Goal: Task Accomplishment & Management: Manage account settings

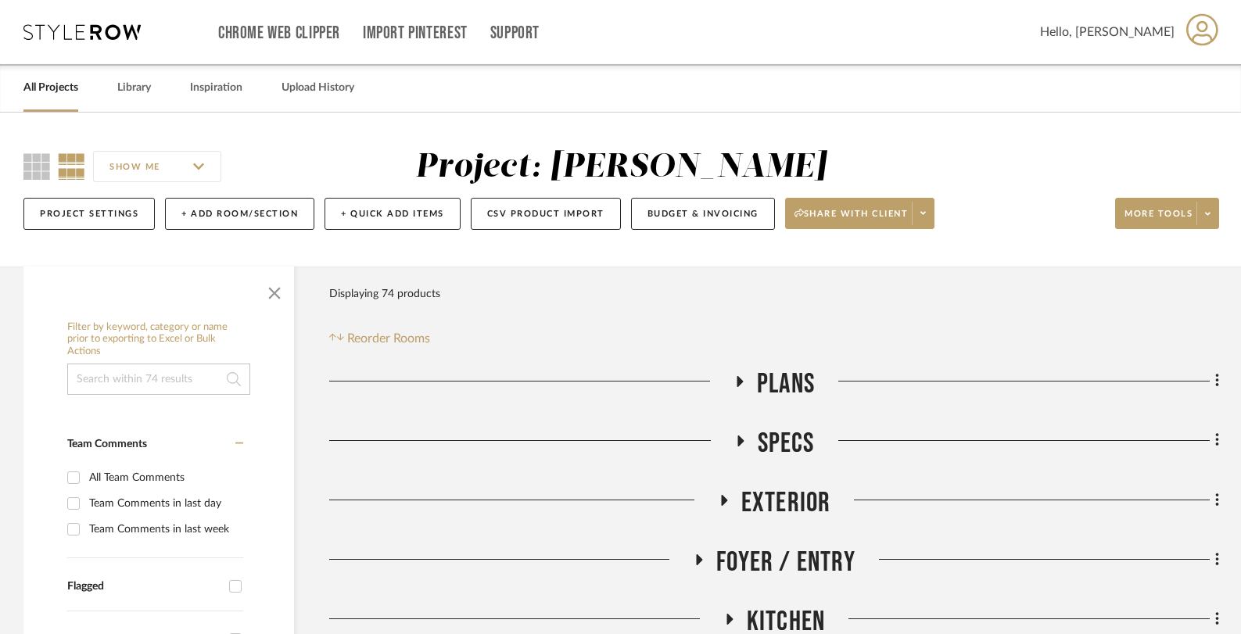
click at [41, 95] on link "All Projects" at bounding box center [50, 87] width 55 height 21
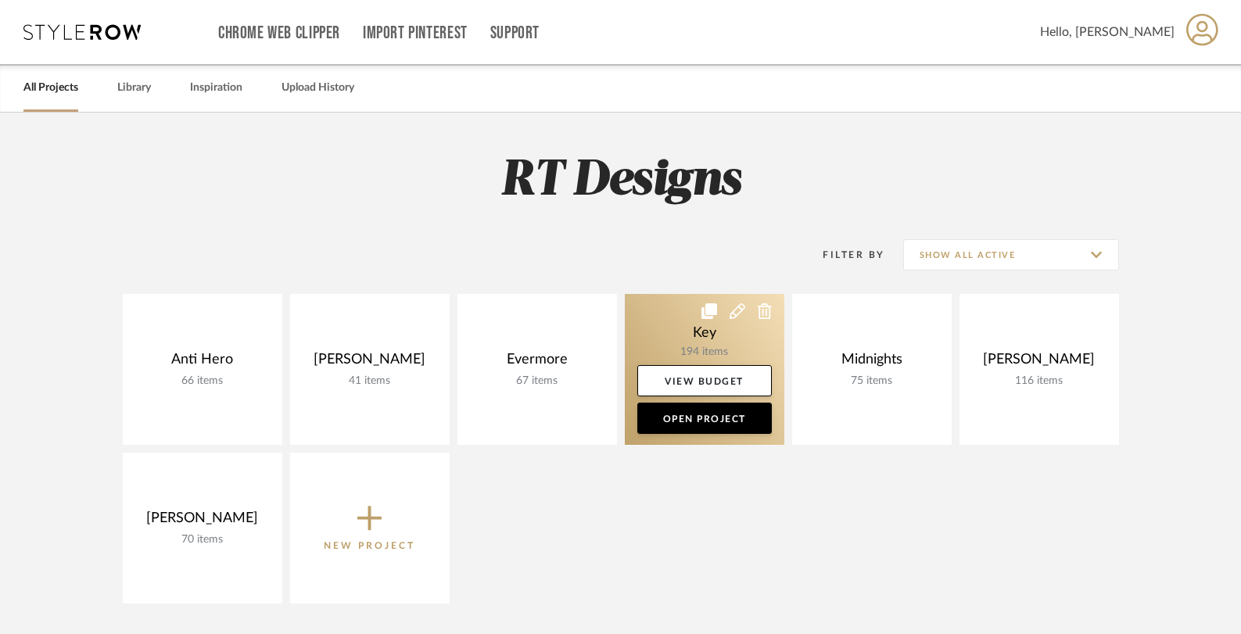
click at [694, 323] on link at bounding box center [705, 369] width 160 height 151
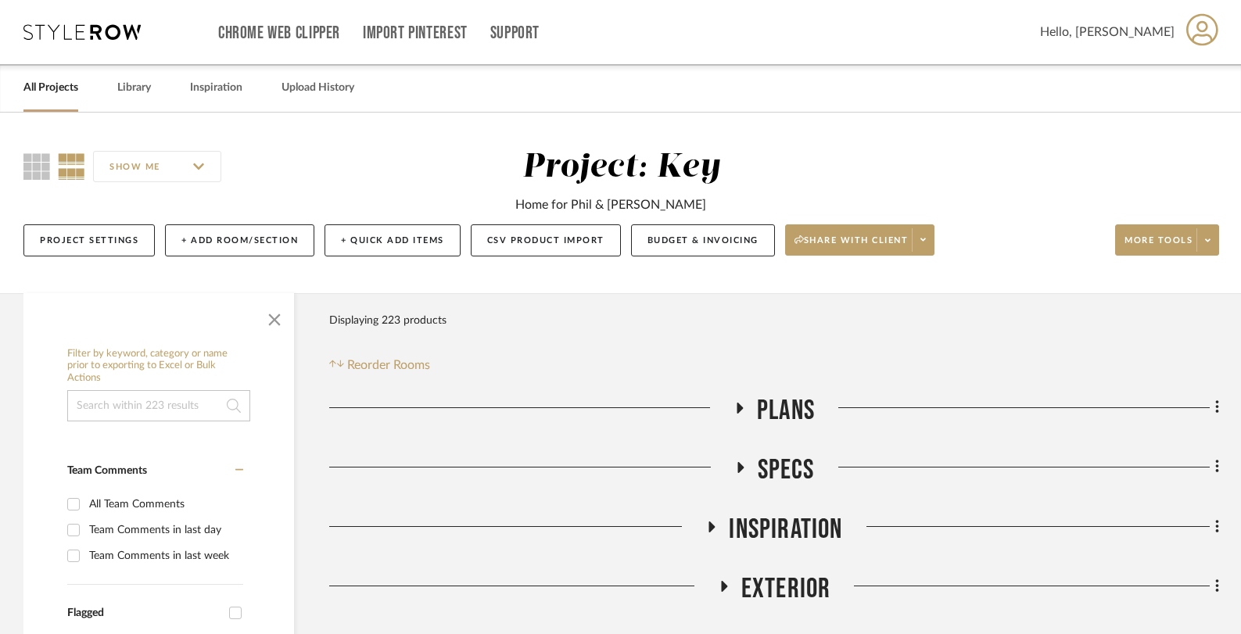
click at [740, 404] on icon at bounding box center [739, 408] width 19 height 12
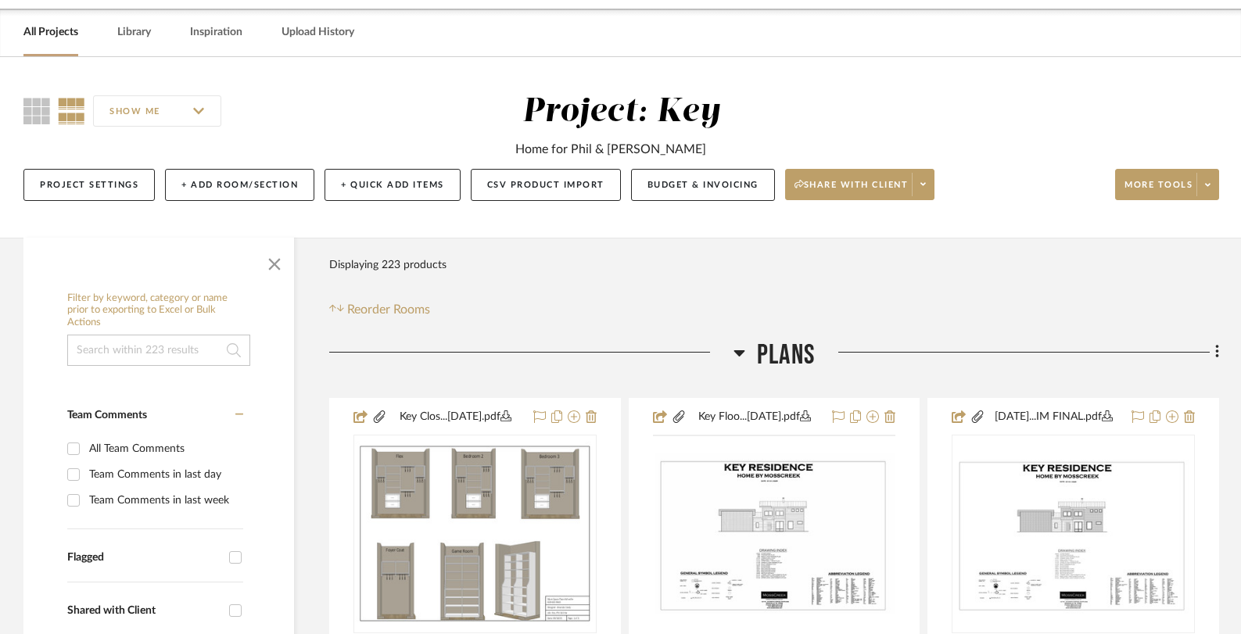
scroll to position [263, 0]
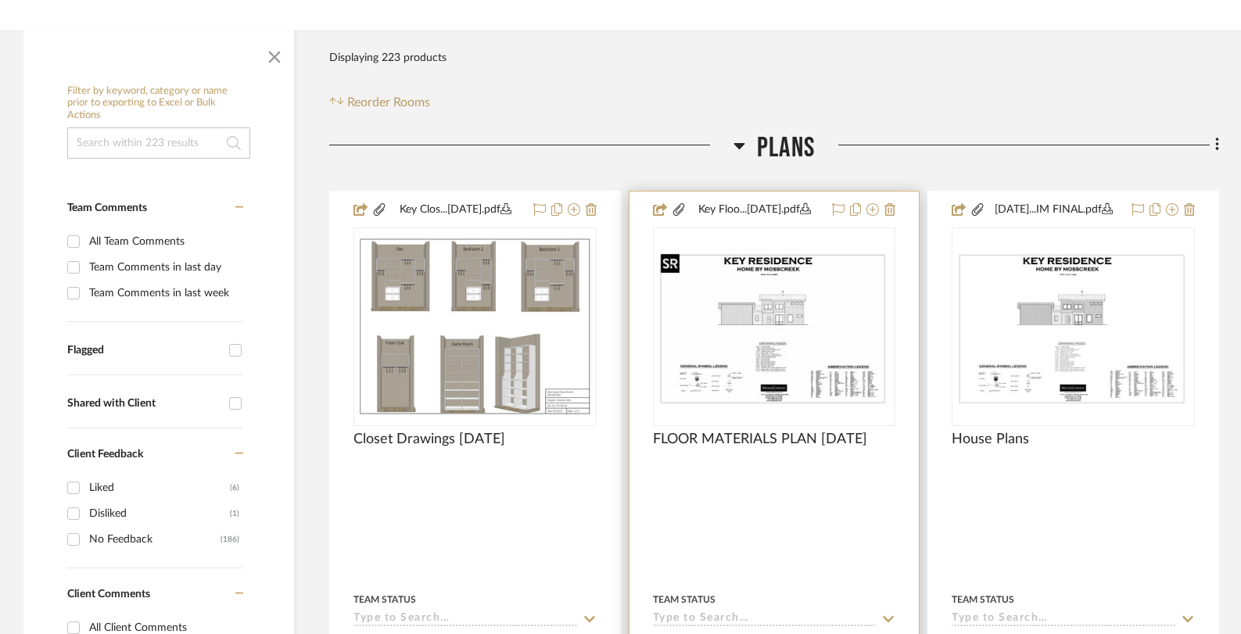
click at [751, 346] on img "0" at bounding box center [774, 327] width 240 height 160
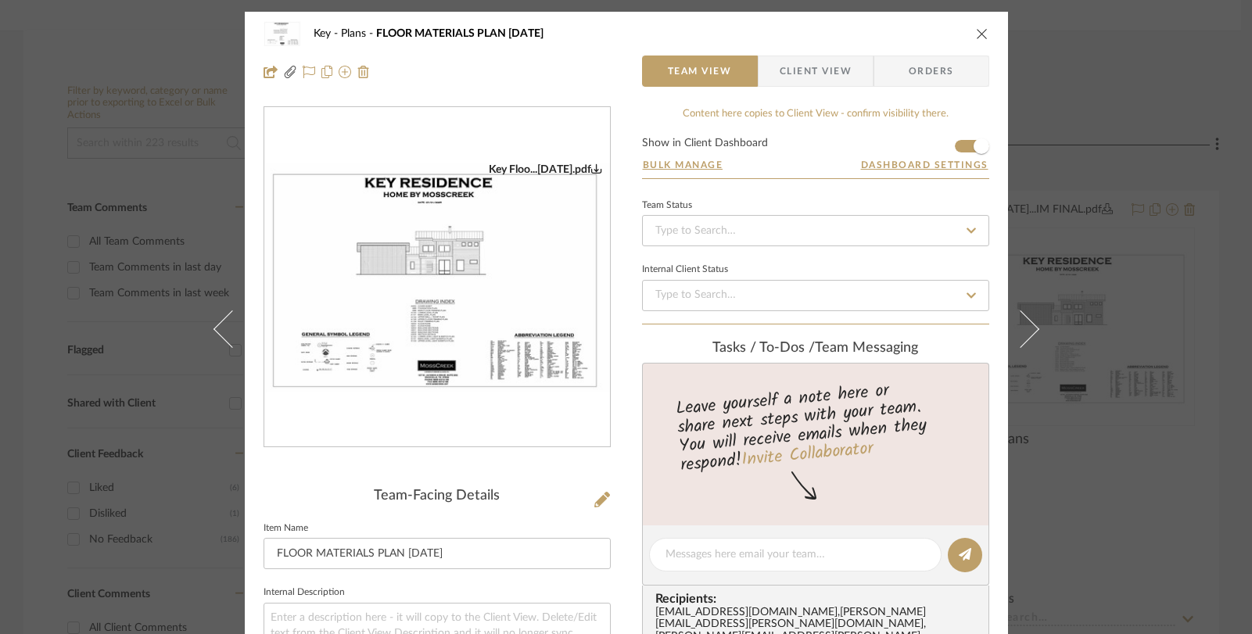
click at [980, 28] on icon "close" at bounding box center [982, 33] width 13 height 13
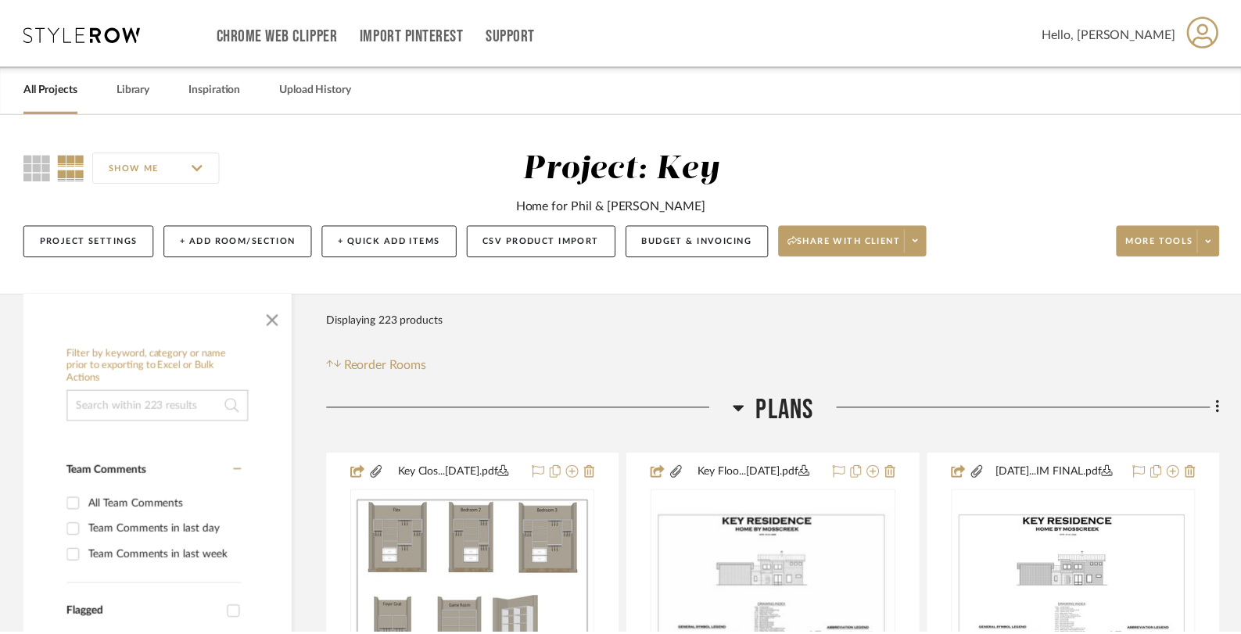
scroll to position [263, 0]
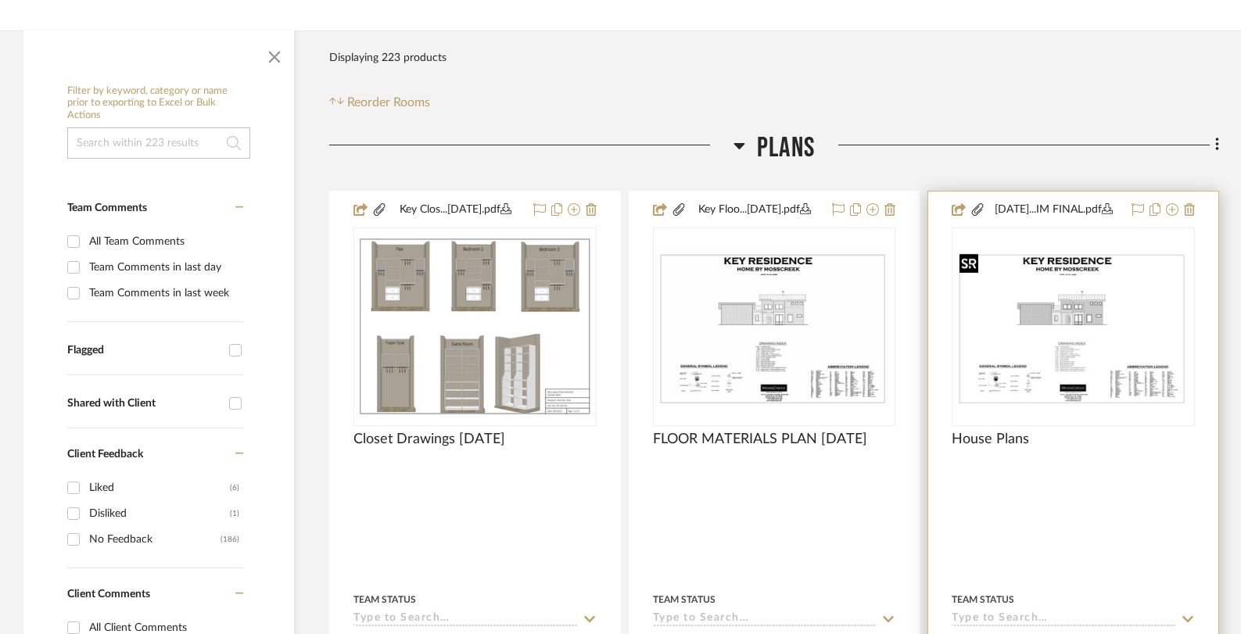
click at [1078, 292] on img "0" at bounding box center [1073, 327] width 240 height 160
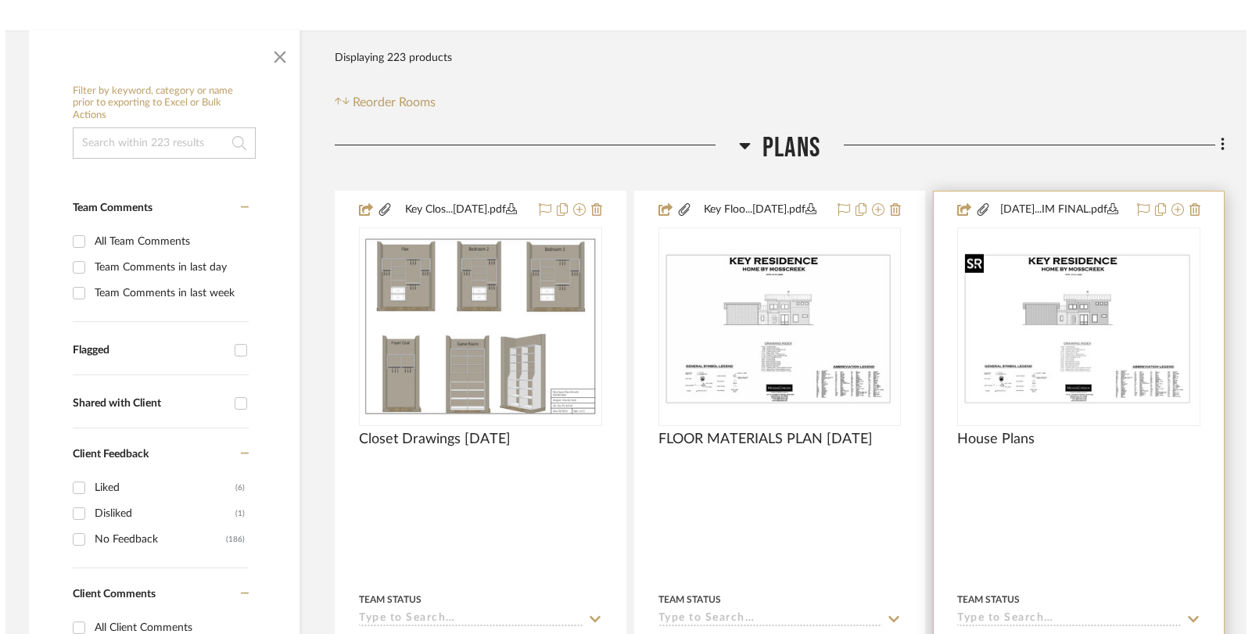
scroll to position [0, 0]
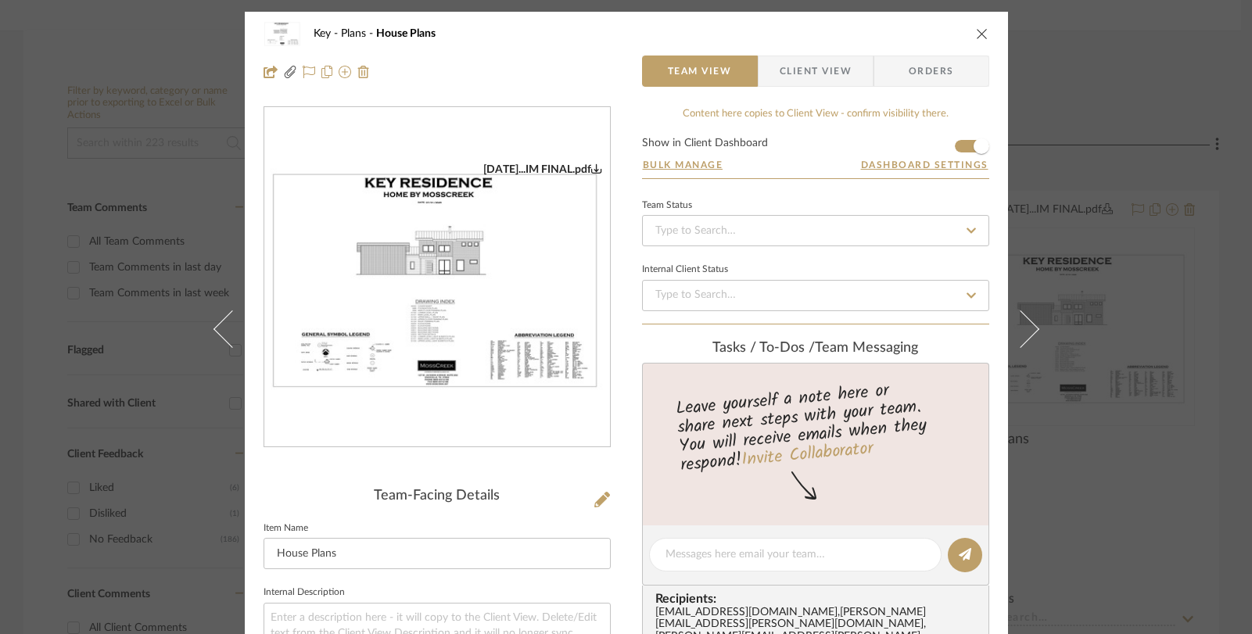
click at [452, 337] on img "0" at bounding box center [437, 278] width 346 height 231
click at [976, 27] on icon "close" at bounding box center [982, 33] width 13 height 13
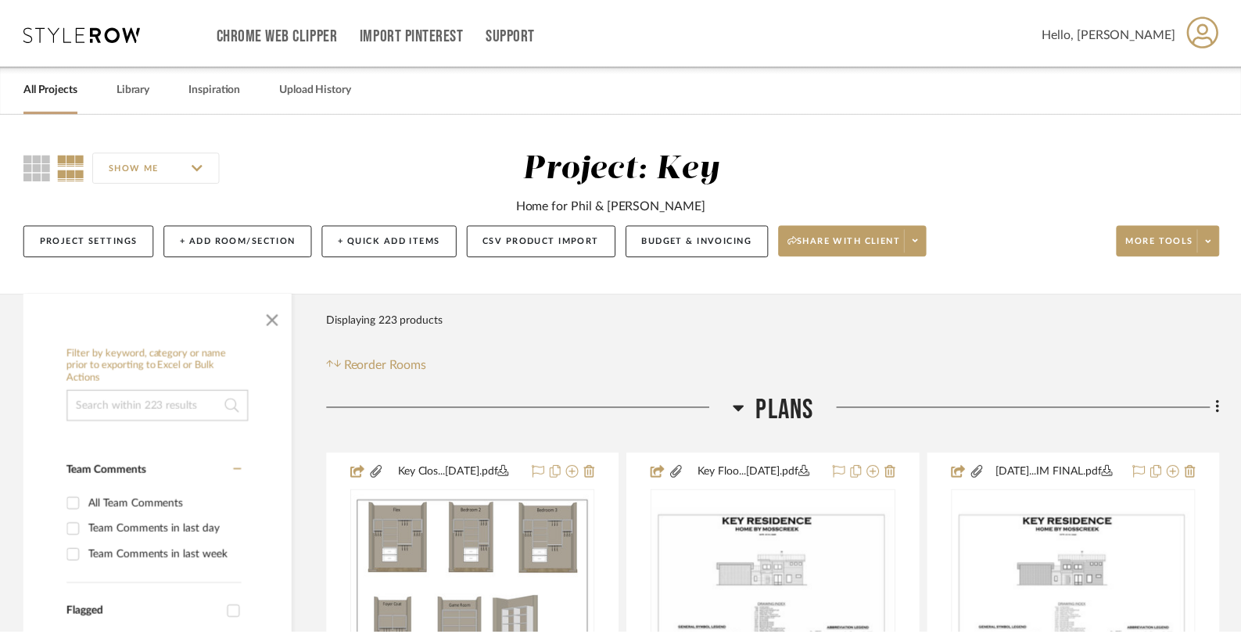
scroll to position [263, 0]
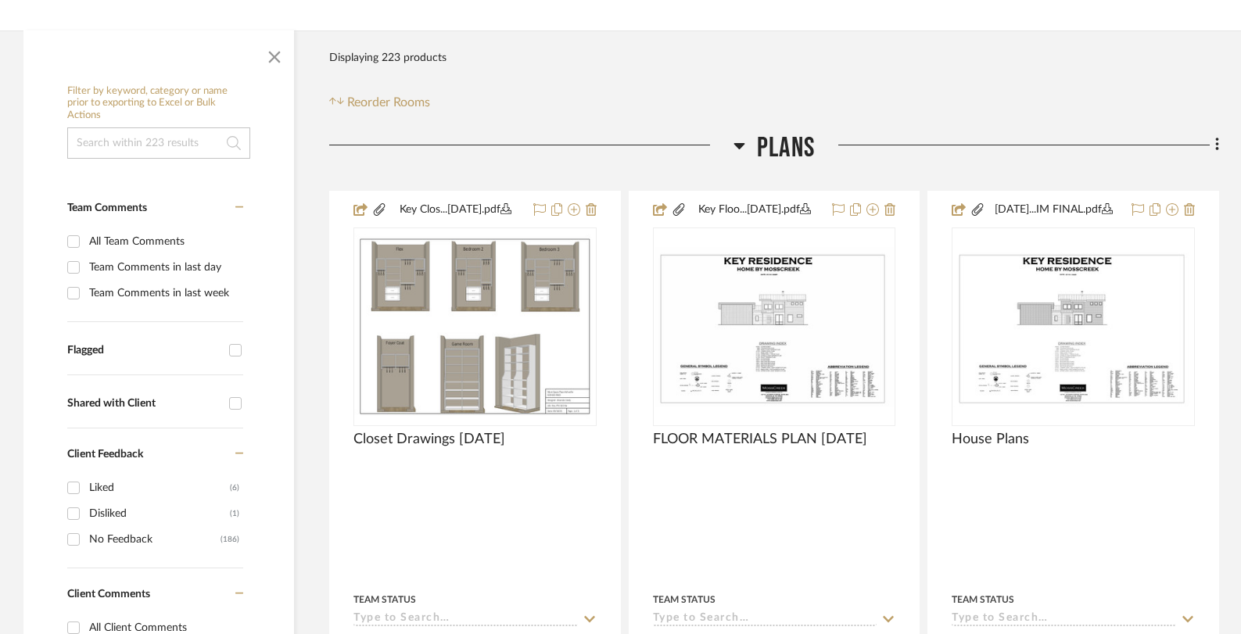
click at [737, 143] on icon at bounding box center [739, 146] width 11 height 6
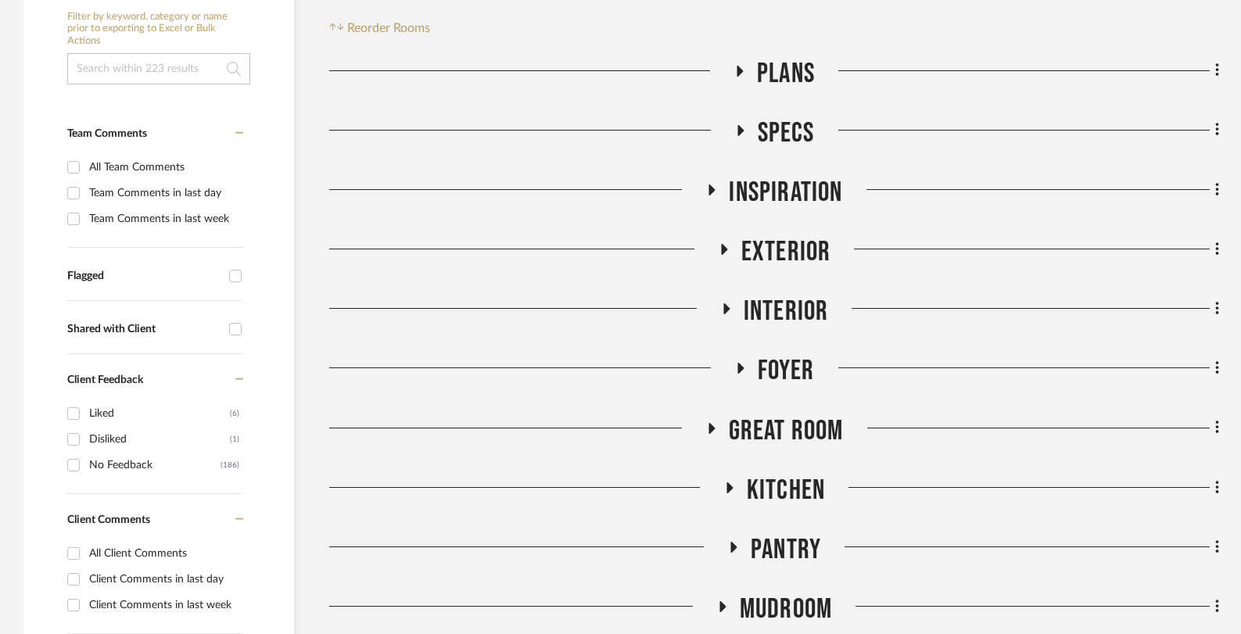
scroll to position [364, 0]
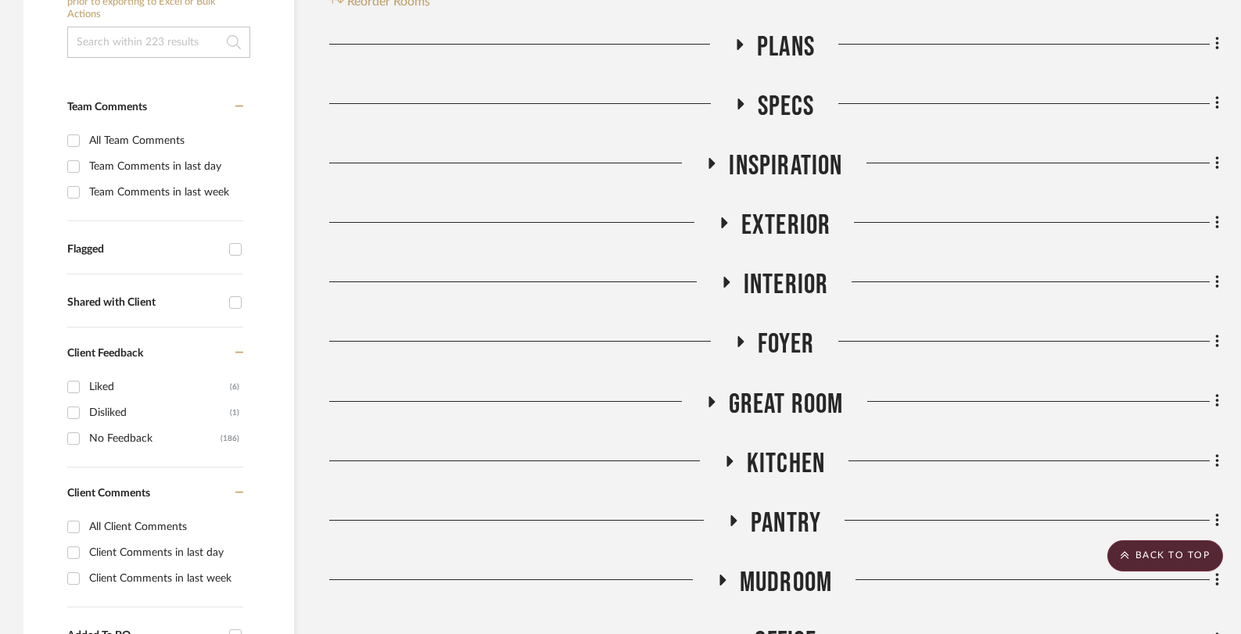
click at [725, 458] on icon at bounding box center [728, 461] width 19 height 12
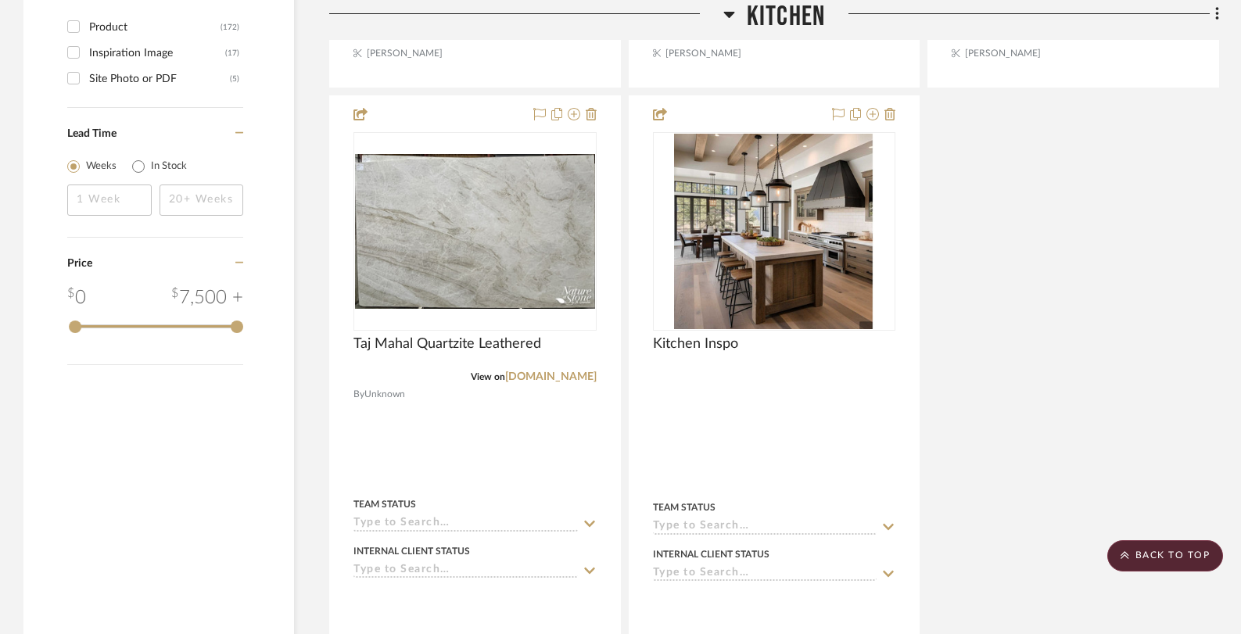
scroll to position [2370, 0]
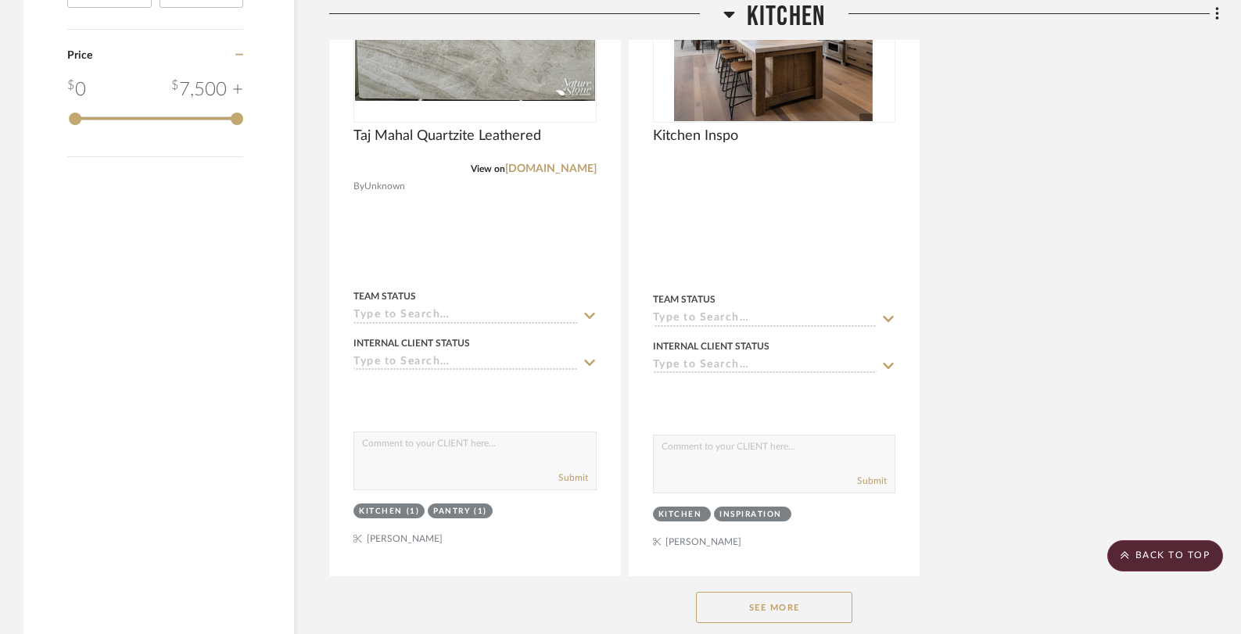
click at [728, 601] on button "See More" at bounding box center [774, 607] width 156 height 31
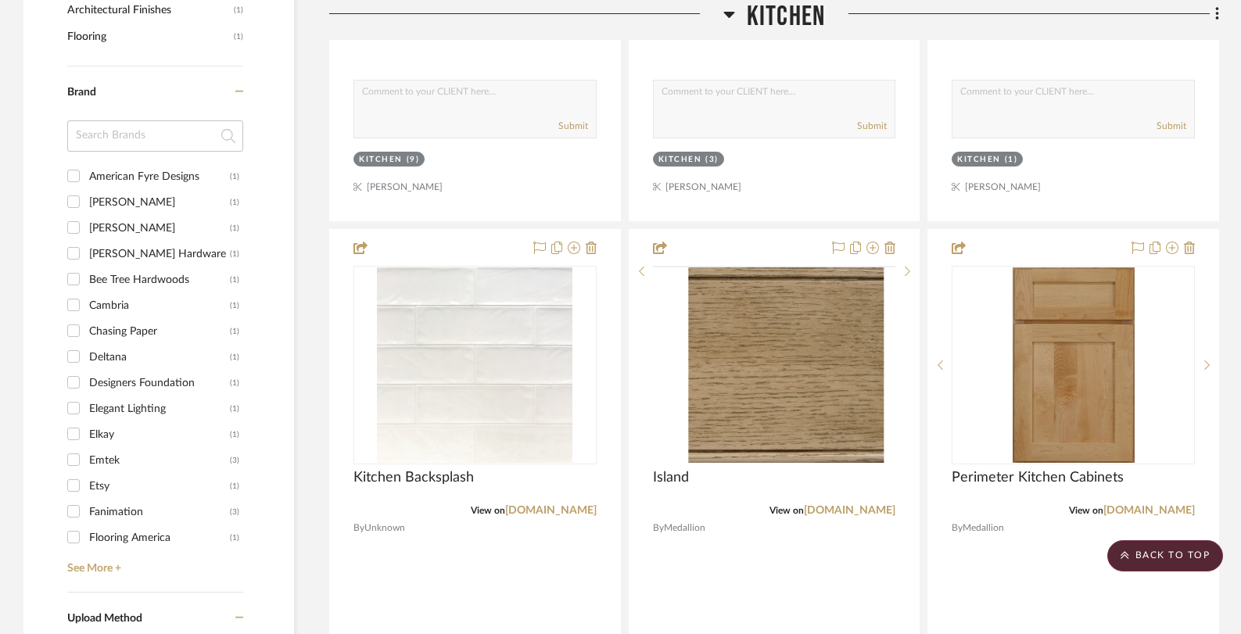
scroll to position [1169, 0]
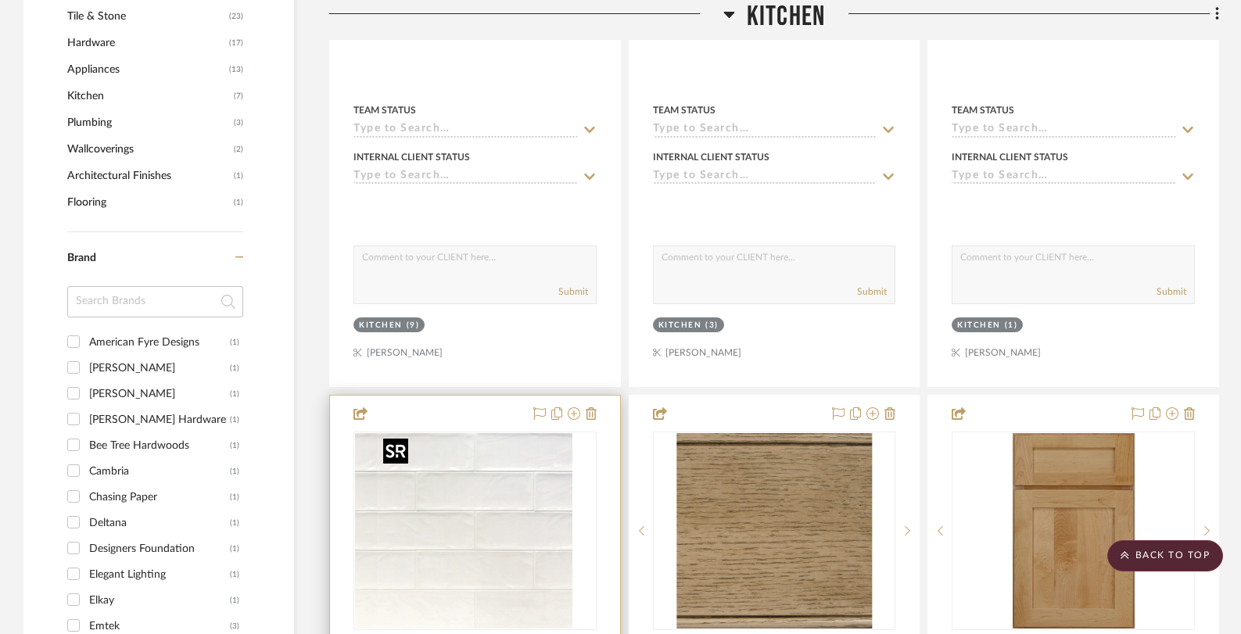
click at [463, 487] on img "0" at bounding box center [452, 530] width 195 height 195
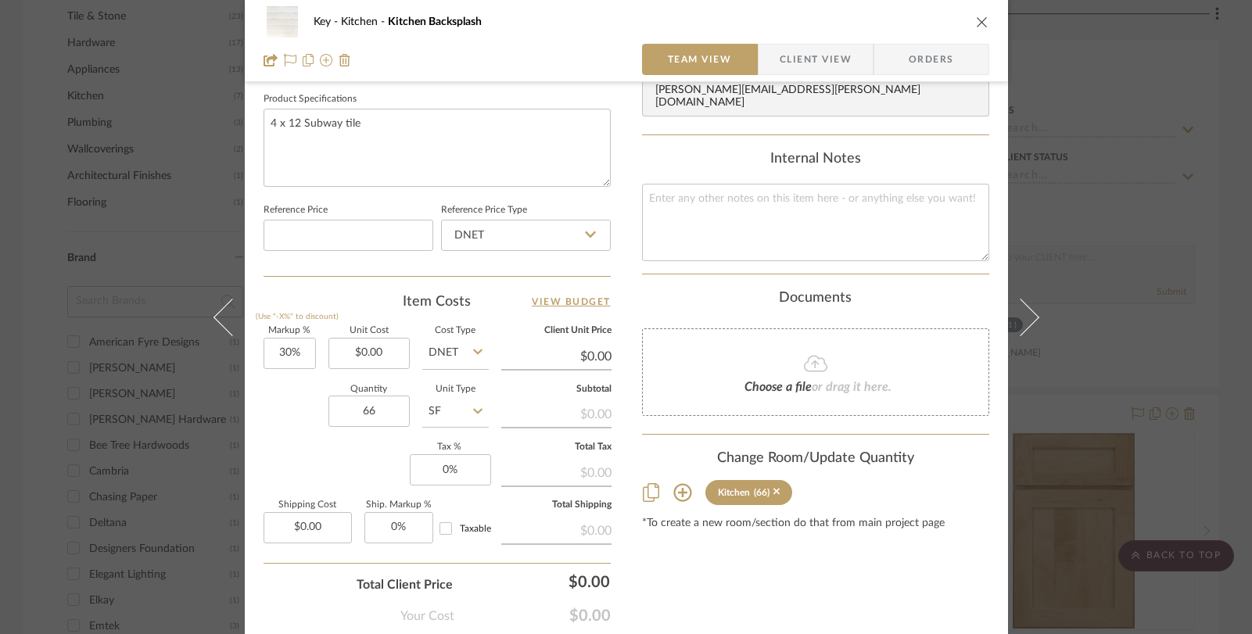
scroll to position [742, 0]
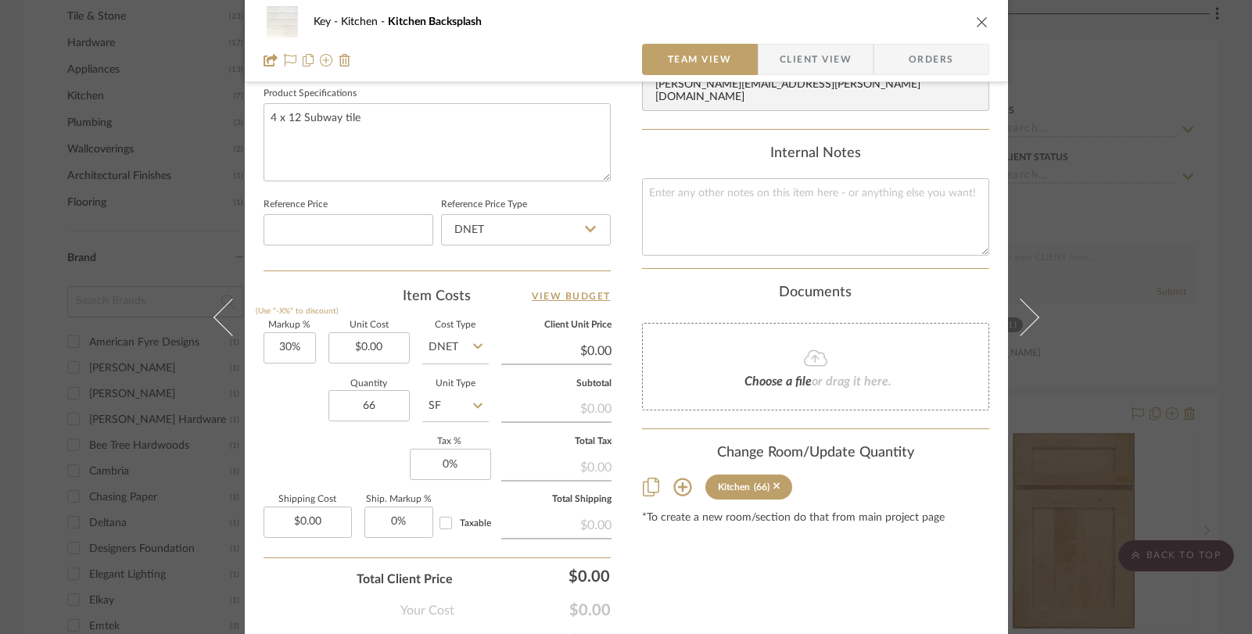
click at [977, 21] on icon "close" at bounding box center [982, 22] width 13 height 13
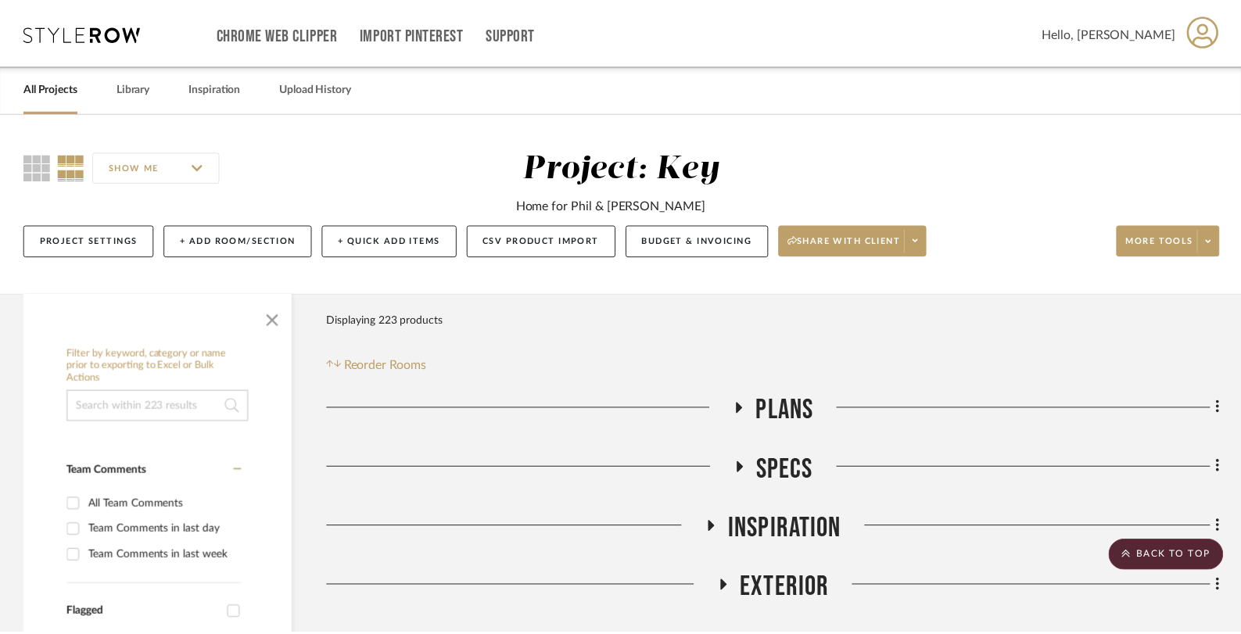
scroll to position [1169, 0]
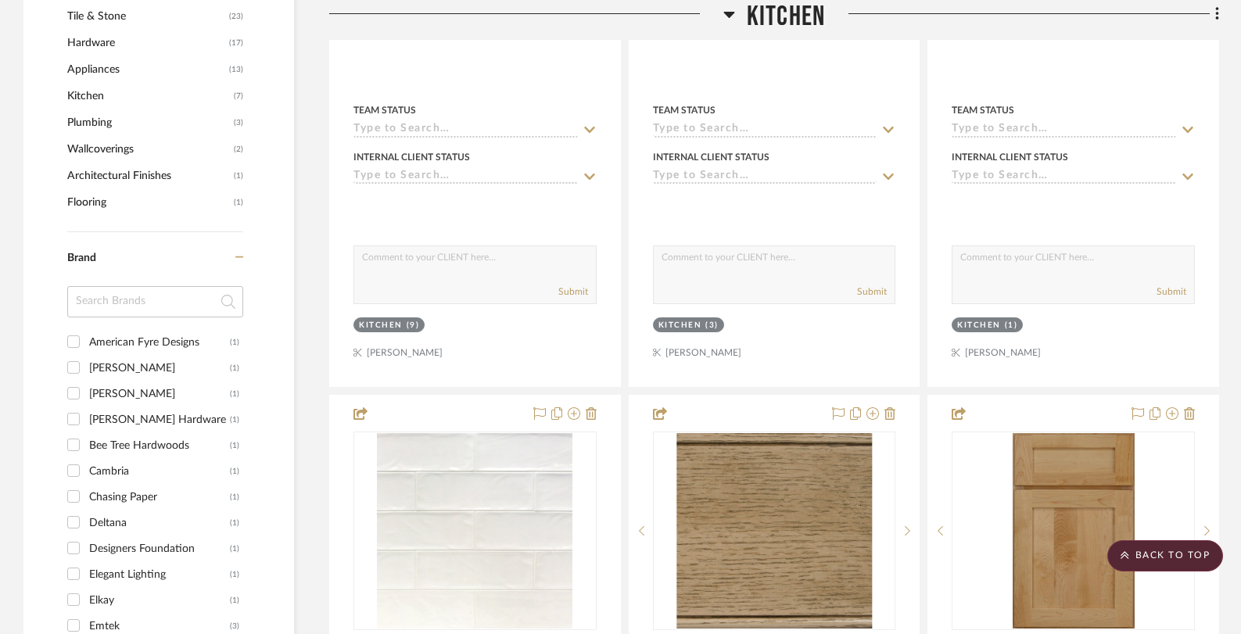
click at [733, 13] on icon at bounding box center [728, 15] width 11 height 6
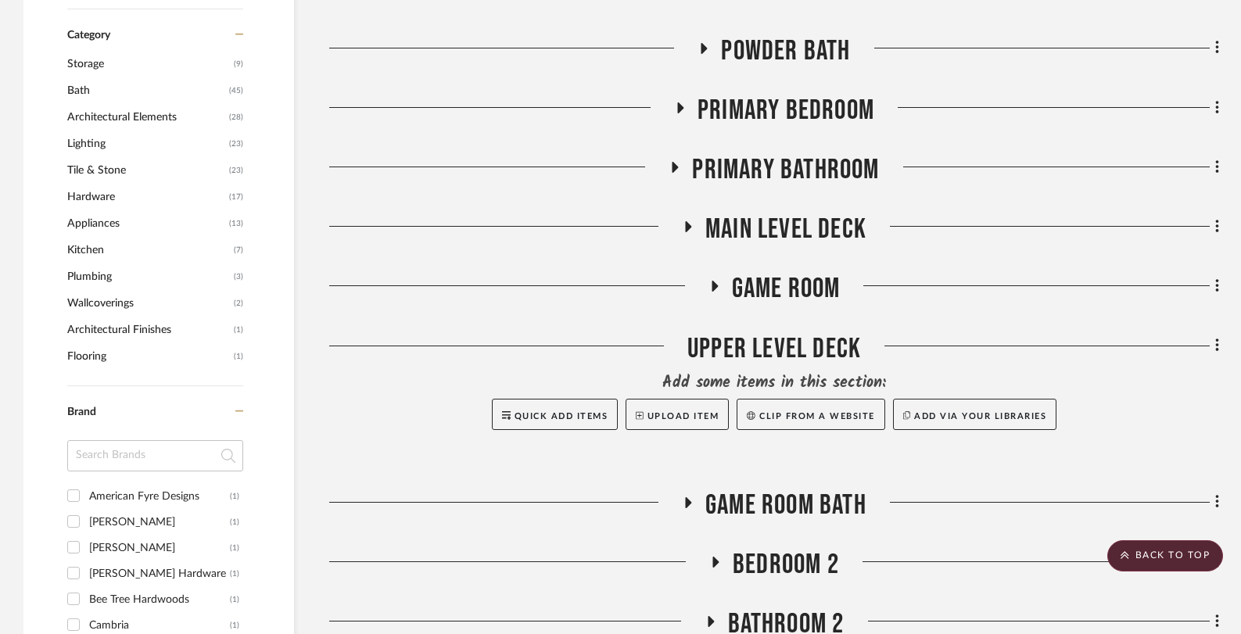
scroll to position [1016, 0]
click at [704, 49] on icon at bounding box center [704, 47] width 6 height 11
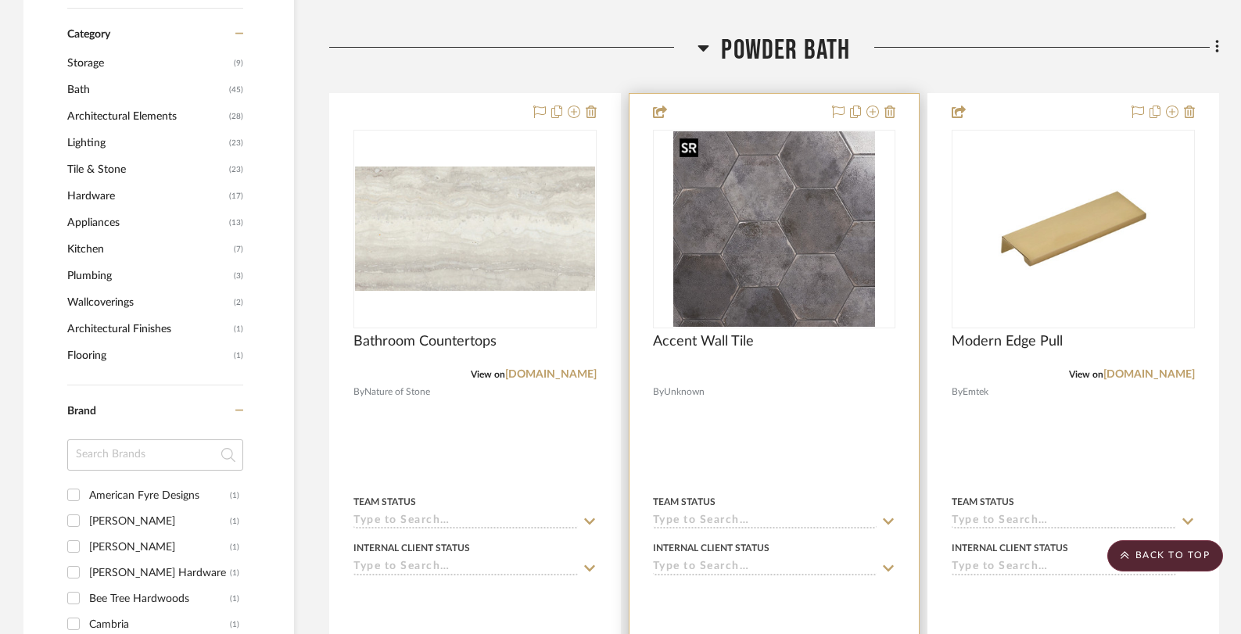
click at [748, 239] on img "0" at bounding box center [774, 228] width 203 height 195
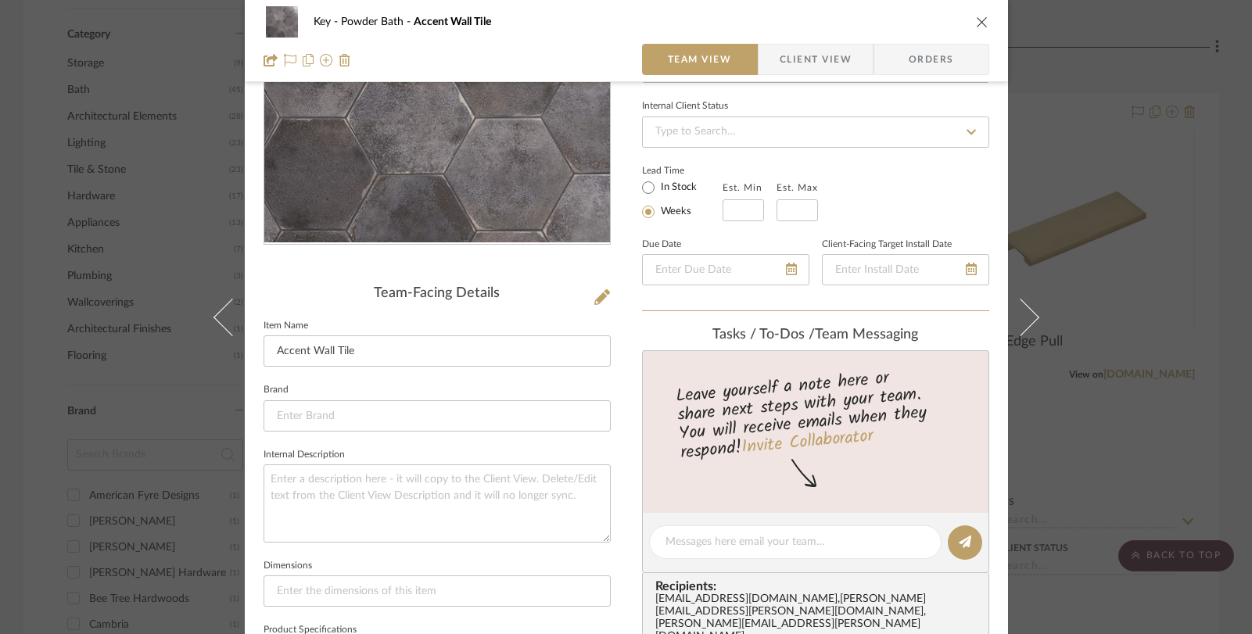
scroll to position [765, 0]
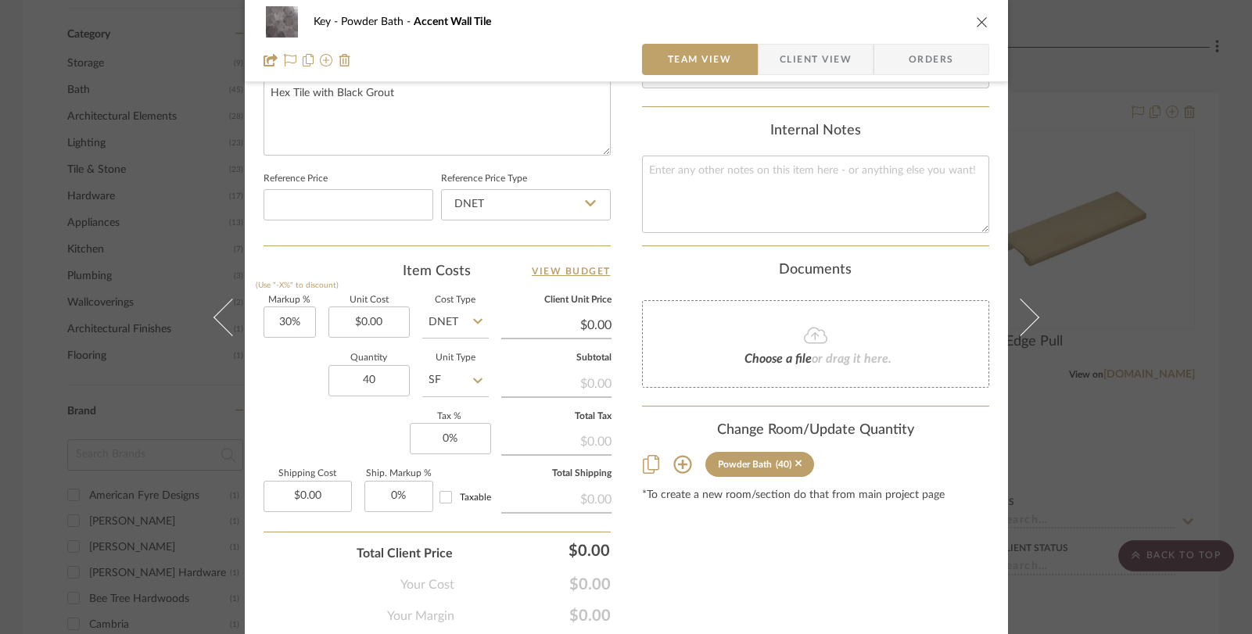
click at [187, 229] on div "Key Powder Bath Accent Wall Tile Team View Client View Orders Team-Facing Detai…" at bounding box center [626, 317] width 1252 height 634
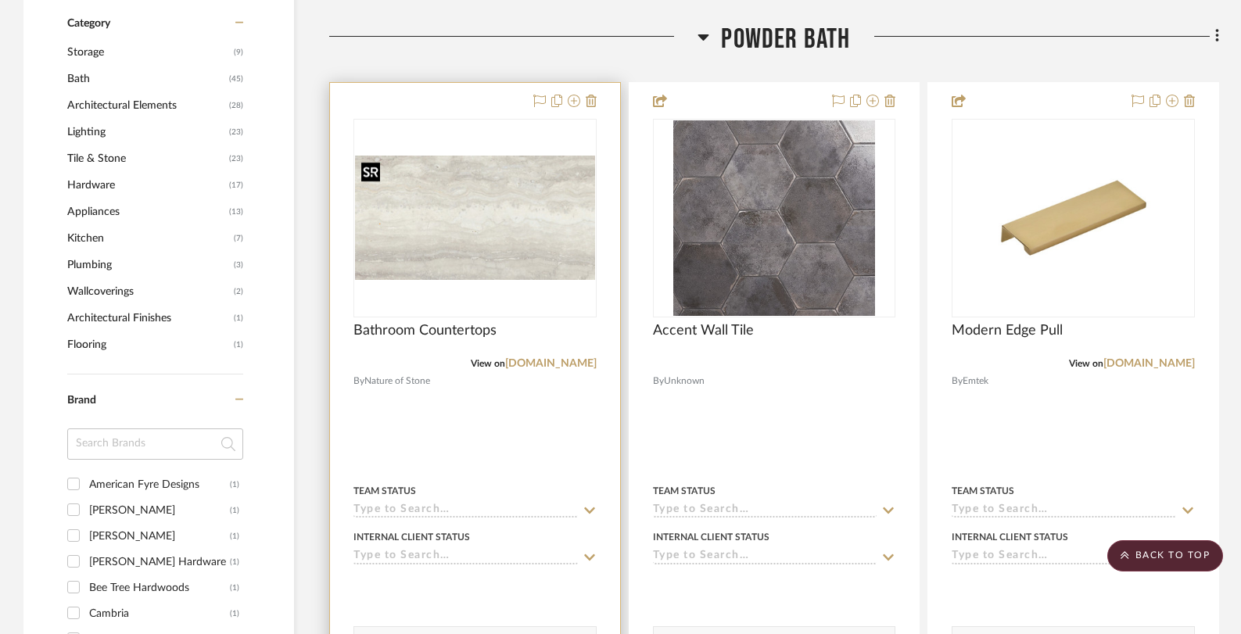
scroll to position [1027, 0]
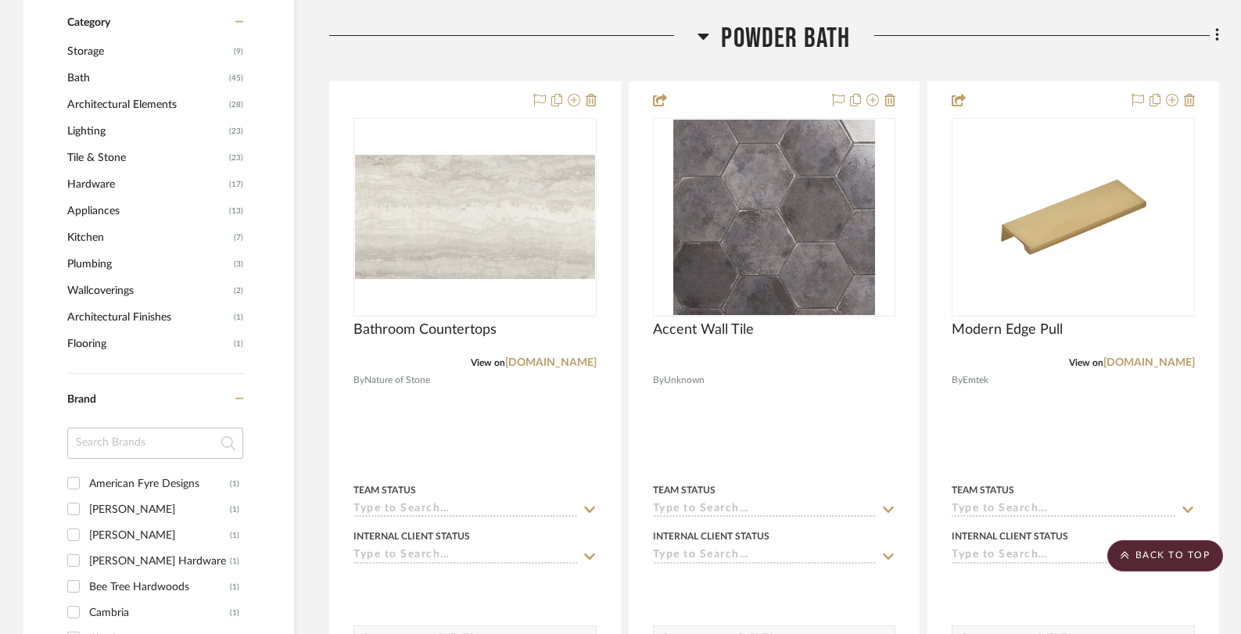
click at [708, 38] on icon at bounding box center [703, 36] width 12 height 19
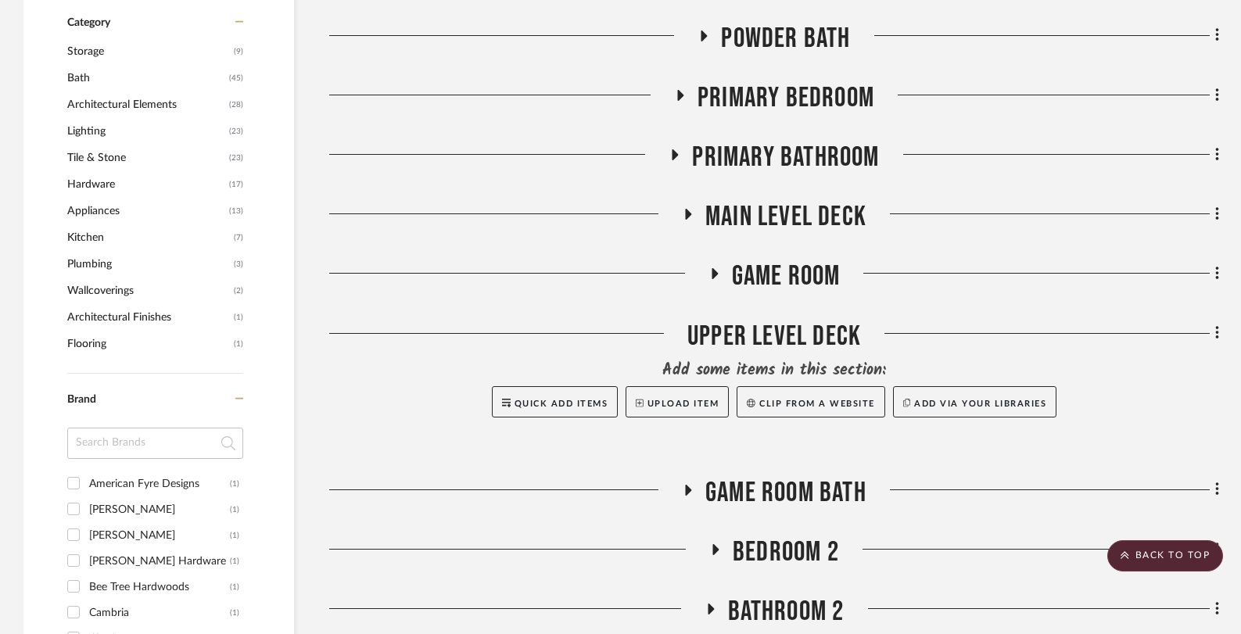
click at [679, 97] on icon at bounding box center [681, 95] width 6 height 11
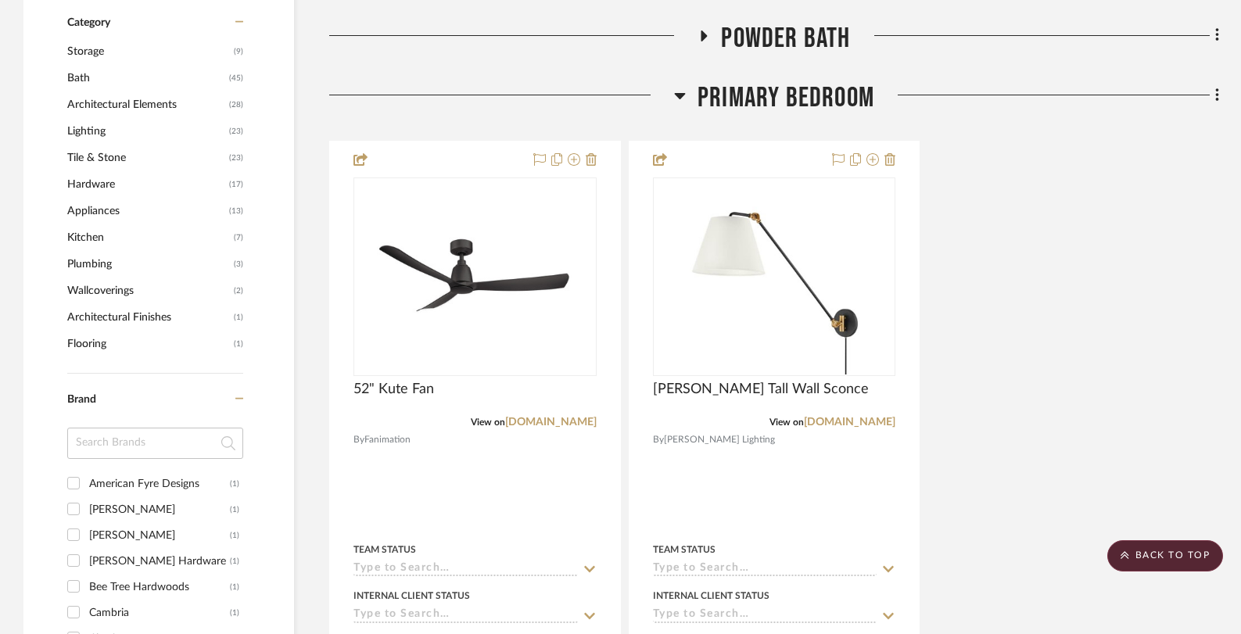
click at [679, 97] on icon at bounding box center [680, 96] width 11 height 6
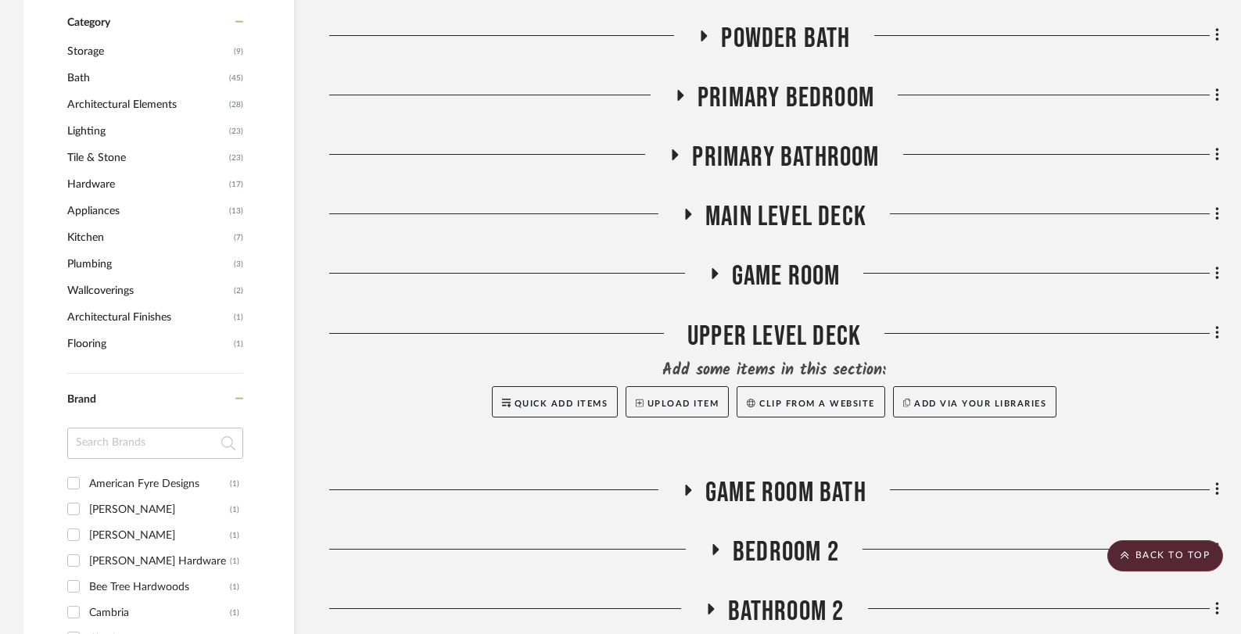
click at [676, 153] on icon at bounding box center [675, 154] width 6 height 11
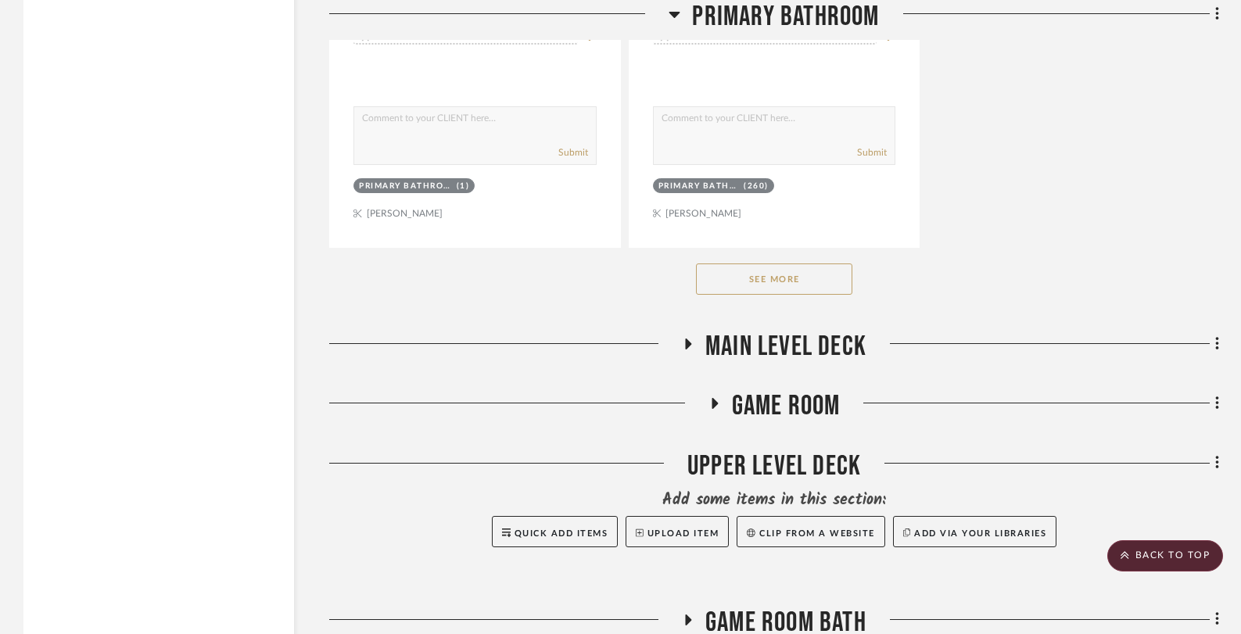
scroll to position [3124, 0]
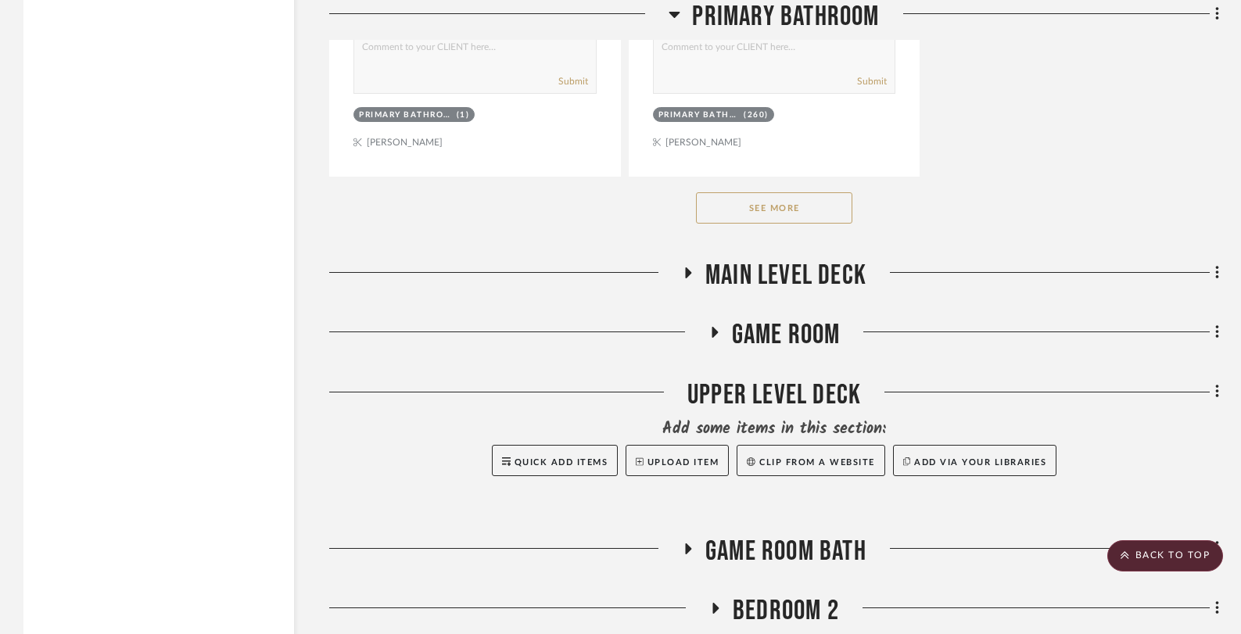
click at [791, 203] on button "See More" at bounding box center [774, 207] width 156 height 31
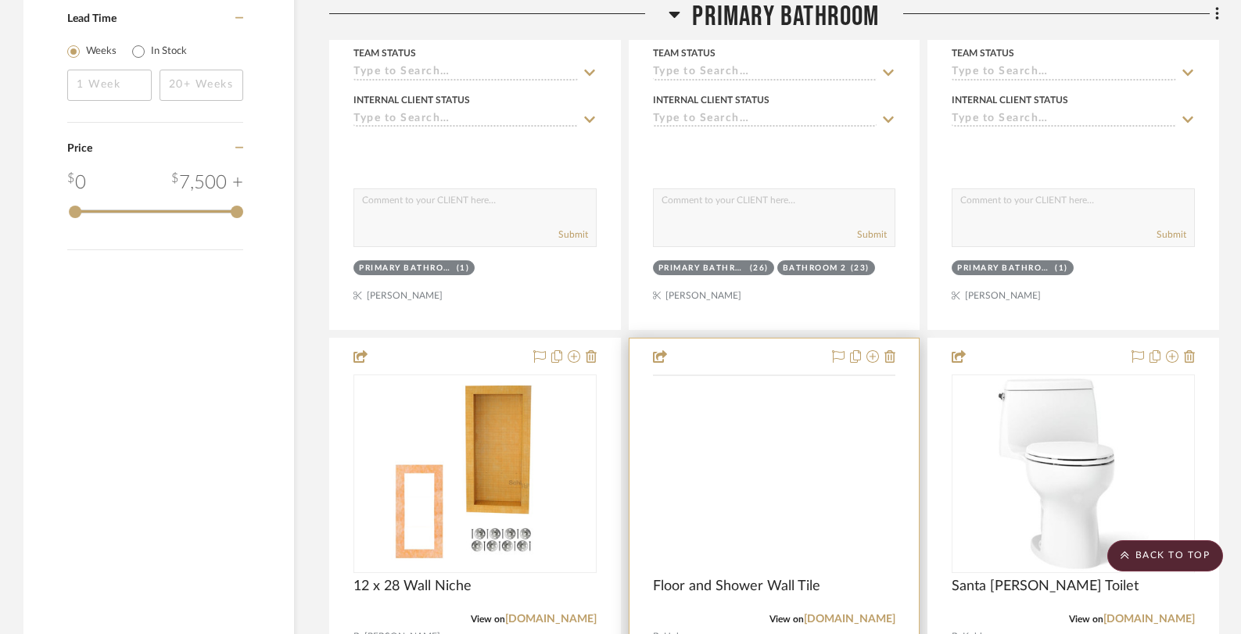
scroll to position [2550, 0]
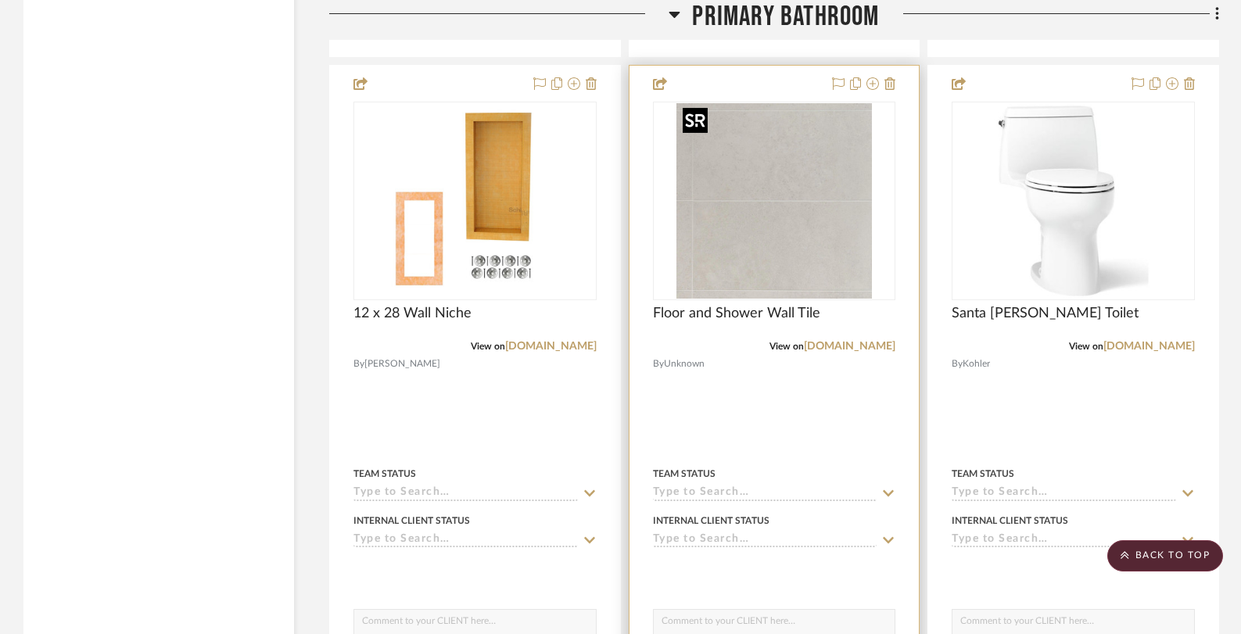
click at [743, 235] on img "0" at bounding box center [773, 200] width 195 height 195
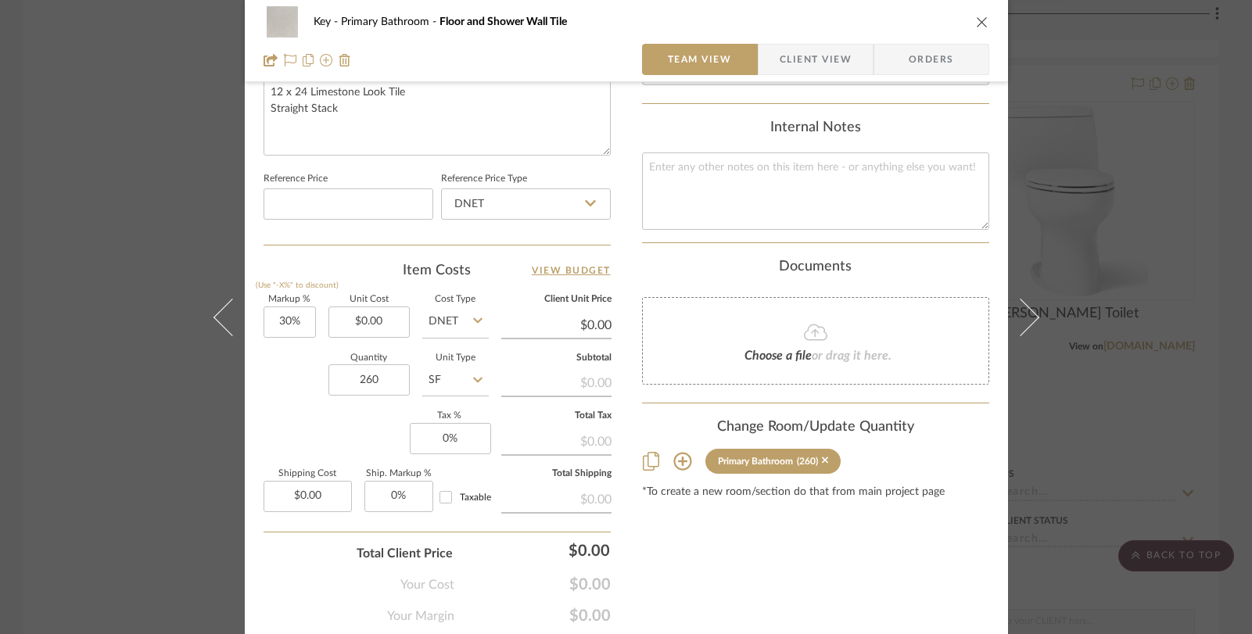
scroll to position [770, 0]
click at [152, 207] on div "Key Primary Bathroom Floor and Shower Wall Tile Team View Client View Orders Te…" at bounding box center [626, 317] width 1252 height 634
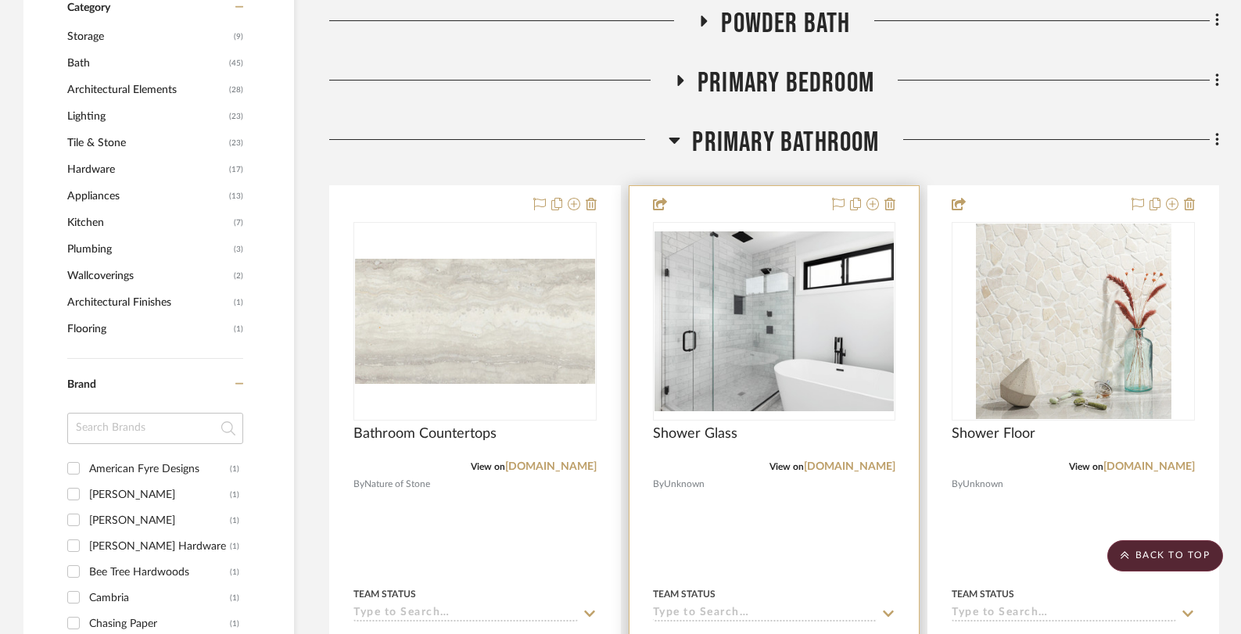
scroll to position [1006, 0]
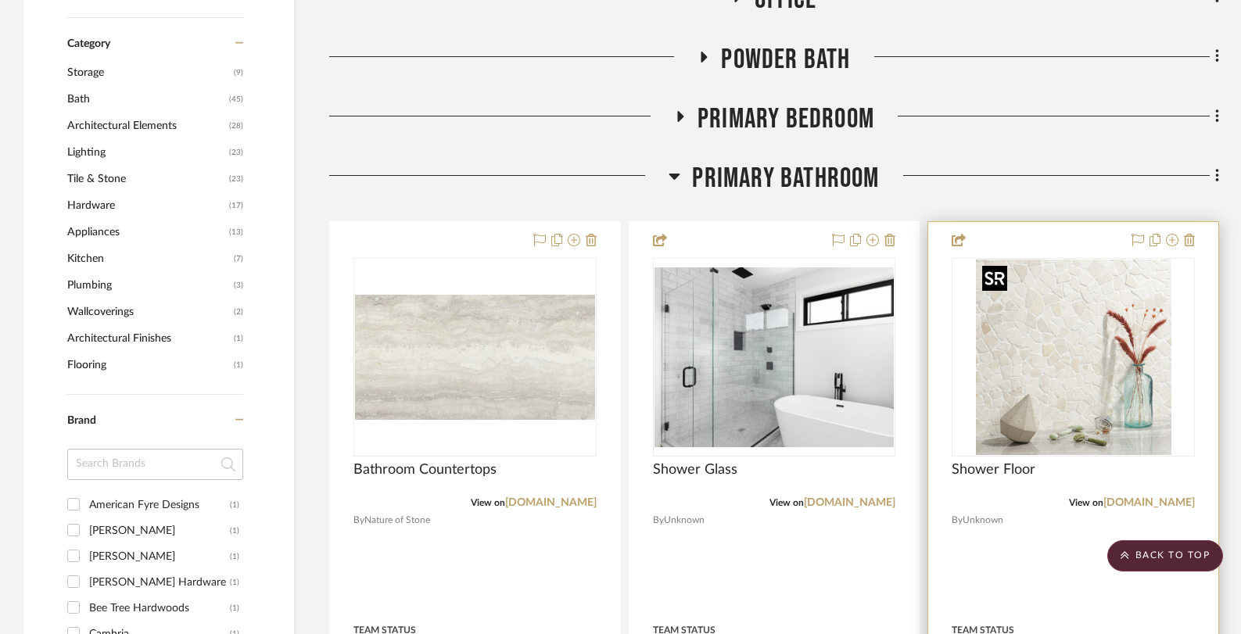
click at [1129, 374] on img "0" at bounding box center [1073, 357] width 195 height 195
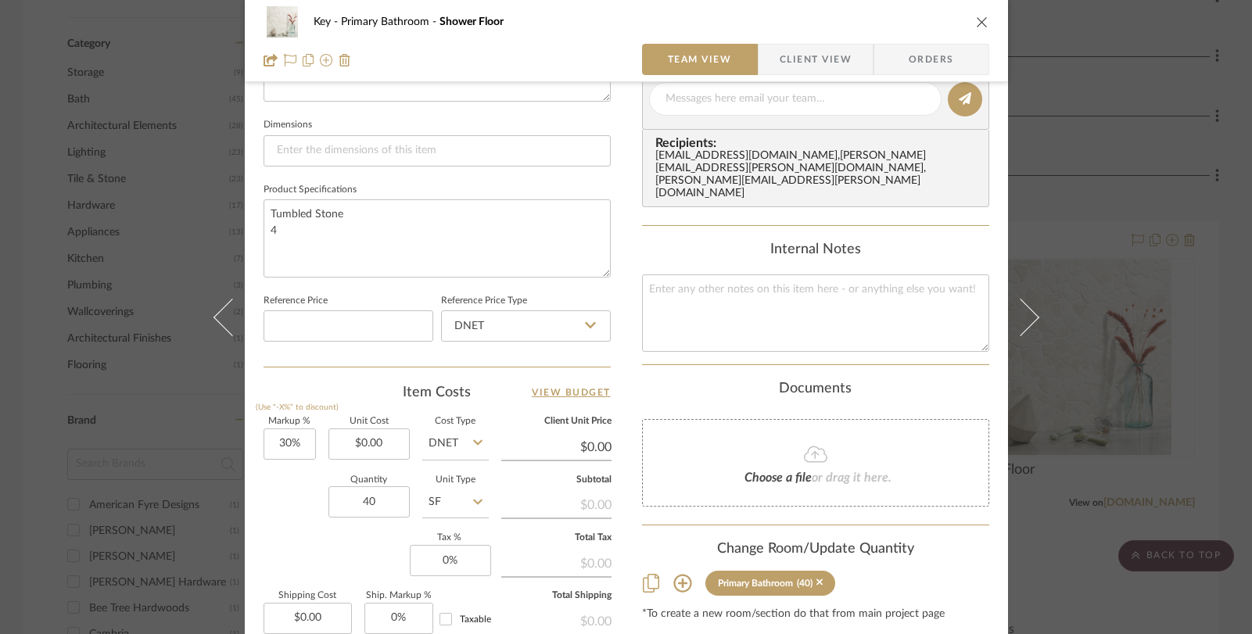
scroll to position [671, 0]
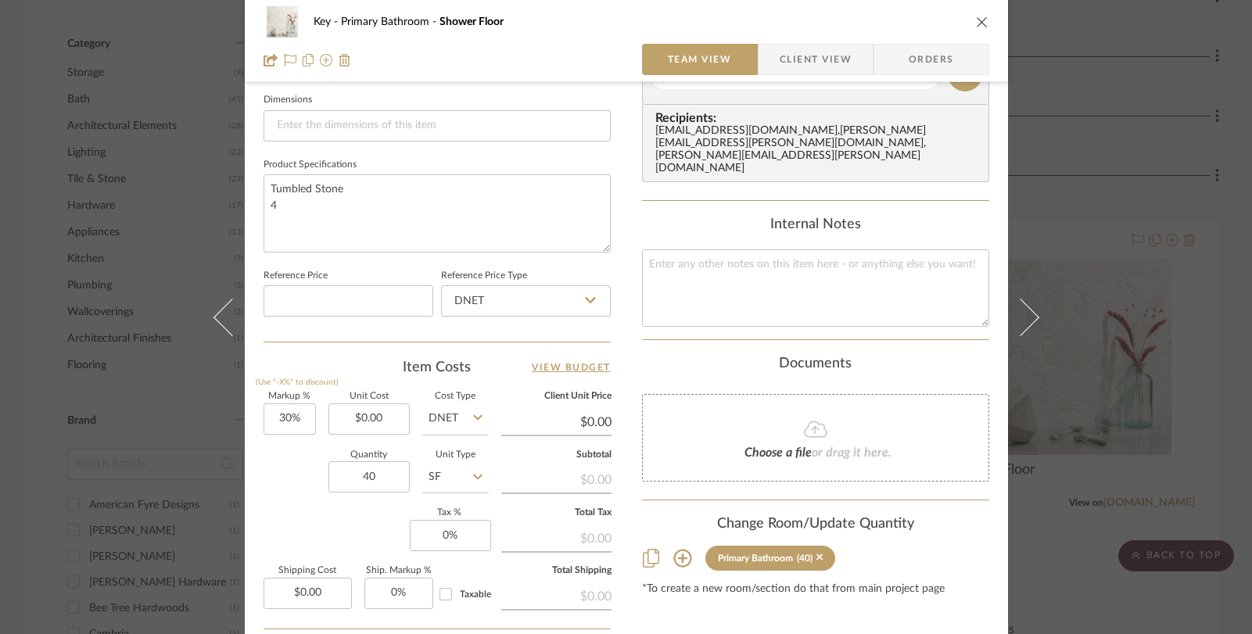
click at [1052, 66] on div "Key Primary Bathroom Shower Floor Team View Client View Orders Team-Facing Deta…" at bounding box center [626, 317] width 1252 height 634
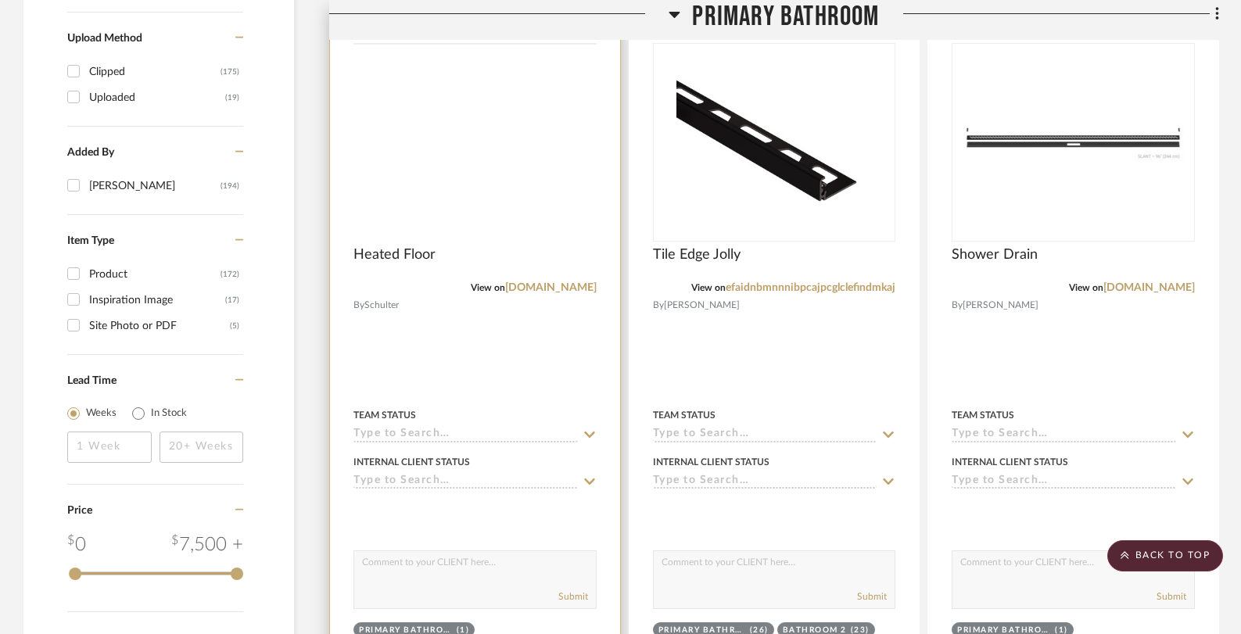
scroll to position [1919, 0]
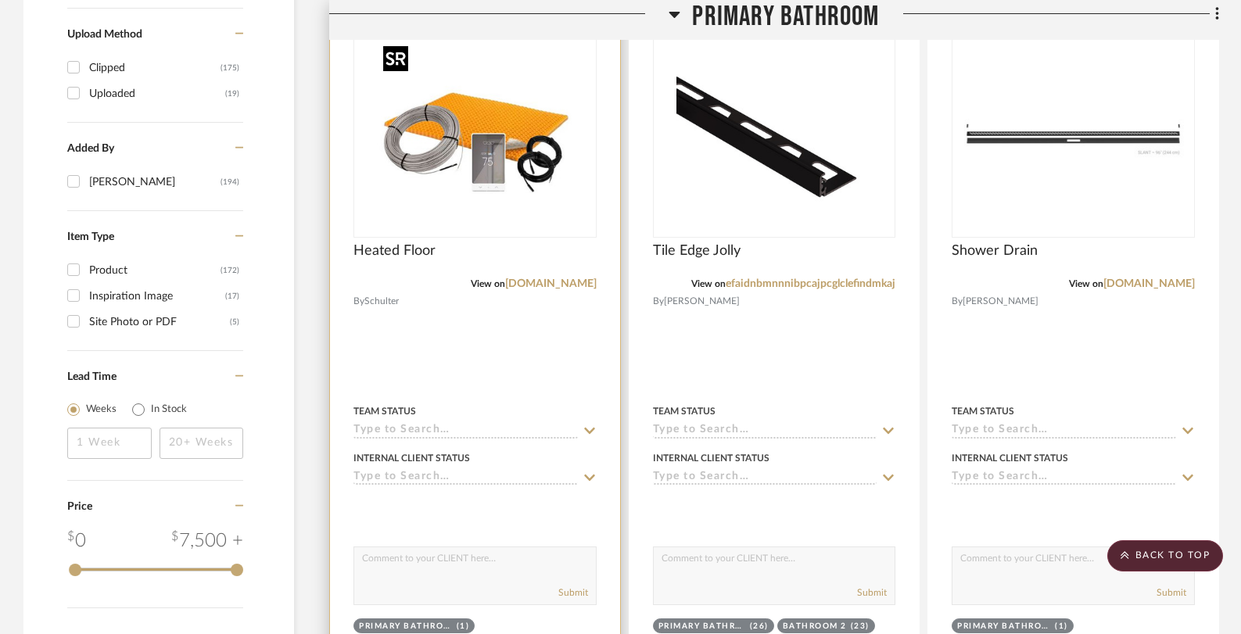
click at [472, 156] on img "0" at bounding box center [474, 138] width 195 height 195
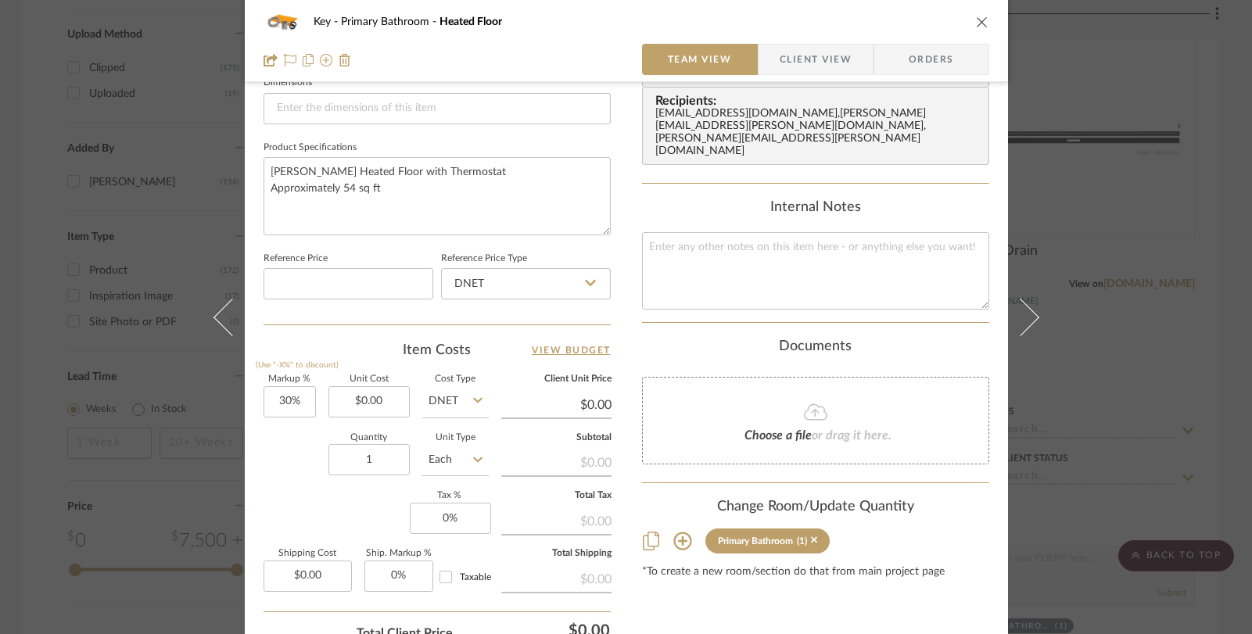
scroll to position [677, 0]
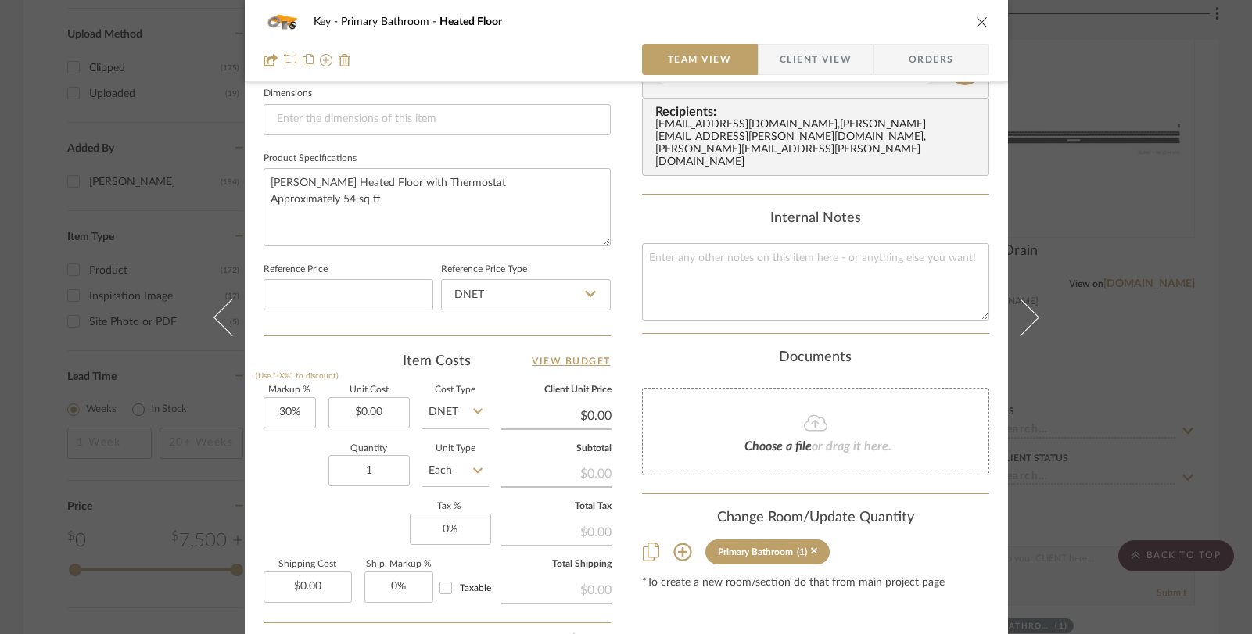
click at [63, 184] on div "Key Primary Bathroom Heated Floor Team View Client View Orders Team-Facing Deta…" at bounding box center [626, 317] width 1252 height 634
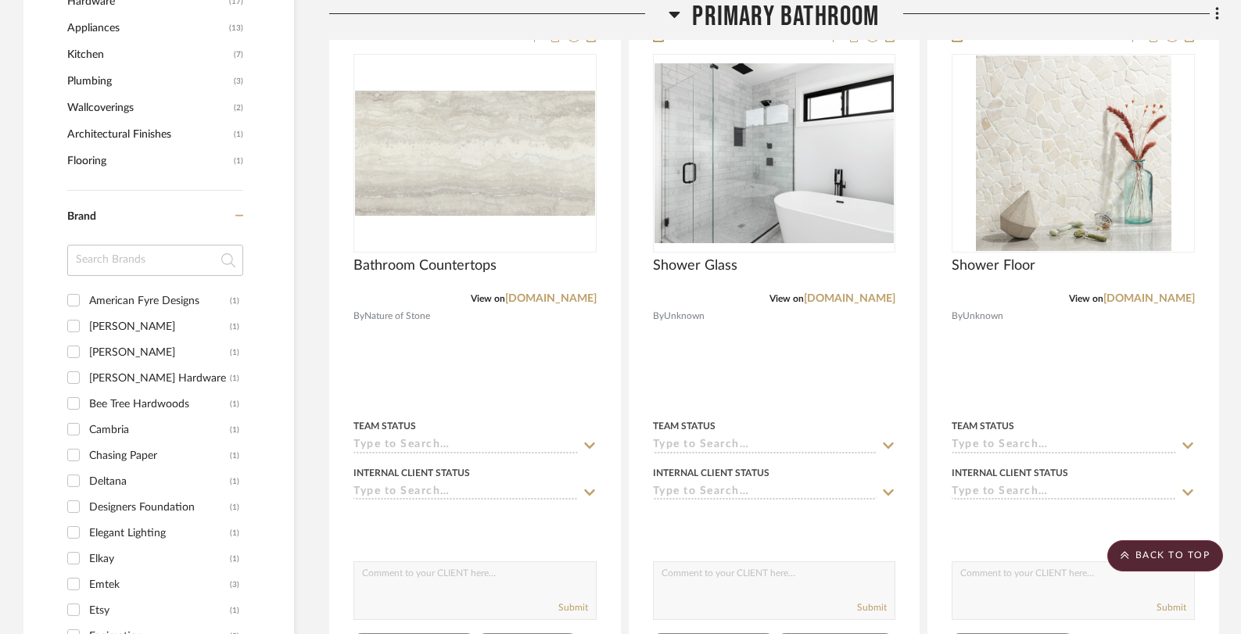
scroll to position [989, 0]
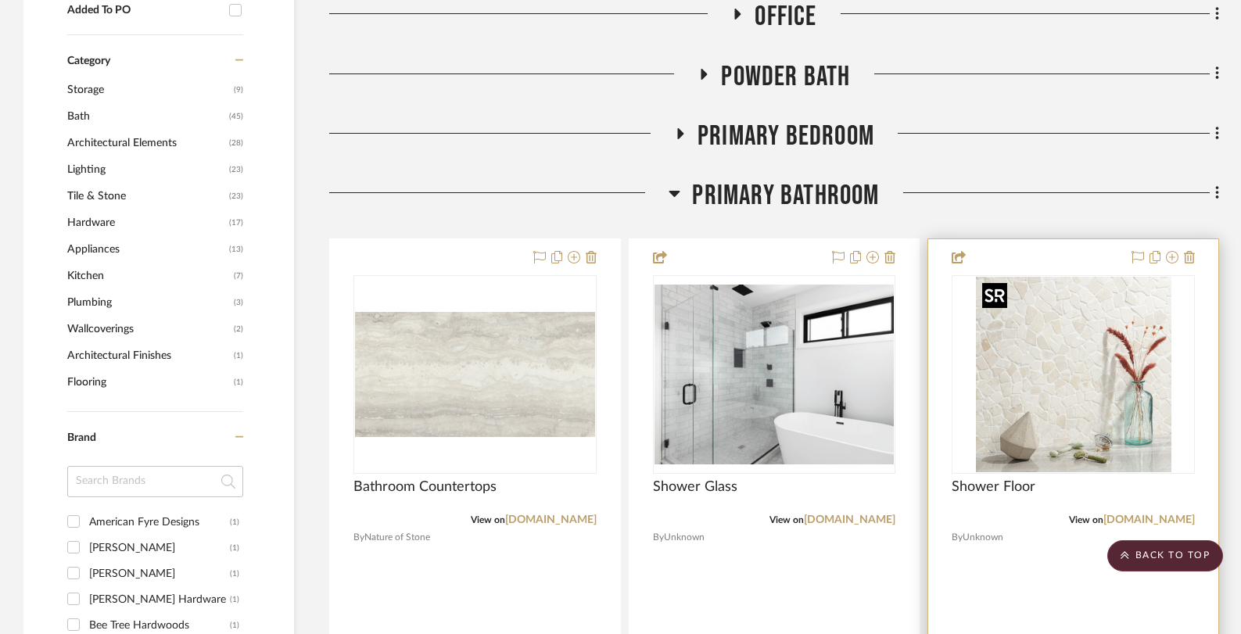
click at [1074, 335] on img "0" at bounding box center [1073, 374] width 195 height 195
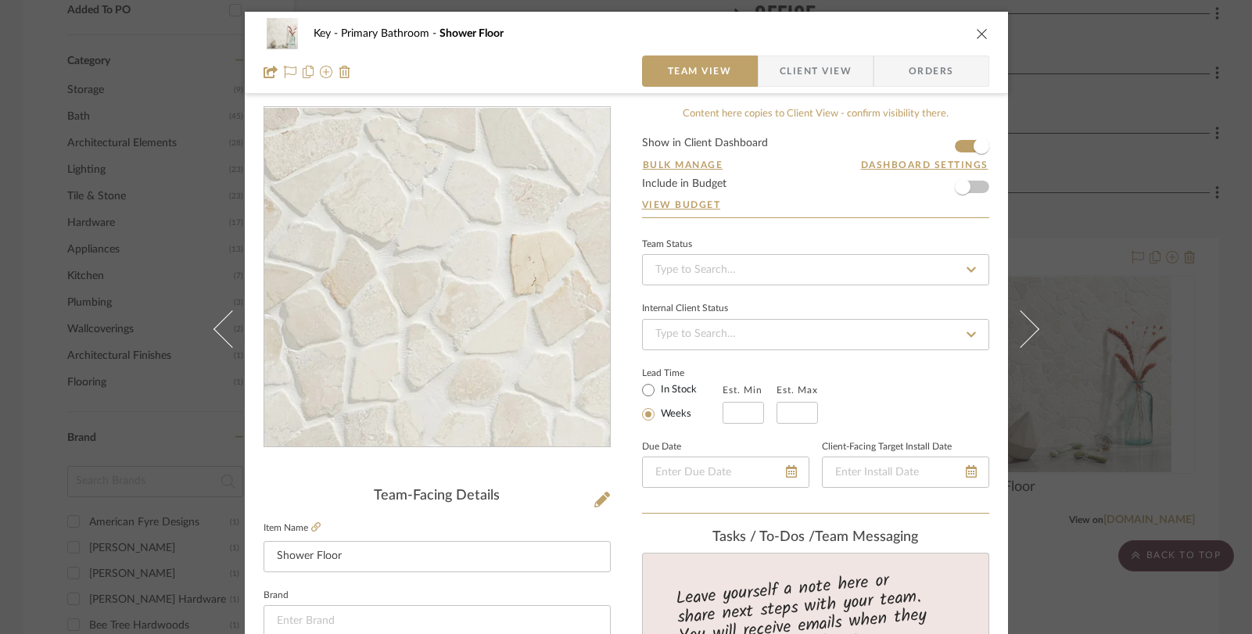
scroll to position [819, 0]
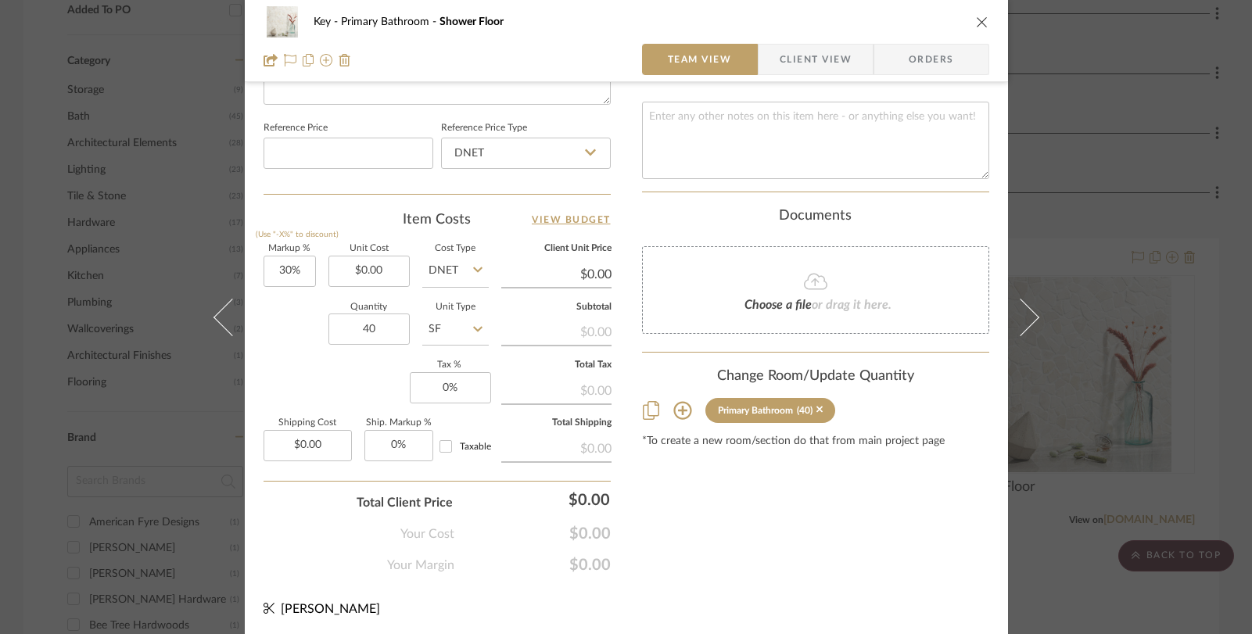
click at [1104, 238] on div "Key Primary Bathroom Shower Floor Team View Client View Orders Team-Facing Deta…" at bounding box center [626, 317] width 1252 height 634
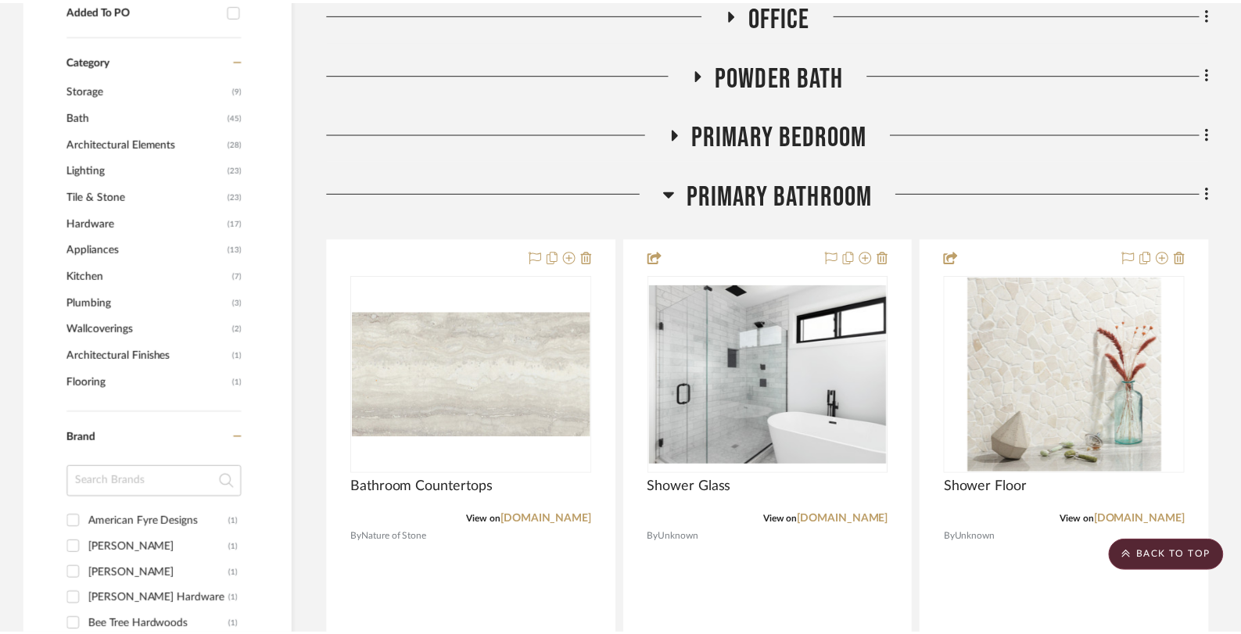
scroll to position [989, 0]
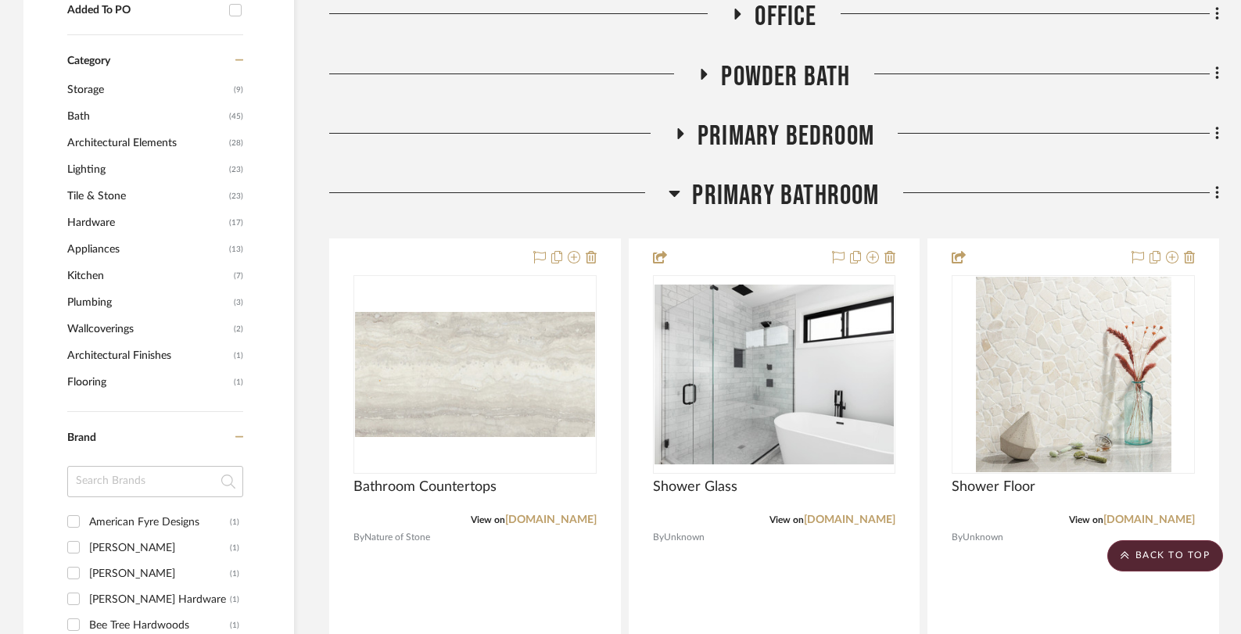
click at [679, 195] on icon at bounding box center [675, 193] width 12 height 19
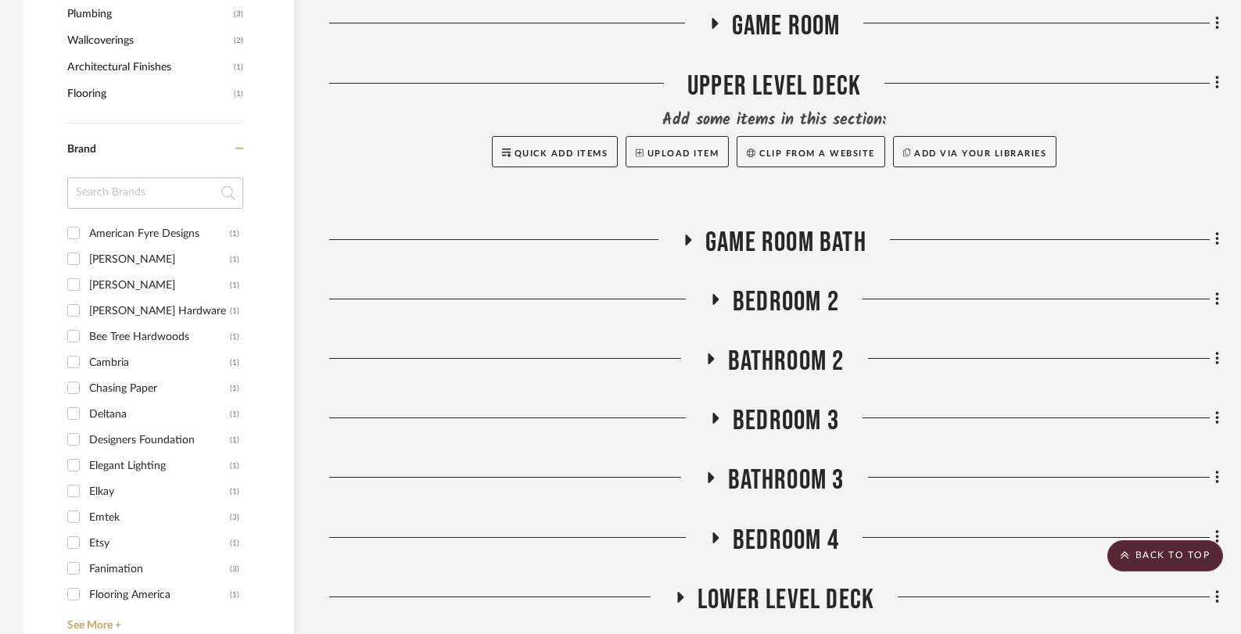
scroll to position [1272, 0]
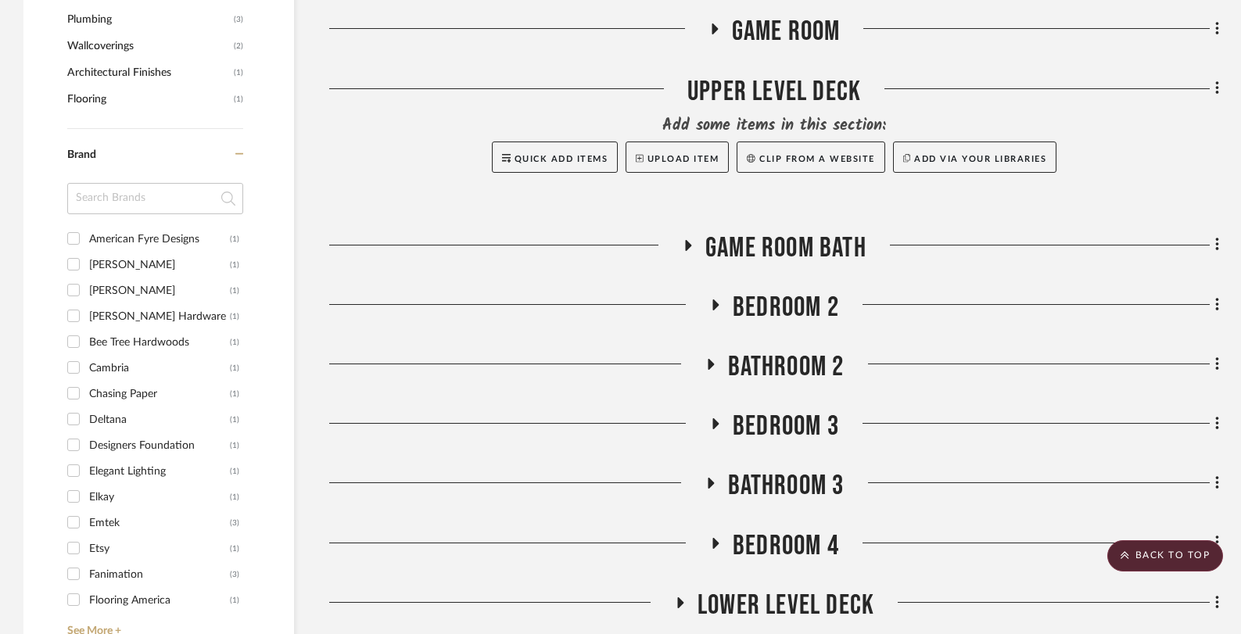
click at [688, 251] on icon at bounding box center [688, 245] width 19 height 12
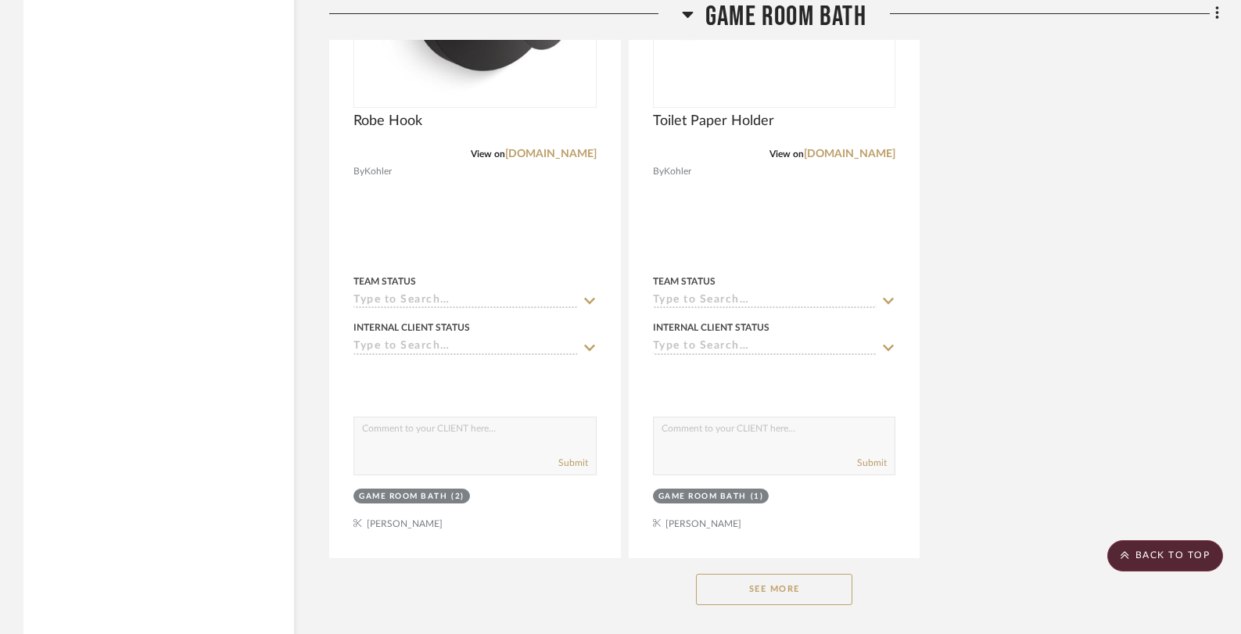
scroll to position [3496, 0]
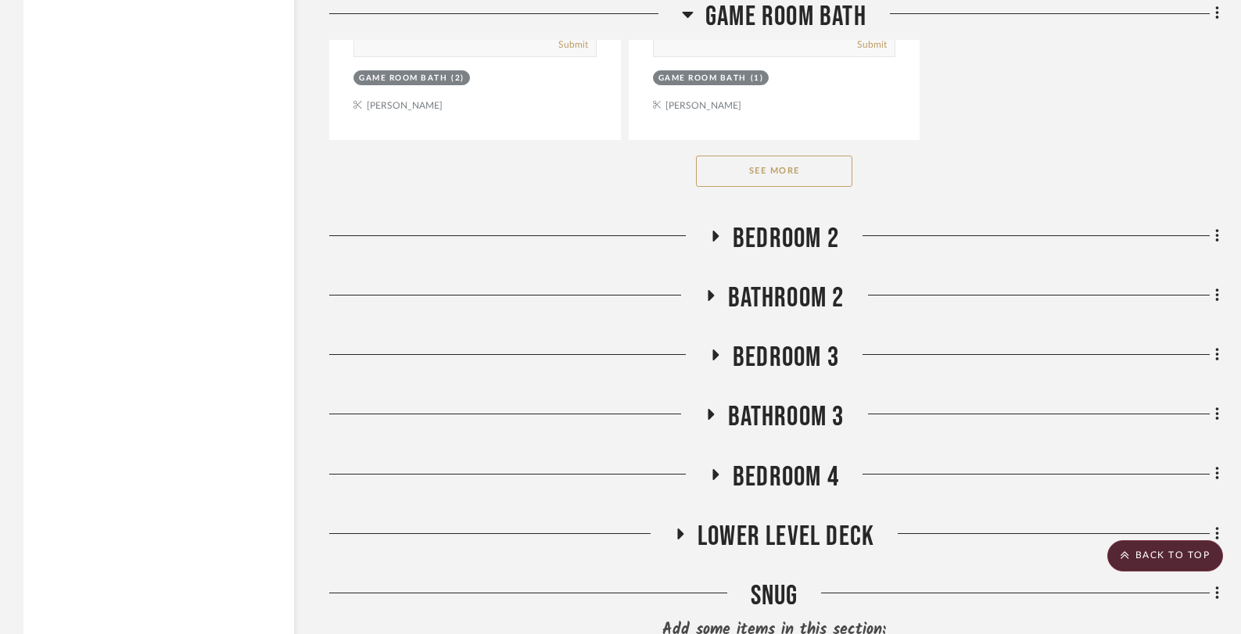
click at [815, 174] on button "See More" at bounding box center [774, 171] width 156 height 31
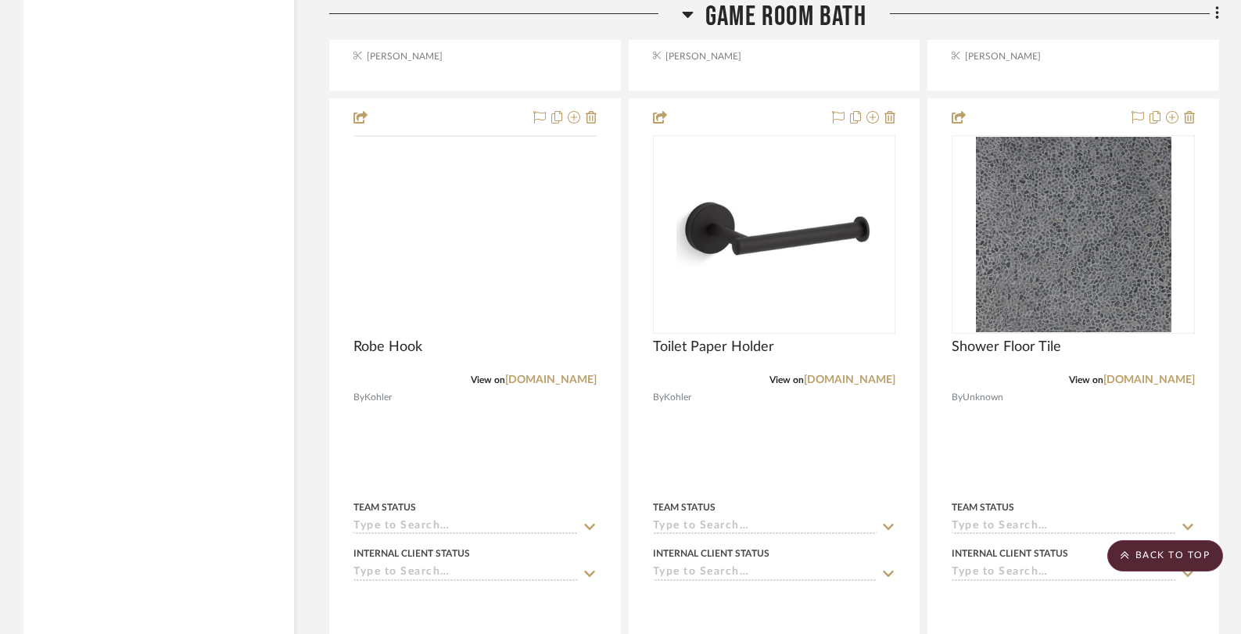
scroll to position [2849, 0]
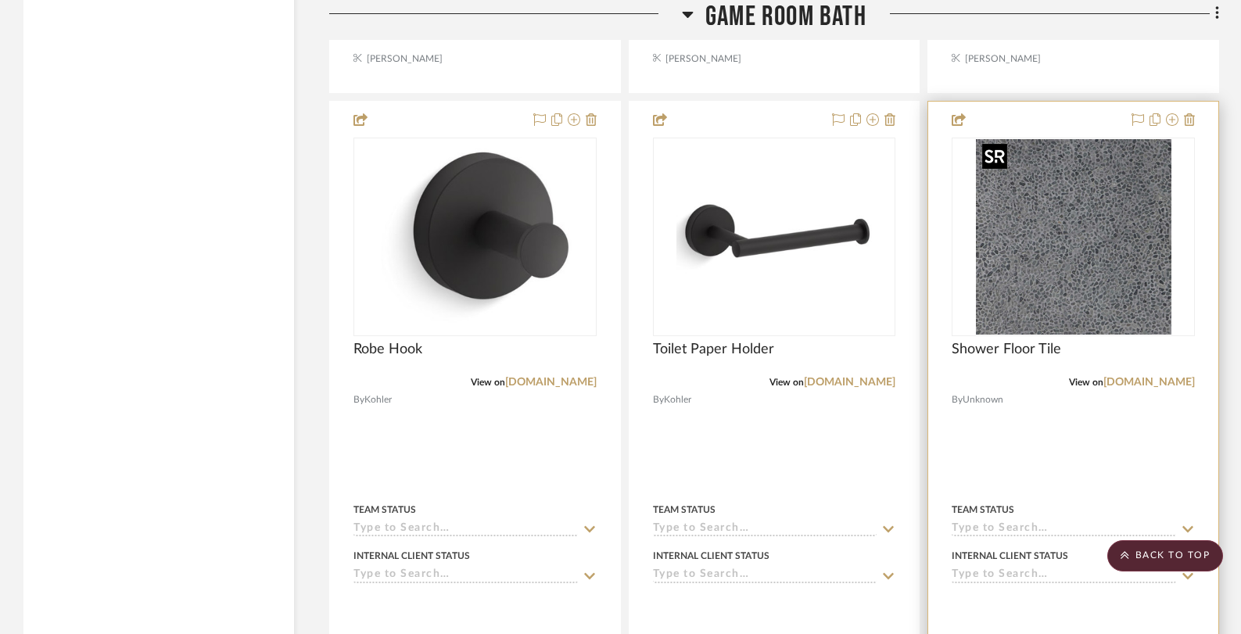
click at [1031, 282] on div at bounding box center [1073, 237] width 243 height 199
click at [1058, 273] on img "0" at bounding box center [1073, 236] width 195 height 195
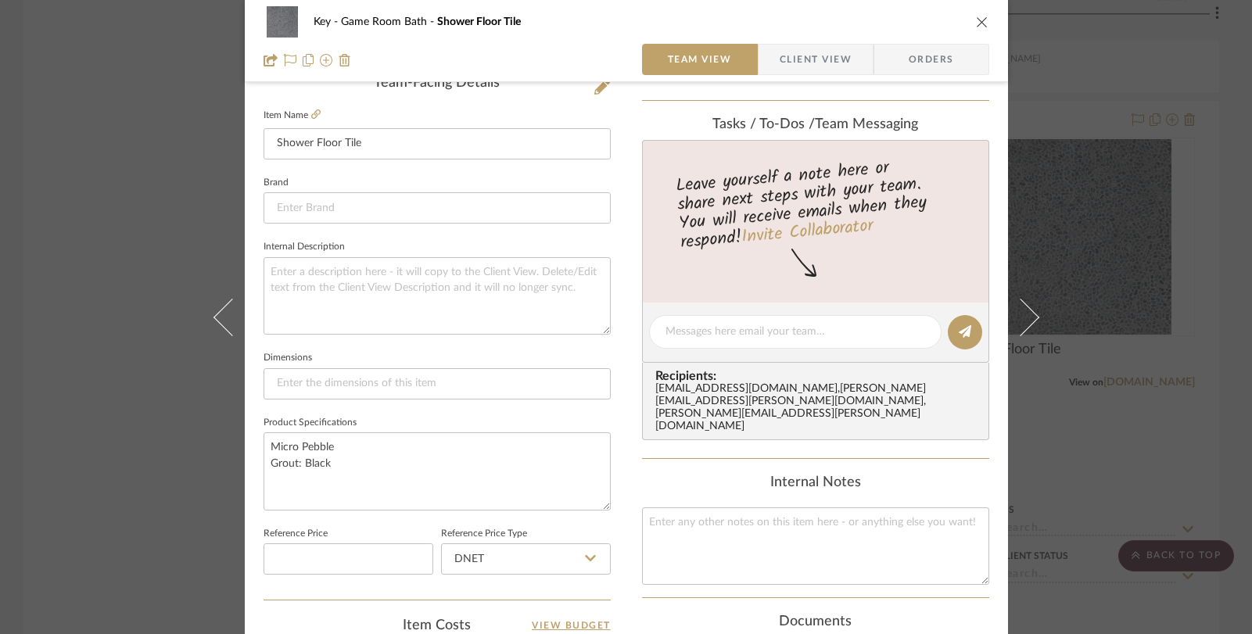
scroll to position [652, 0]
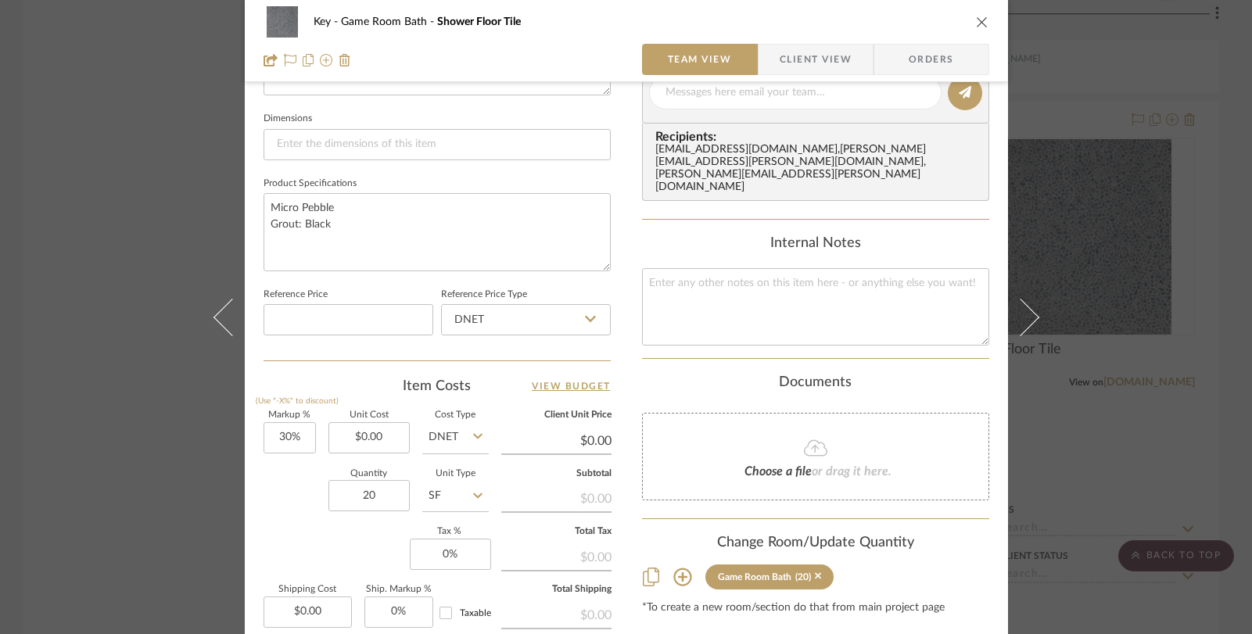
click at [1124, 83] on div "Key Game Room Bath Shower Floor Tile Team View Client View Orders Team-Facing D…" at bounding box center [626, 317] width 1252 height 634
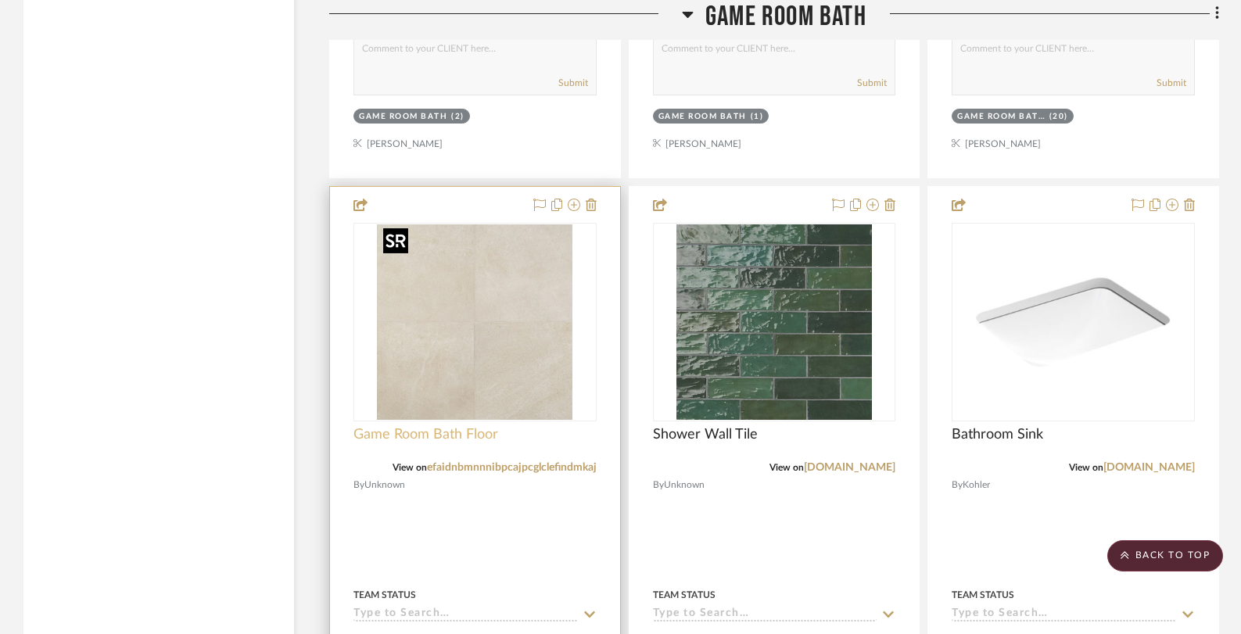
scroll to position [3708, 0]
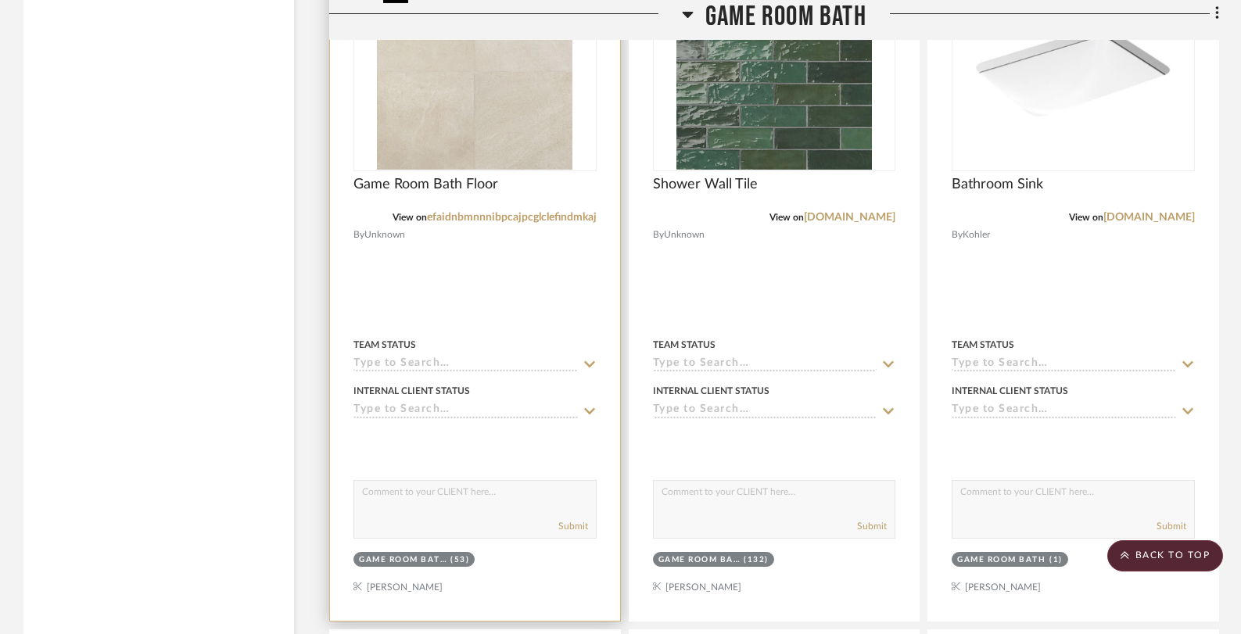
click at [460, 108] on img "0" at bounding box center [474, 71] width 195 height 195
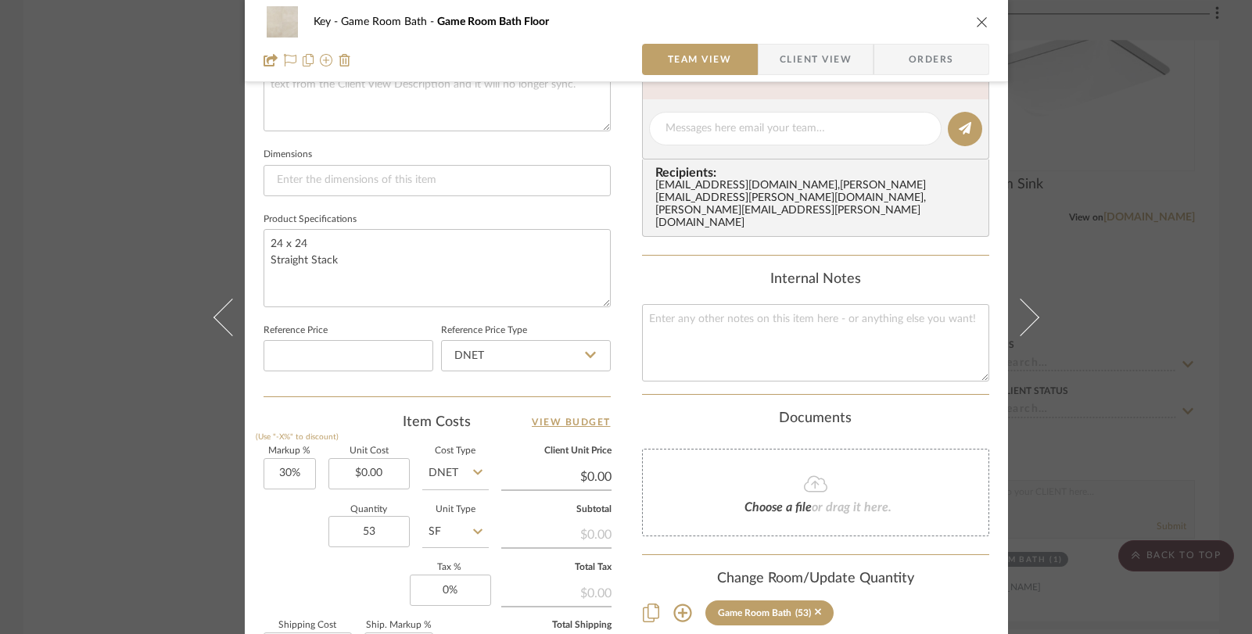
scroll to position [690, 0]
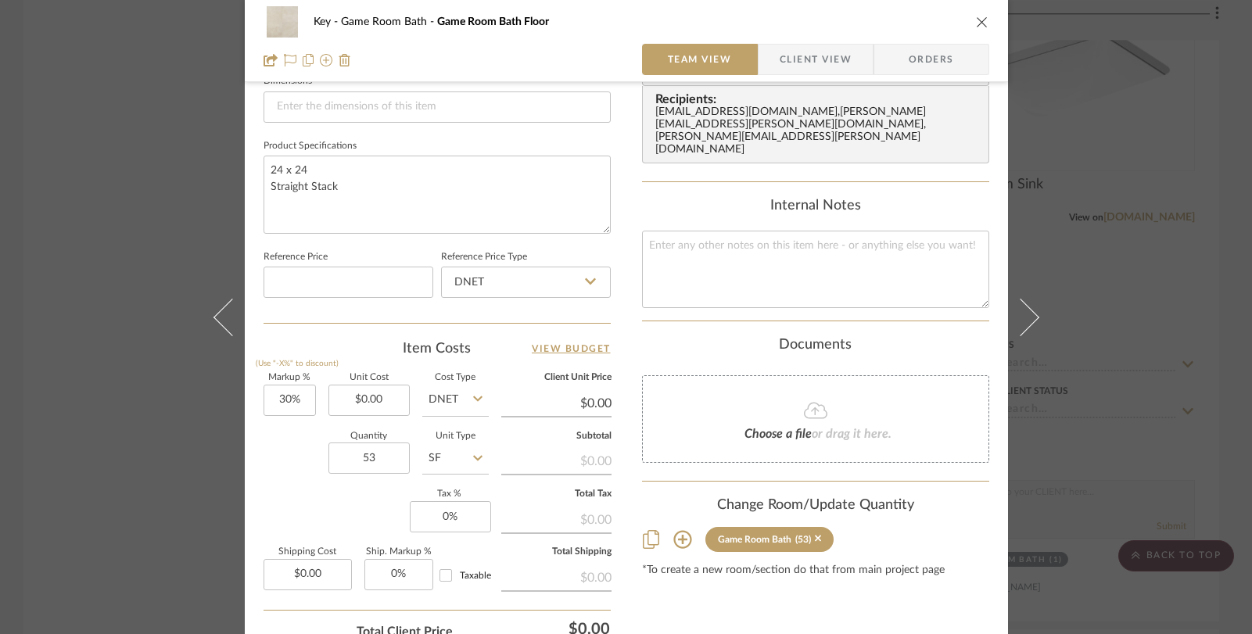
click at [1144, 224] on div "Key Game Room Bath Game Room Bath Floor Team View Client View Orders Team-Facin…" at bounding box center [626, 317] width 1252 height 634
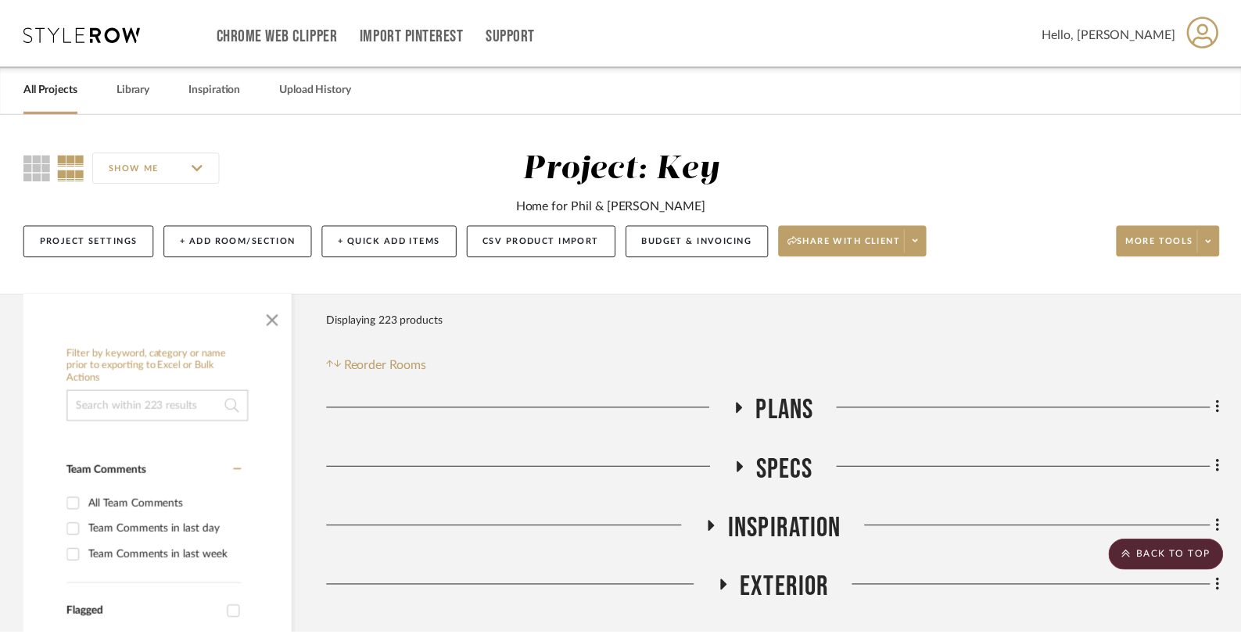
scroll to position [3708, 0]
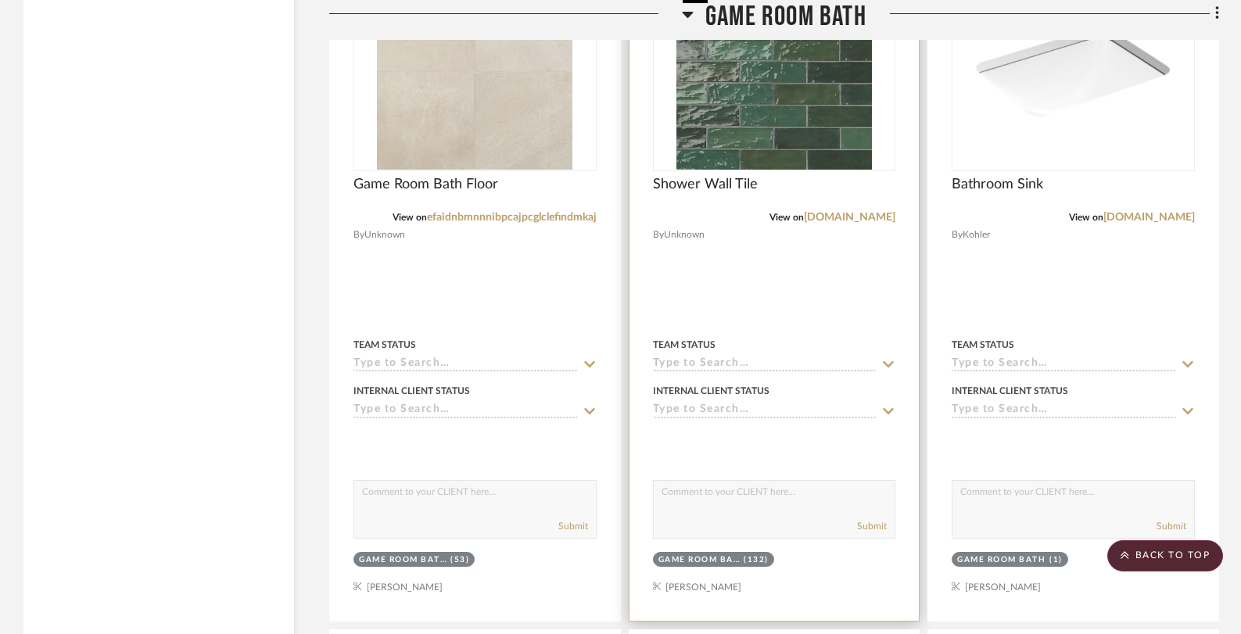
click at [788, 89] on img "0" at bounding box center [773, 71] width 195 height 195
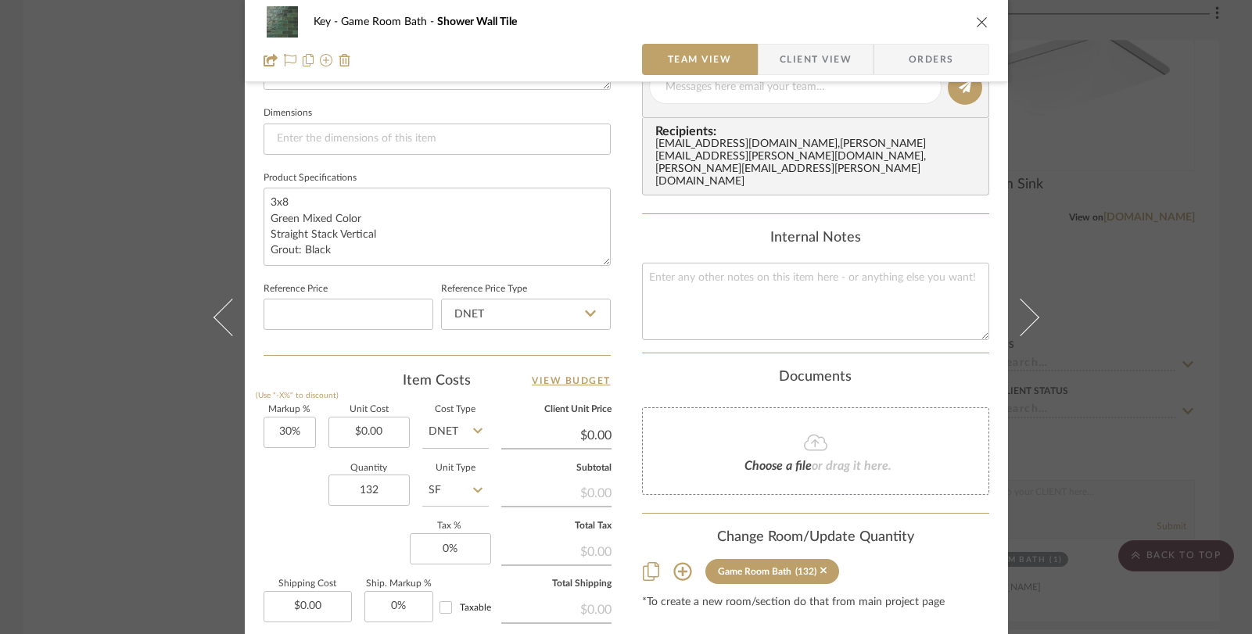
scroll to position [658, 0]
click at [1110, 289] on div "Key Game Room Bath Shower Wall Tile Team View Client View Orders Team-Facing De…" at bounding box center [626, 317] width 1252 height 634
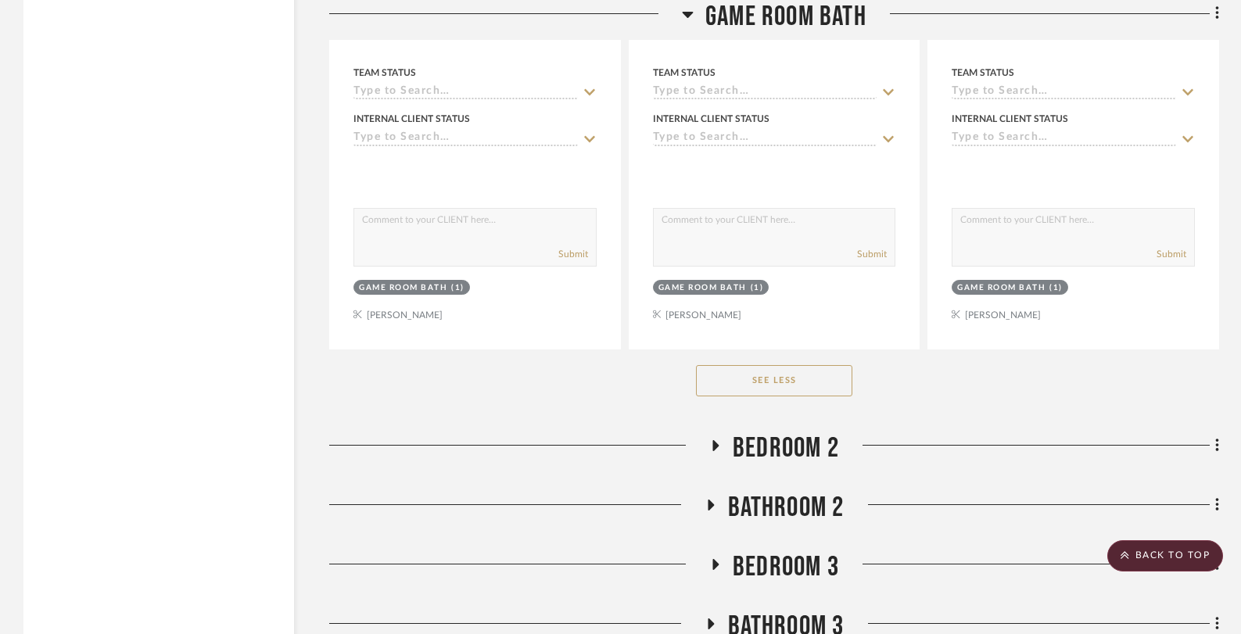
scroll to position [5608, 0]
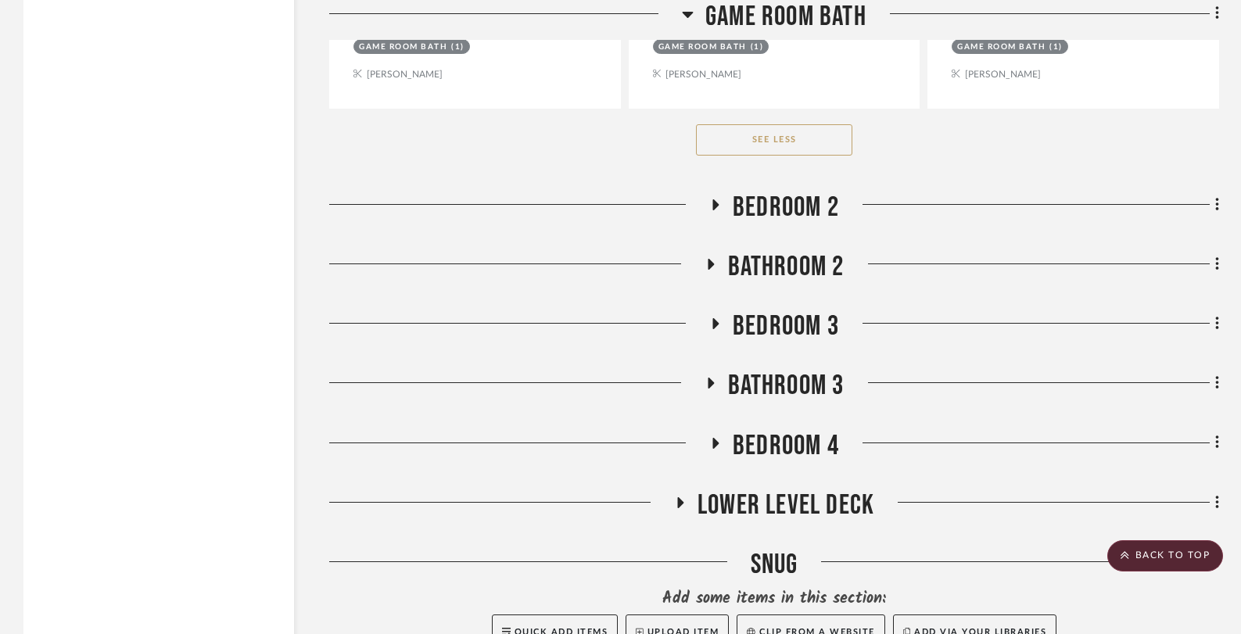
click at [710, 259] on icon at bounding box center [710, 265] width 19 height 12
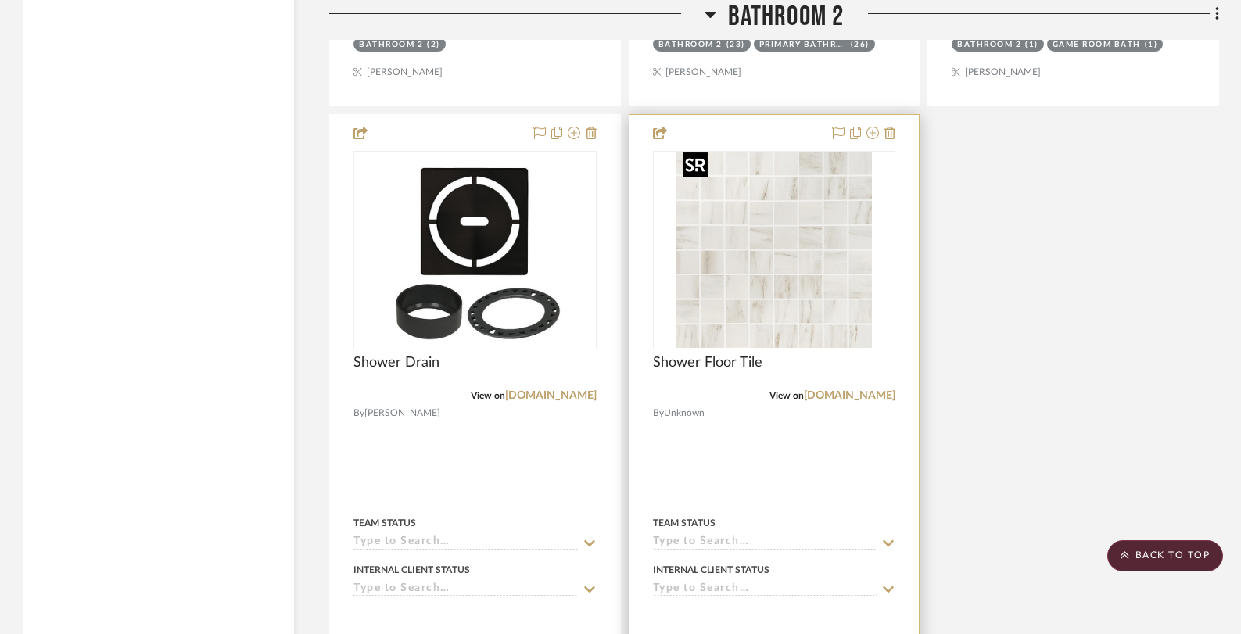
scroll to position [7438, 0]
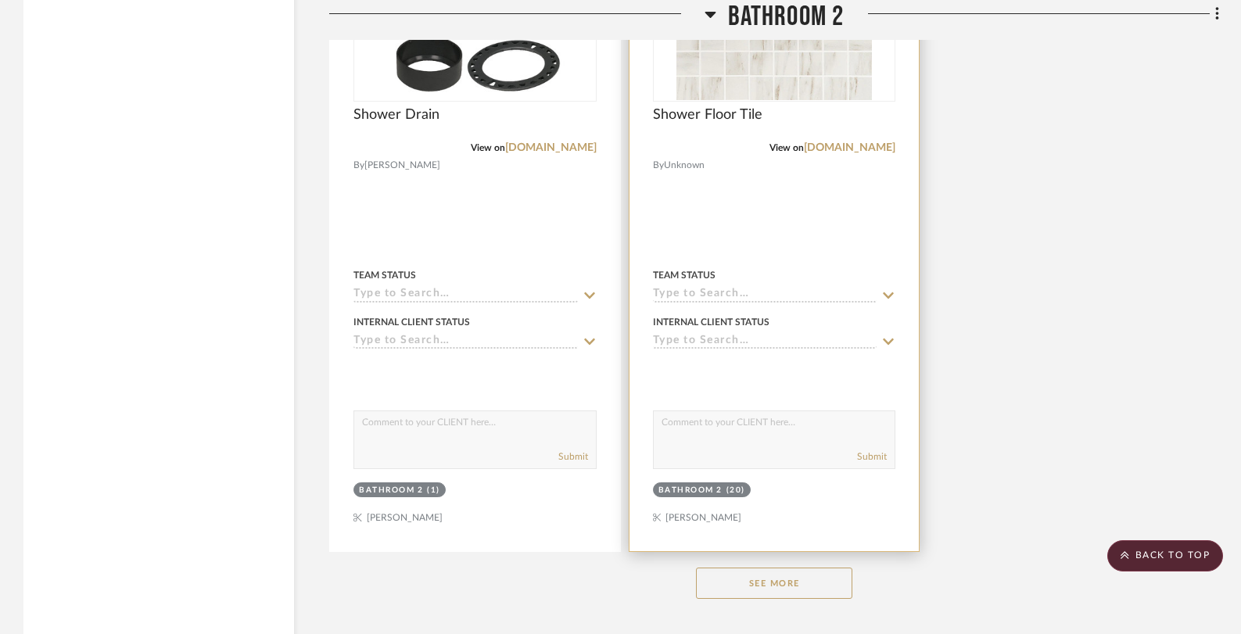
click at [786, 113] on div "Shower Floor Tile" at bounding box center [774, 123] width 243 height 34
click at [790, 86] on img "0" at bounding box center [773, 2] width 195 height 195
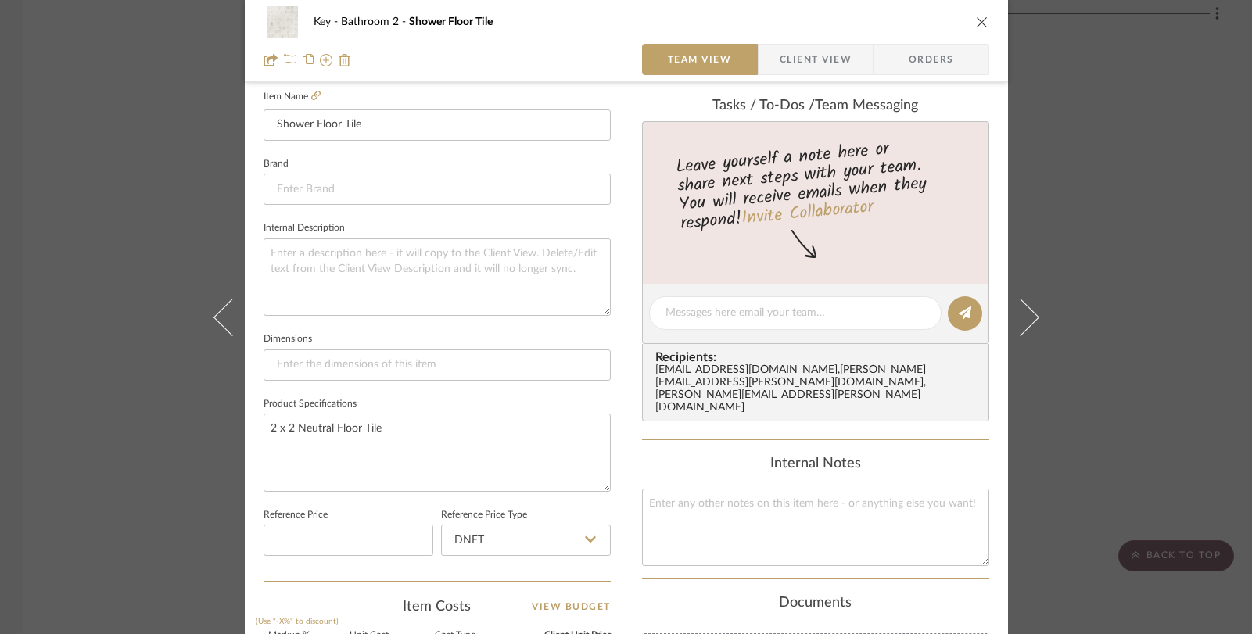
scroll to position [819, 0]
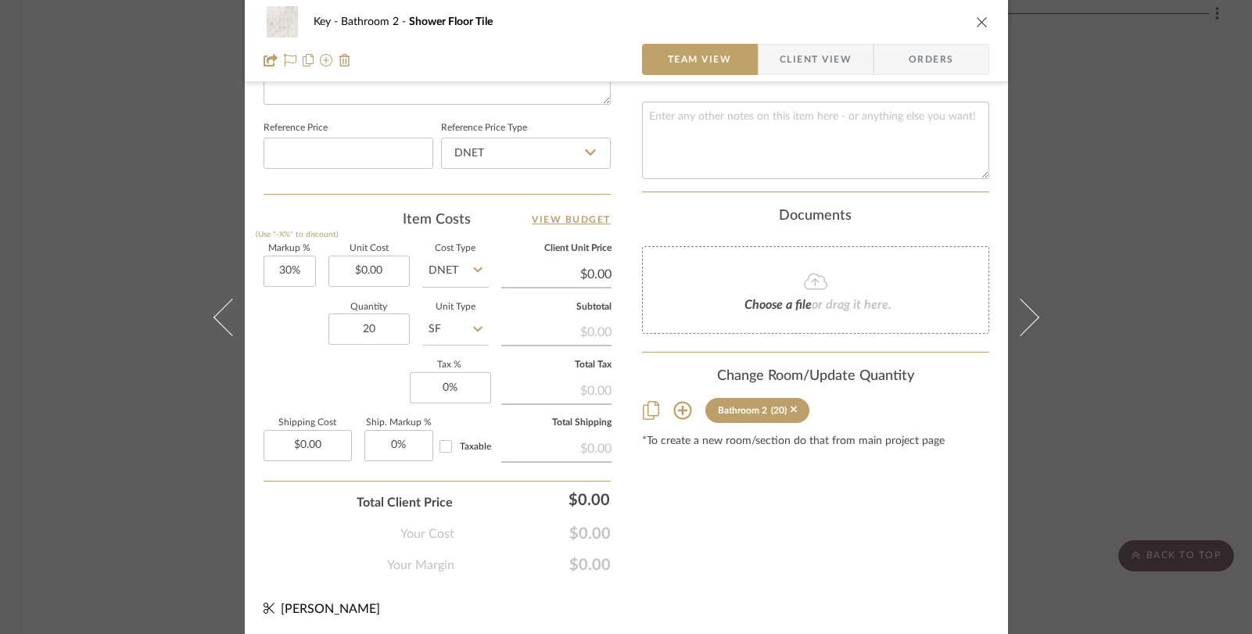
click at [1112, 245] on div "Key Bathroom 2 Shower Floor Tile Team View Client View Orders Team-Facing Detai…" at bounding box center [626, 317] width 1252 height 634
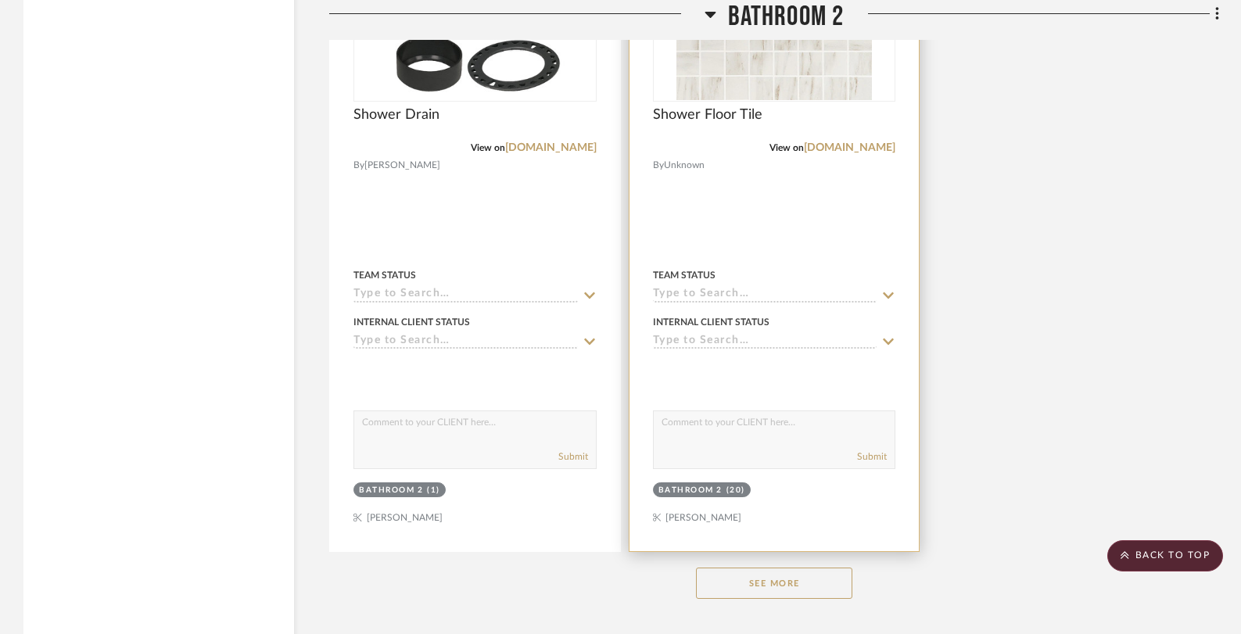
scroll to position [7662, 0]
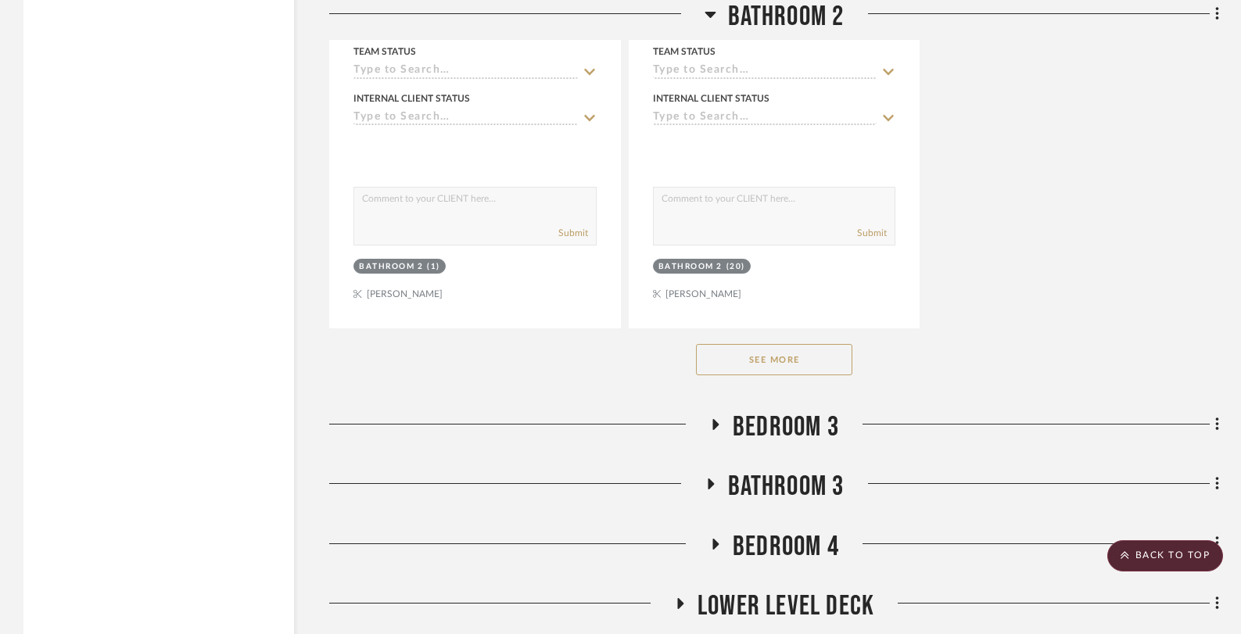
click at [799, 357] on button "See More" at bounding box center [774, 359] width 156 height 31
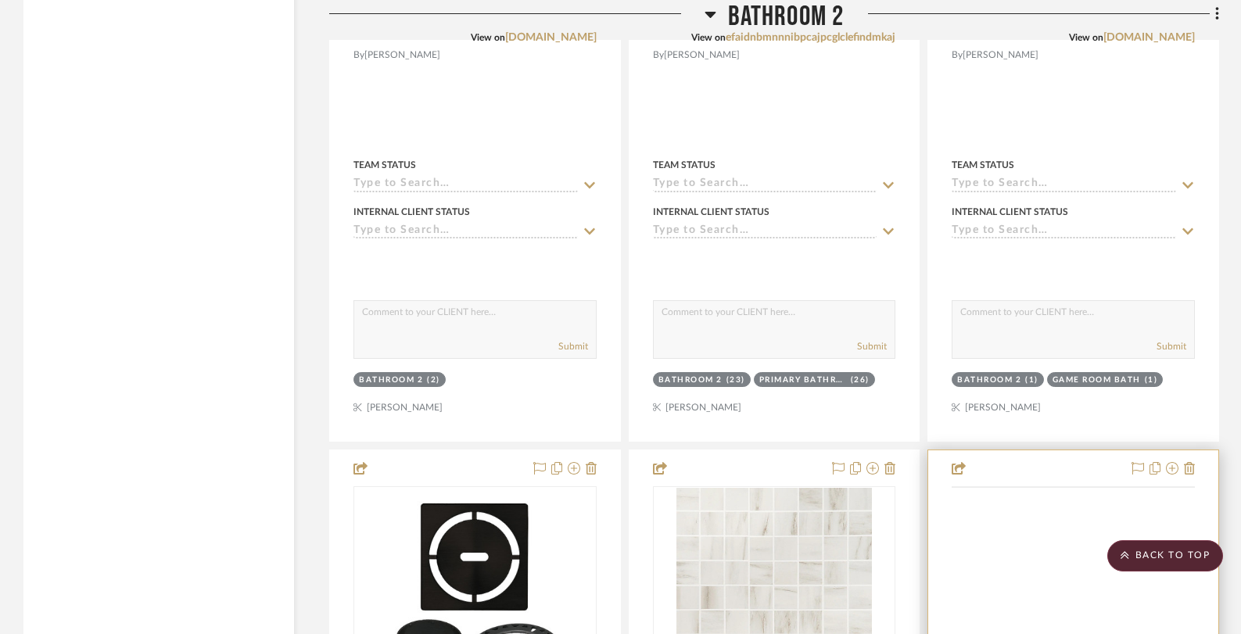
scroll to position [7129, 0]
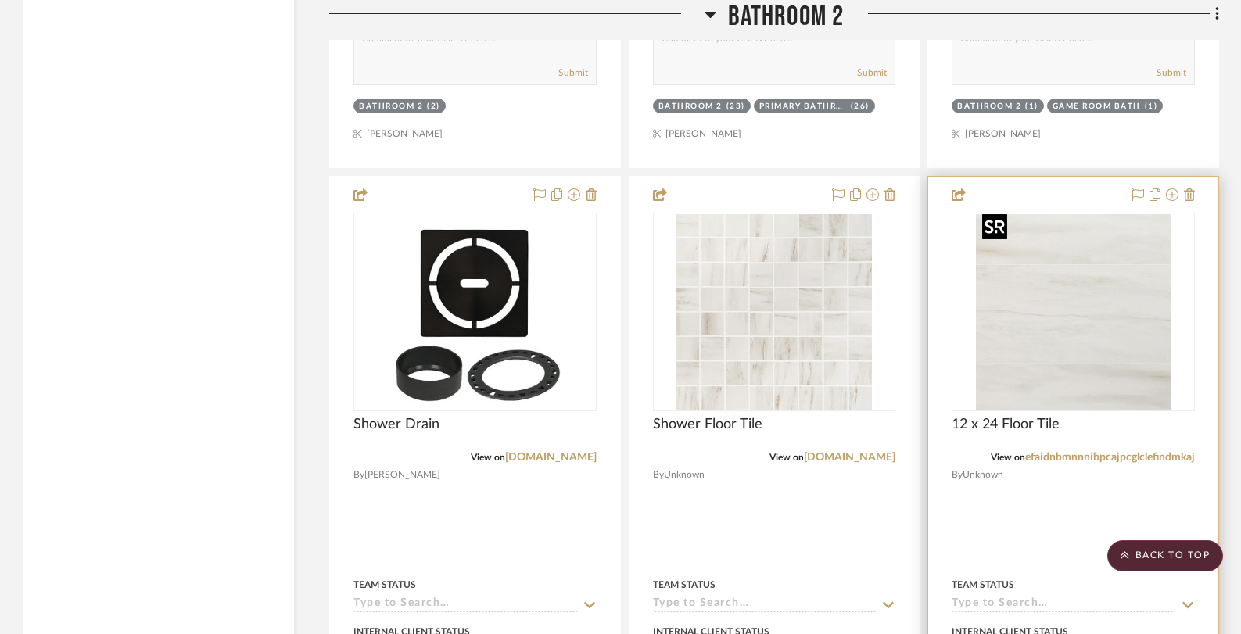
click at [1045, 331] on div at bounding box center [1073, 312] width 243 height 199
click at [1044, 309] on img "0" at bounding box center [1073, 311] width 195 height 195
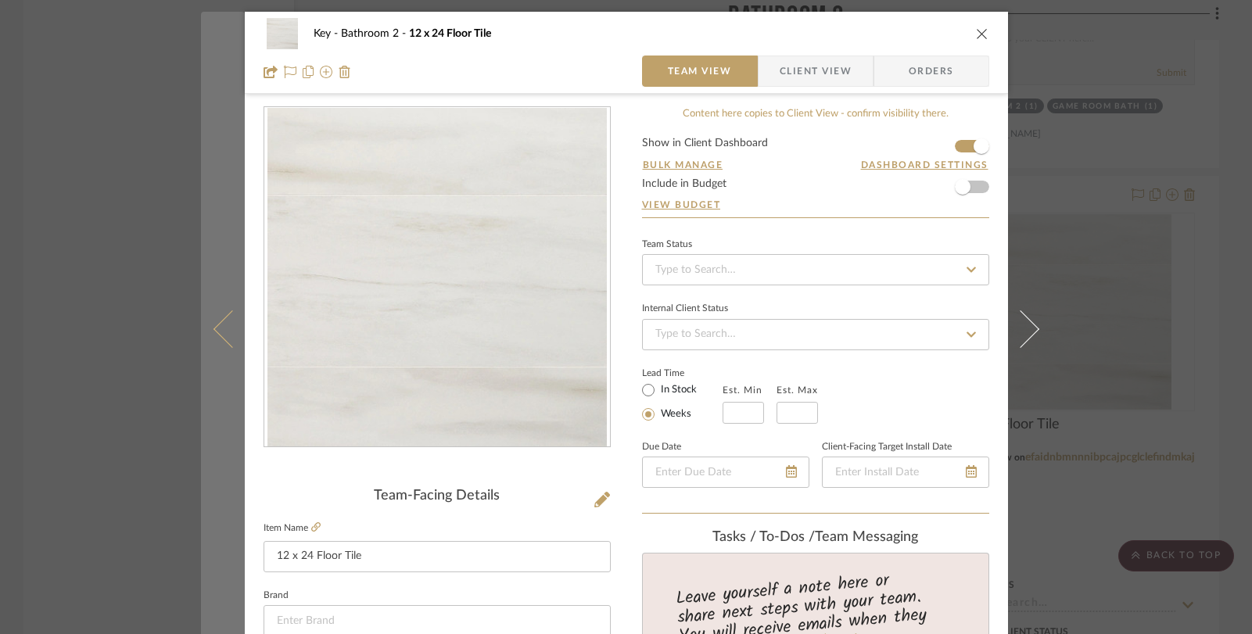
scroll to position [634, 0]
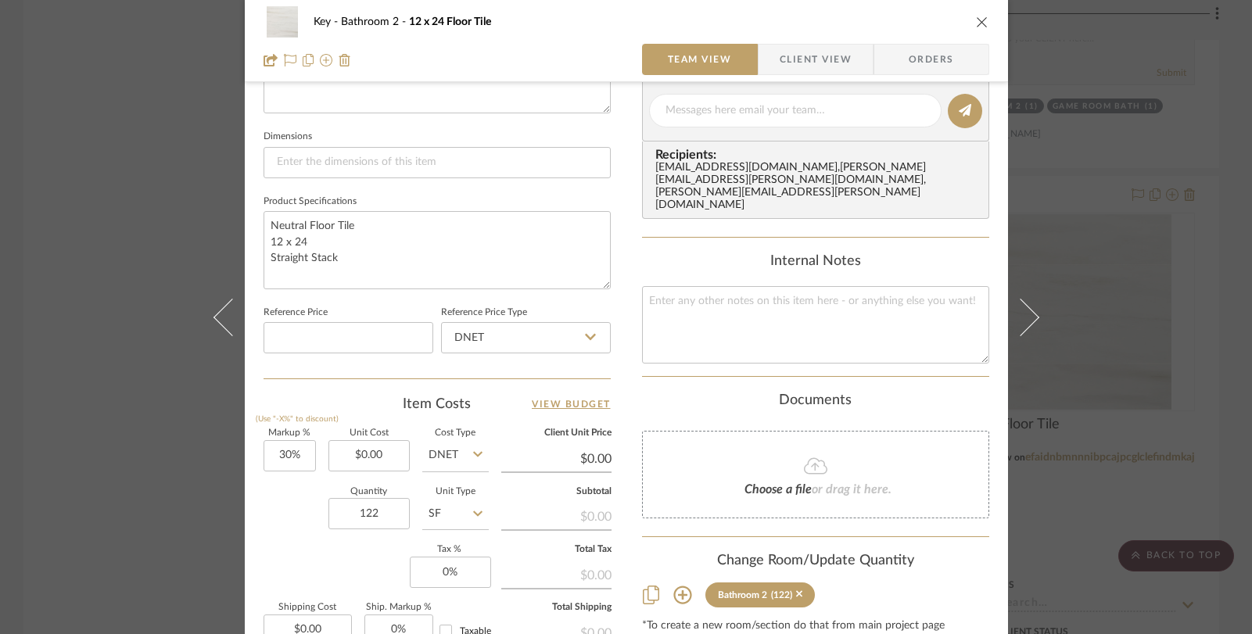
click at [1149, 385] on div "Key Bathroom 2 12 x 24 Floor Tile Team View Client View Orders Team-Facing Deta…" at bounding box center [626, 317] width 1252 height 634
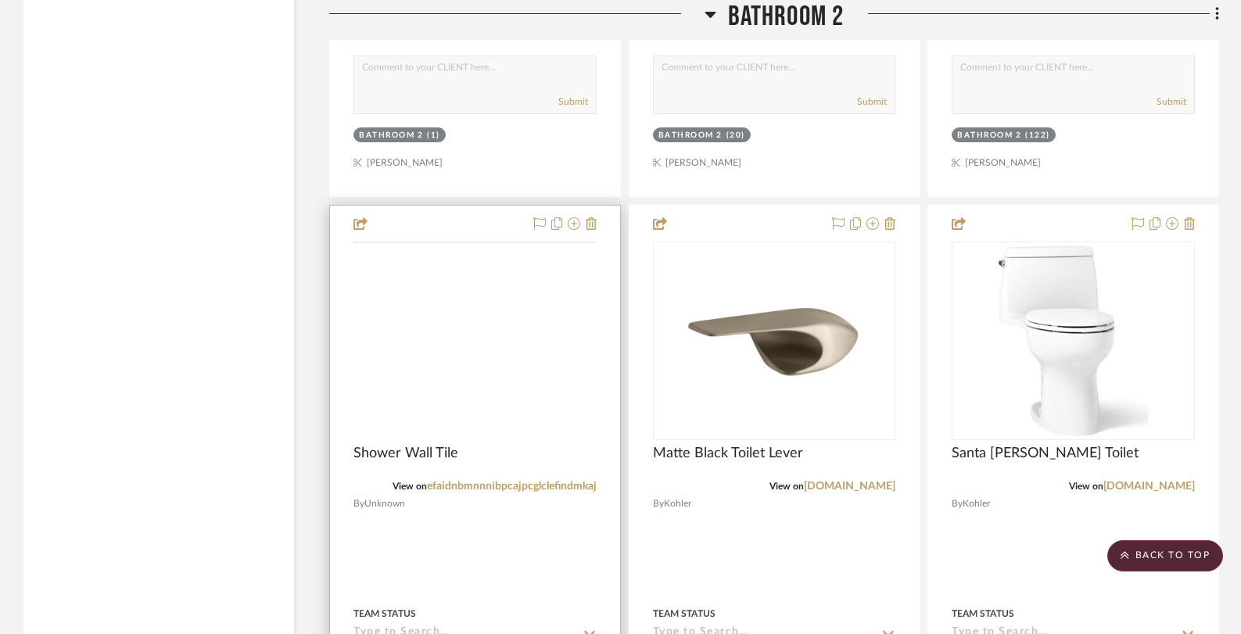
scroll to position [7866, 0]
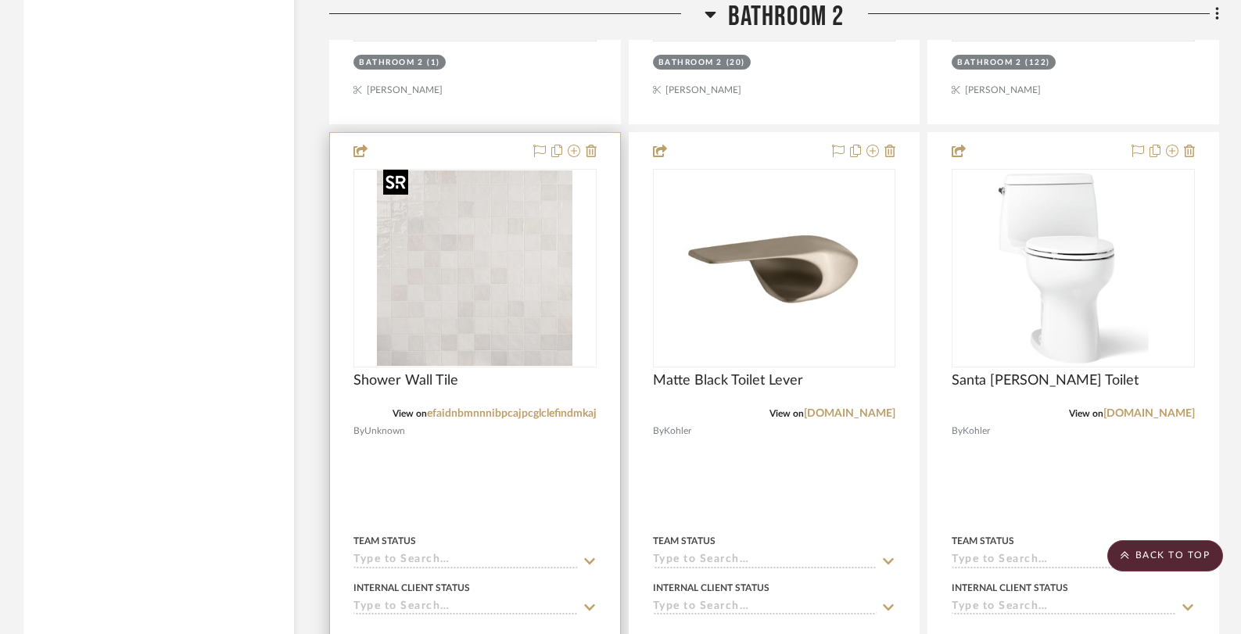
click at [0, 0] on img at bounding box center [0, 0] width 0 height 0
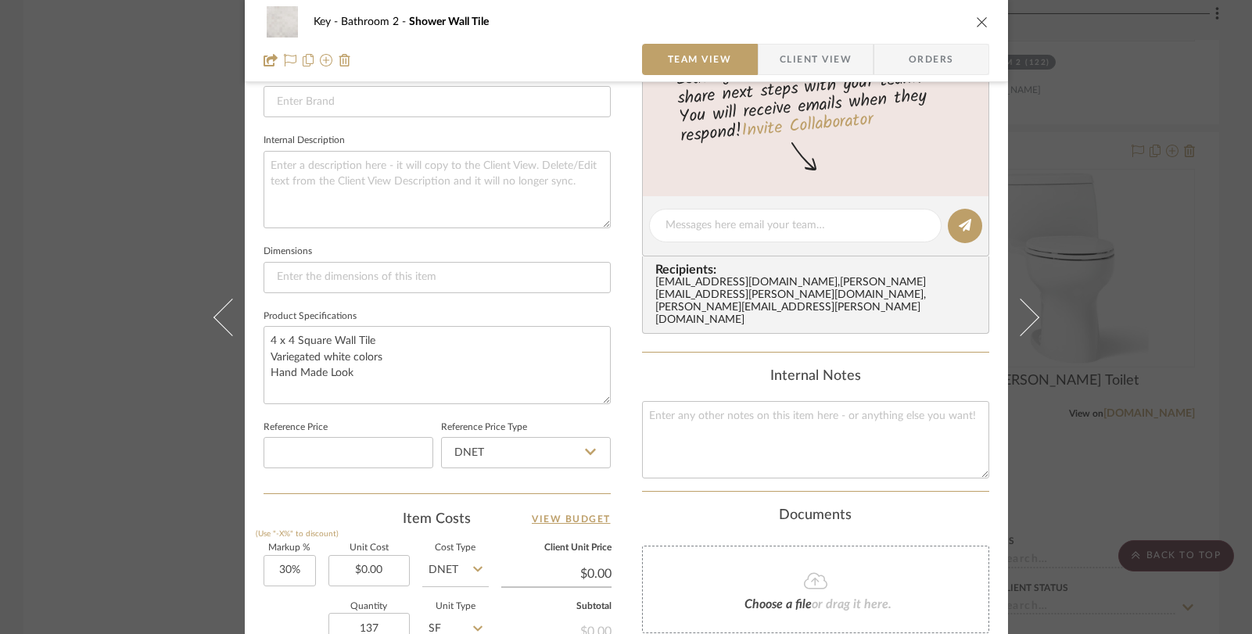
scroll to position [586, 0]
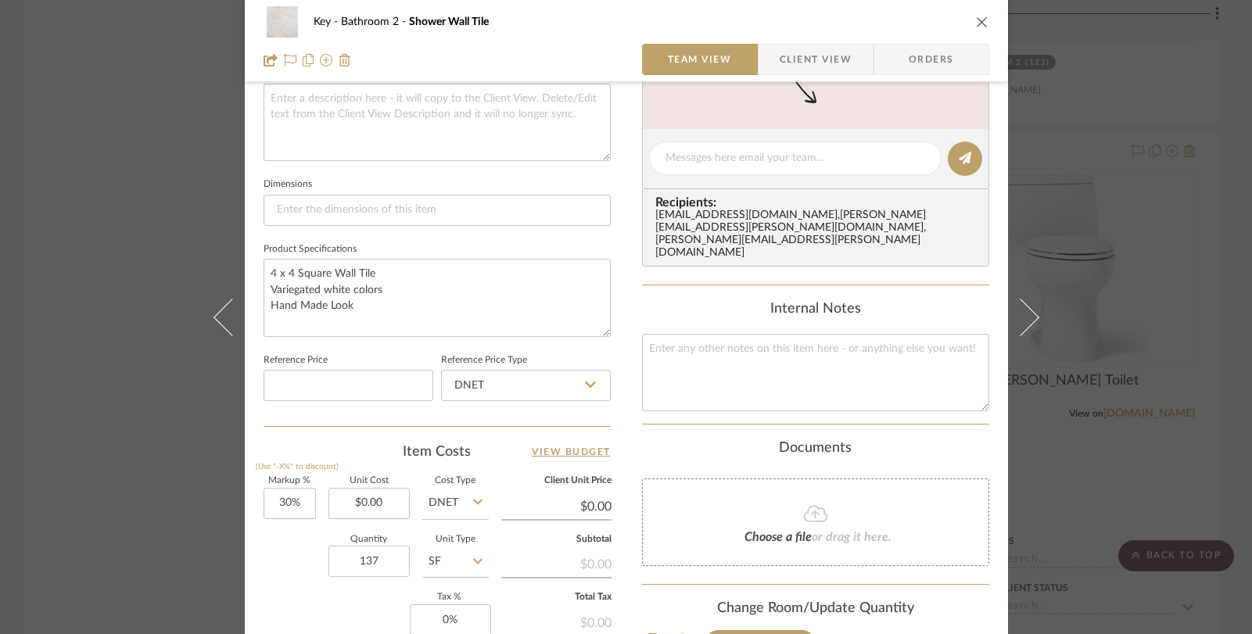
click at [1140, 329] on div "Key Bathroom 2 Shower Wall Tile Team View Client View Orders Team-Facing Detail…" at bounding box center [626, 317] width 1252 height 634
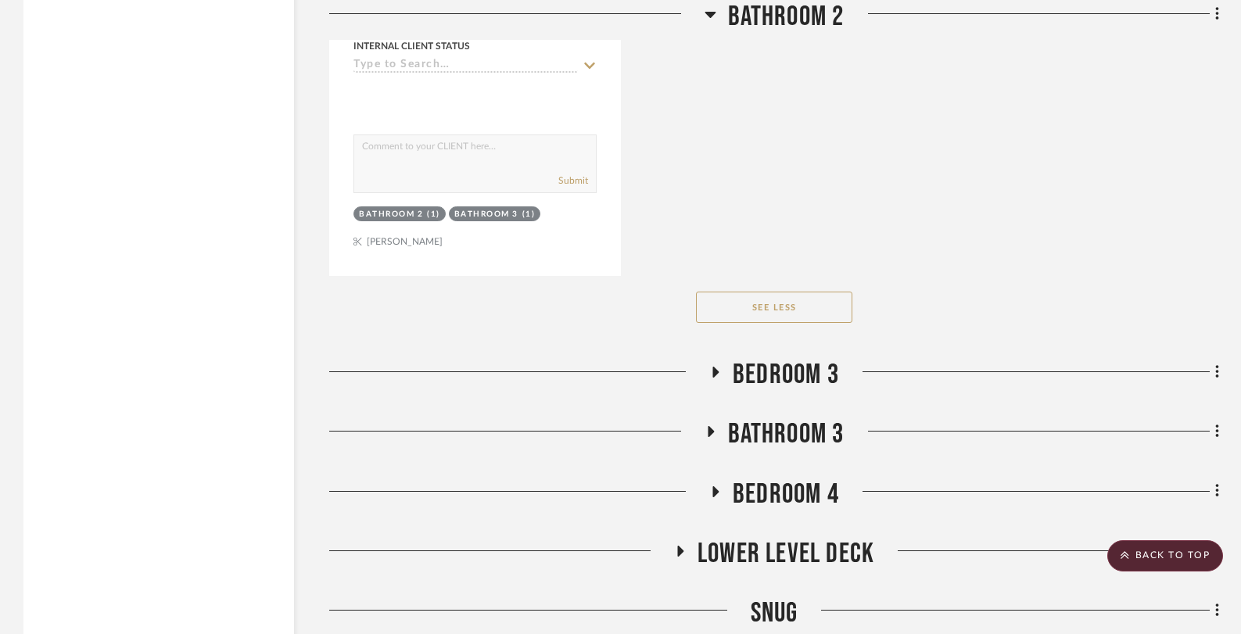
scroll to position [11335, 0]
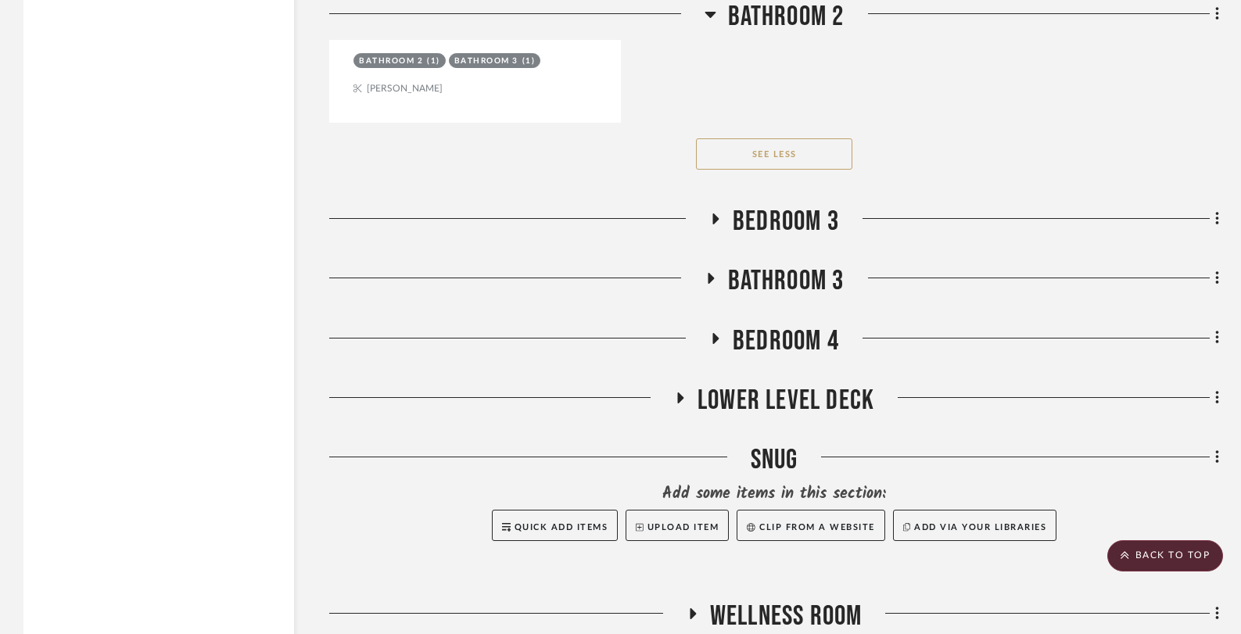
click at [708, 273] on icon at bounding box center [711, 278] width 6 height 11
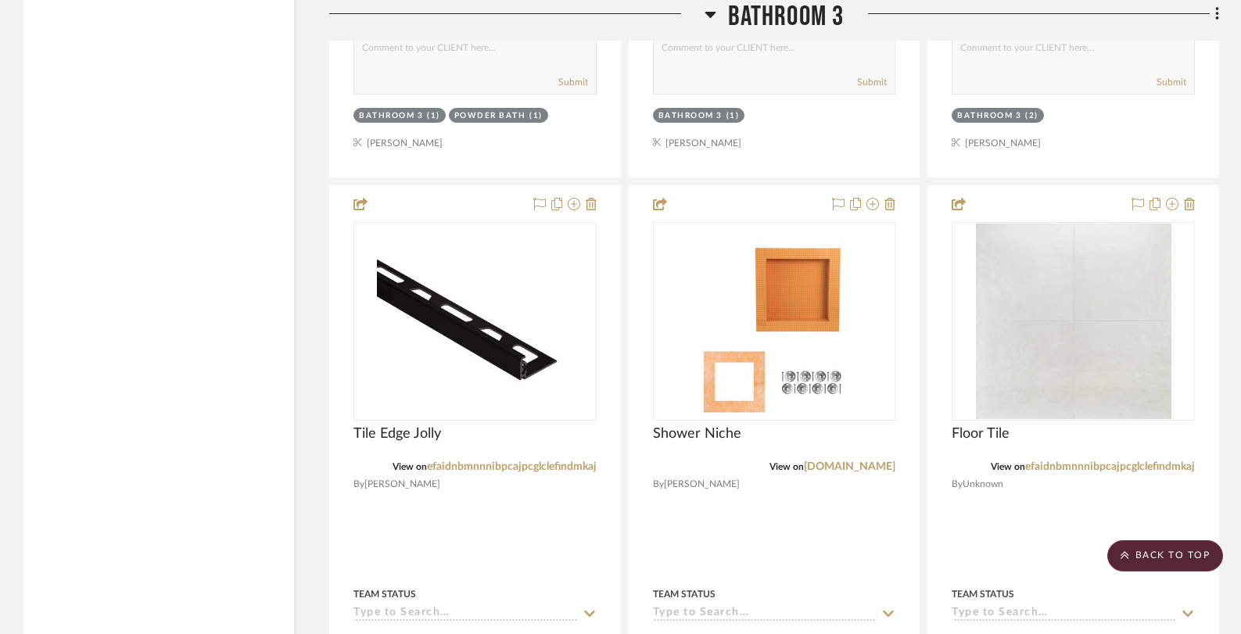
scroll to position [12203, 0]
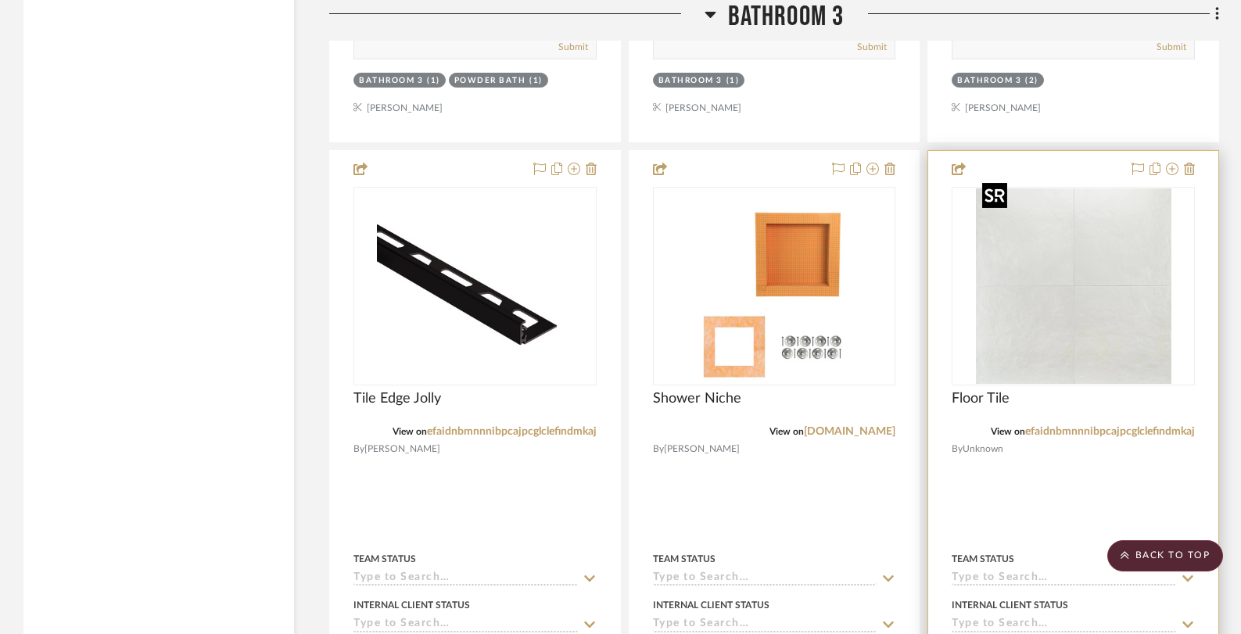
click at [0, 0] on img at bounding box center [0, 0] width 0 height 0
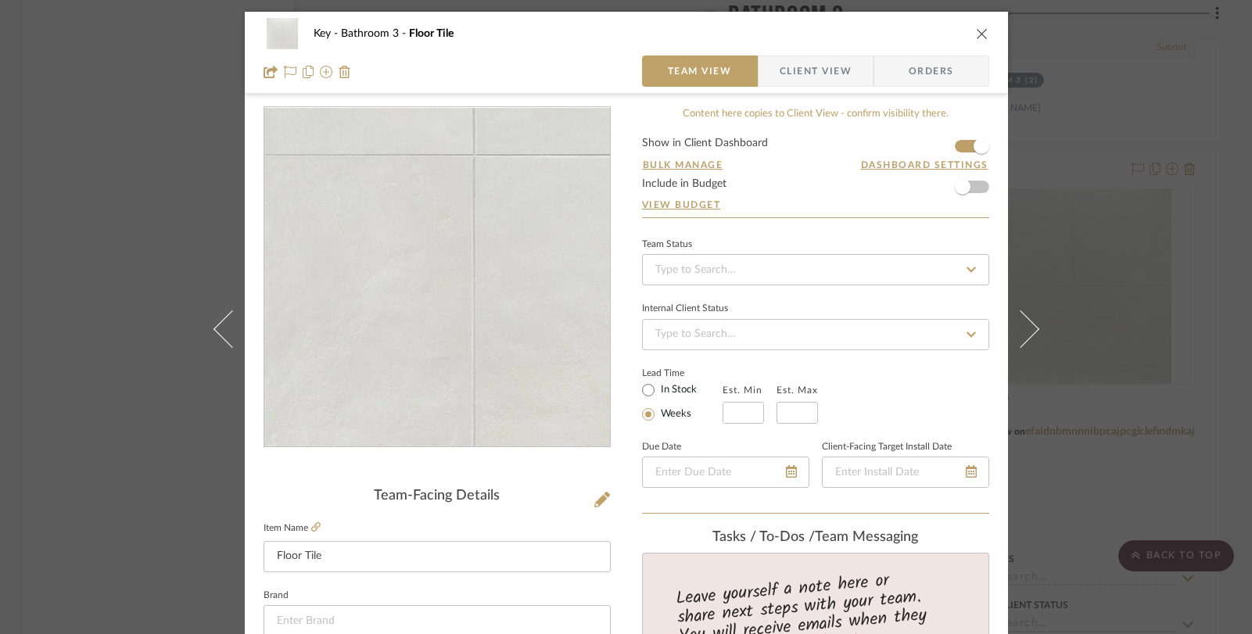
scroll to position [723, 0]
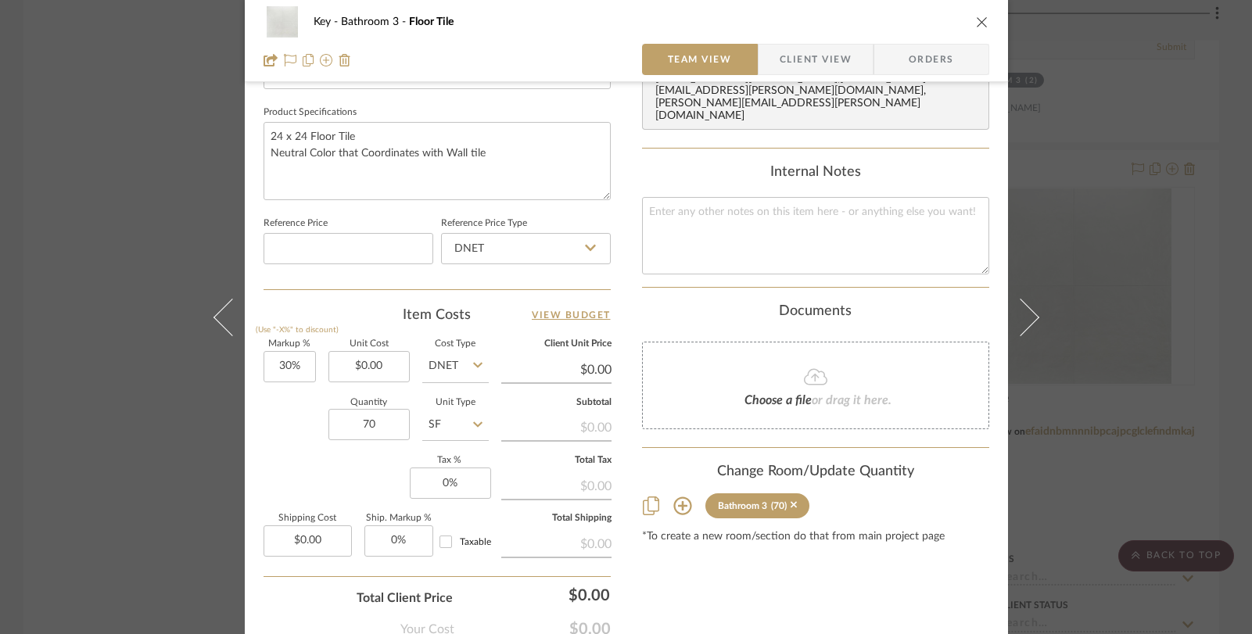
click at [1188, 400] on div "Key Bathroom 3 Floor Tile Team View Client View Orders Team-Facing Details Item…" at bounding box center [626, 317] width 1252 height 634
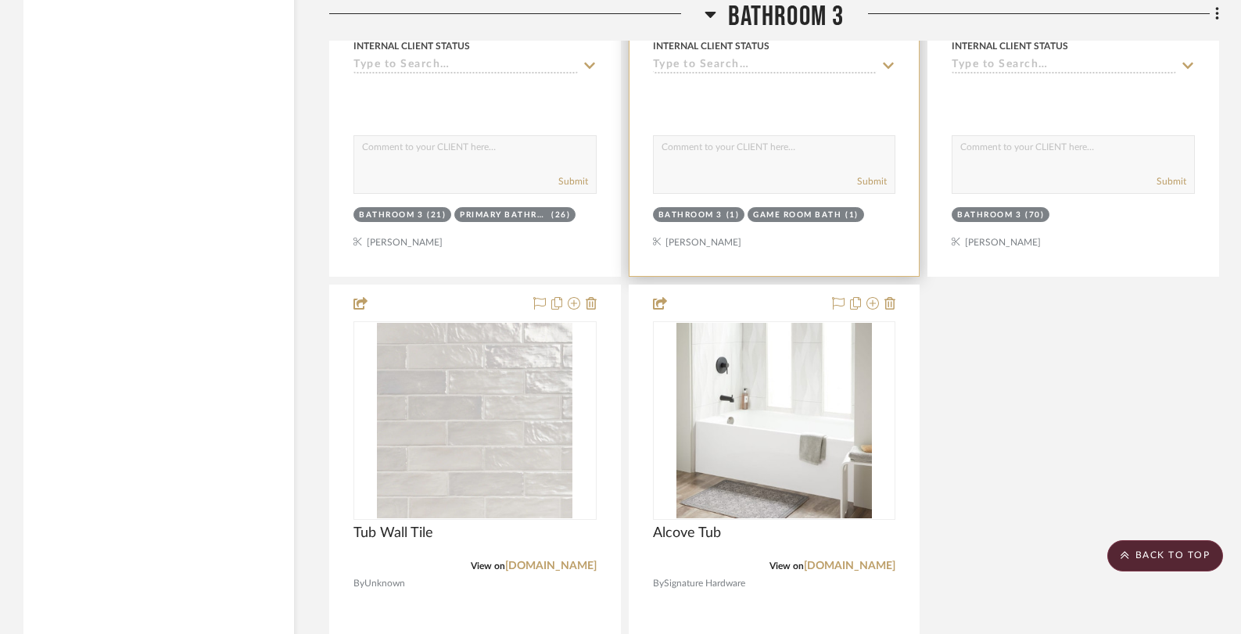
scroll to position [12793, 0]
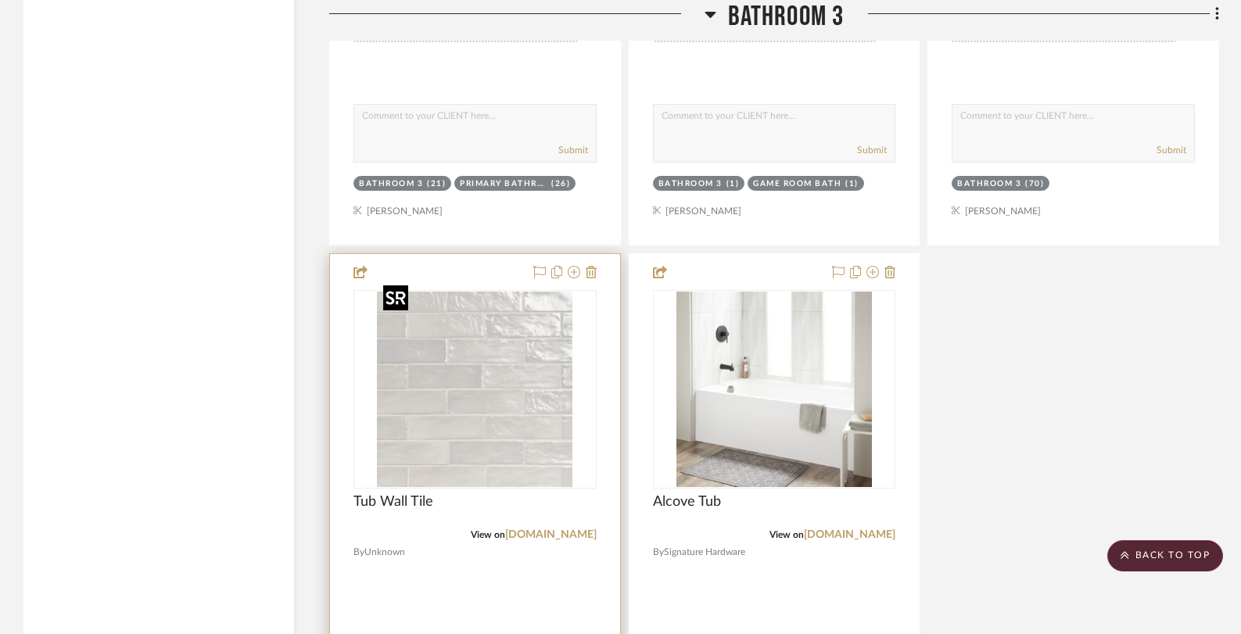
click at [0, 0] on img at bounding box center [0, 0] width 0 height 0
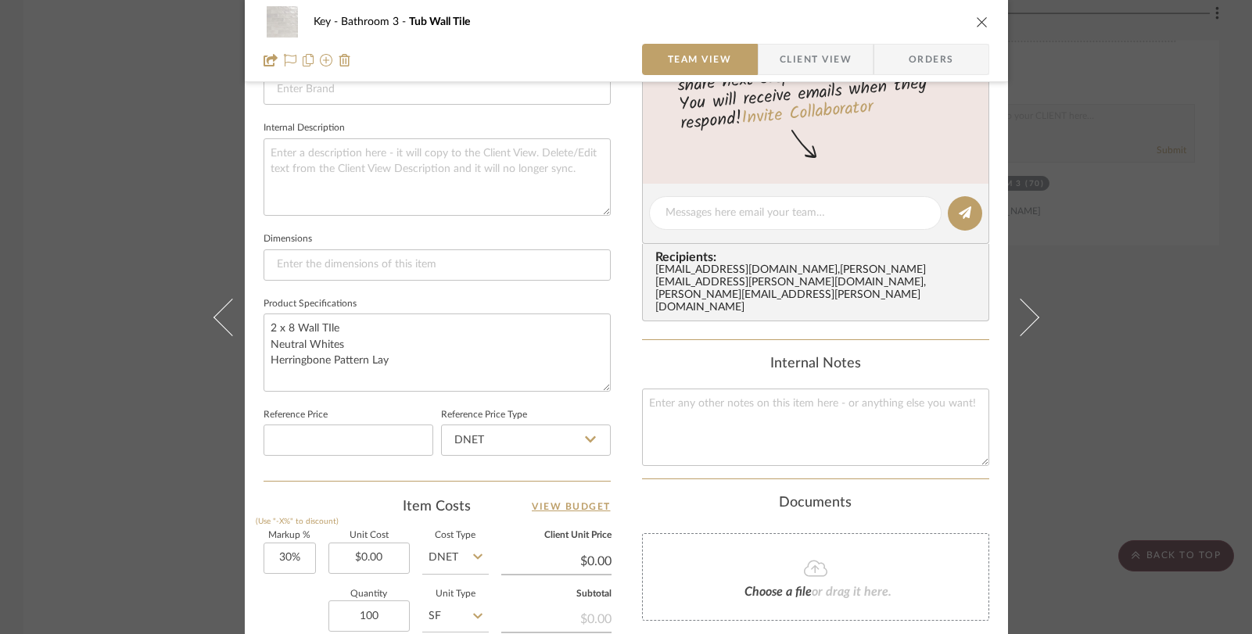
scroll to position [819, 0]
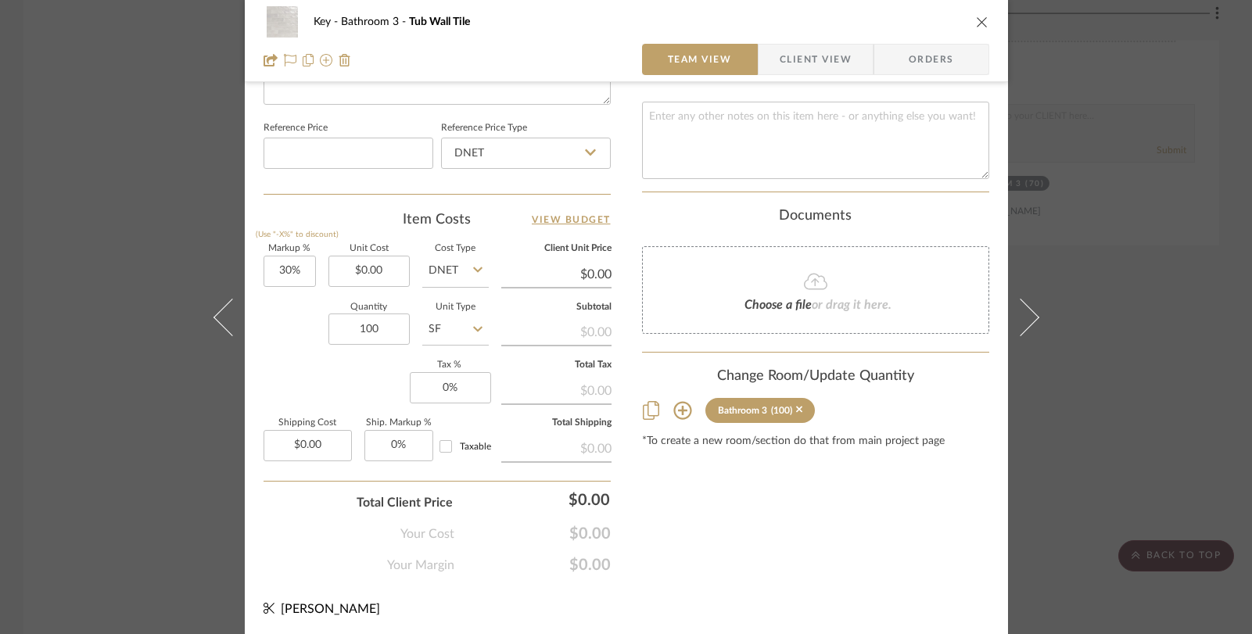
click at [1228, 380] on div "Key Bathroom 3 Tub Wall Tile Team View Client View Orders Team-Facing Details I…" at bounding box center [626, 317] width 1252 height 634
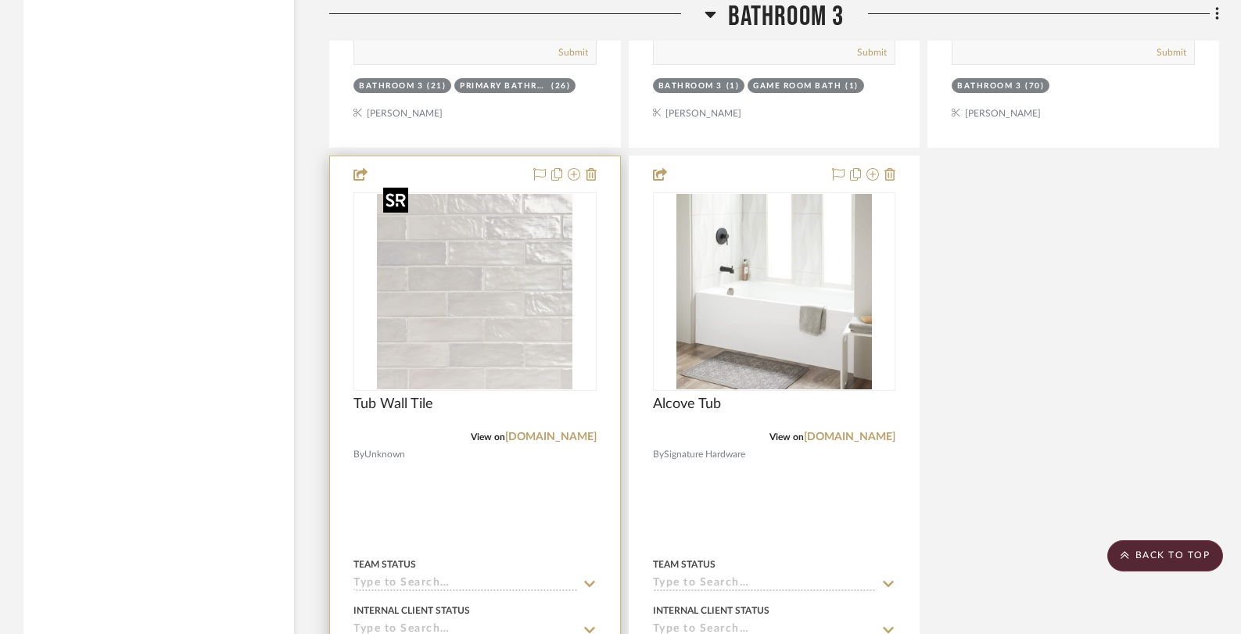
scroll to position [13455, 0]
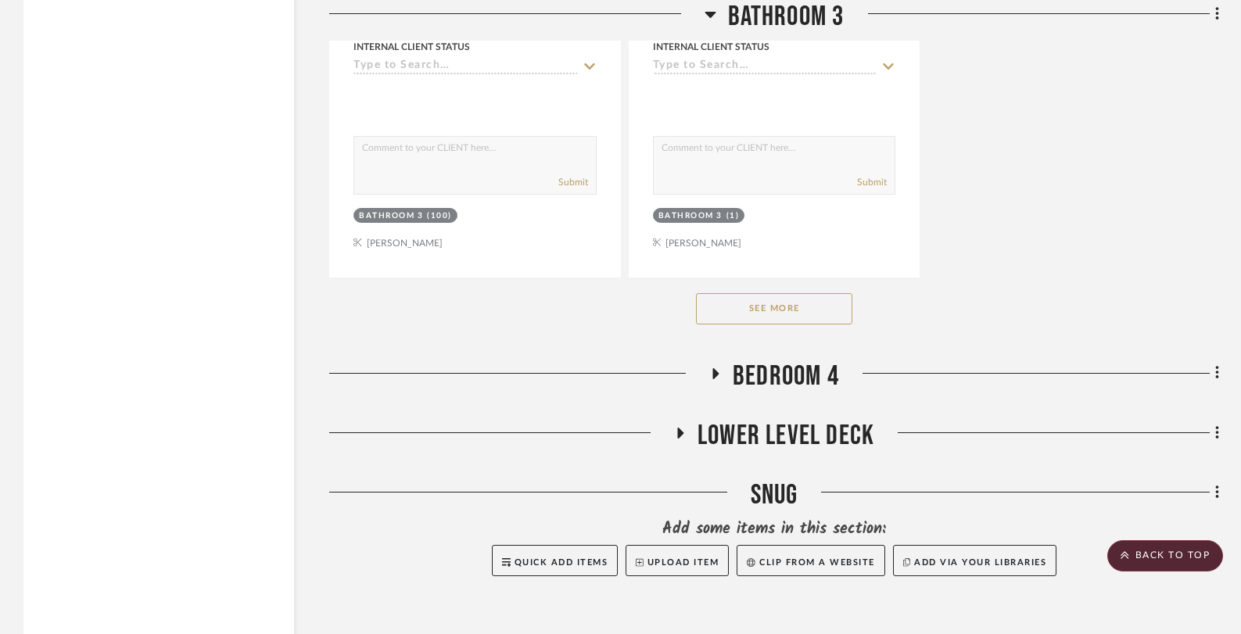
click at [781, 299] on button "See More" at bounding box center [774, 308] width 156 height 31
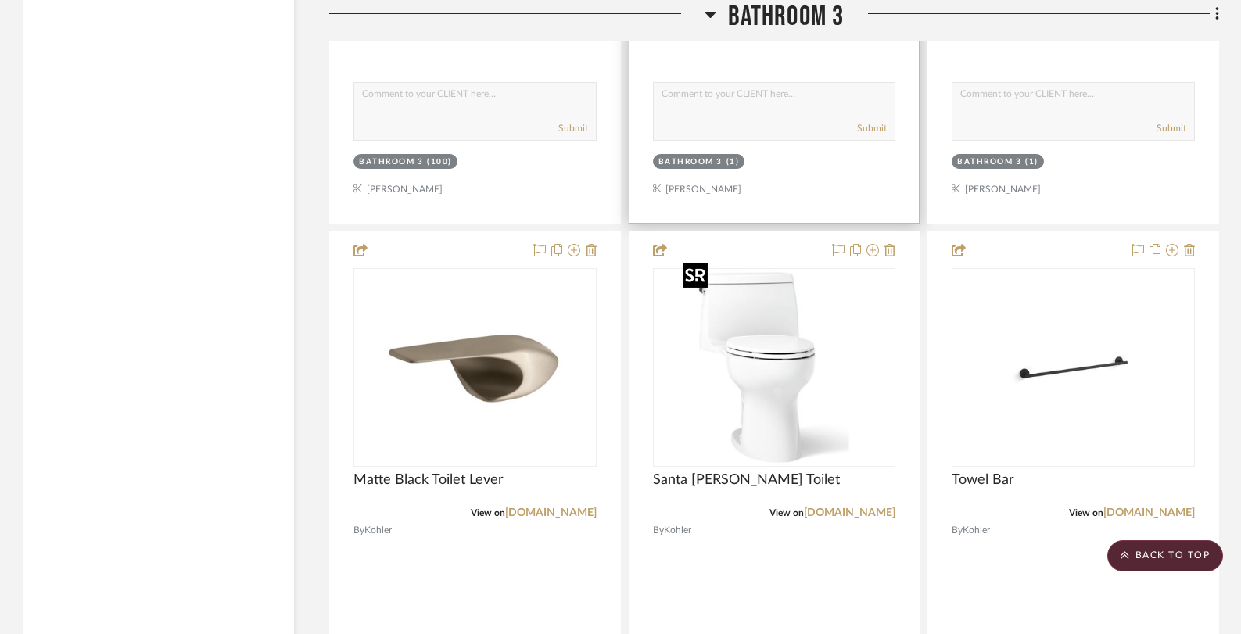
scroll to position [13637, 0]
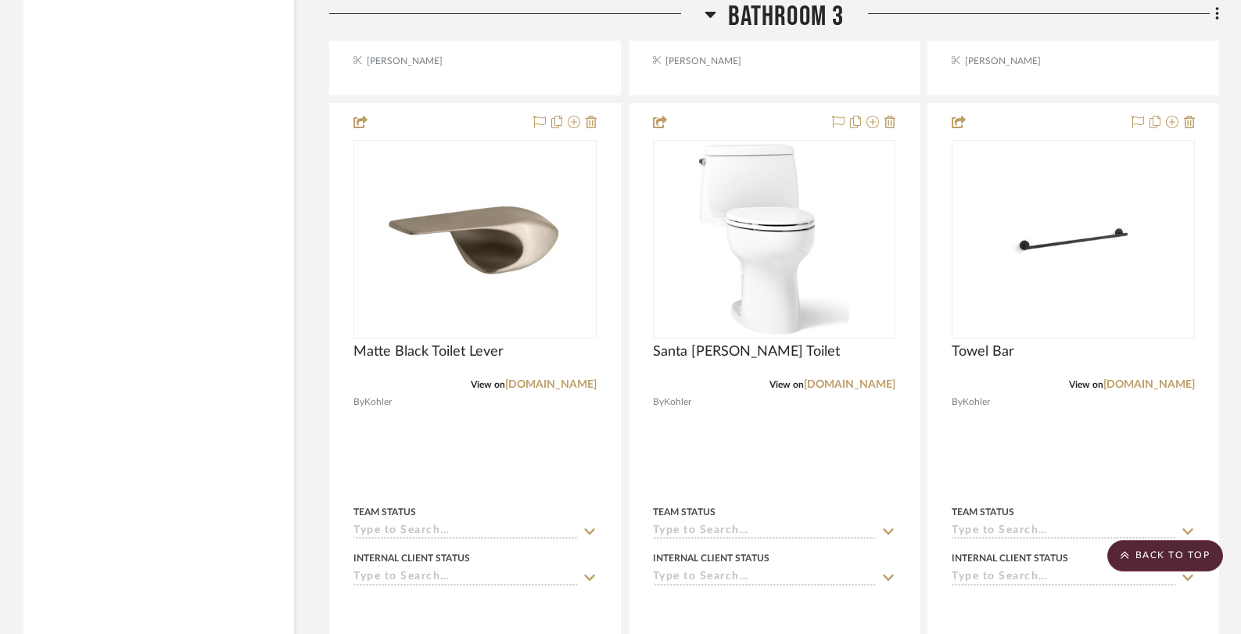
click at [708, 19] on icon at bounding box center [710, 14] width 12 height 19
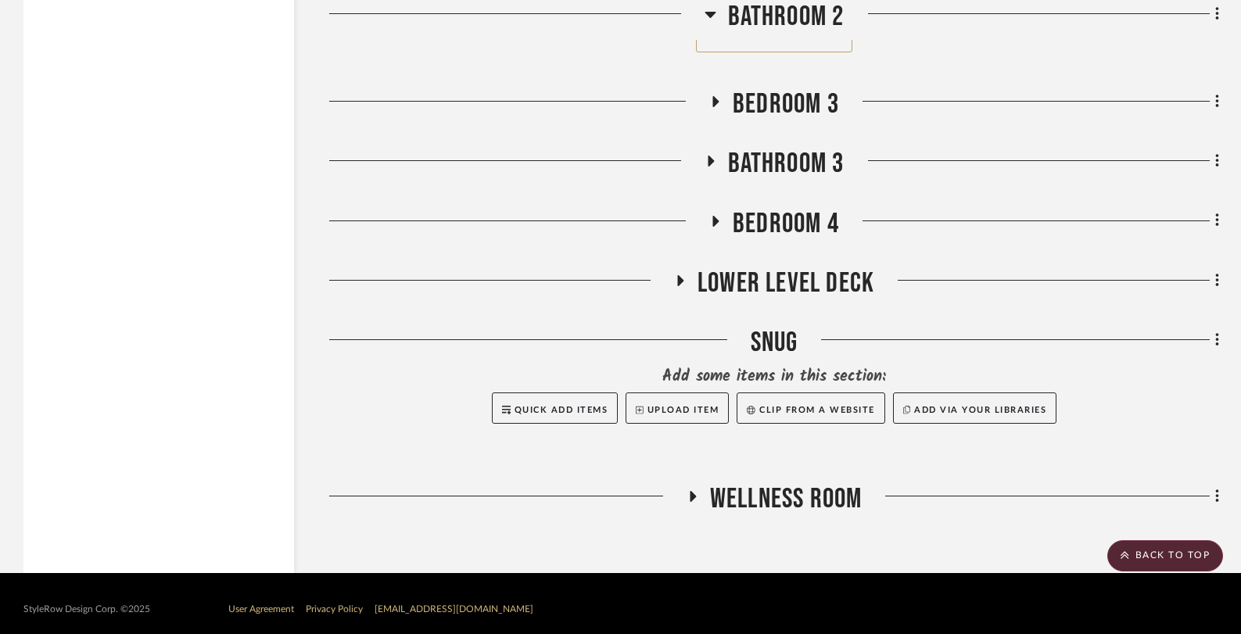
scroll to position [11035, 0]
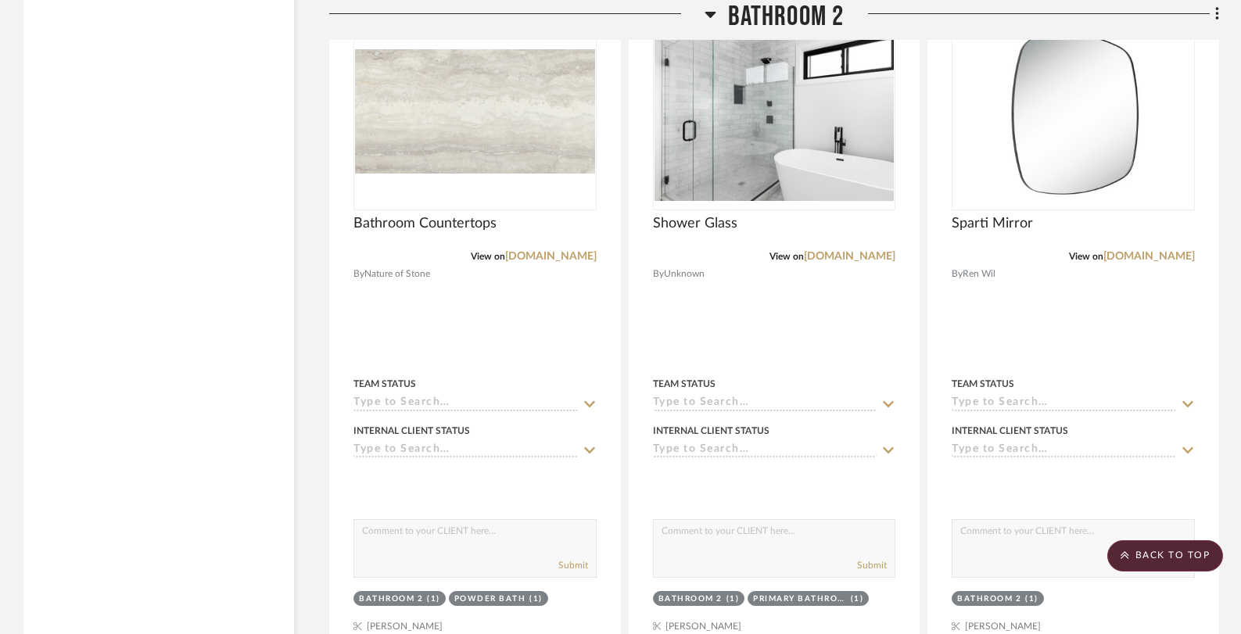
click at [712, 10] on icon at bounding box center [710, 14] width 12 height 19
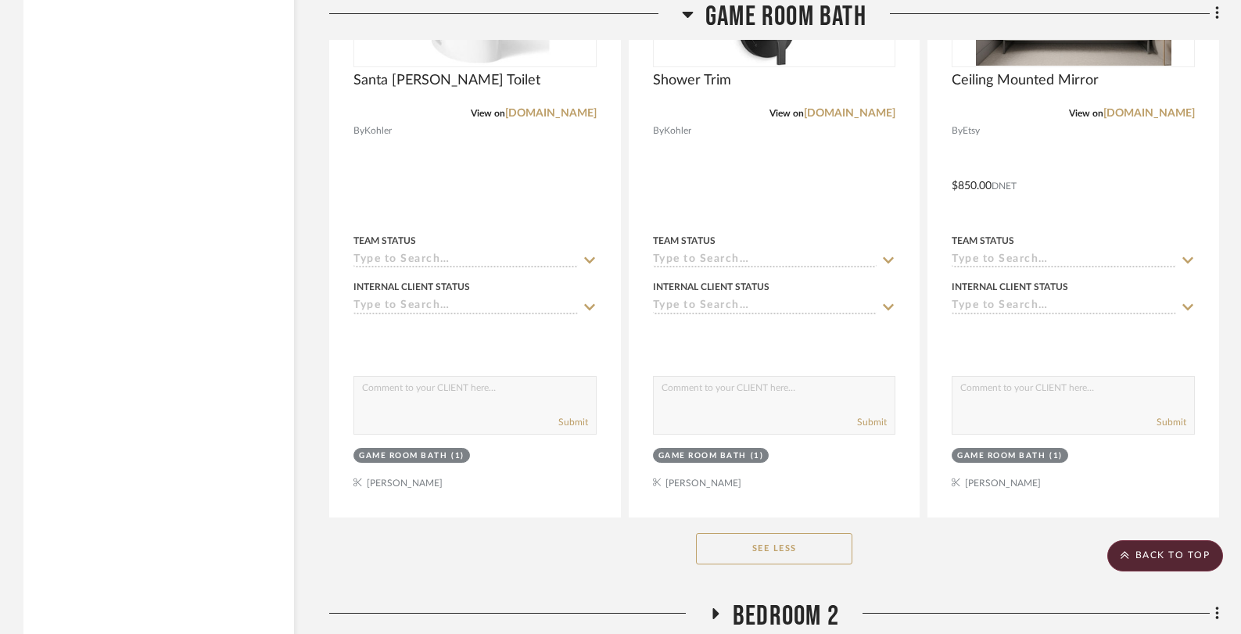
scroll to position [1501, 0]
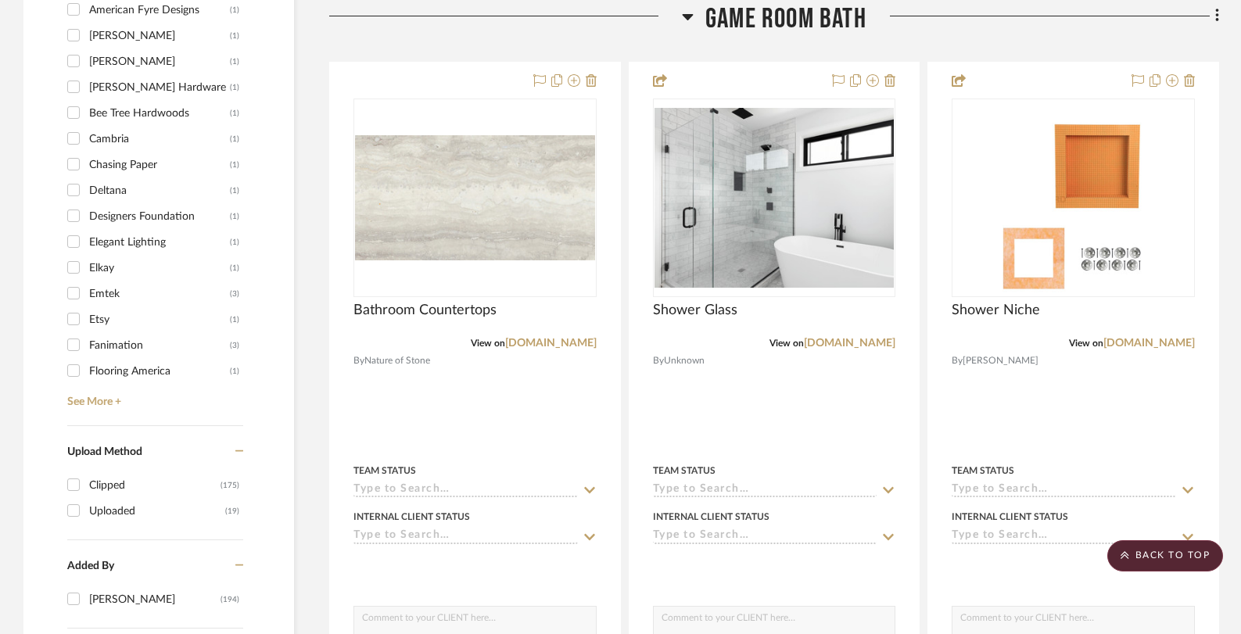
click at [687, 20] on icon at bounding box center [688, 16] width 12 height 19
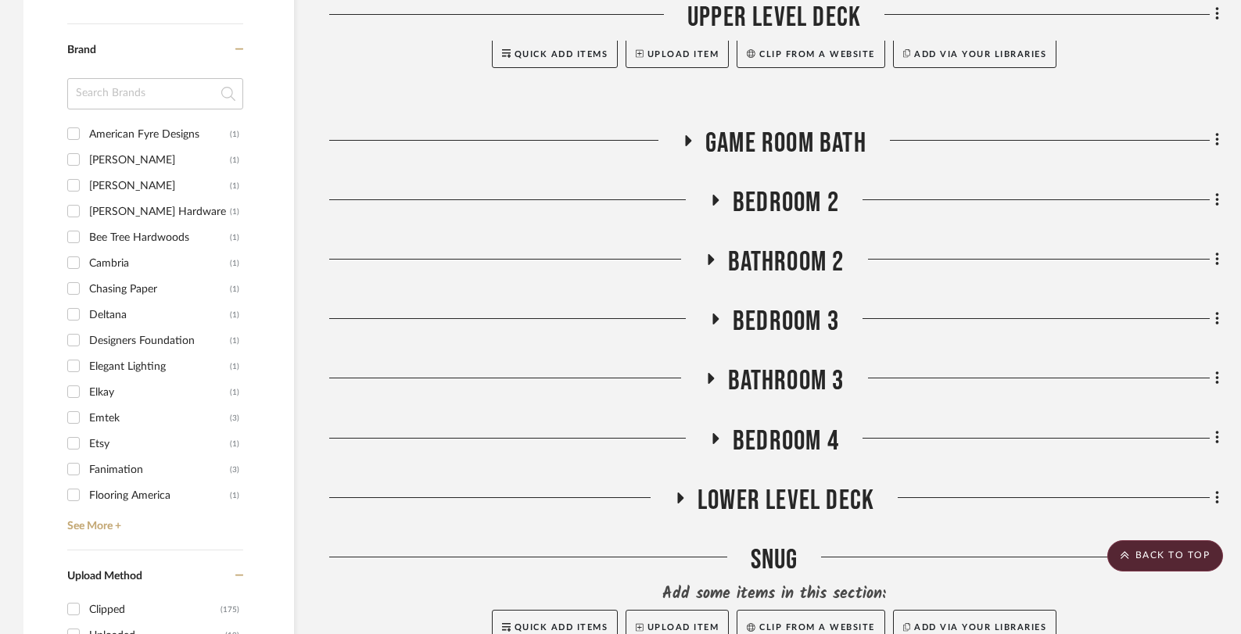
scroll to position [0, 0]
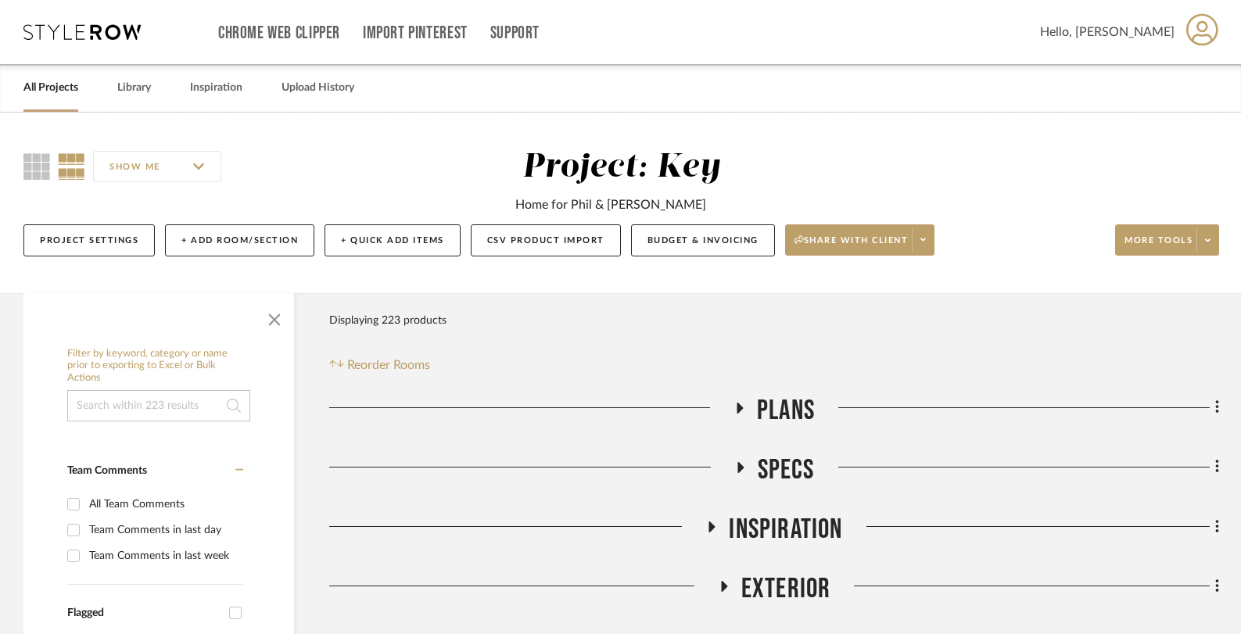
click at [738, 409] on icon at bounding box center [740, 408] width 6 height 11
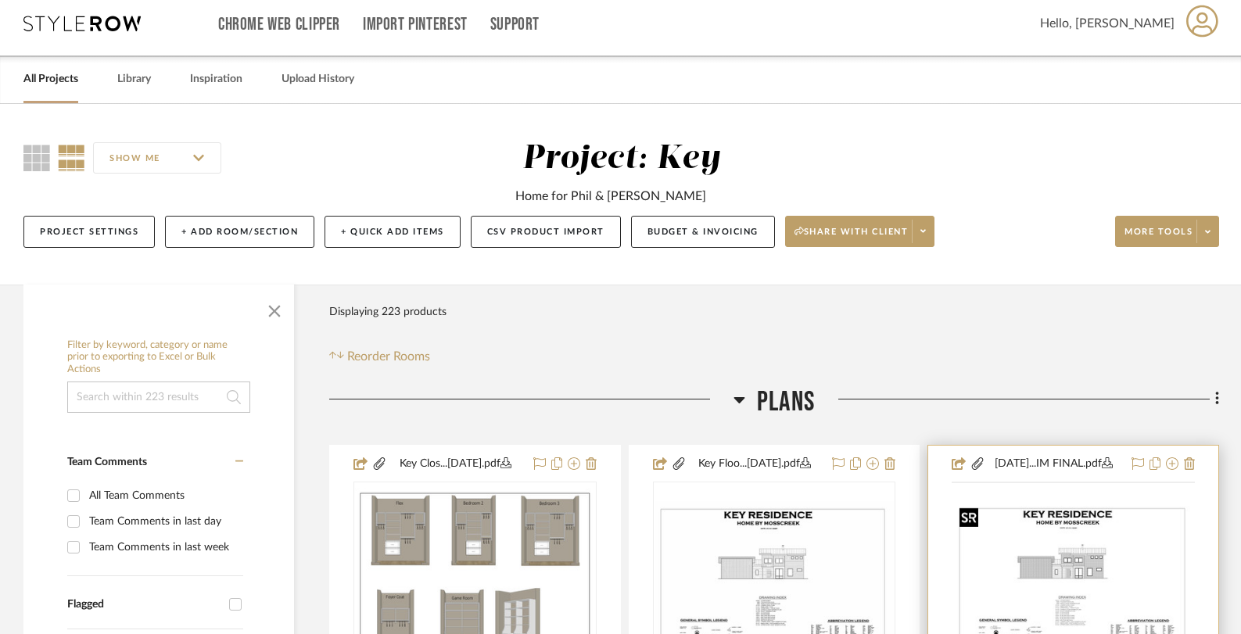
scroll to position [194, 0]
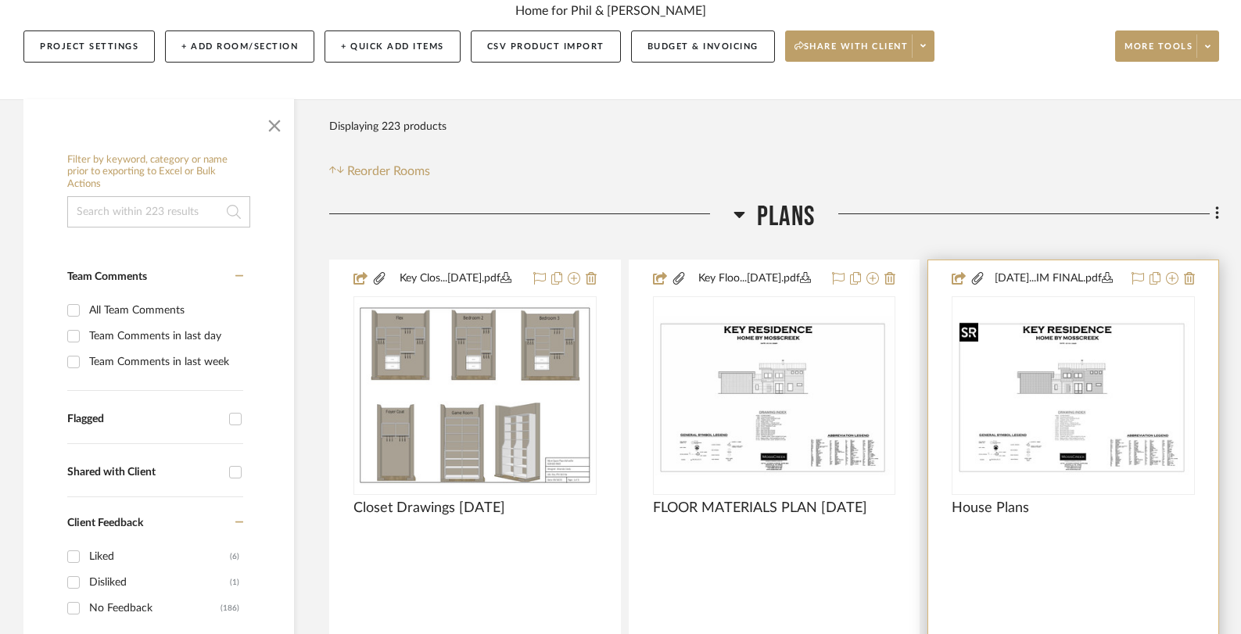
click at [1074, 361] on img "0" at bounding box center [1073, 396] width 240 height 160
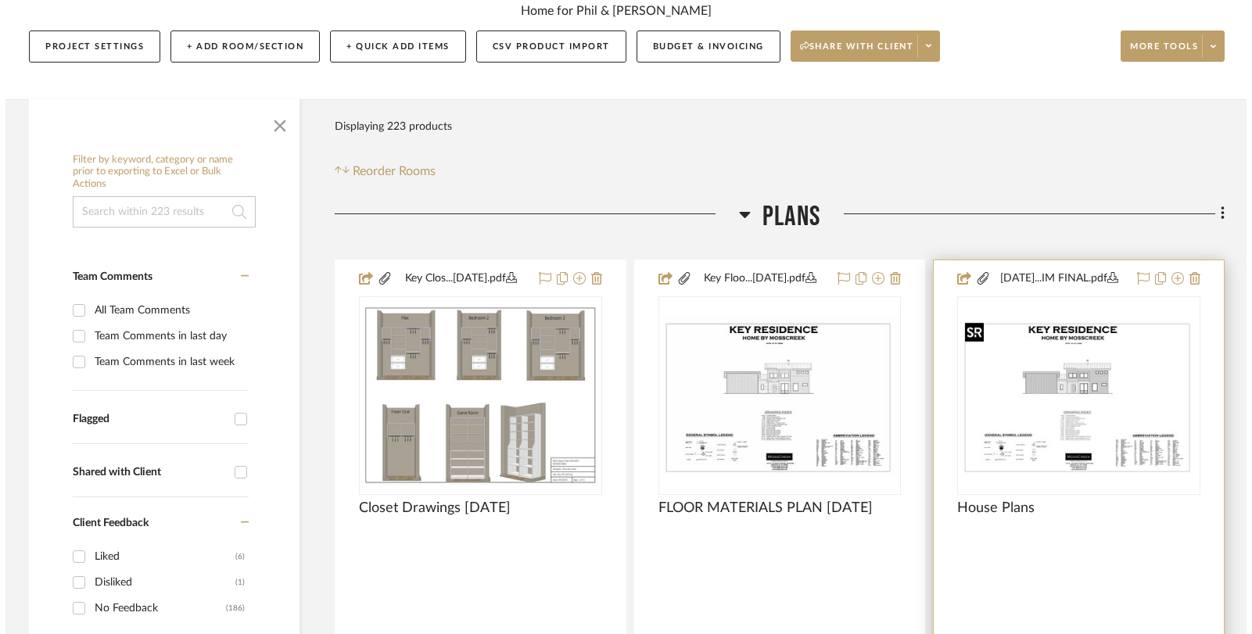
scroll to position [0, 0]
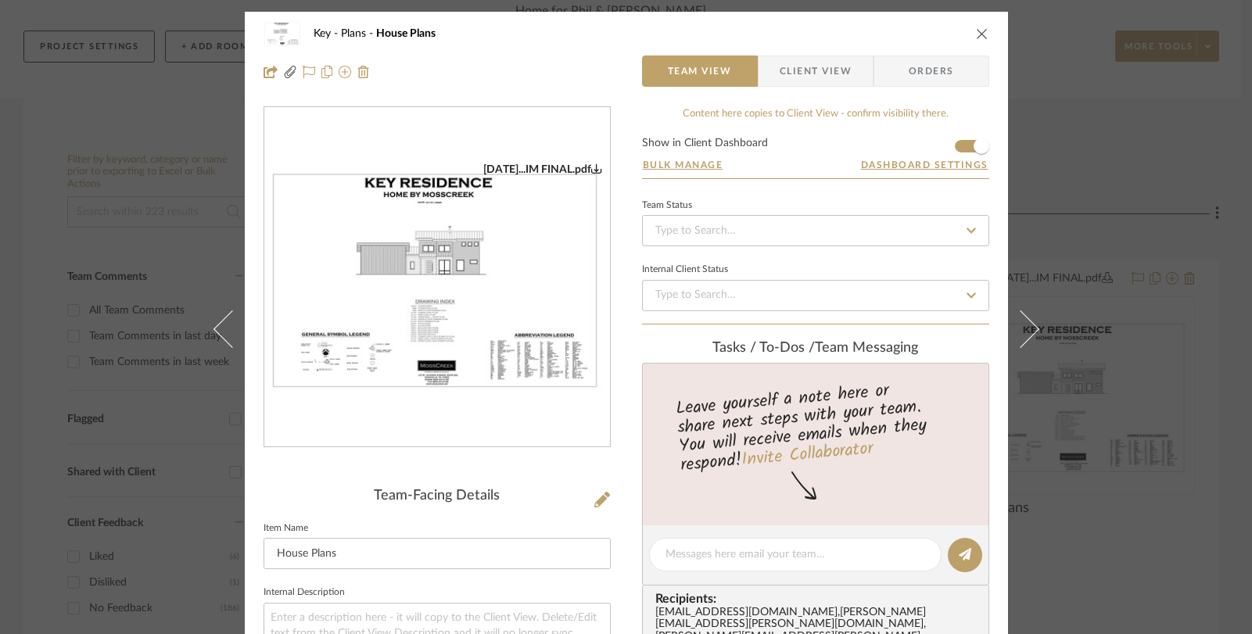
click at [408, 233] on img "0" at bounding box center [437, 278] width 346 height 231
click at [976, 30] on icon "close" at bounding box center [982, 33] width 13 height 13
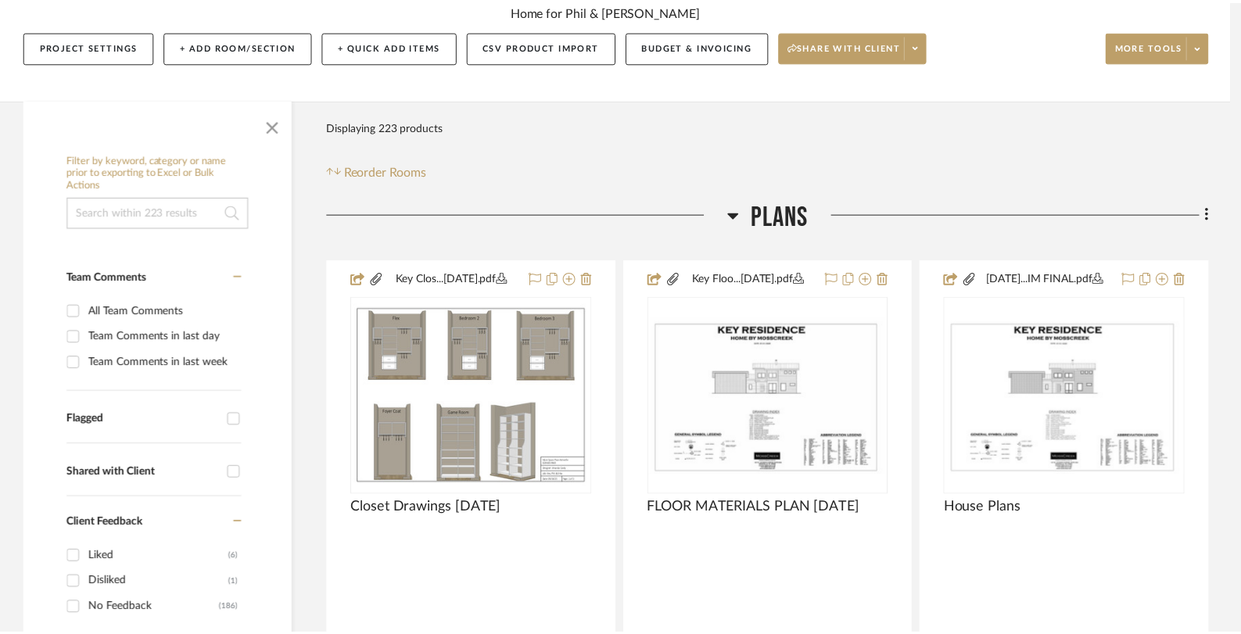
scroll to position [194, 0]
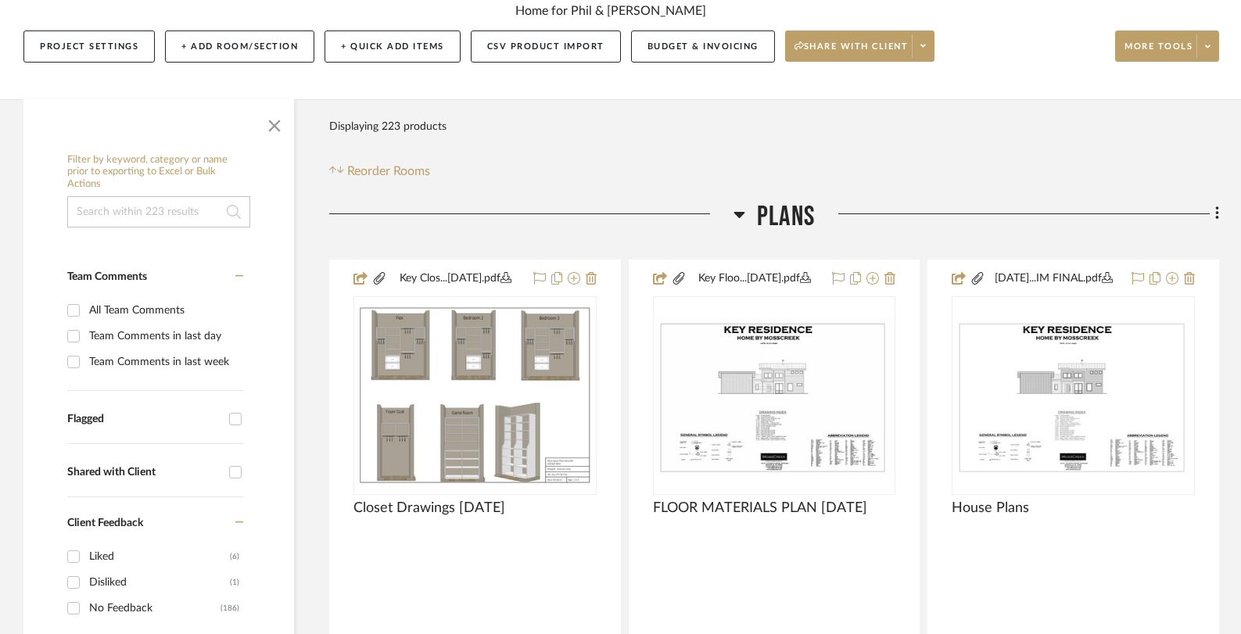
click at [733, 208] on icon at bounding box center [739, 214] width 12 height 19
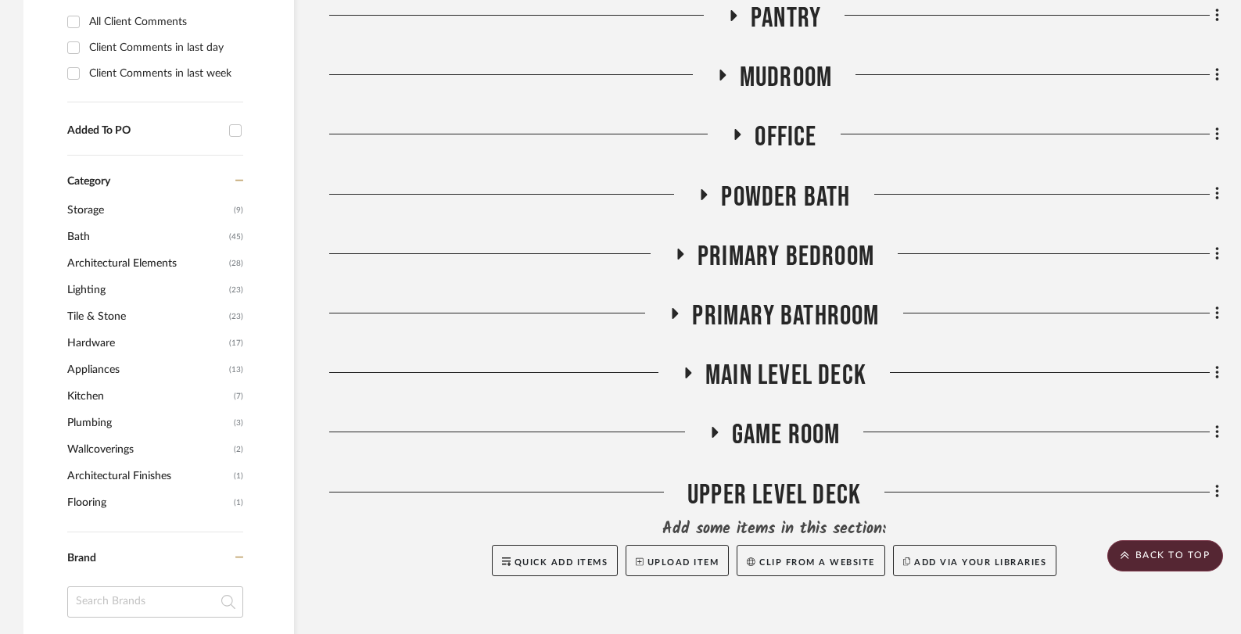
scroll to position [780, 0]
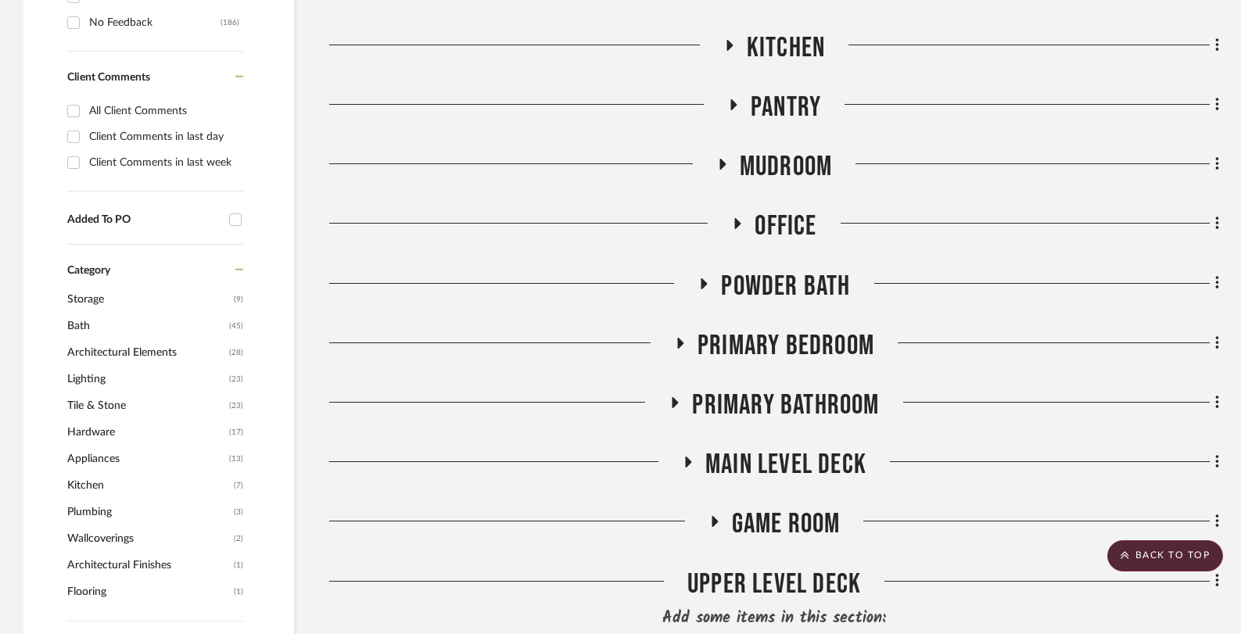
click at [724, 167] on icon at bounding box center [721, 165] width 19 height 12
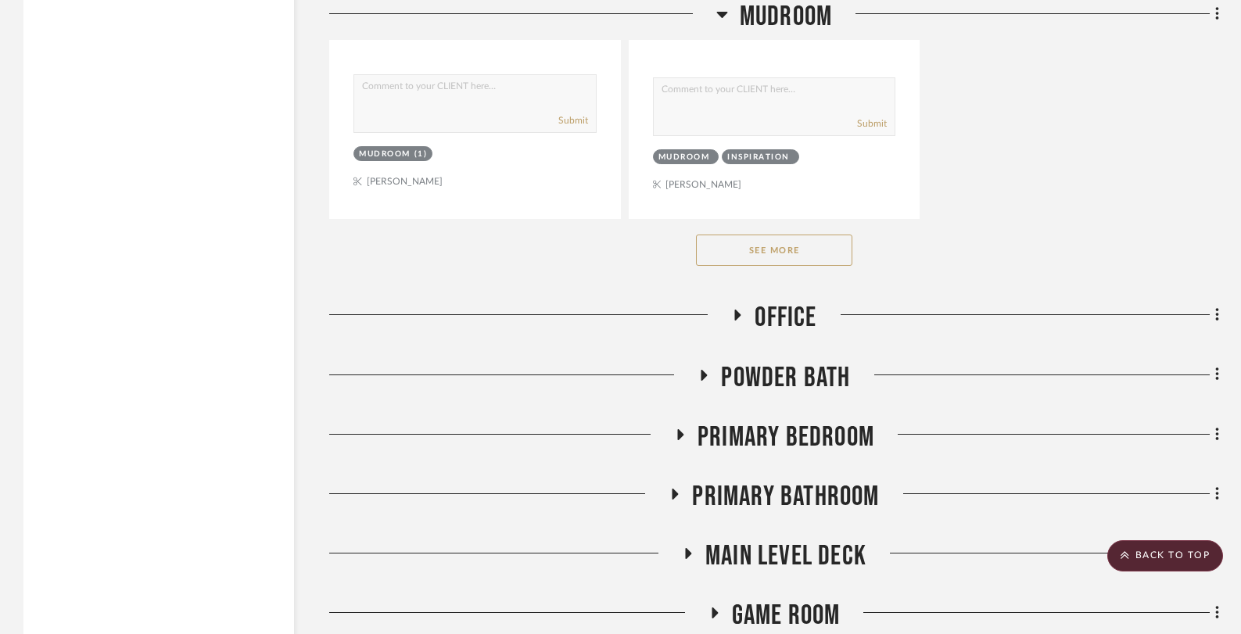
scroll to position [3020, 0]
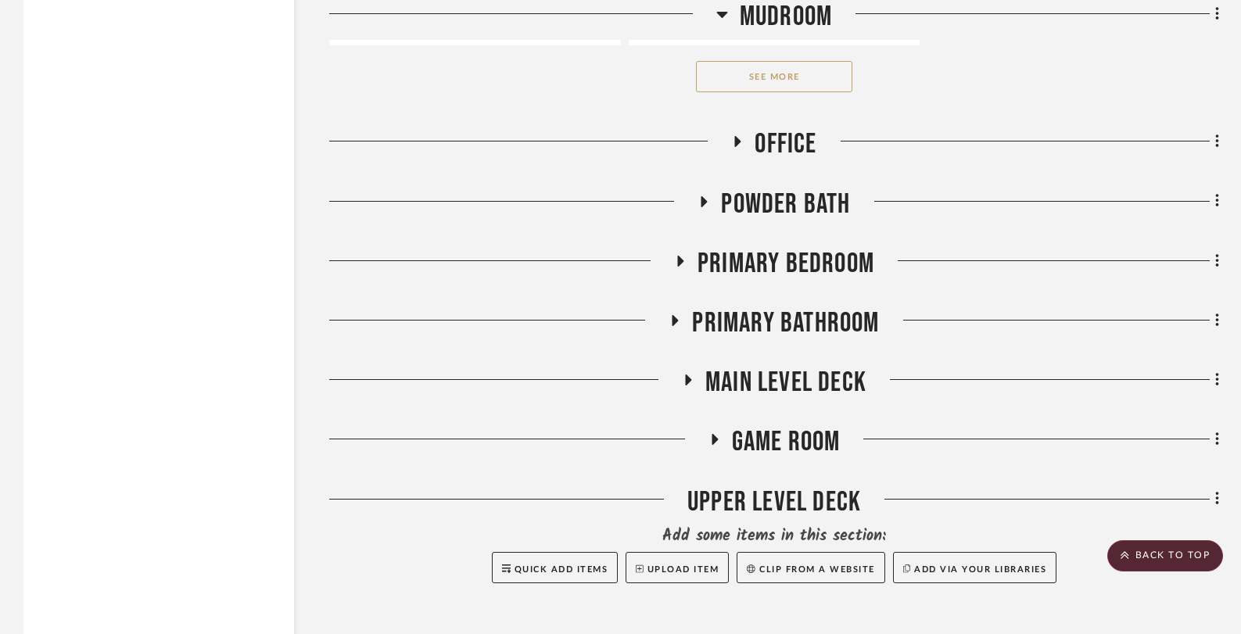
click at [797, 77] on button "See More" at bounding box center [774, 76] width 156 height 31
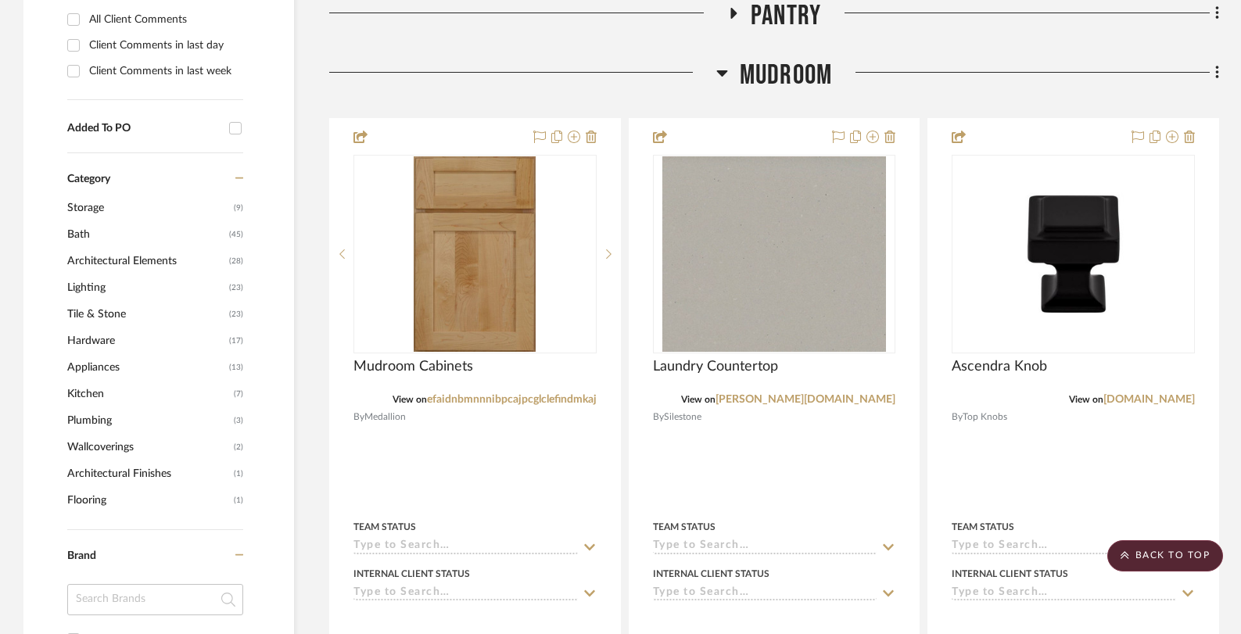
scroll to position [0, 0]
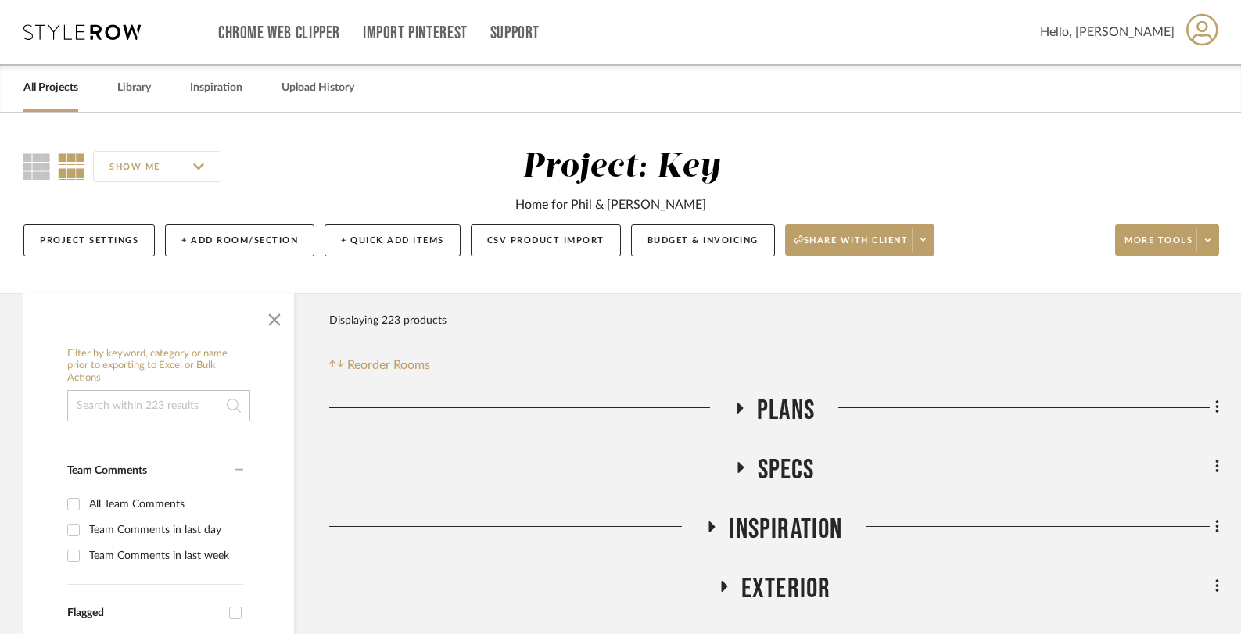
click at [61, 83] on link "All Projects" at bounding box center [50, 87] width 55 height 21
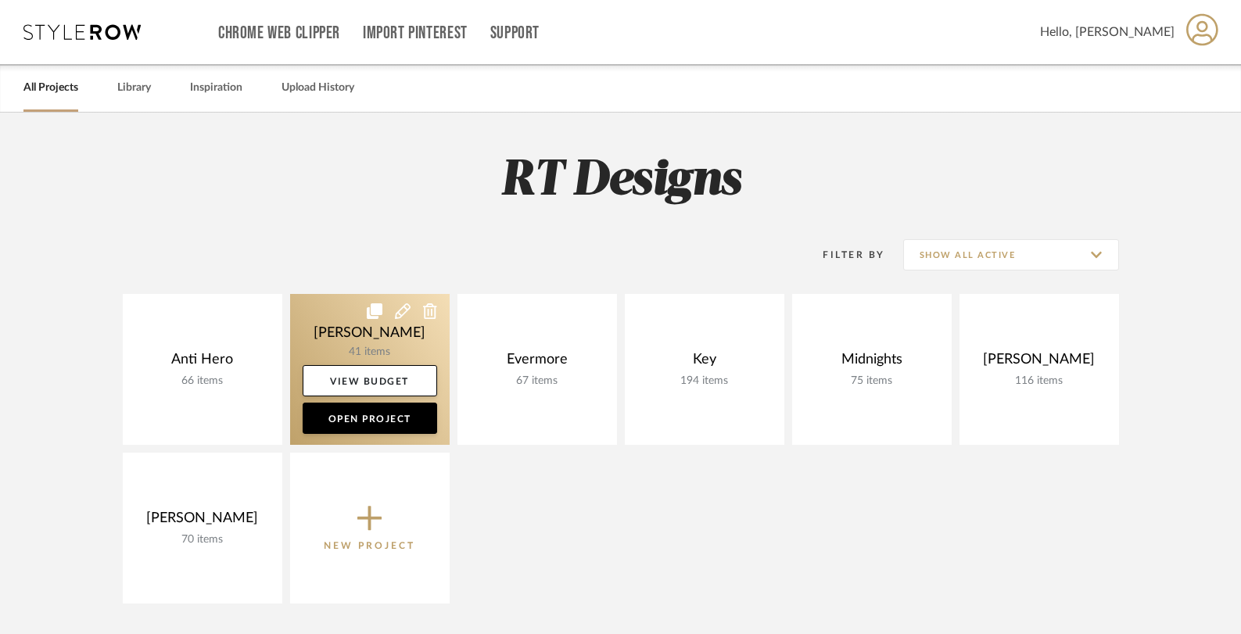
click at [346, 310] on link at bounding box center [370, 369] width 160 height 151
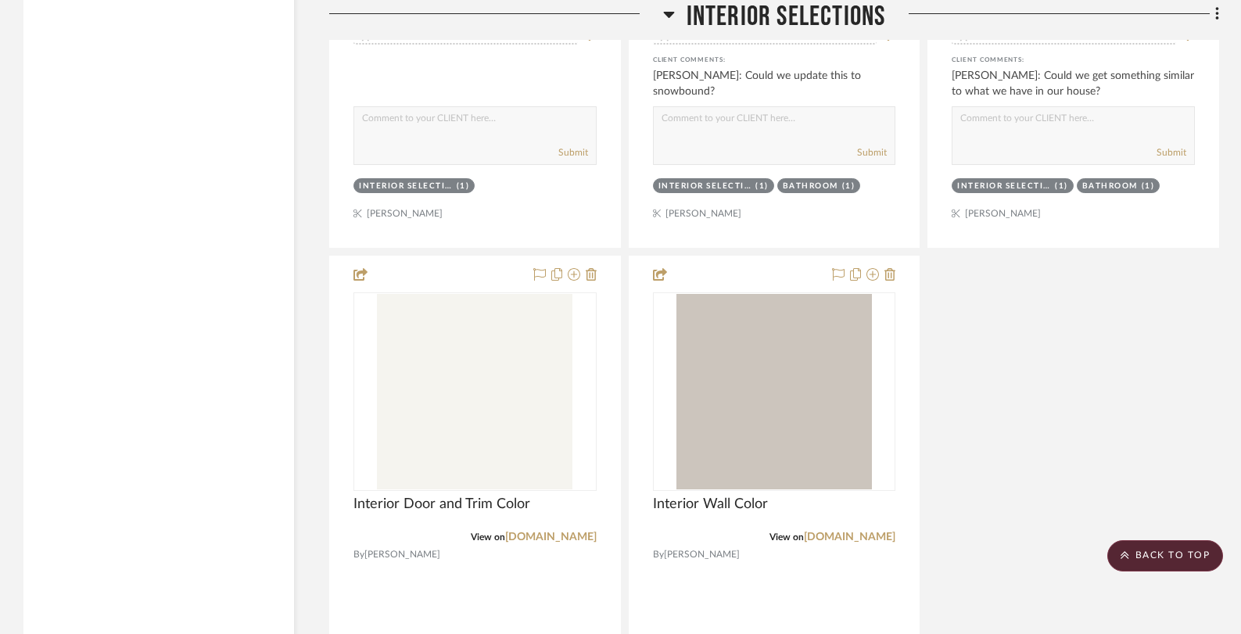
scroll to position [5859, 0]
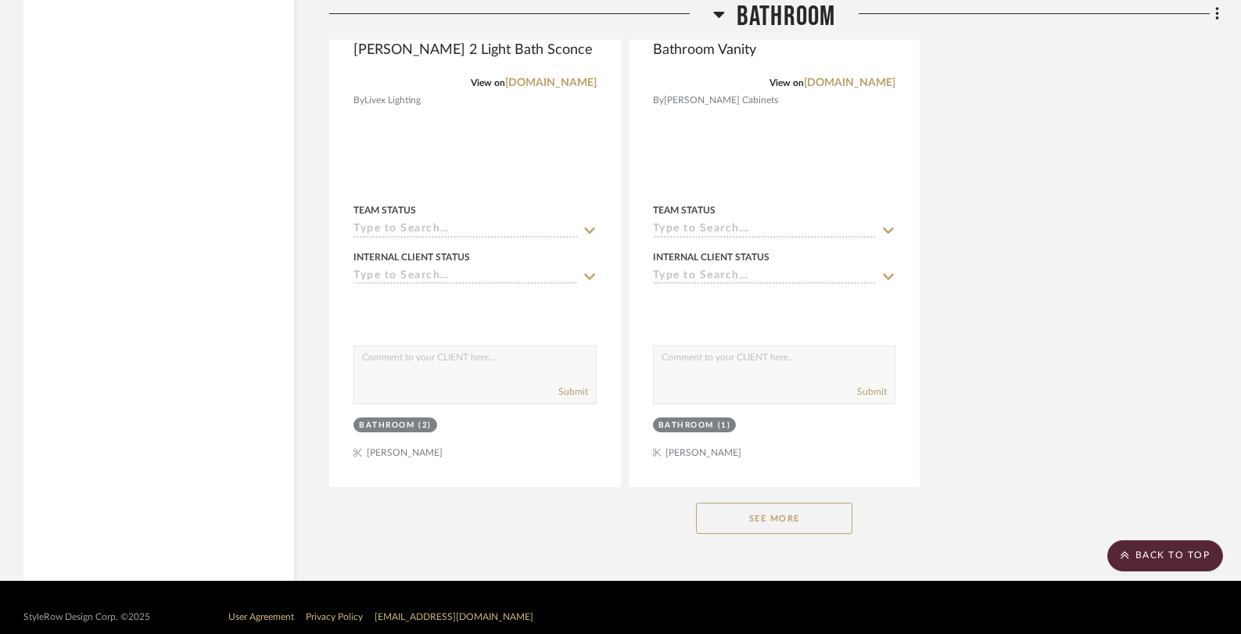
click at [737, 503] on button "See More" at bounding box center [774, 518] width 156 height 31
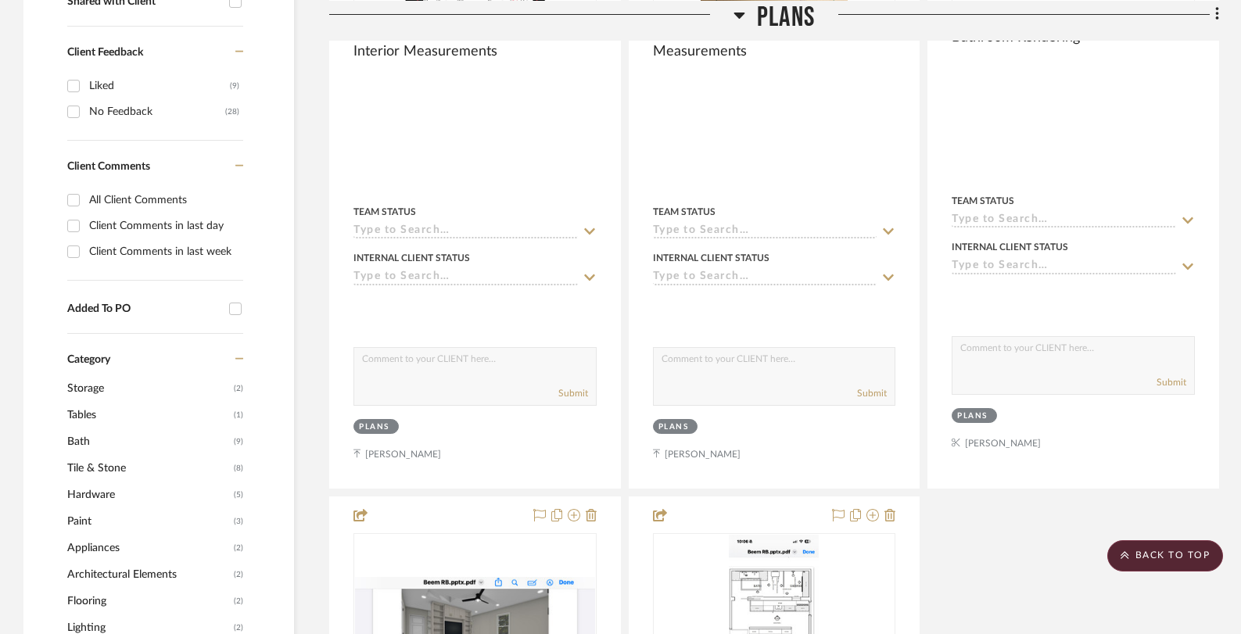
scroll to position [0, 0]
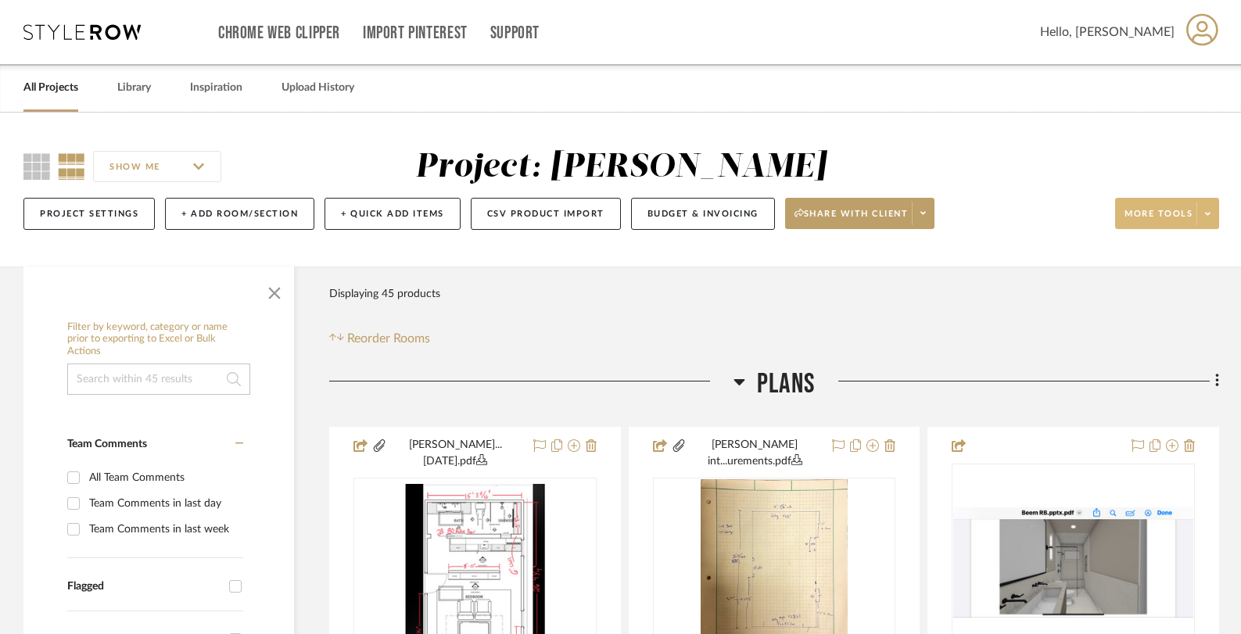
click at [1206, 217] on icon at bounding box center [1207, 214] width 5 height 9
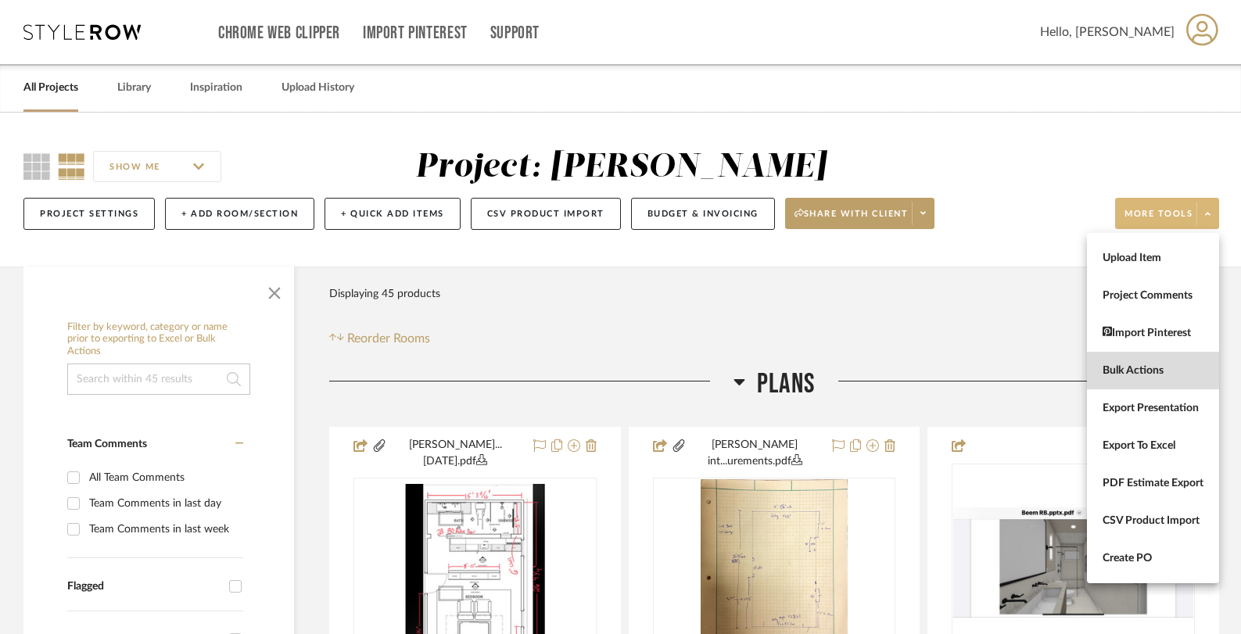
click at [1146, 371] on span "Bulk Actions" at bounding box center [1152, 370] width 101 height 13
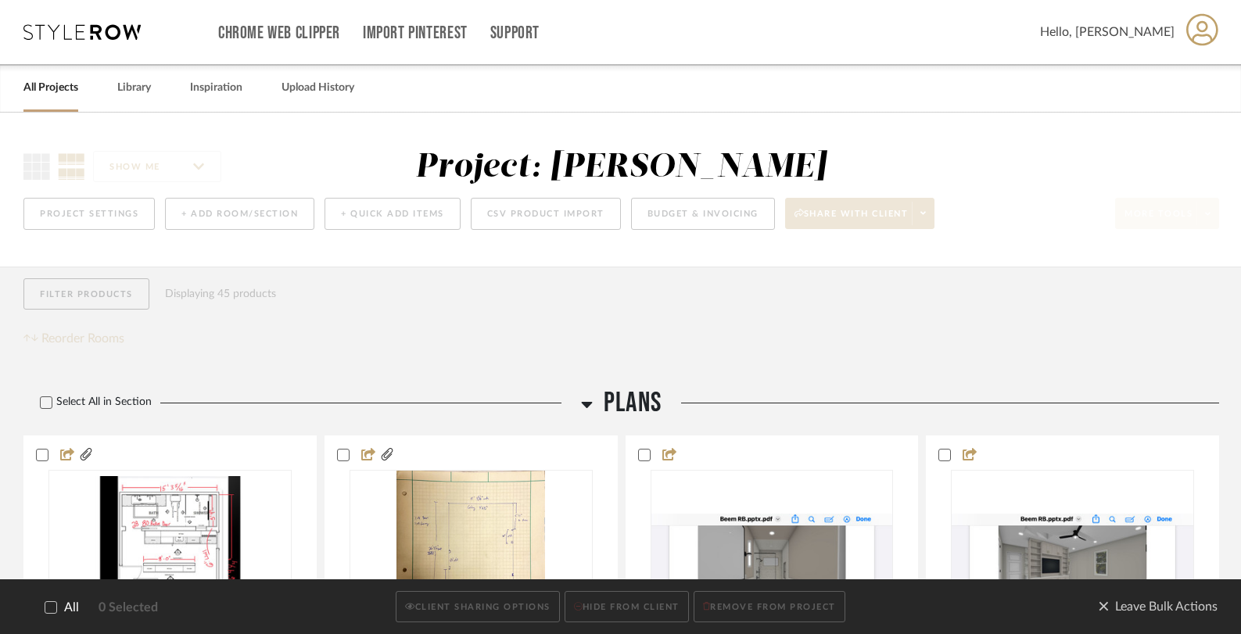
click at [48, 607] on icon at bounding box center [50, 607] width 11 height 11
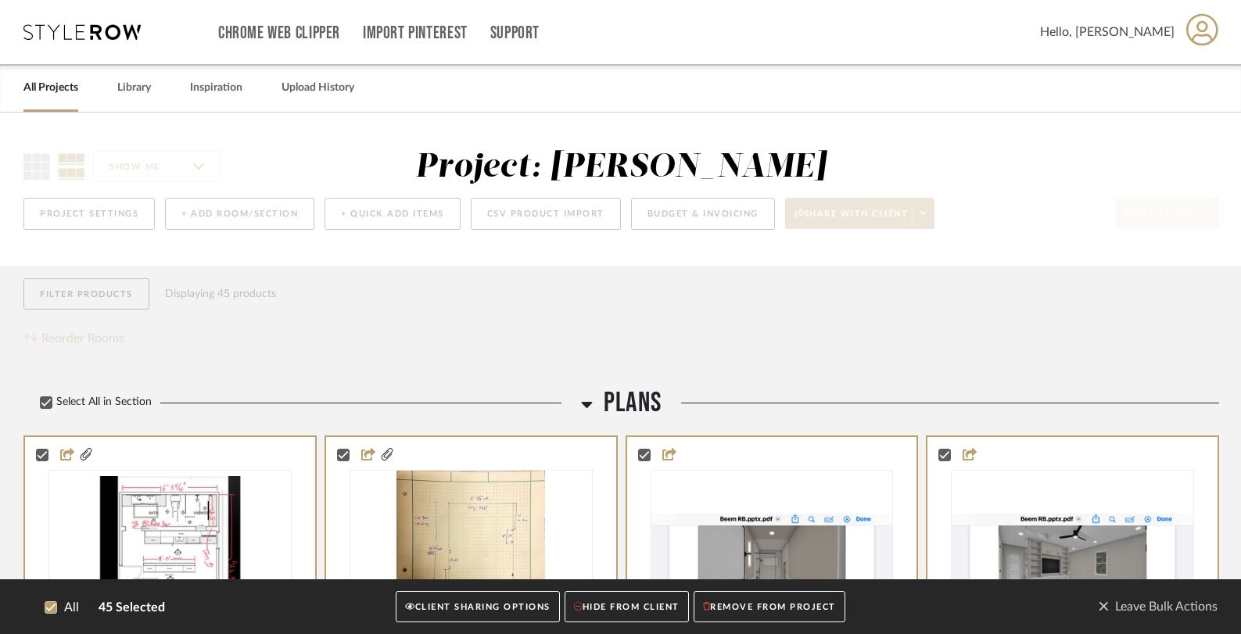
click at [496, 604] on button "CLIENT SHARING OPTIONS" at bounding box center [477, 607] width 163 height 32
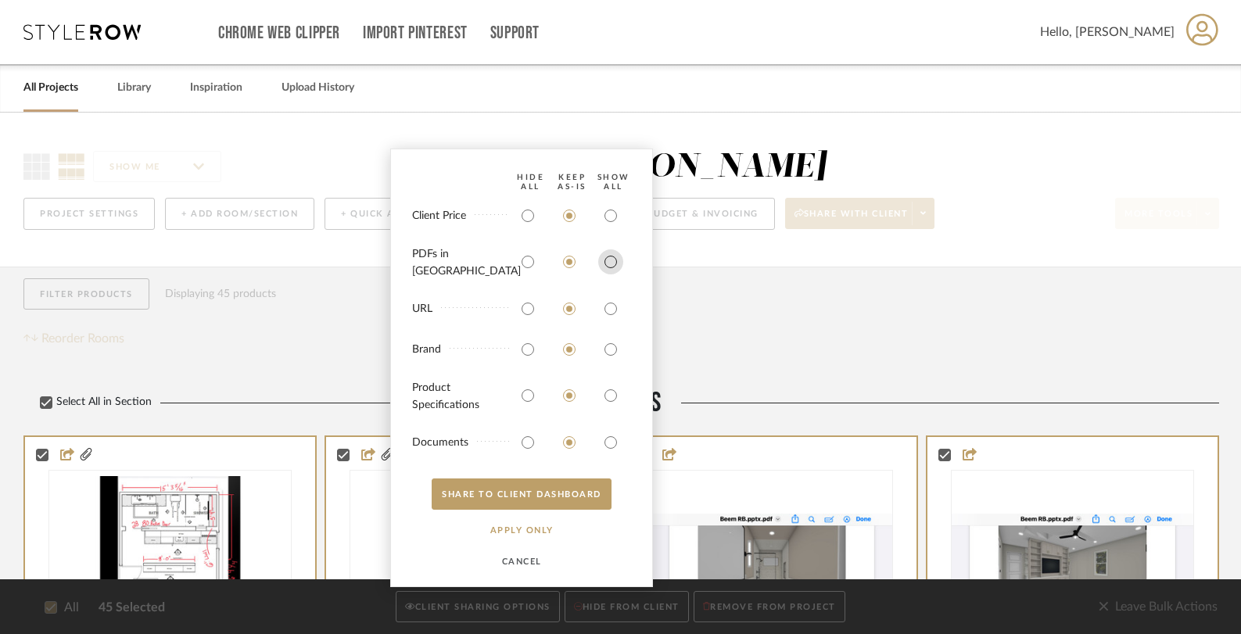
click at [610, 271] on input "radio" at bounding box center [610, 261] width 25 height 25
radio input "true"
click at [609, 305] on input "radio" at bounding box center [610, 308] width 25 height 25
radio input "true"
click at [609, 350] on input "radio" at bounding box center [610, 349] width 25 height 25
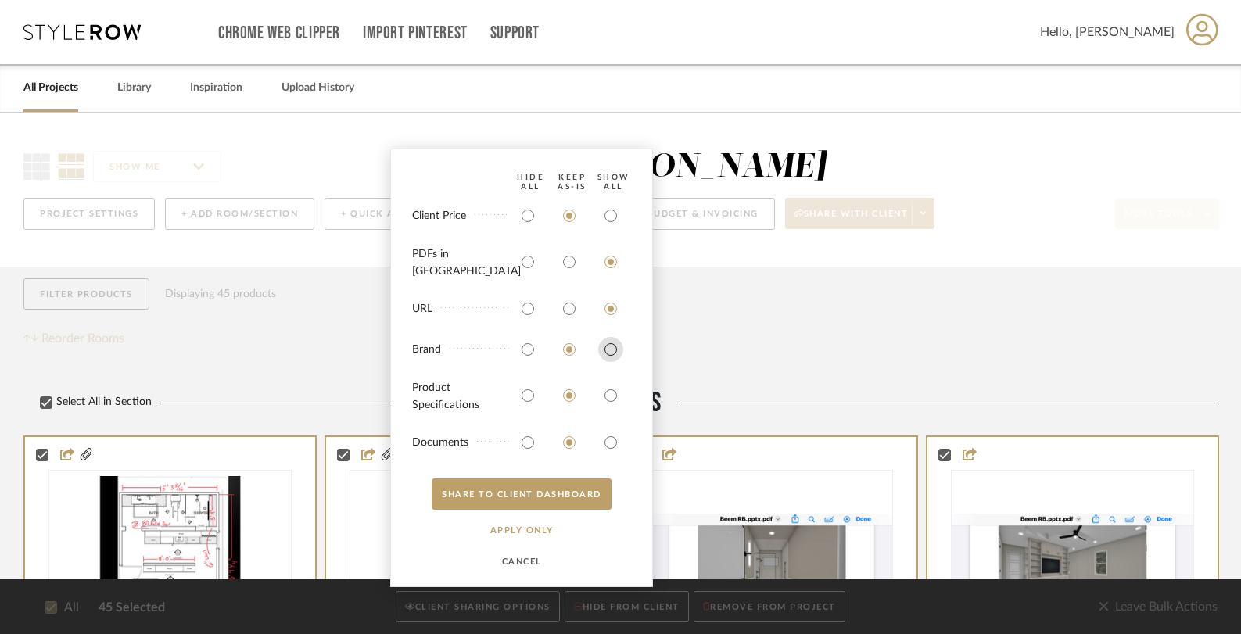
radio input "true"
click at [608, 396] on input "radio" at bounding box center [610, 395] width 25 height 25
radio input "true"
click at [608, 450] on input "radio" at bounding box center [610, 442] width 25 height 25
radio input "true"
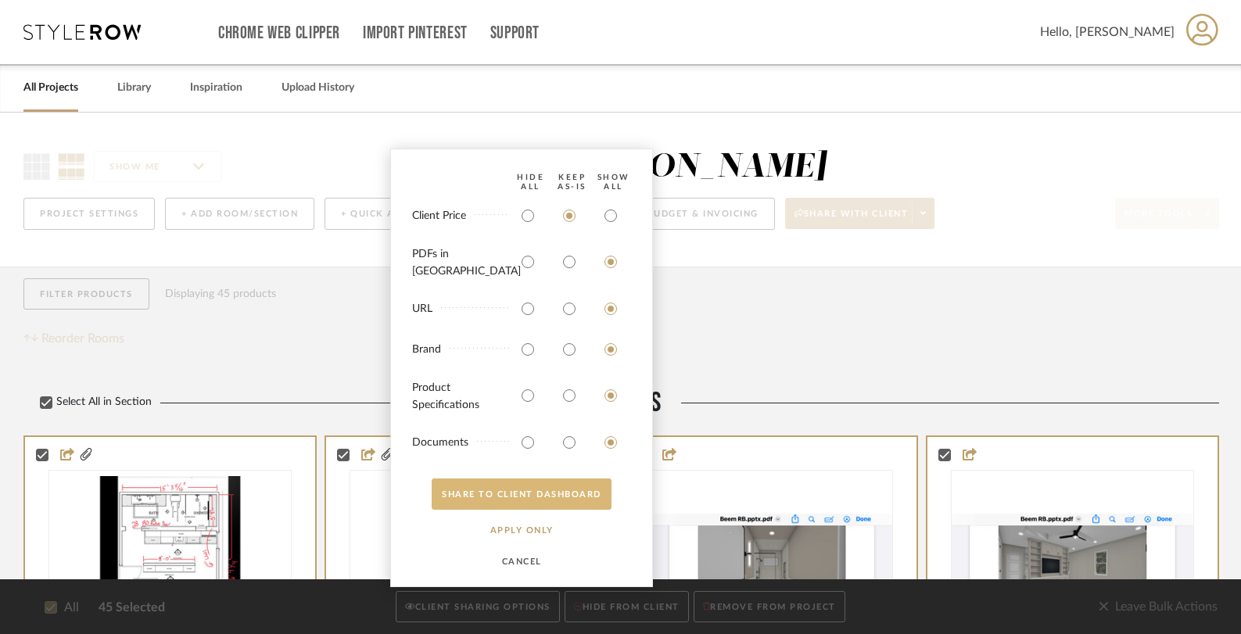
click at [552, 479] on button "SHARE TO CLIENT Dashboard" at bounding box center [522, 494] width 180 height 31
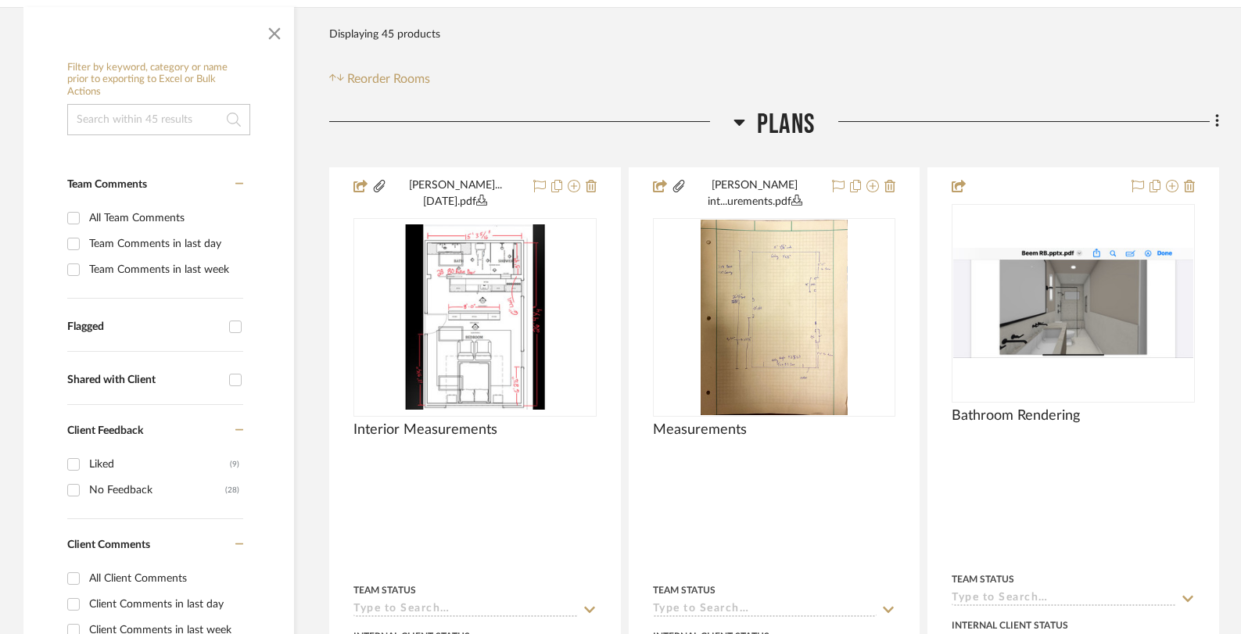
scroll to position [429, 0]
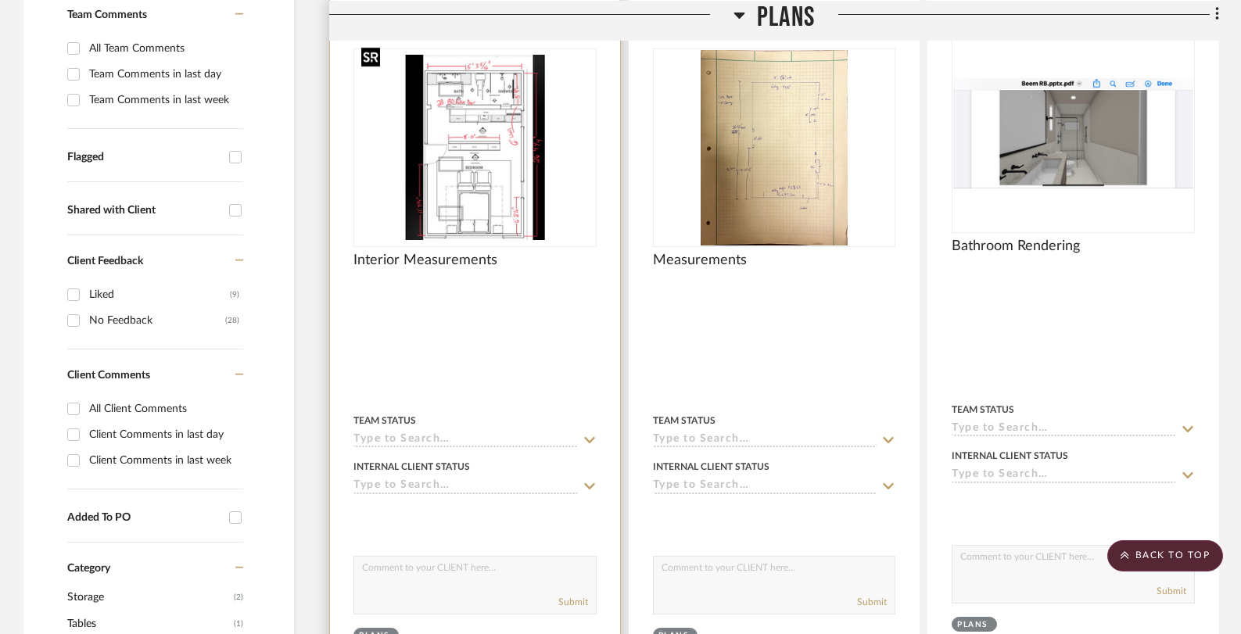
click at [487, 173] on img "0" at bounding box center [475, 147] width 240 height 185
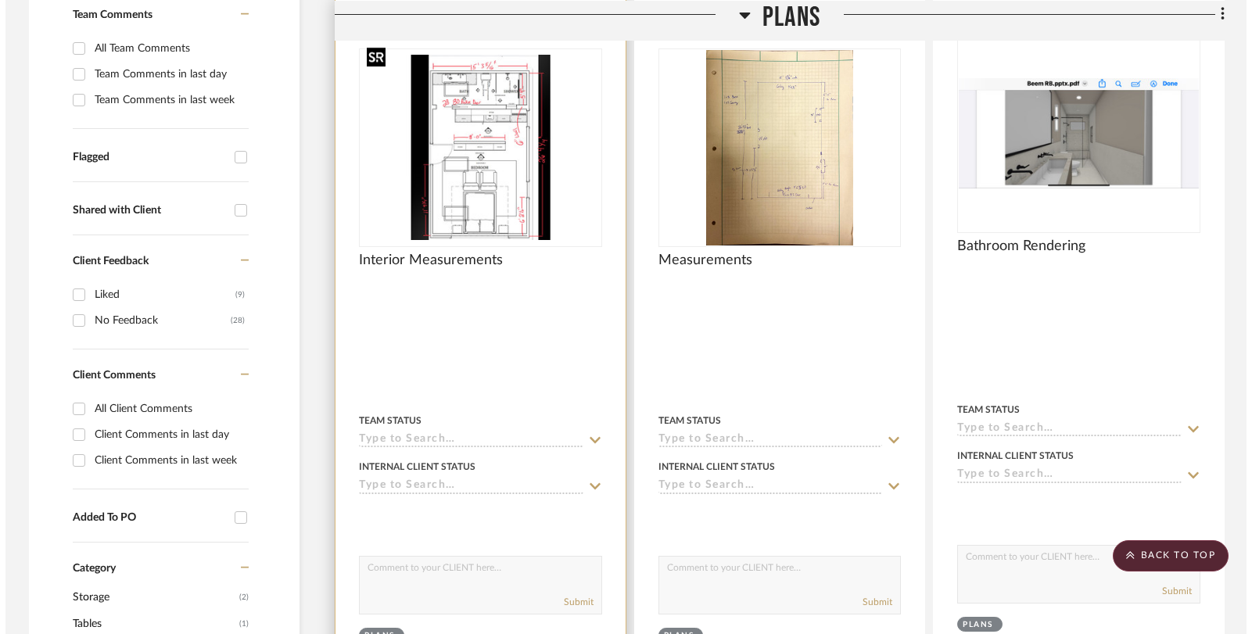
scroll to position [0, 0]
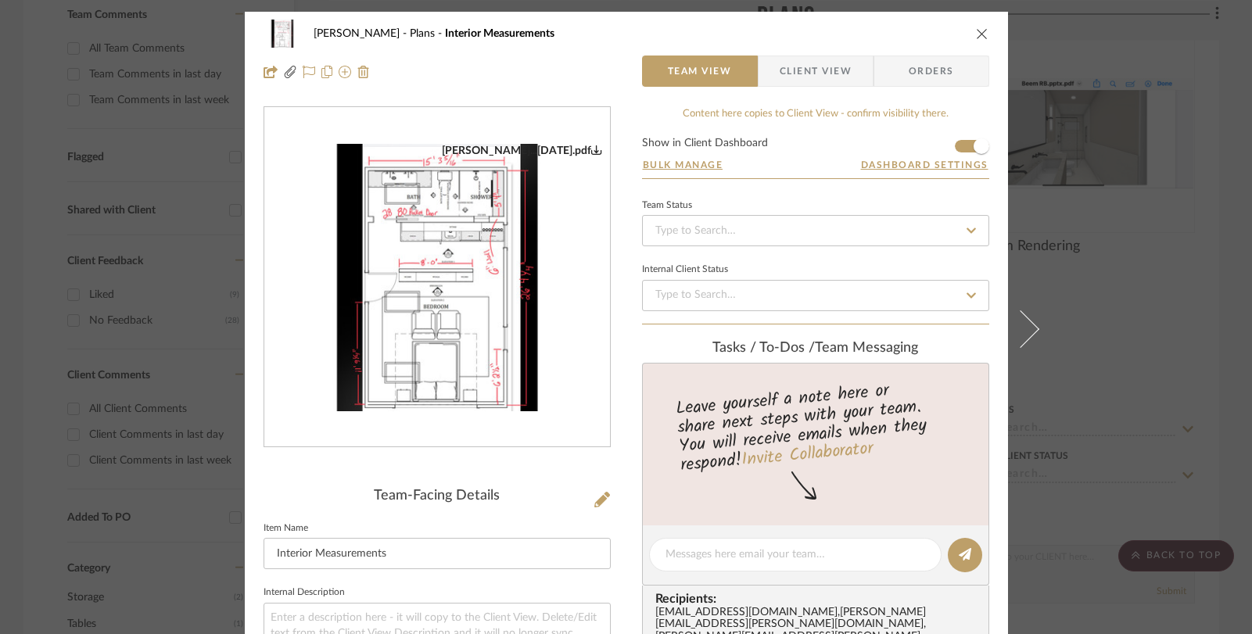
click at [452, 281] on img "0" at bounding box center [437, 277] width 346 height 267
click at [975, 32] on button "close" at bounding box center [982, 34] width 14 height 14
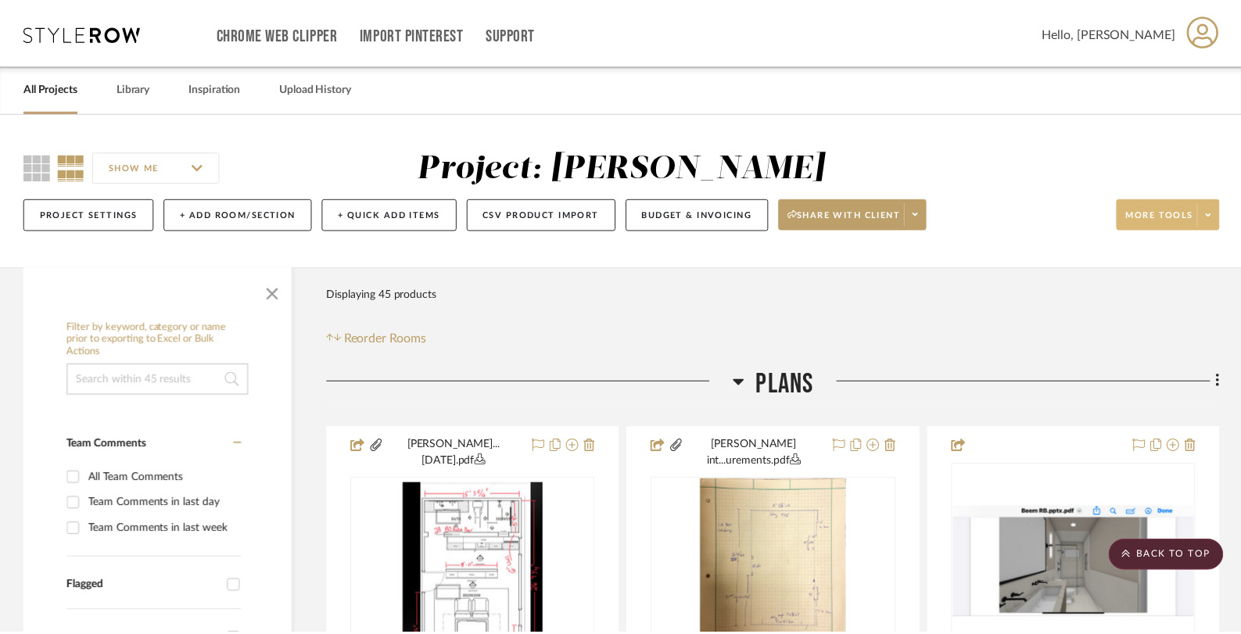
scroll to position [429, 0]
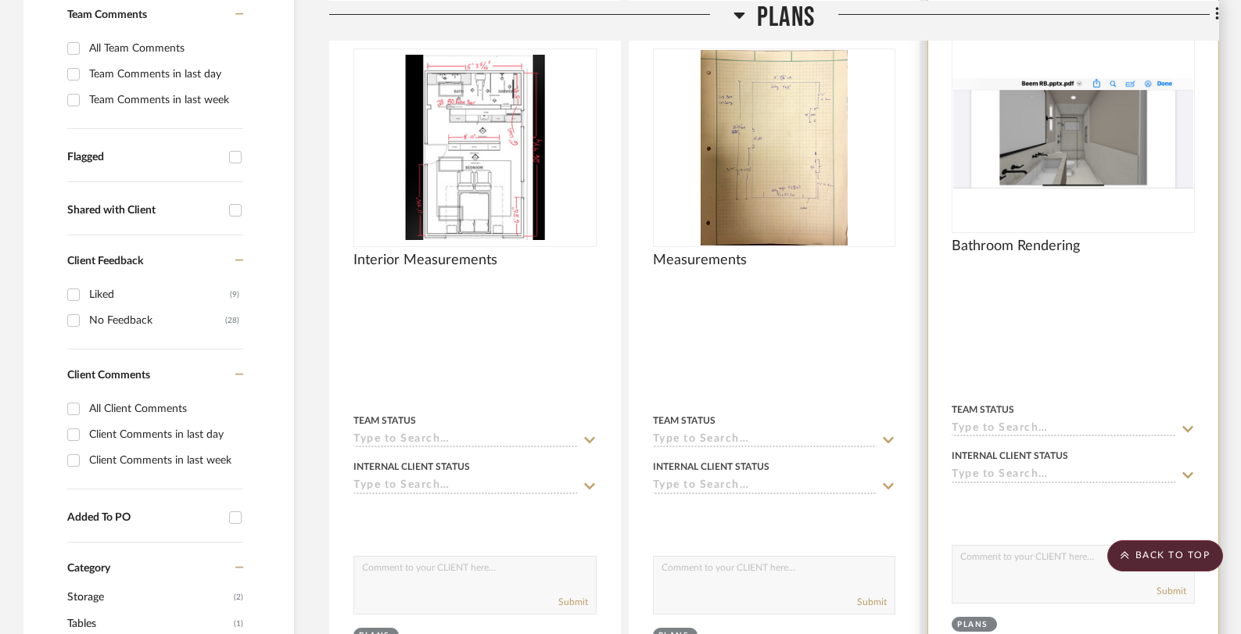
click at [1082, 132] on img "0" at bounding box center [1073, 133] width 240 height 110
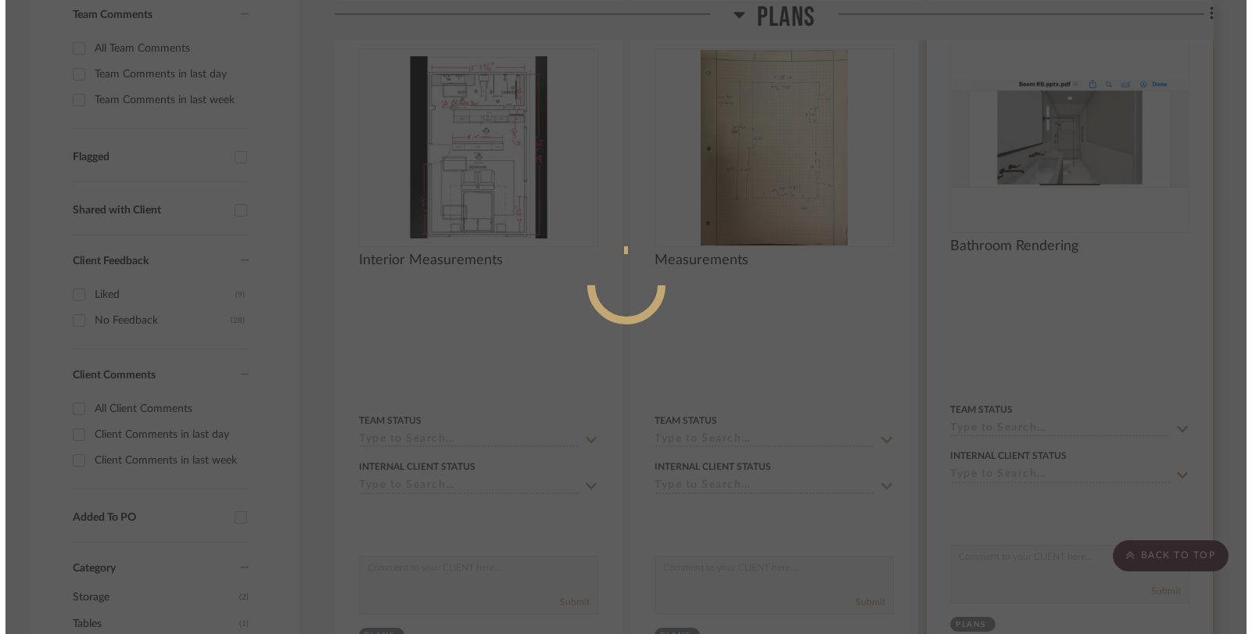
scroll to position [0, 0]
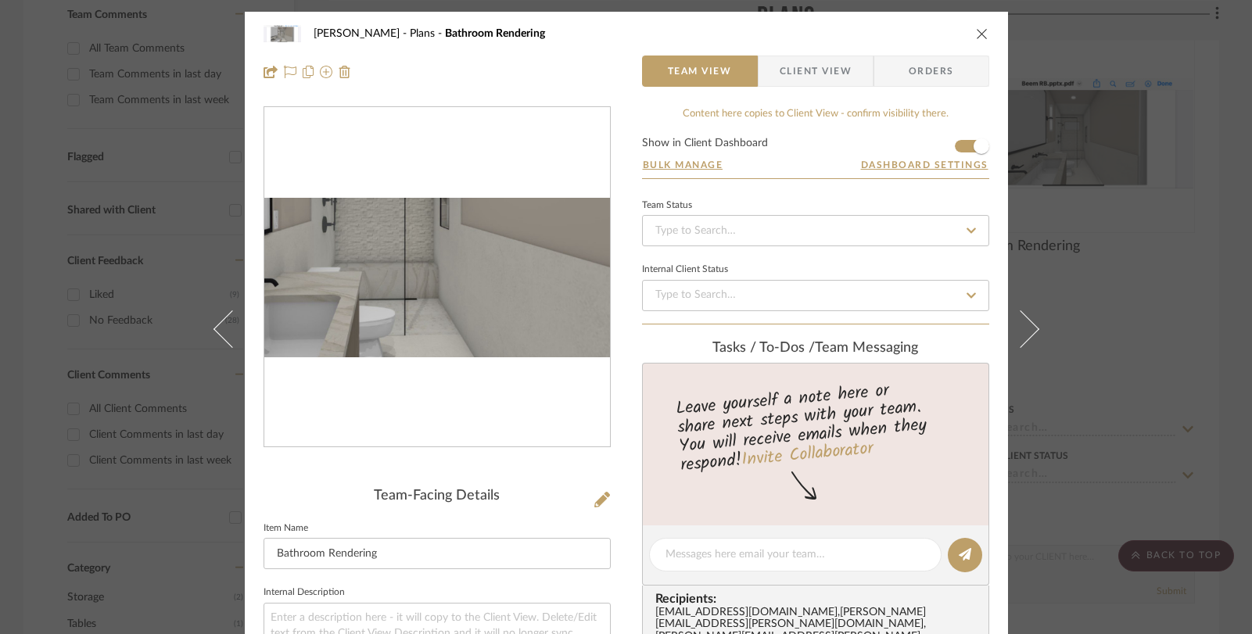
click at [447, 308] on img "0" at bounding box center [437, 278] width 346 height 160
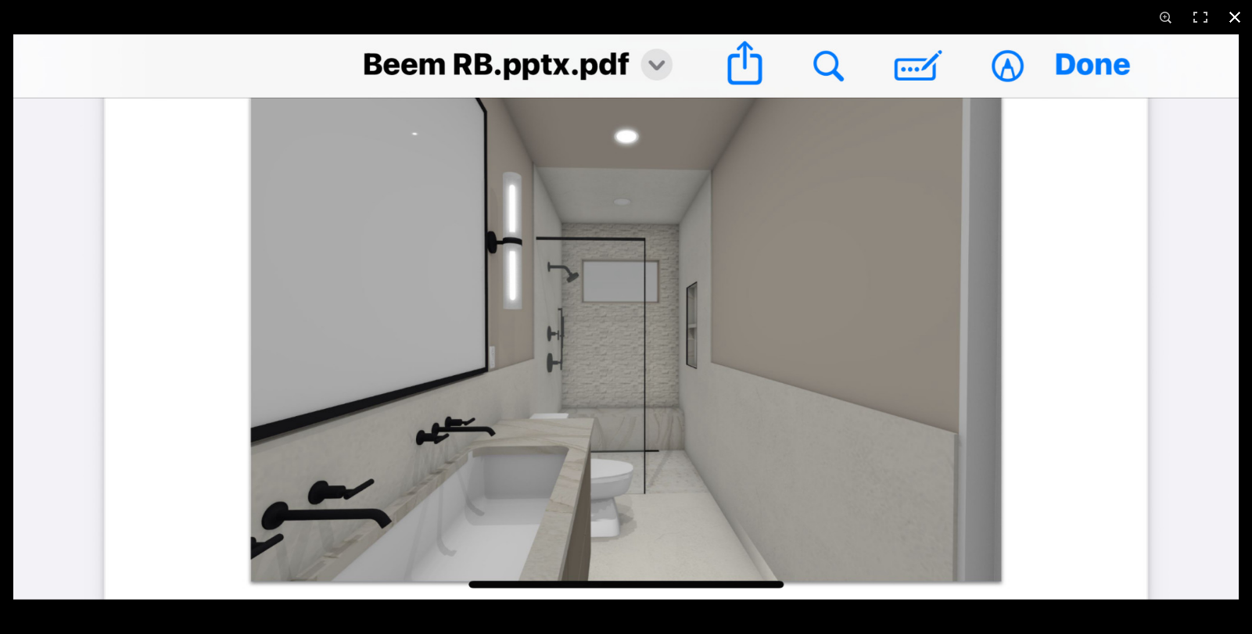
click at [1236, 16] on button at bounding box center [1234, 17] width 34 height 34
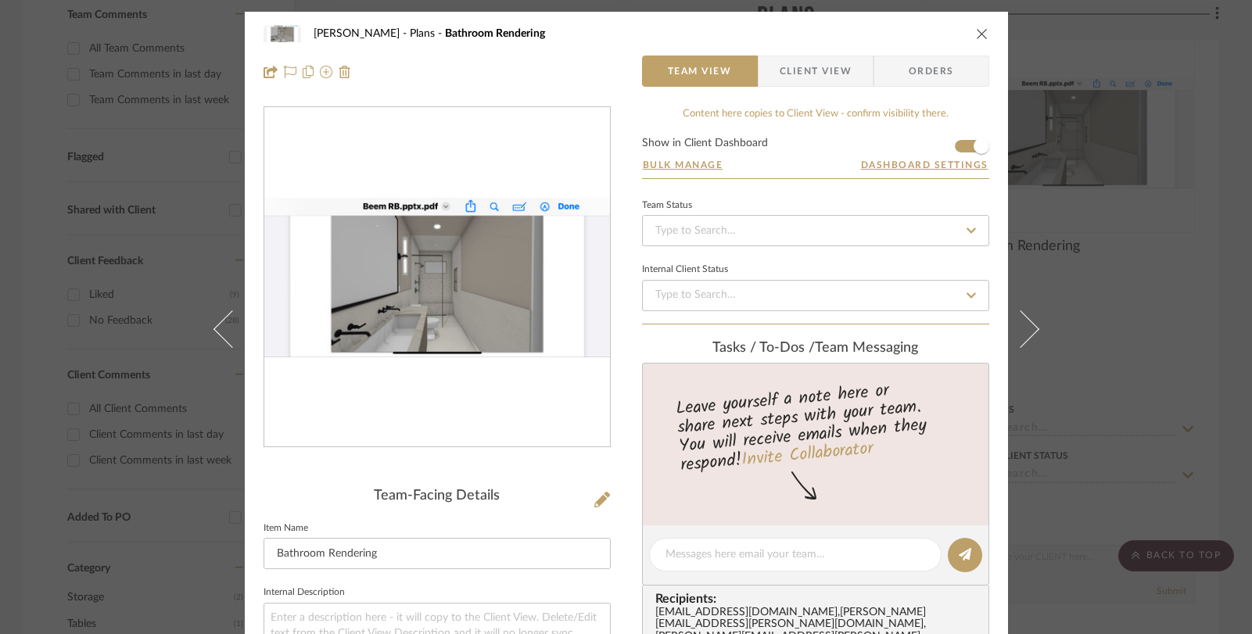
click at [976, 27] on icon "close" at bounding box center [982, 33] width 13 height 13
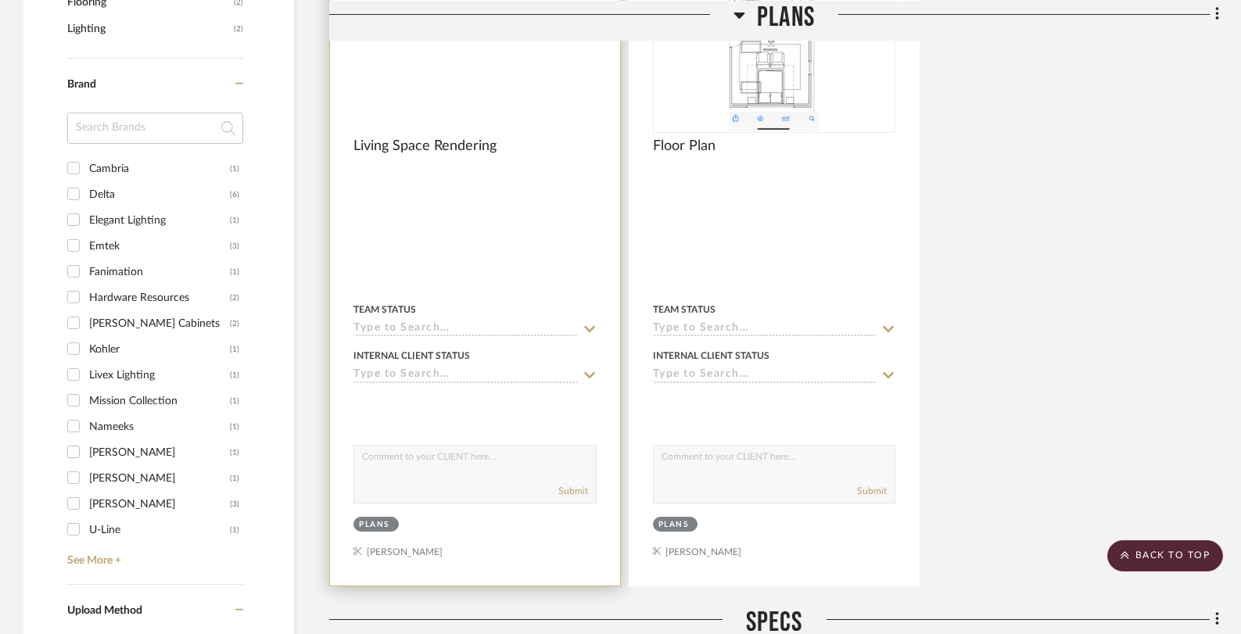
scroll to position [1020, 0]
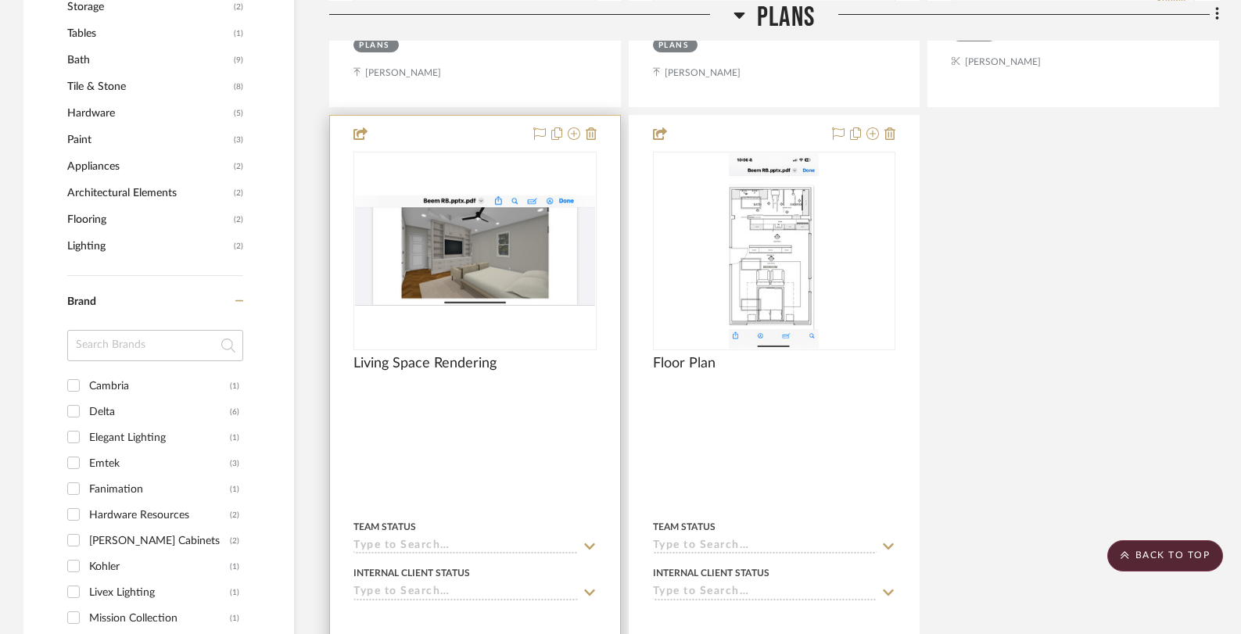
click at [447, 244] on img "0" at bounding box center [475, 250] width 240 height 110
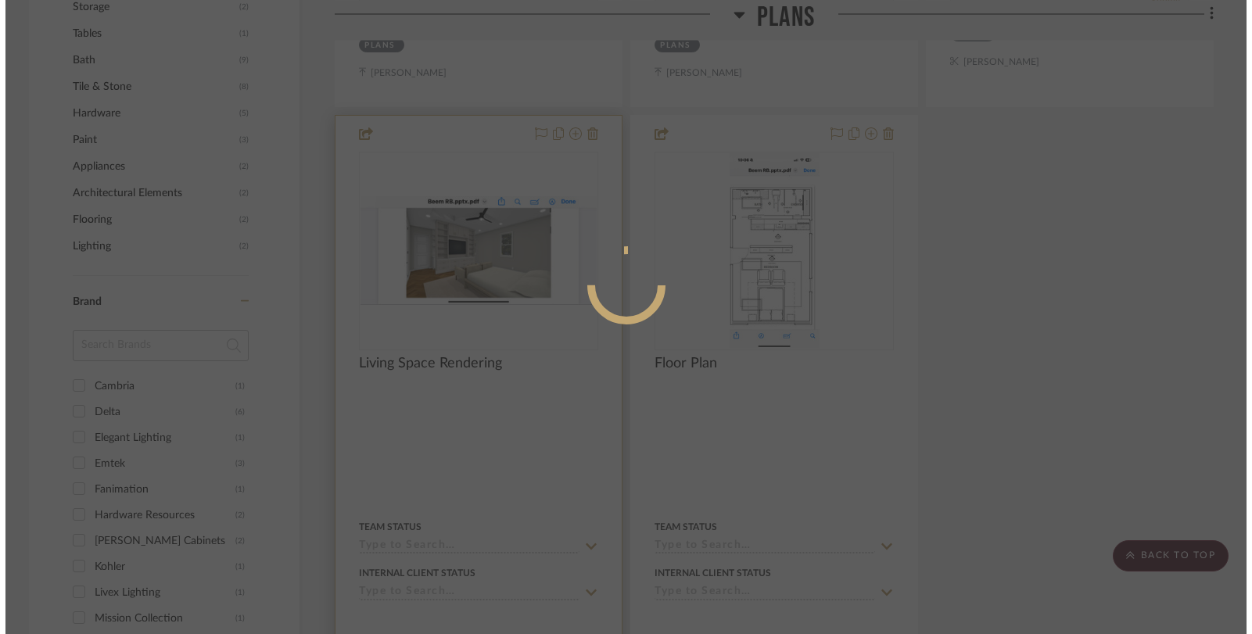
scroll to position [0, 0]
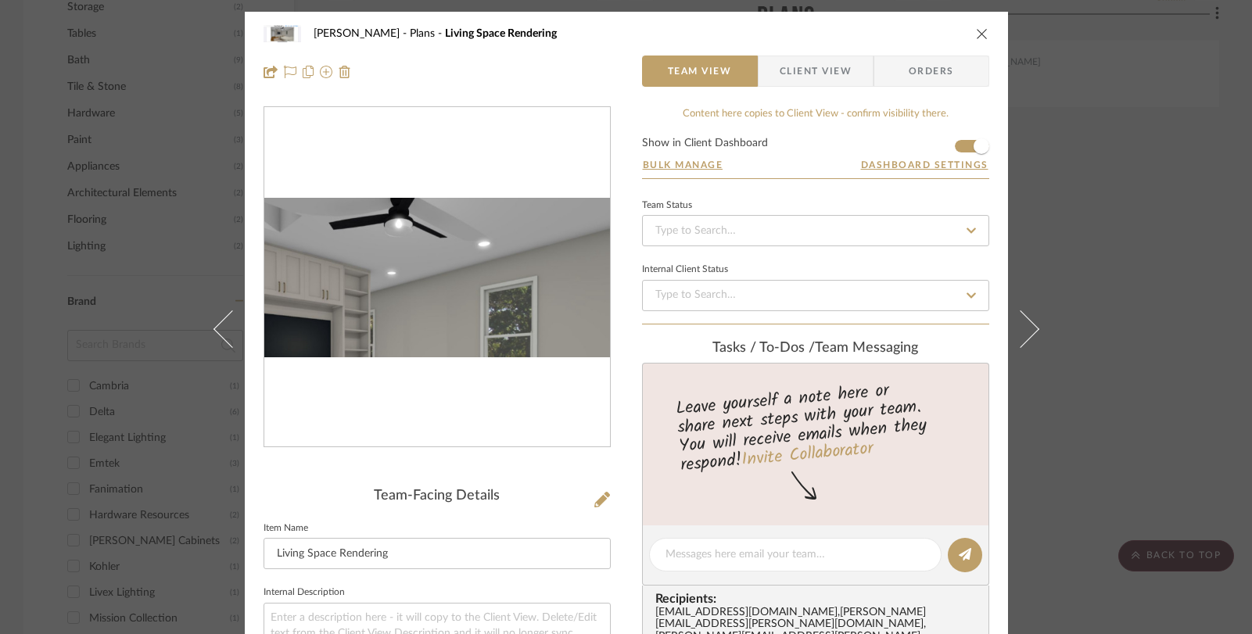
click at [449, 250] on img "0" at bounding box center [437, 278] width 346 height 160
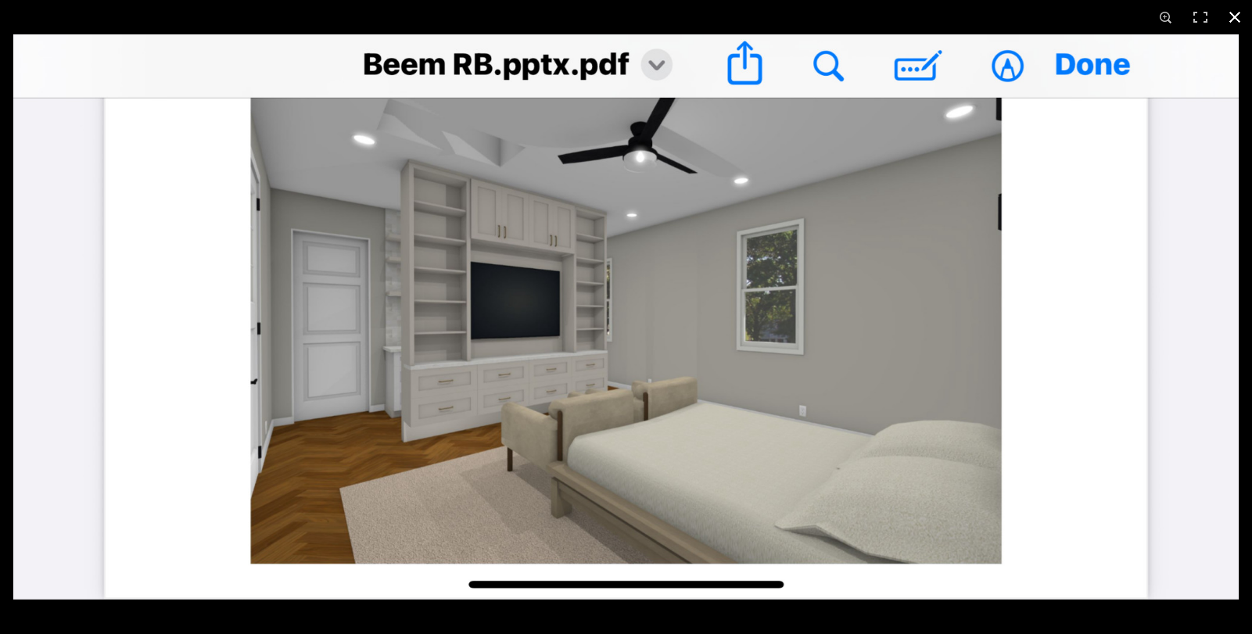
click at [1235, 7] on button at bounding box center [1234, 17] width 34 height 34
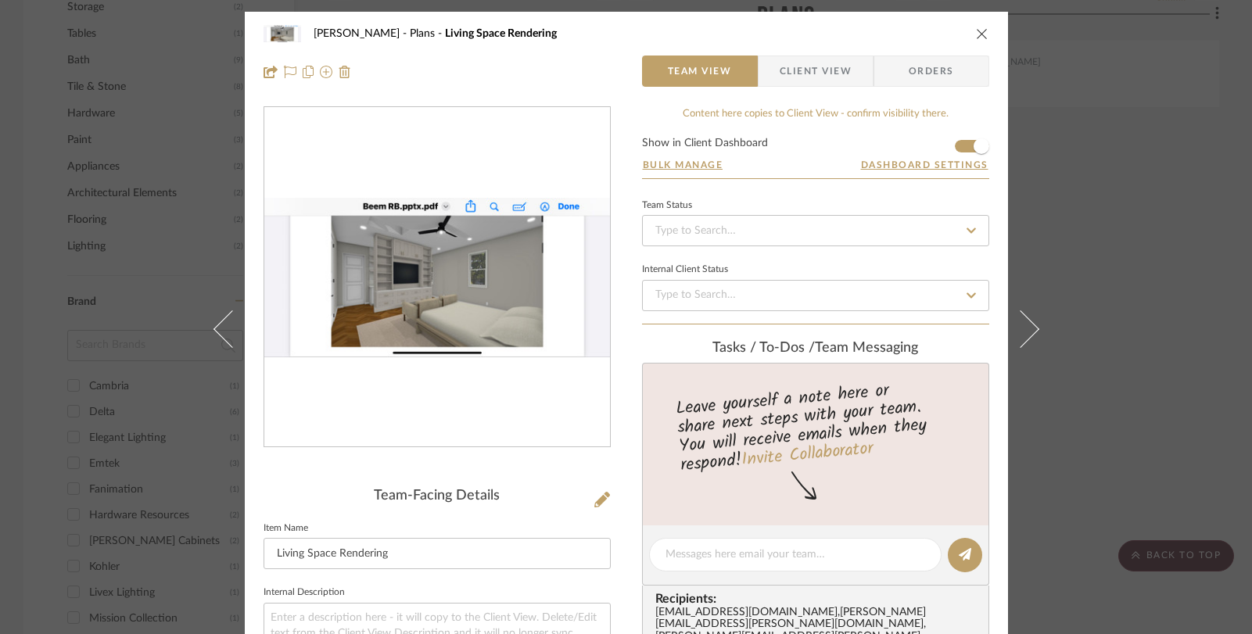
click at [976, 39] on icon "close" at bounding box center [982, 33] width 13 height 13
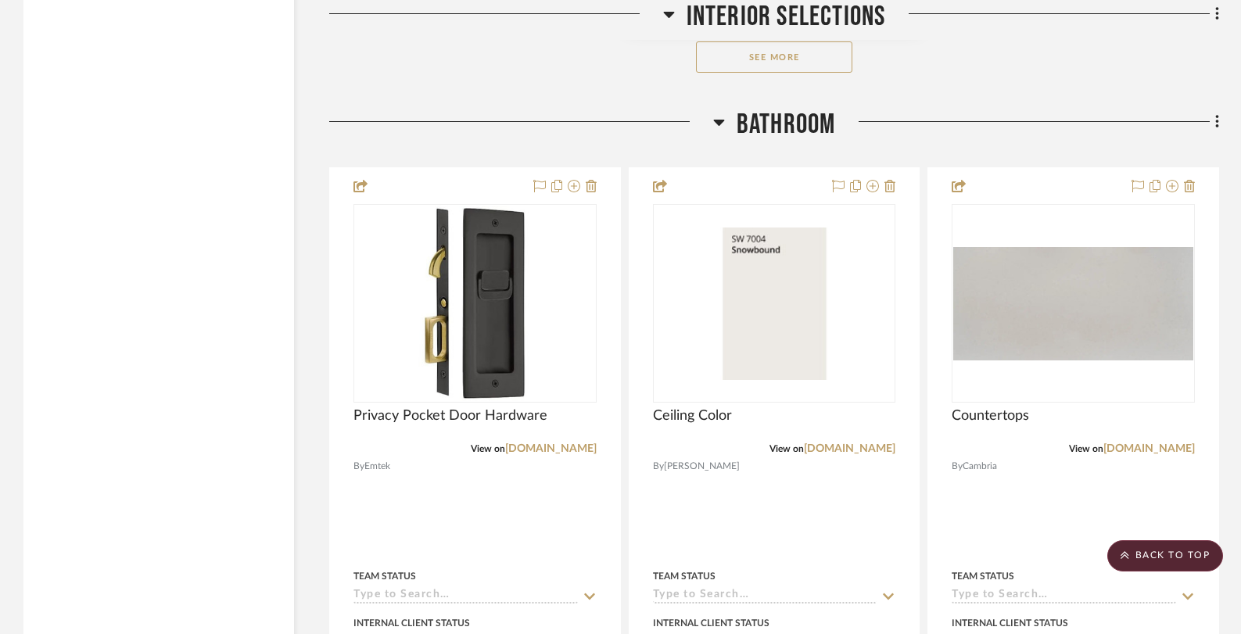
scroll to position [4044, 0]
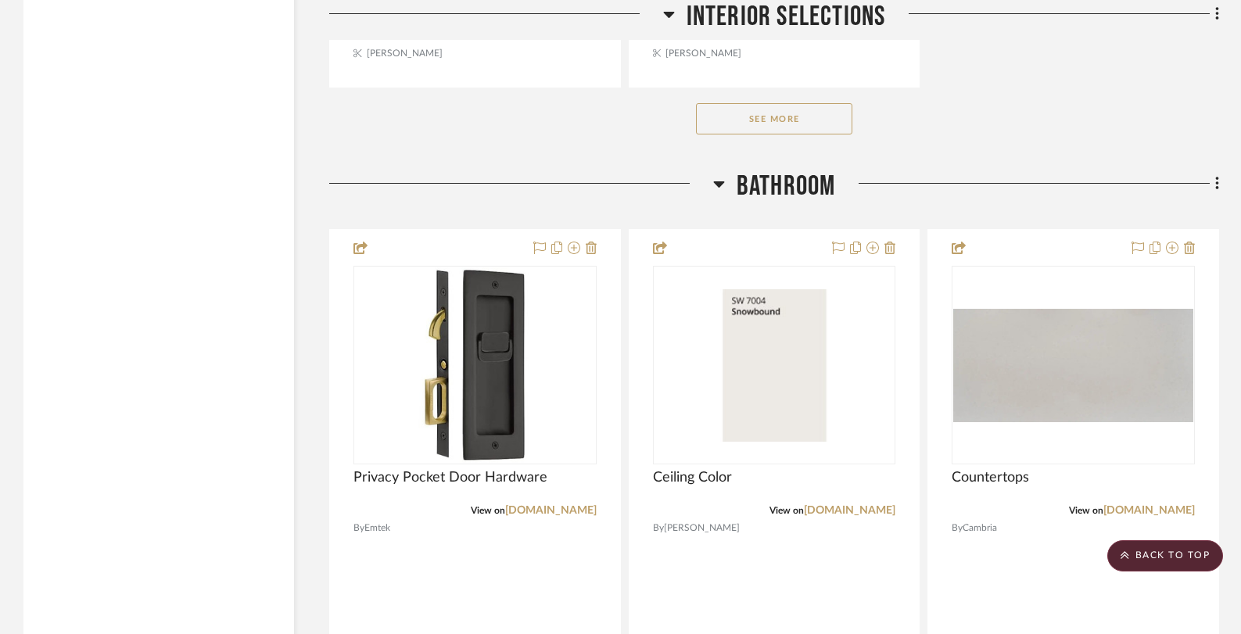
click at [760, 103] on button "See More" at bounding box center [774, 118] width 156 height 31
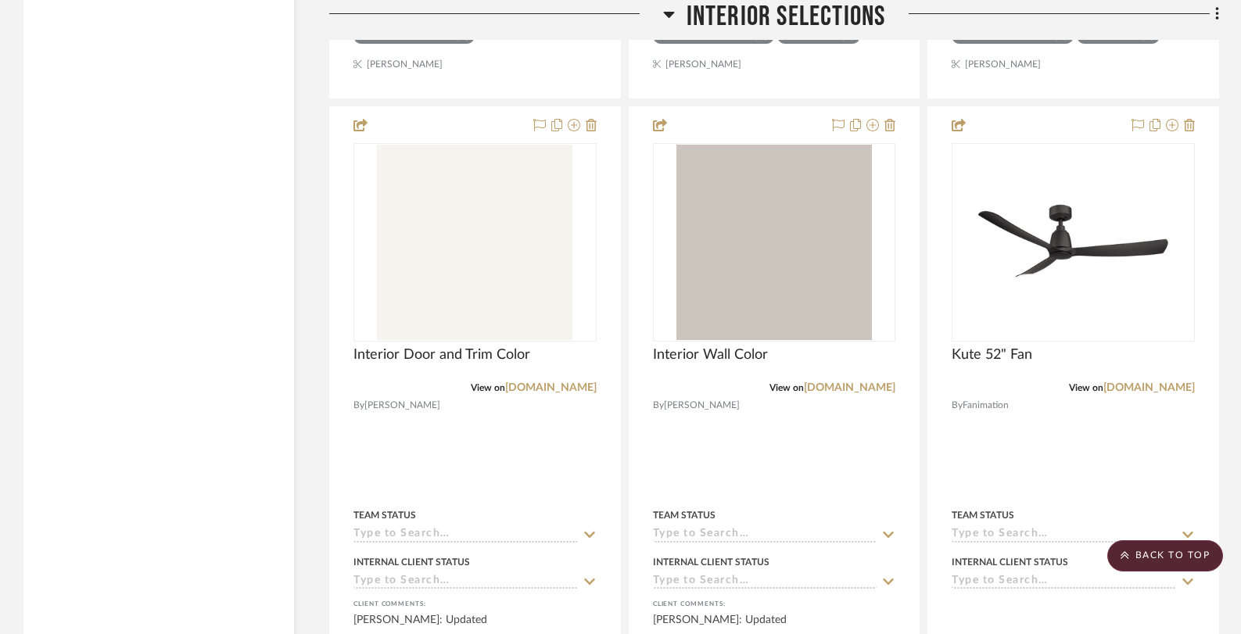
scroll to position [3324, 0]
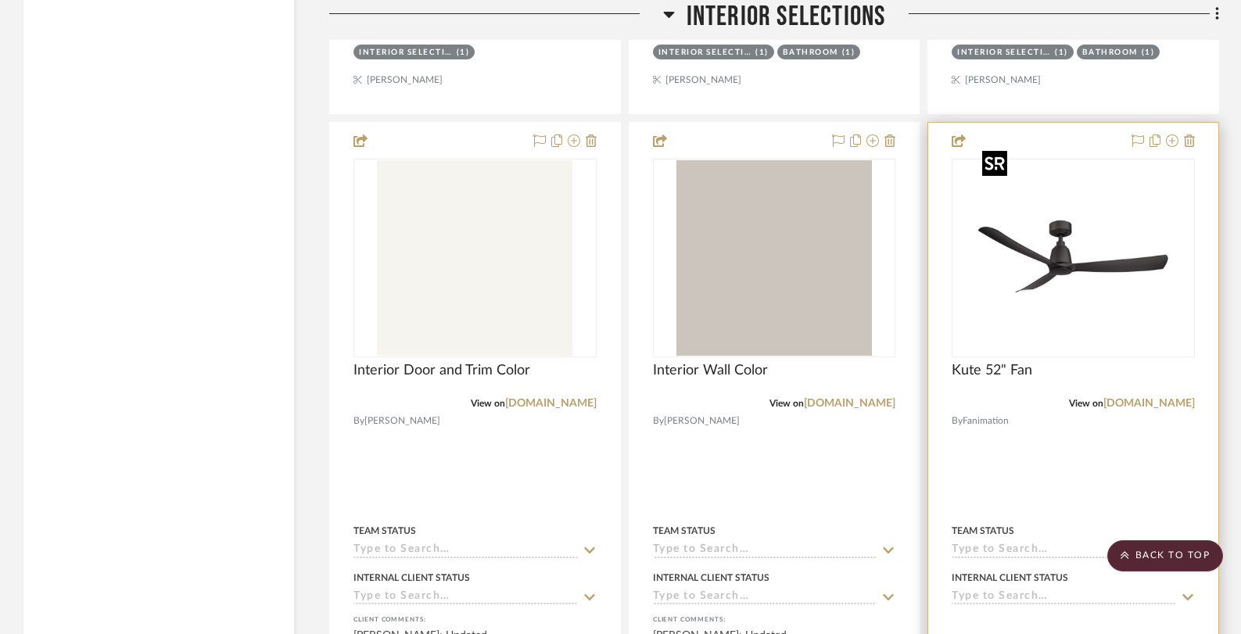
click at [1072, 278] on img "0" at bounding box center [1073, 257] width 195 height 195
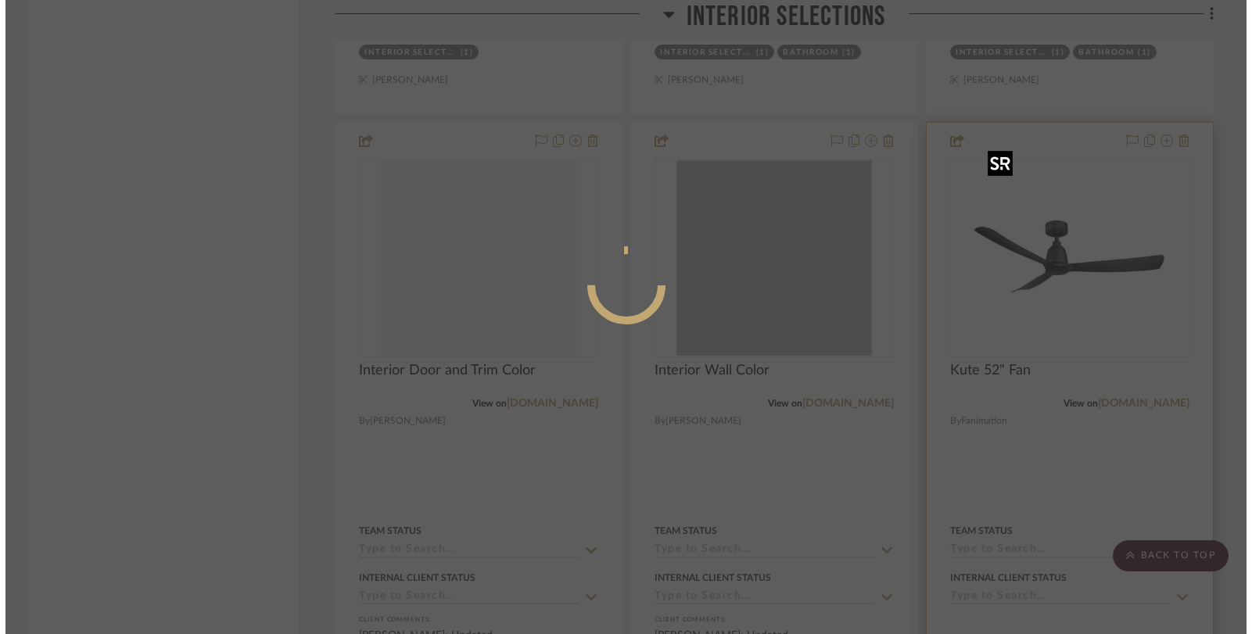
scroll to position [0, 0]
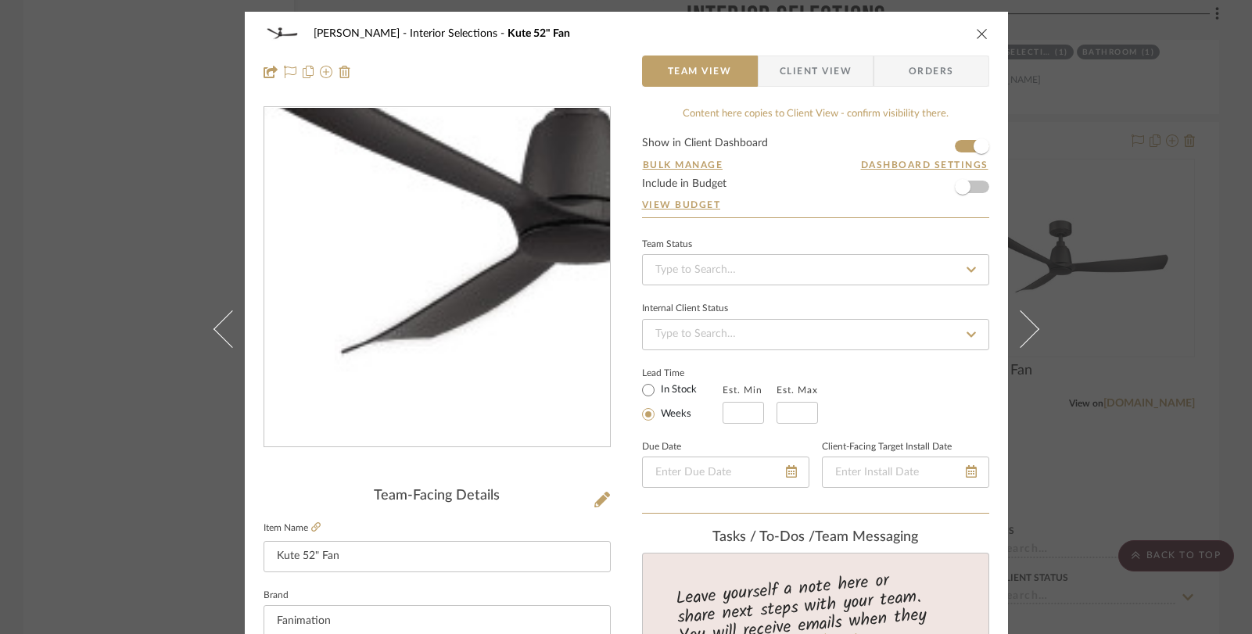
click at [379, 303] on img "0" at bounding box center [436, 277] width 339 height 339
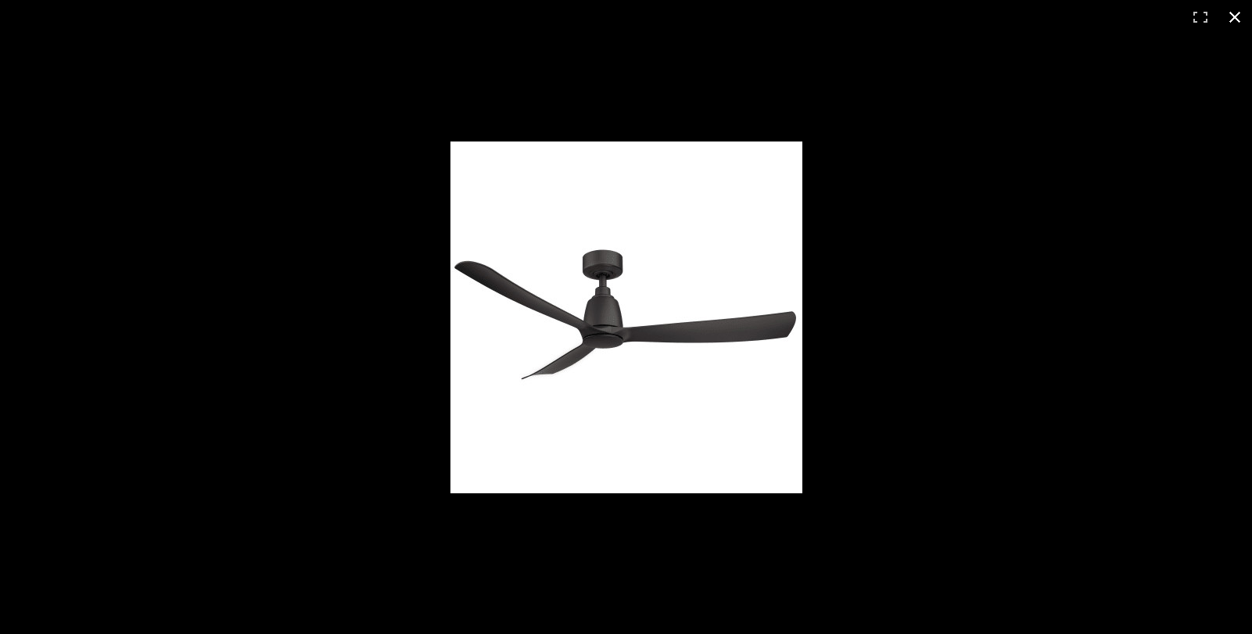
click at [1240, 16] on button at bounding box center [1234, 17] width 34 height 34
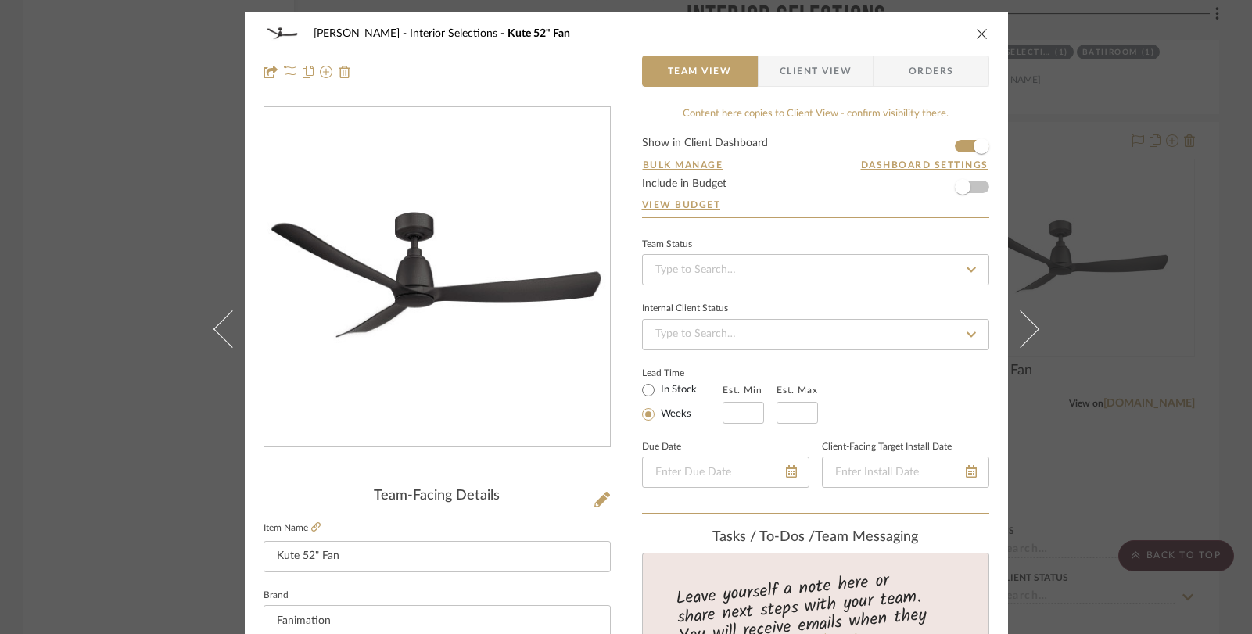
click at [966, 35] on div "[PERSON_NAME] Interior Selections Kute 52" Fan" at bounding box center [626, 33] width 726 height 31
click at [976, 35] on icon "close" at bounding box center [982, 33] width 13 height 13
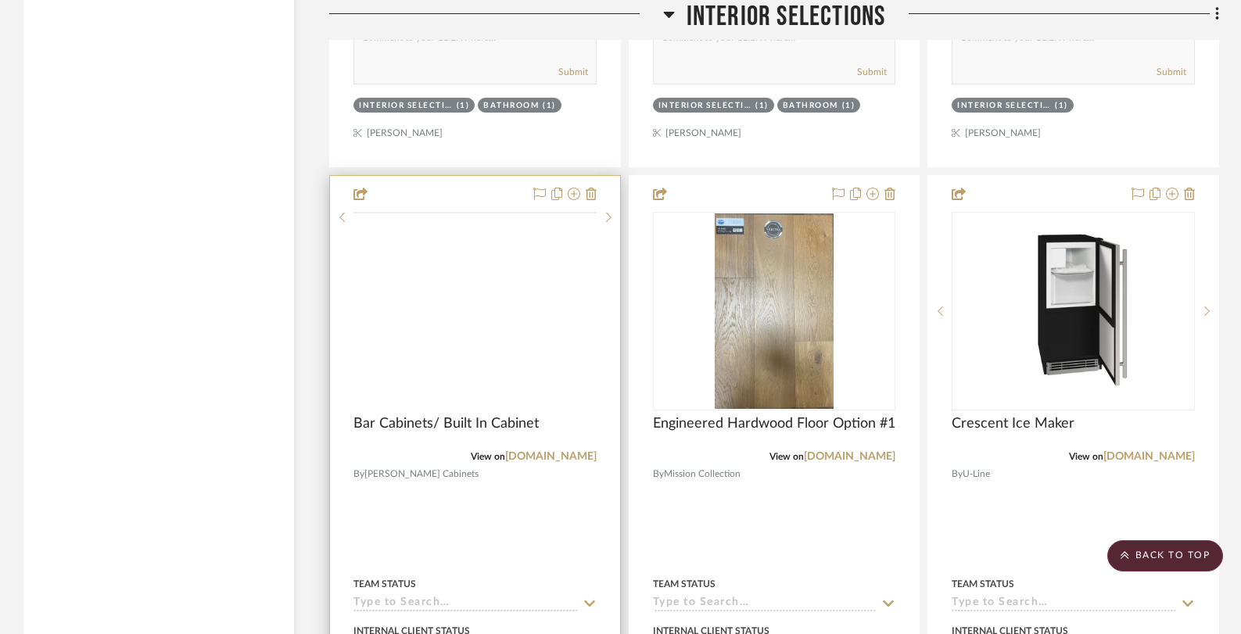
scroll to position [4076, 0]
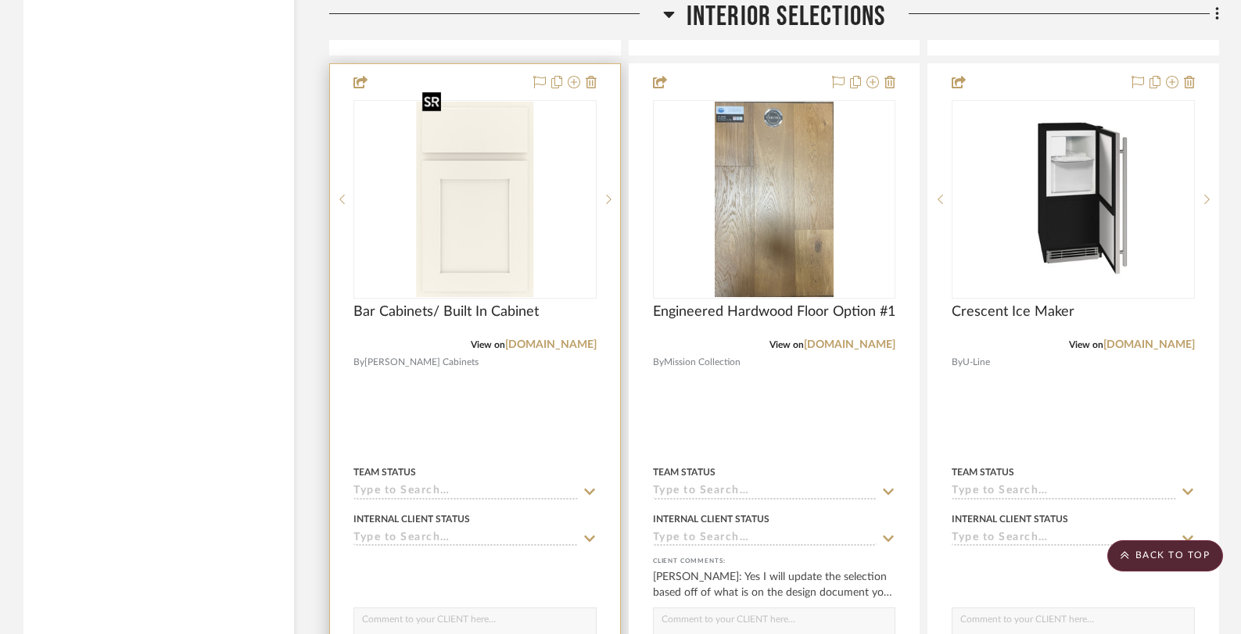
click at [491, 177] on img "0" at bounding box center [475, 199] width 118 height 195
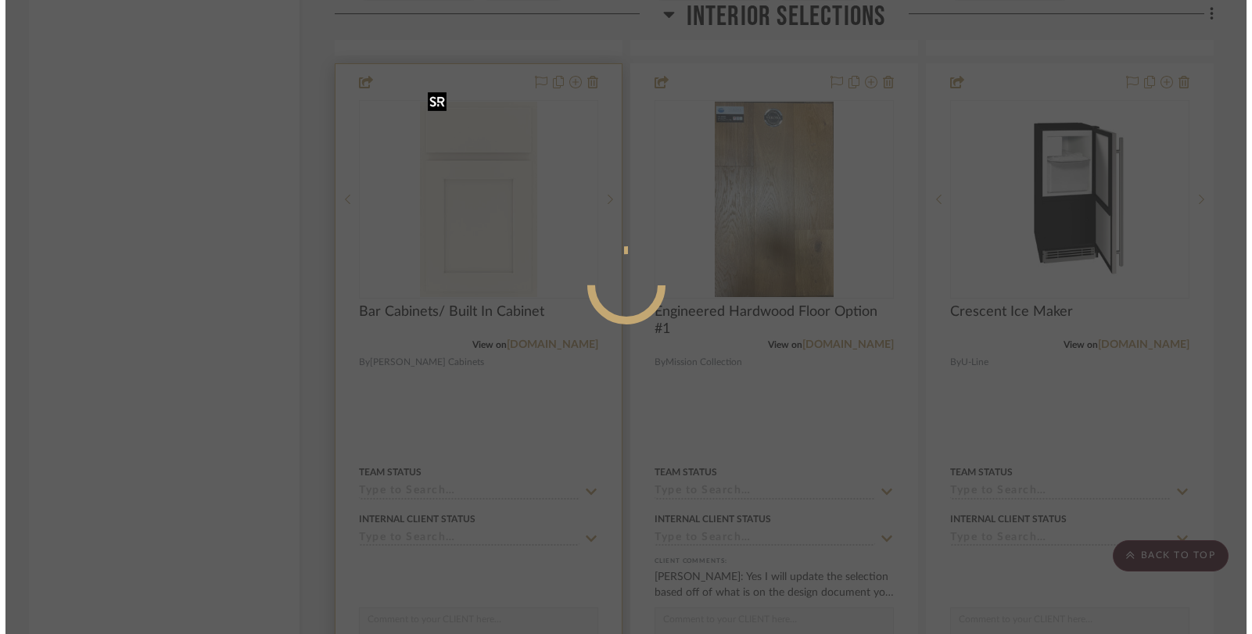
scroll to position [0, 0]
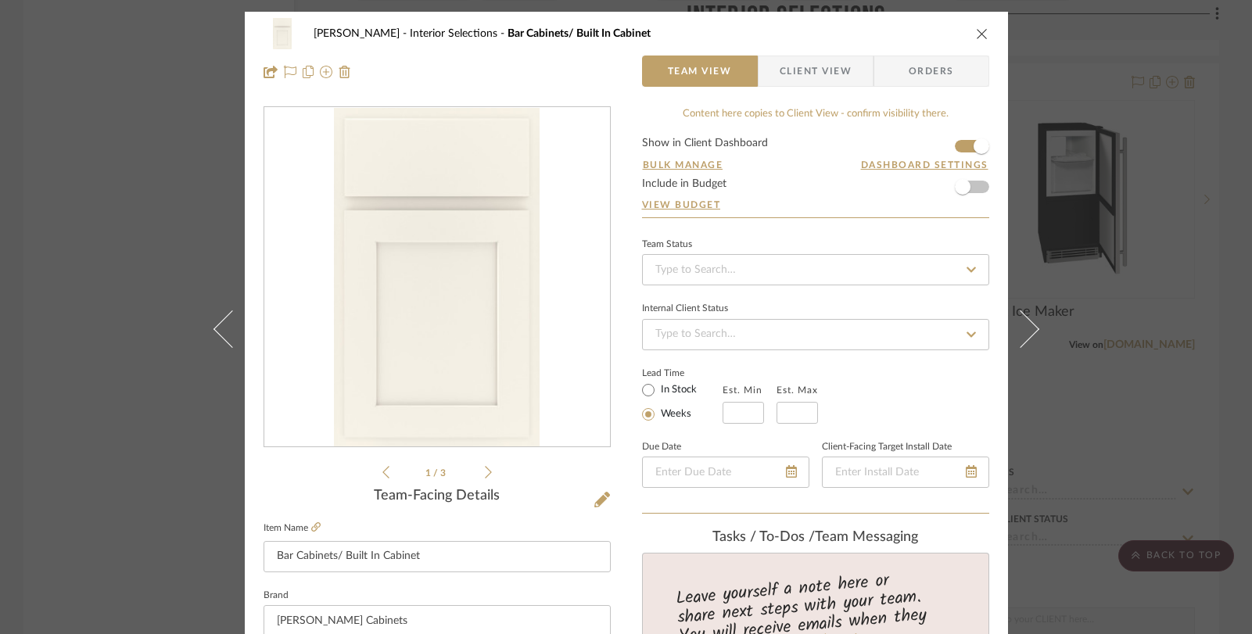
click at [485, 468] on icon at bounding box center [488, 472] width 7 height 14
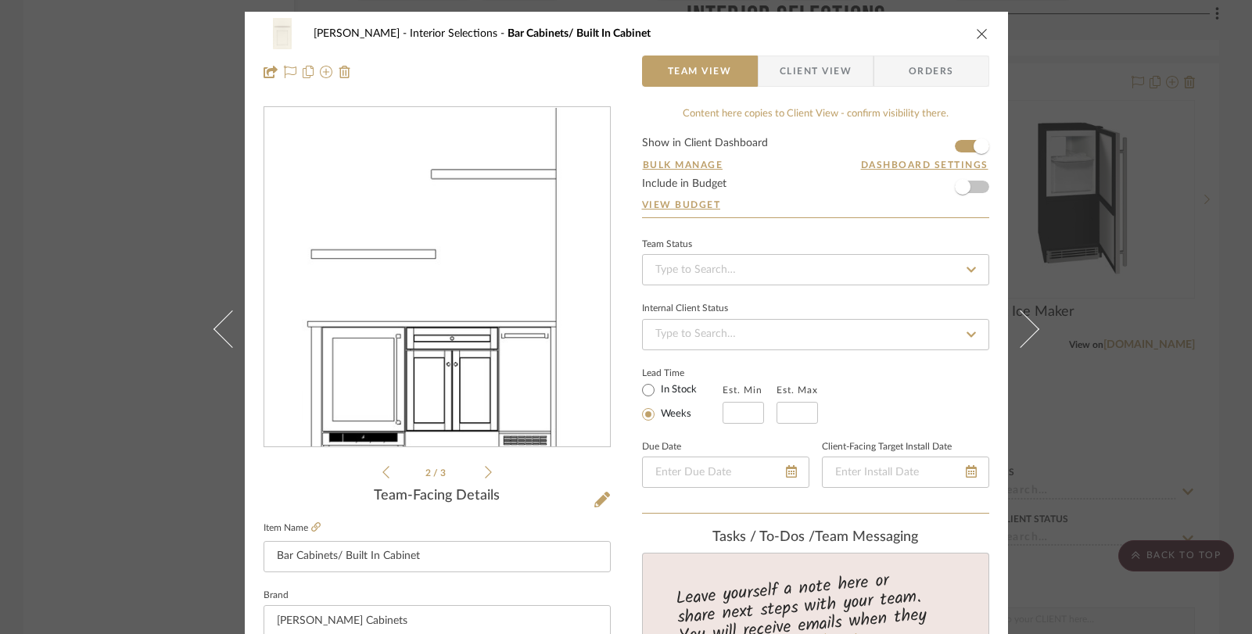
click at [543, 449] on div "2 / 3" at bounding box center [436, 293] width 347 height 375
click at [532, 402] on img "1" at bounding box center [436, 277] width 269 height 339
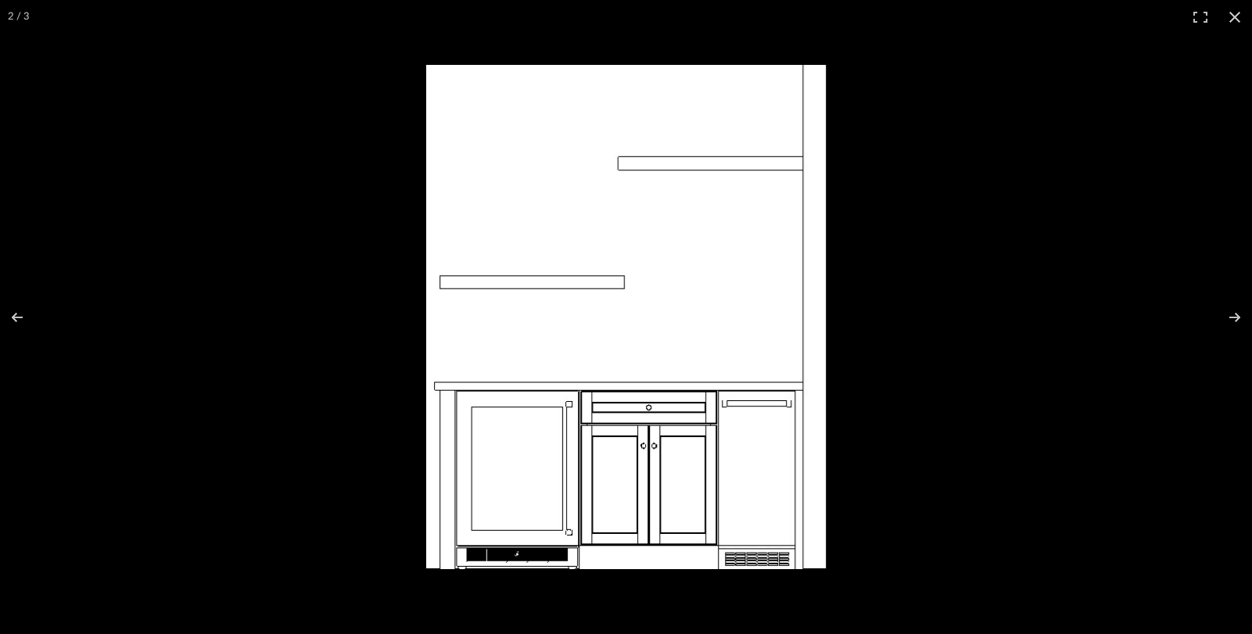
click at [758, 456] on img at bounding box center [626, 317] width 400 height 504
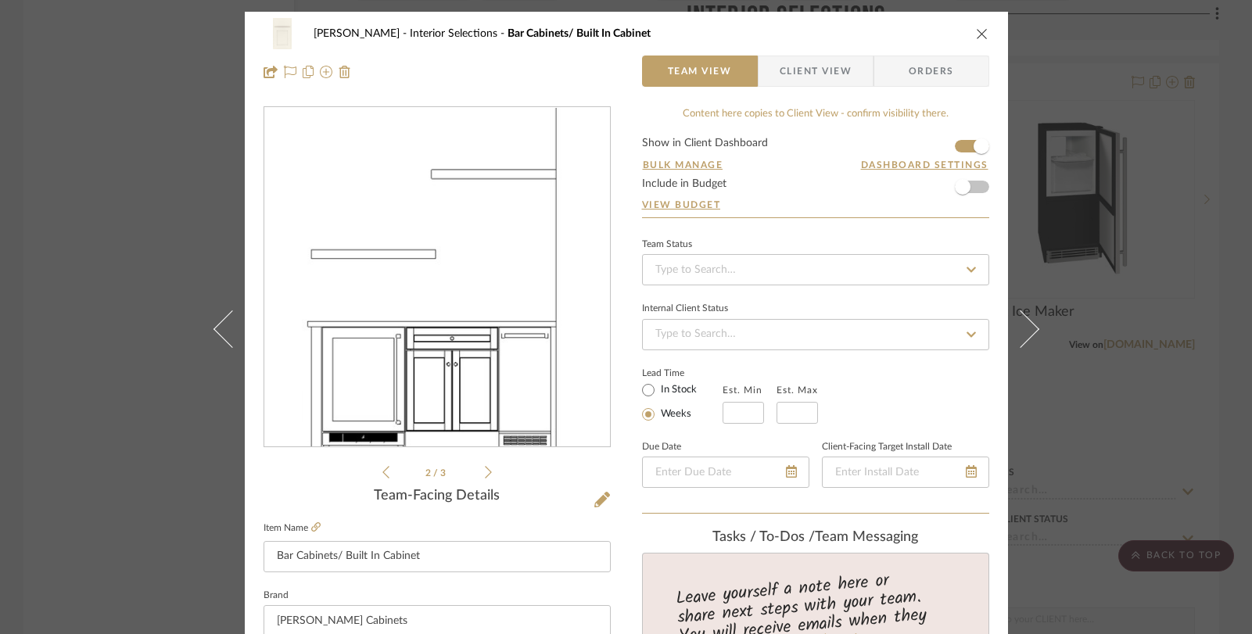
click at [977, 36] on icon "close" at bounding box center [982, 33] width 13 height 13
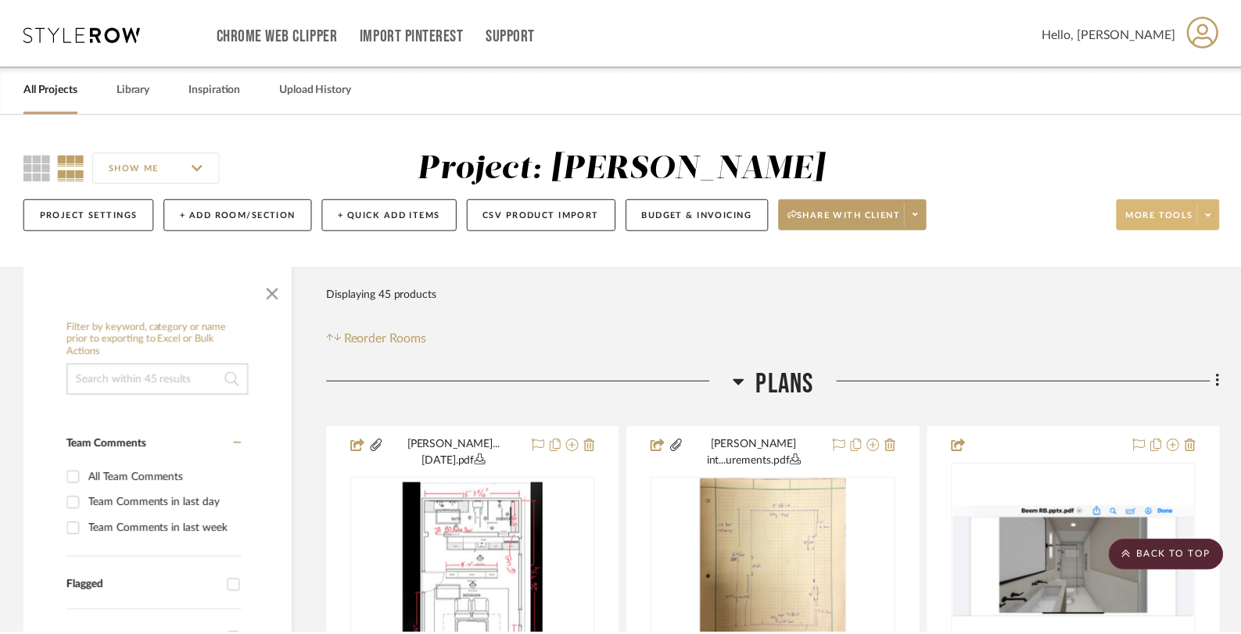
scroll to position [4076, 0]
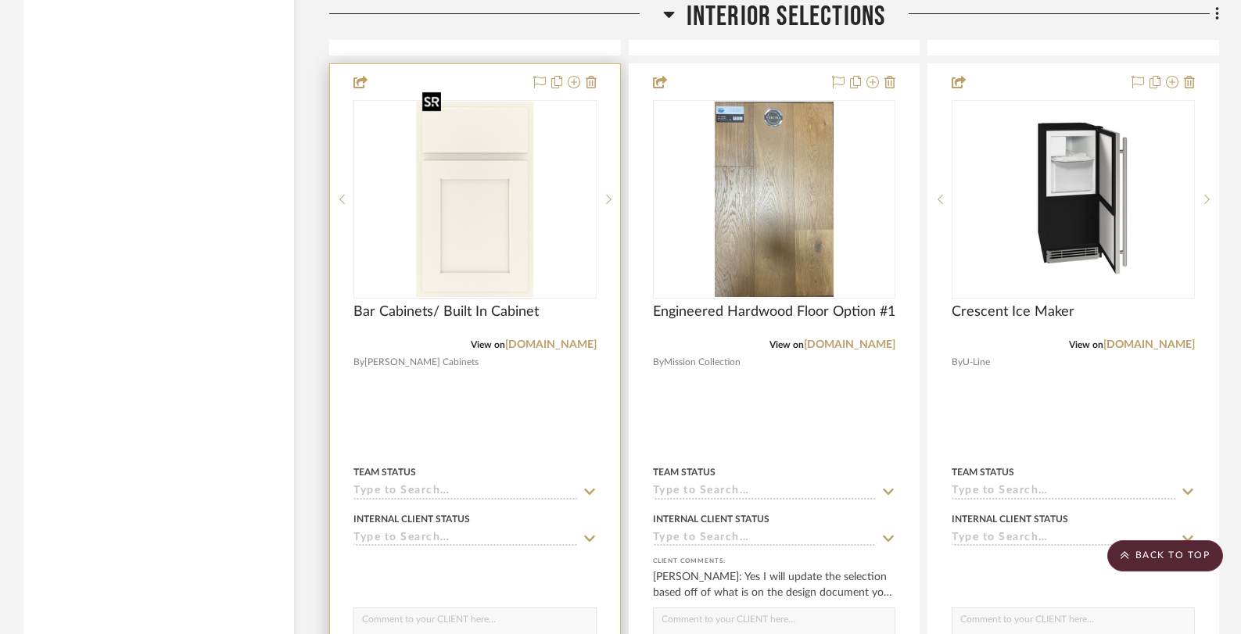
click at [479, 234] on img "0" at bounding box center [475, 199] width 118 height 195
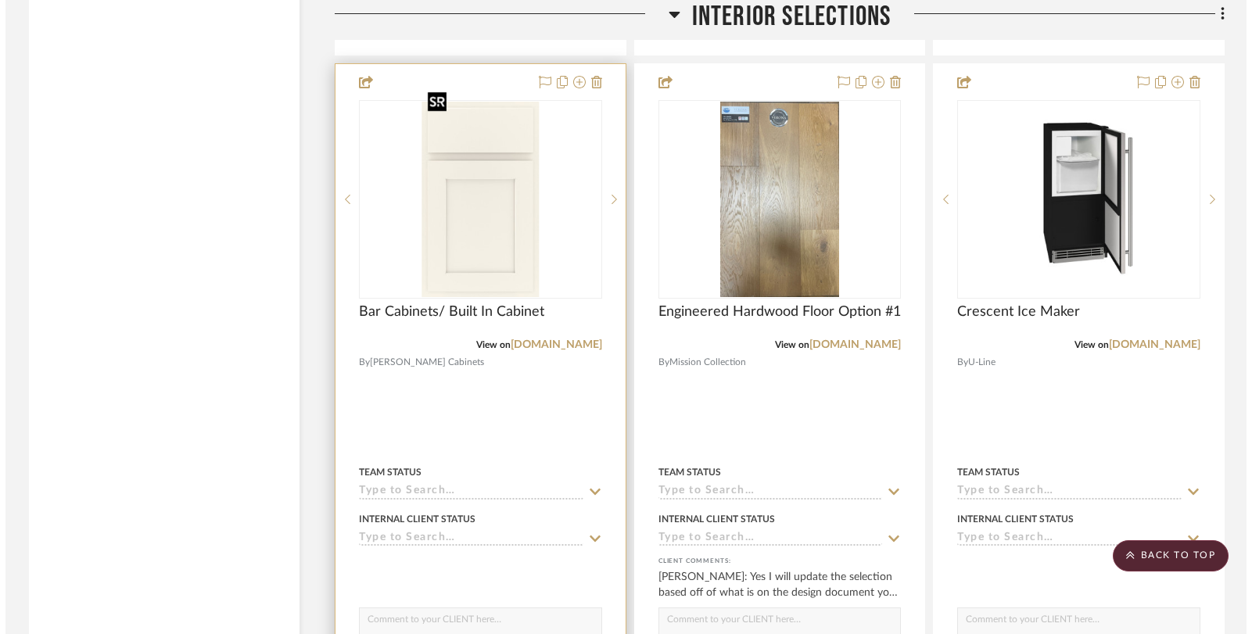
scroll to position [0, 0]
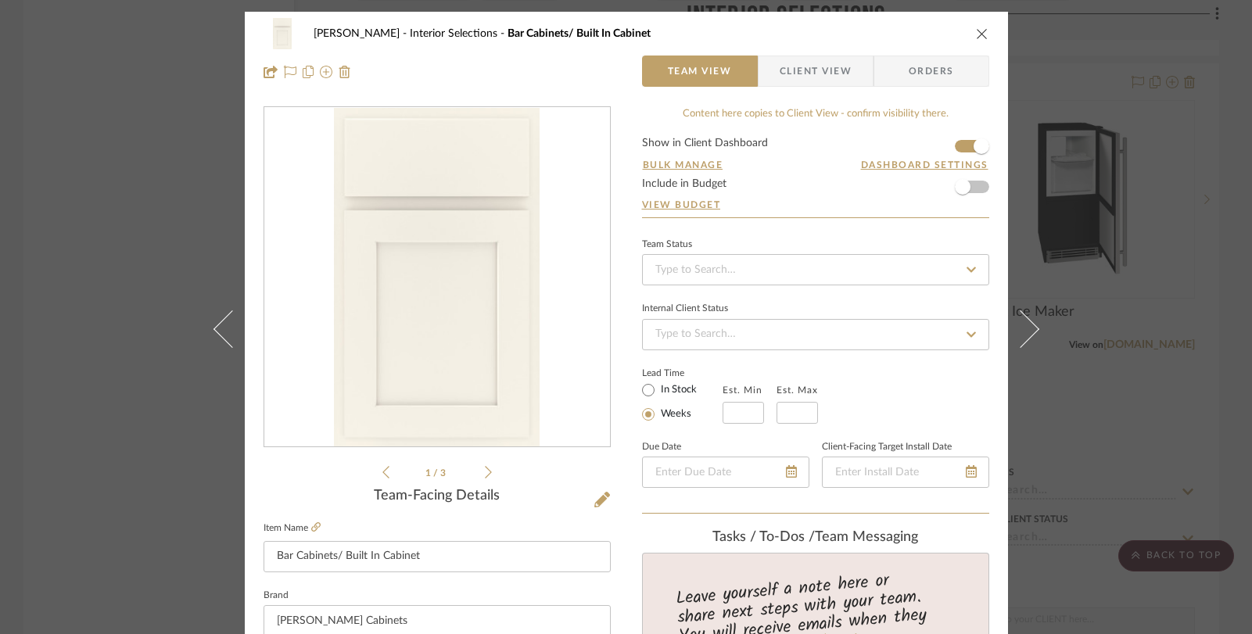
click at [471, 244] on img "0" at bounding box center [436, 277] width 205 height 339
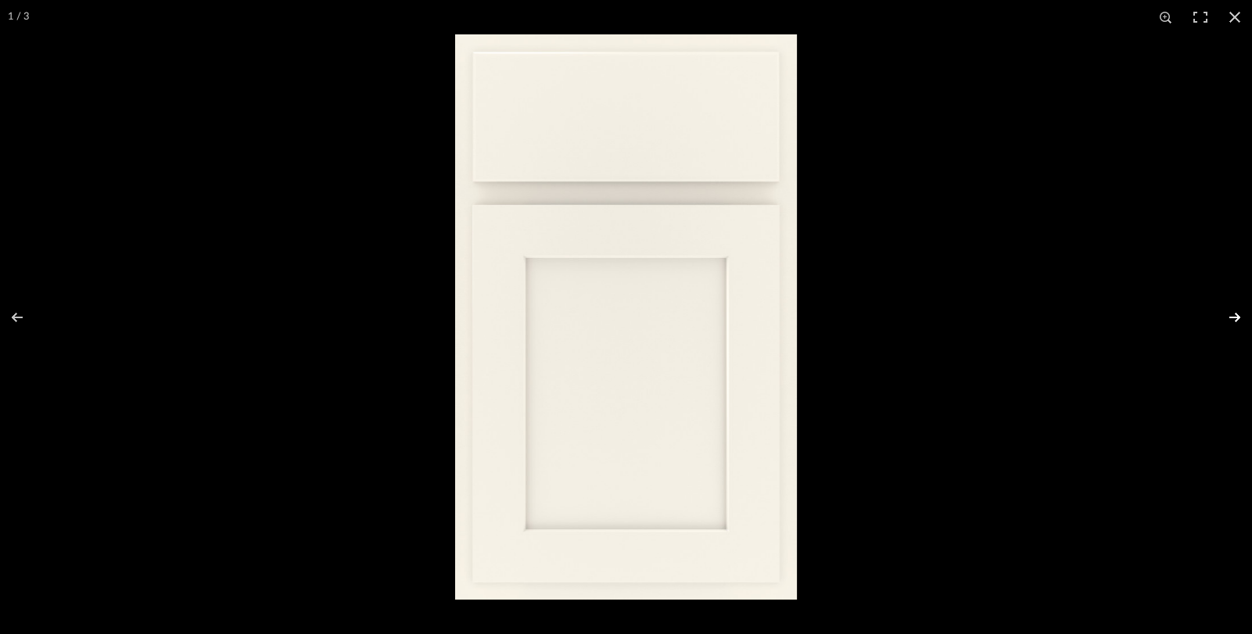
click at [1240, 317] on button at bounding box center [1224, 317] width 55 height 78
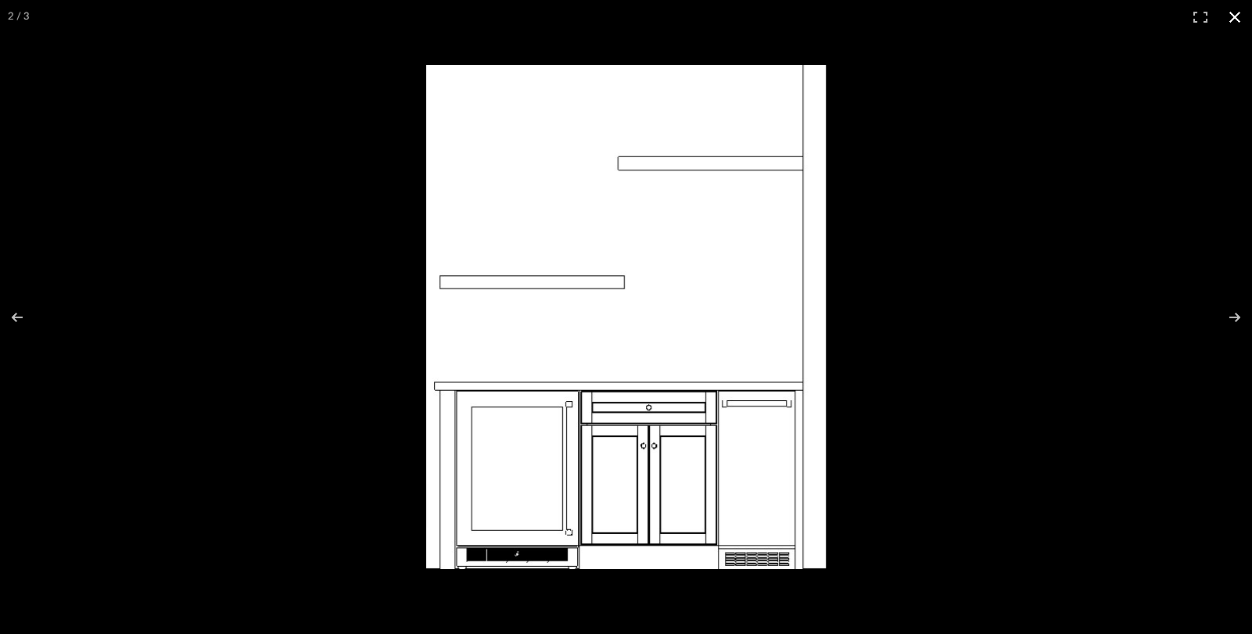
click at [1238, 16] on button at bounding box center [1234, 17] width 34 height 34
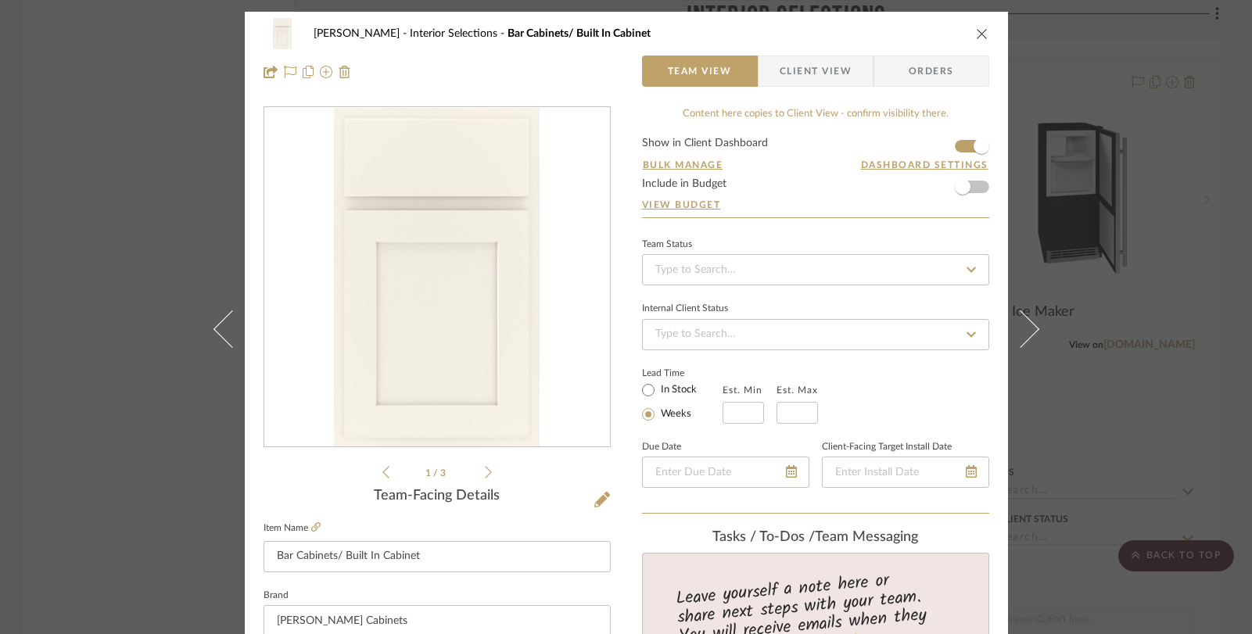
click at [980, 36] on icon "close" at bounding box center [982, 33] width 13 height 13
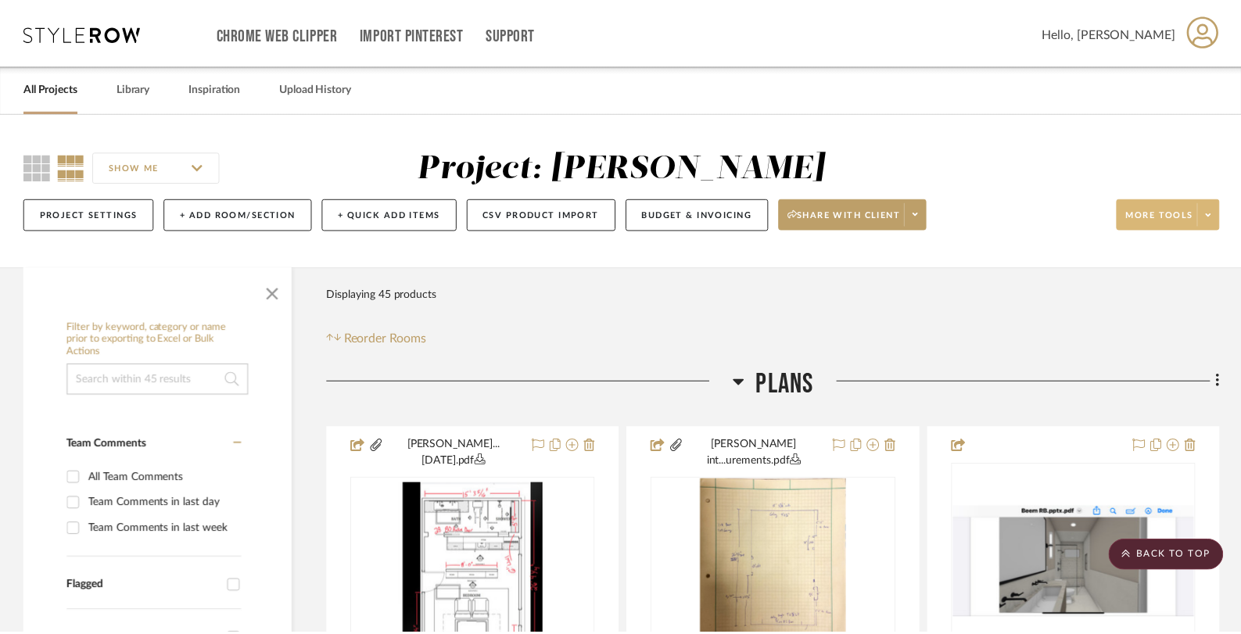
scroll to position [4076, 0]
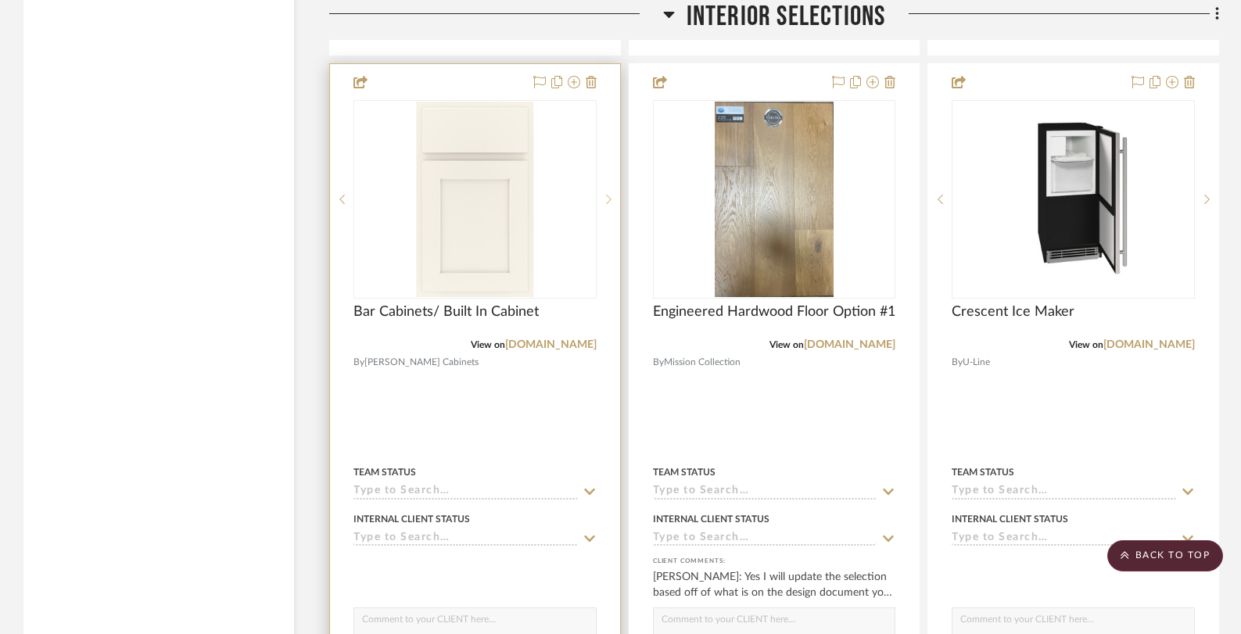
click at [608, 195] on icon at bounding box center [608, 199] width 5 height 9
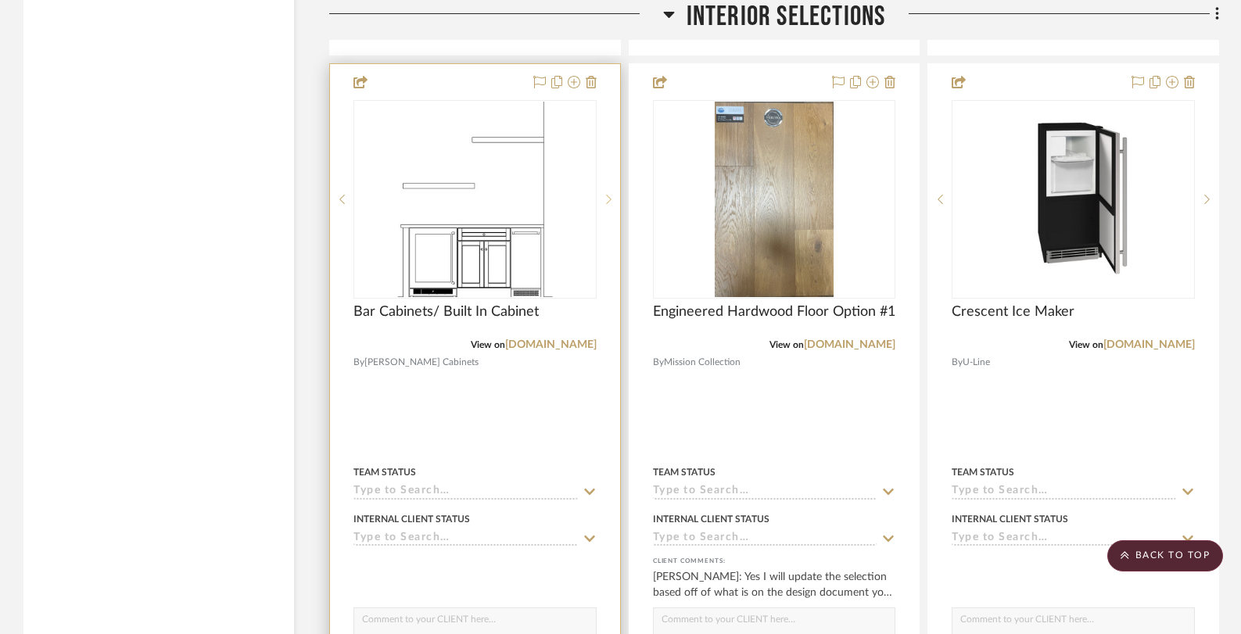
click at [608, 195] on icon at bounding box center [608, 199] width 5 height 9
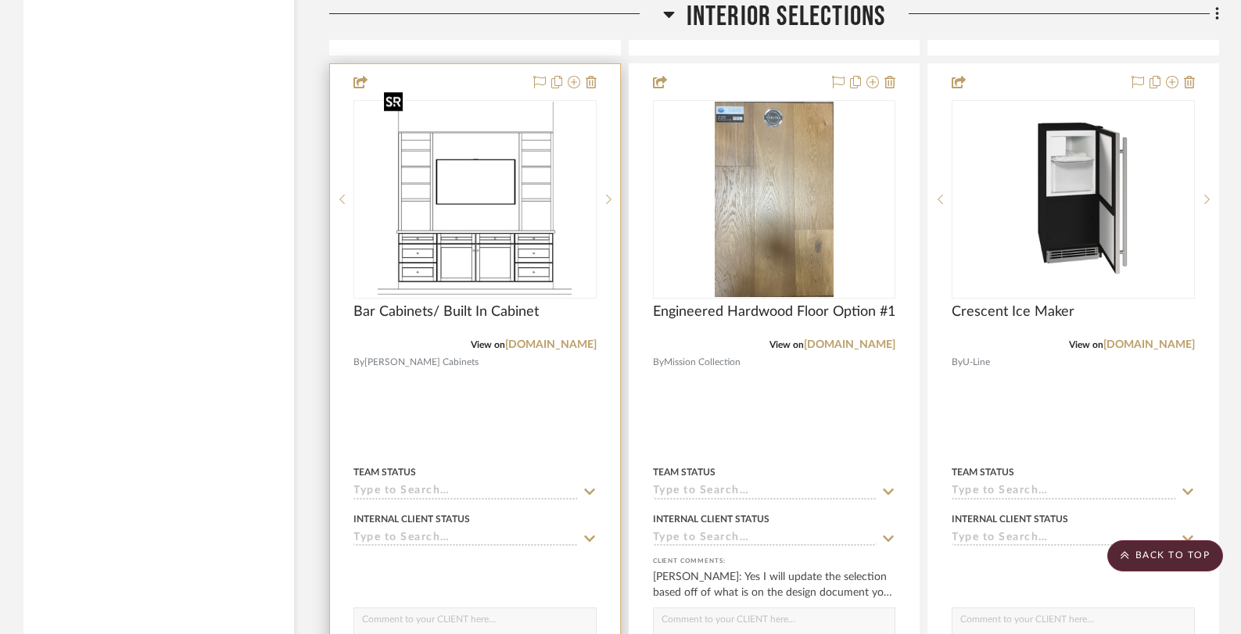
click at [478, 177] on img "2" at bounding box center [475, 199] width 194 height 195
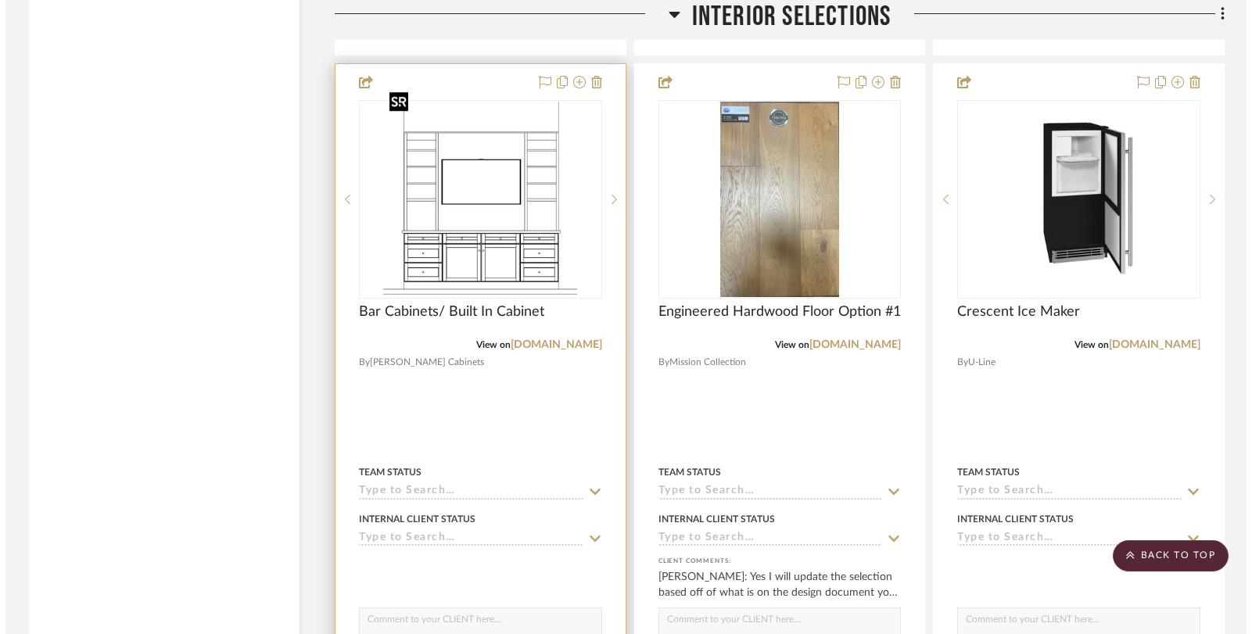
scroll to position [0, 0]
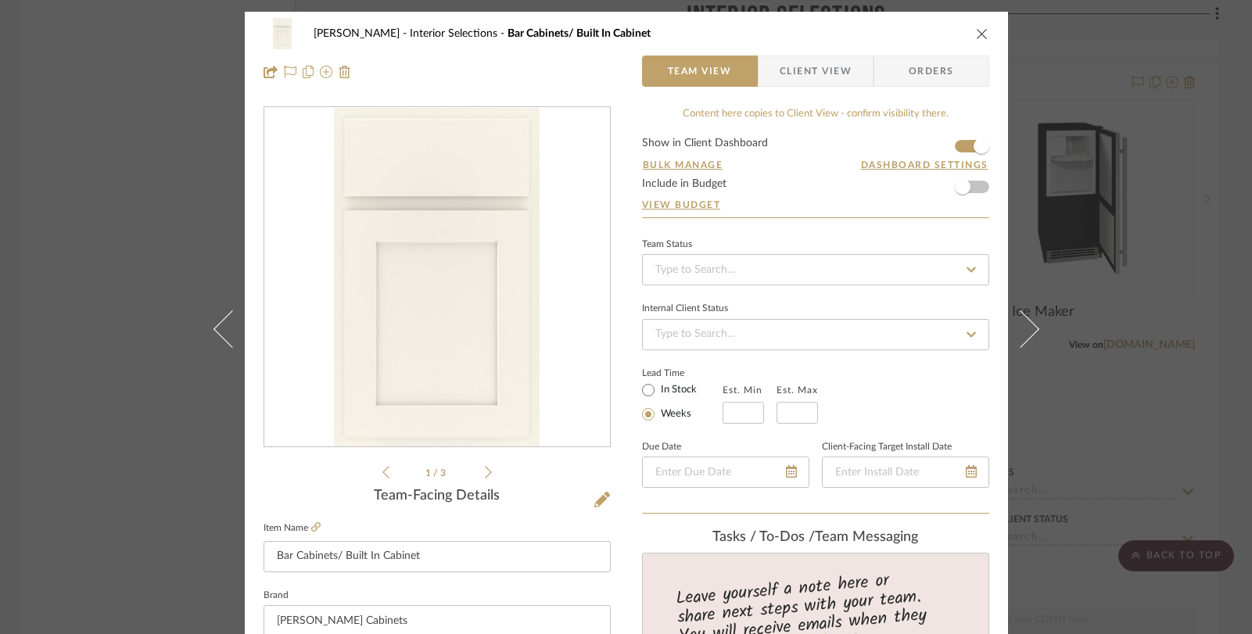
click at [485, 470] on icon at bounding box center [488, 472] width 7 height 14
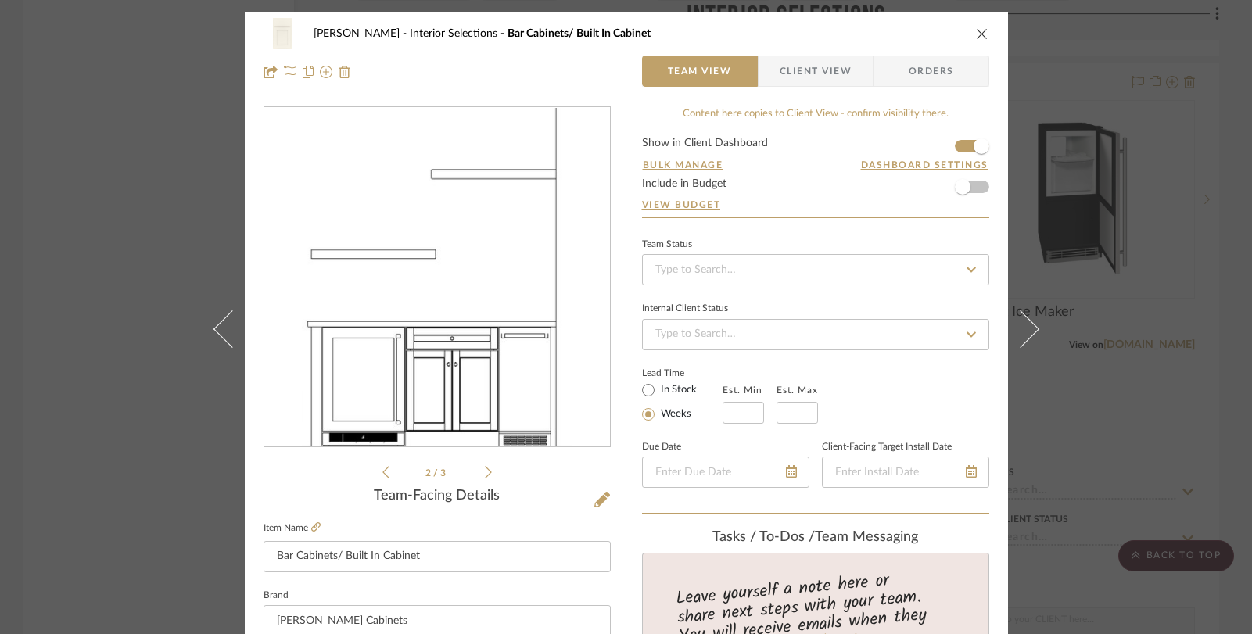
click at [485, 470] on icon at bounding box center [488, 472] width 7 height 14
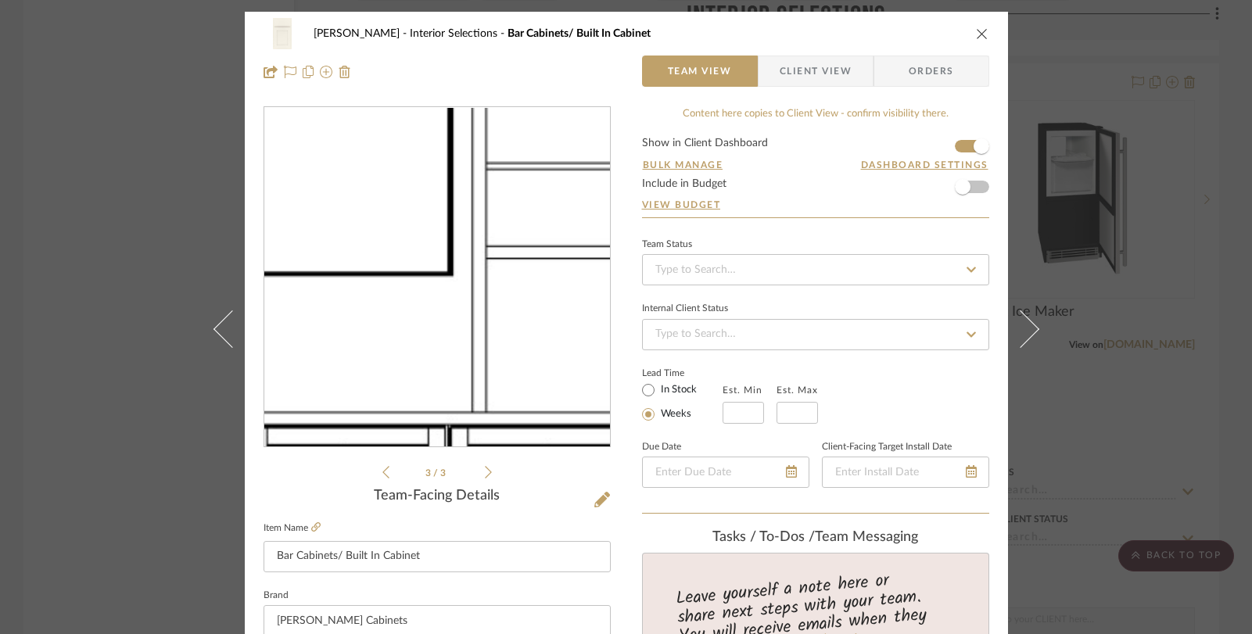
click at [497, 287] on img "2" at bounding box center [436, 277] width 337 height 339
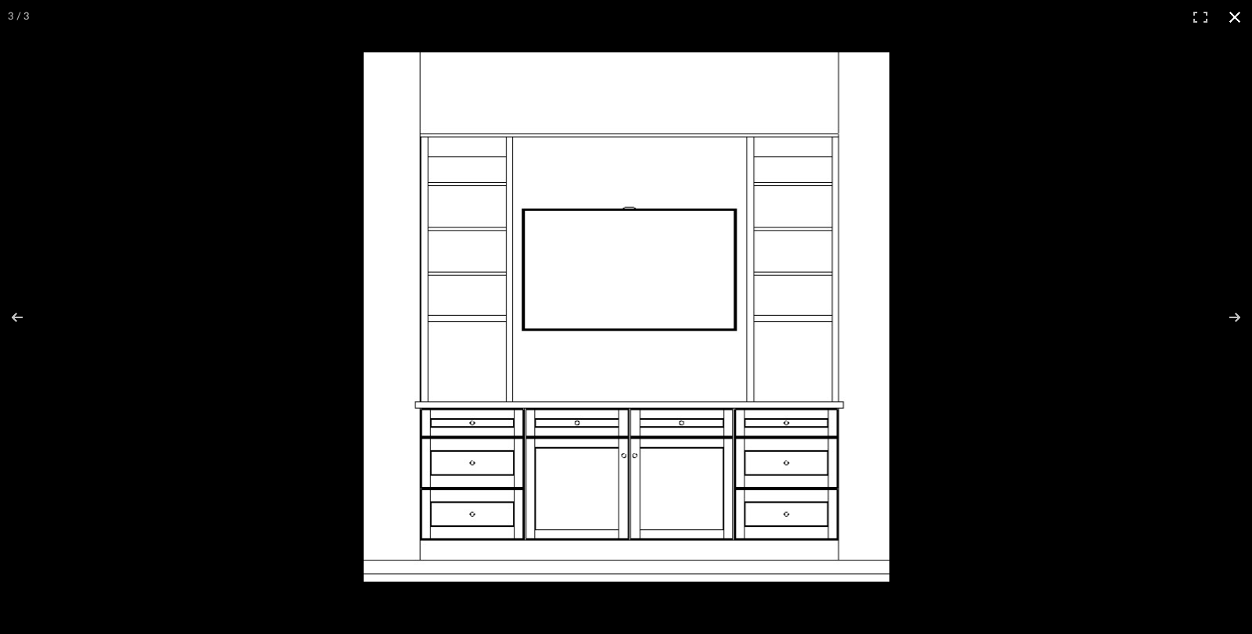
click at [114, 120] on div at bounding box center [626, 317] width 1252 height 634
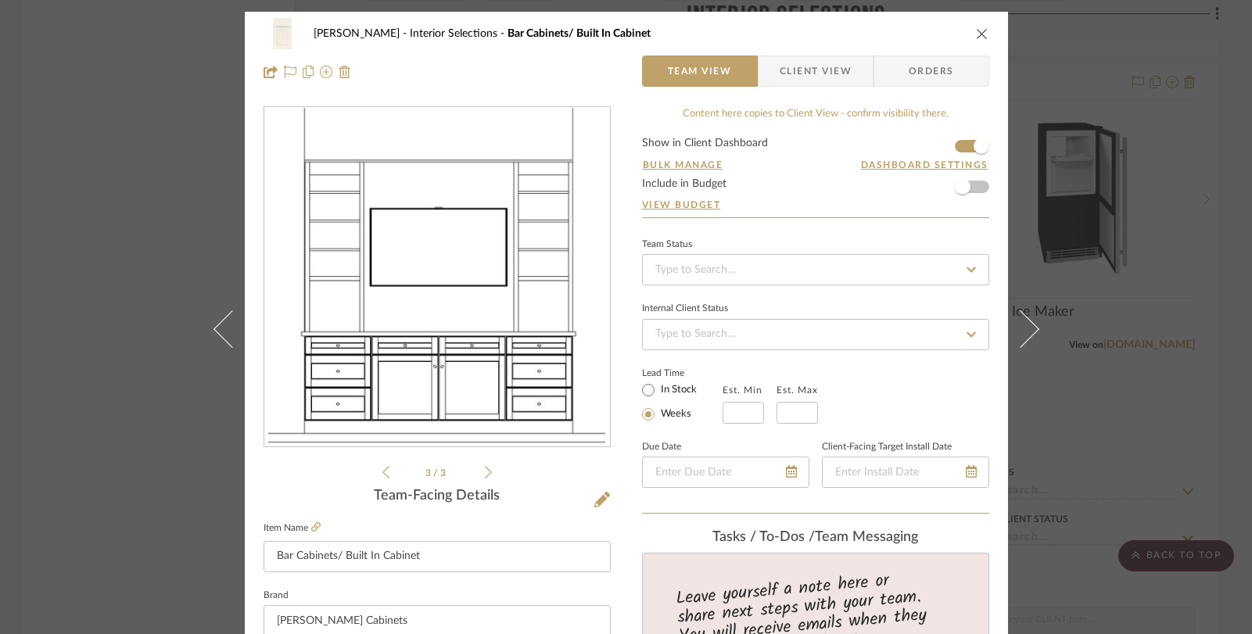
click at [968, 38] on div "[PERSON_NAME] Interior Selections Bar Cabinets/ Built In Cabinet" at bounding box center [626, 33] width 726 height 31
click at [979, 34] on icon "close" at bounding box center [982, 33] width 13 height 13
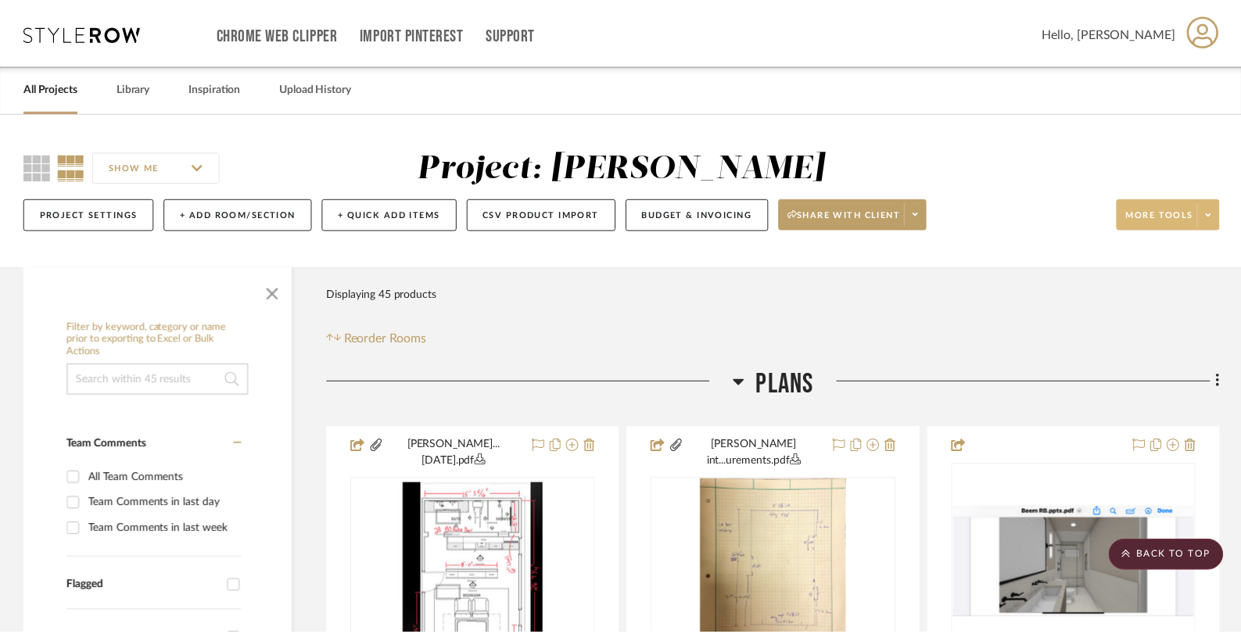
scroll to position [4076, 0]
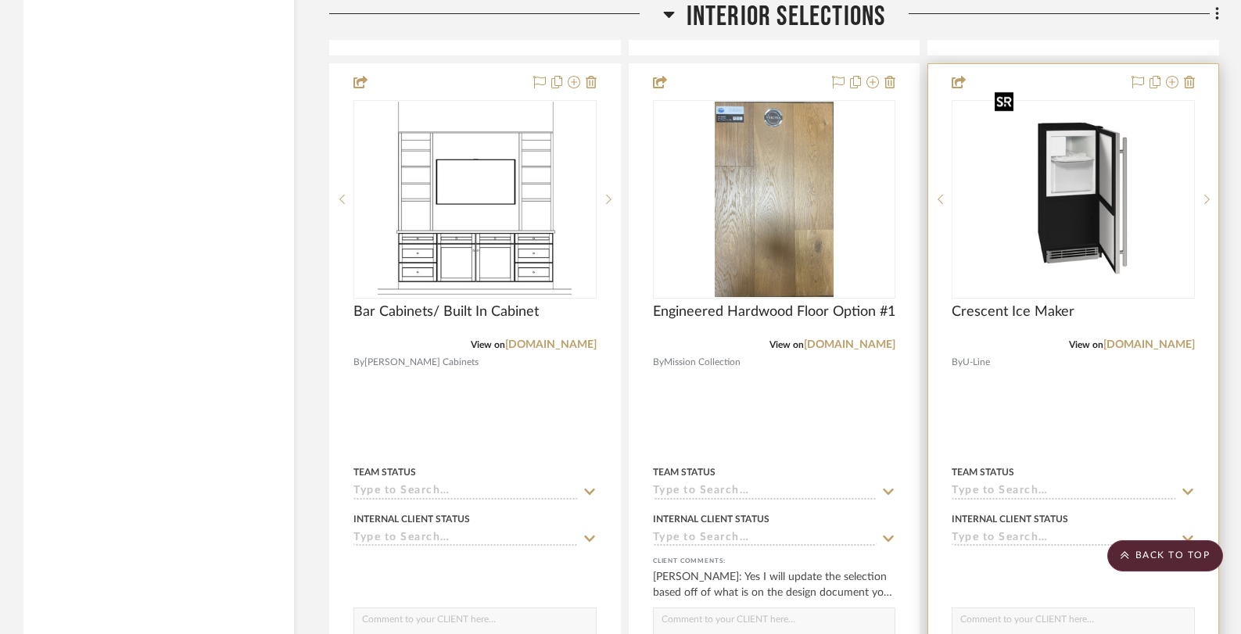
click at [1059, 171] on img "0" at bounding box center [1073, 199] width 170 height 195
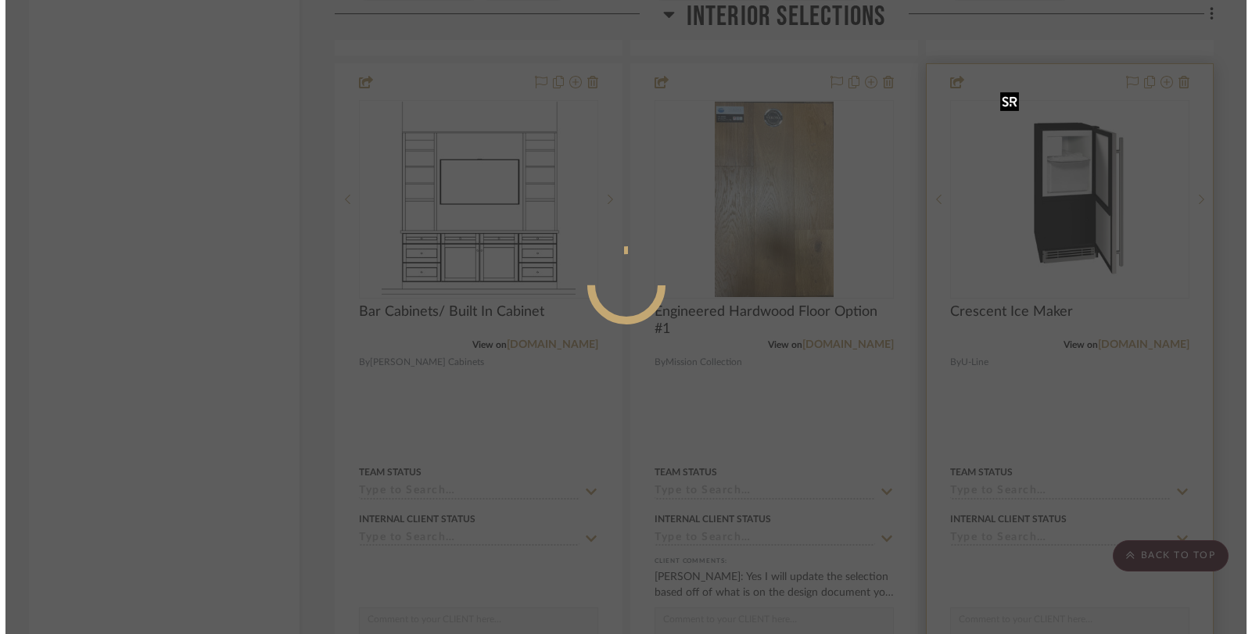
scroll to position [0, 0]
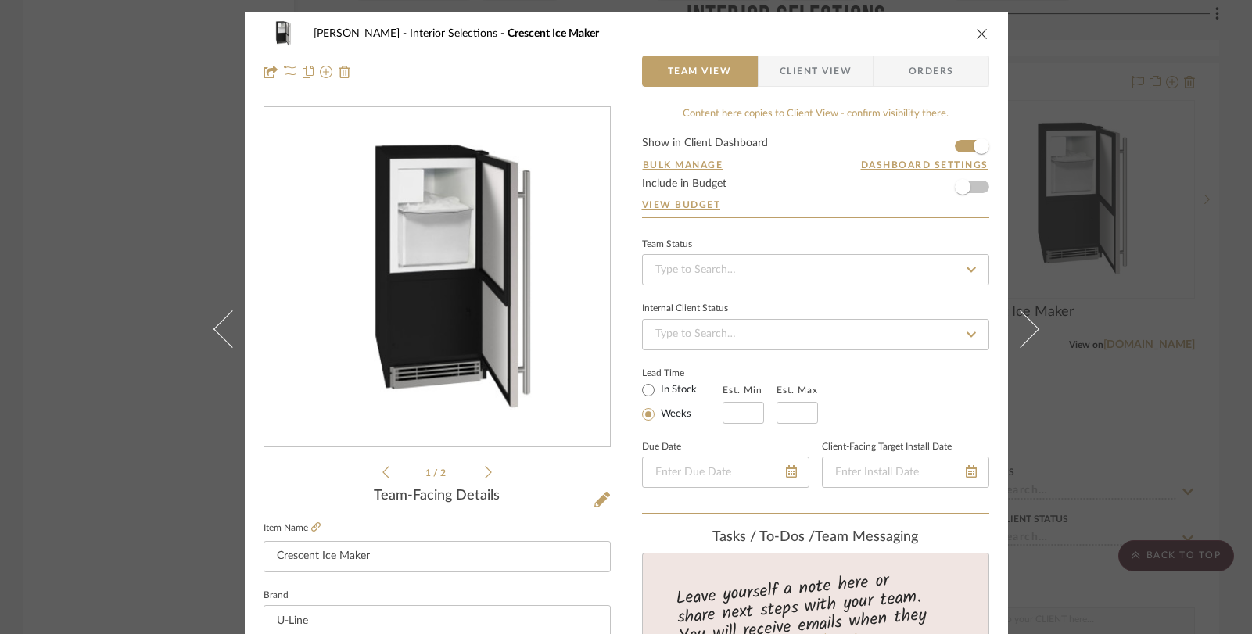
click at [486, 468] on icon at bounding box center [488, 472] width 7 height 14
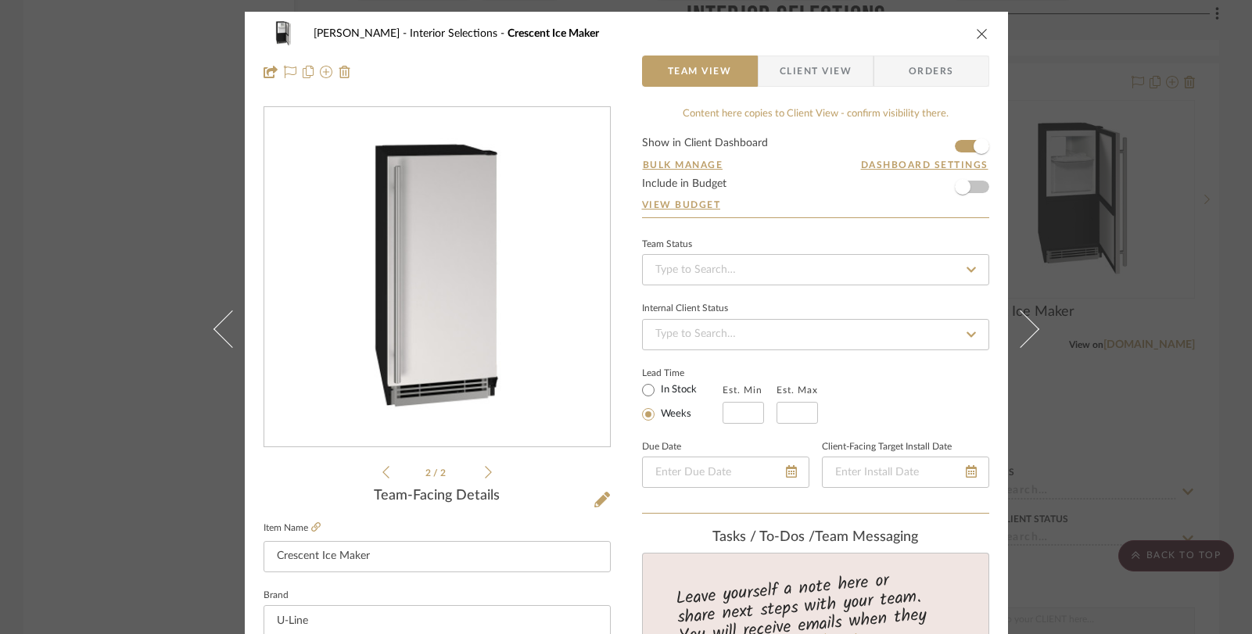
click at [1184, 233] on div "[PERSON_NAME] Interior Selections Crescent Ice Maker Team View Client View Orde…" at bounding box center [626, 317] width 1252 height 634
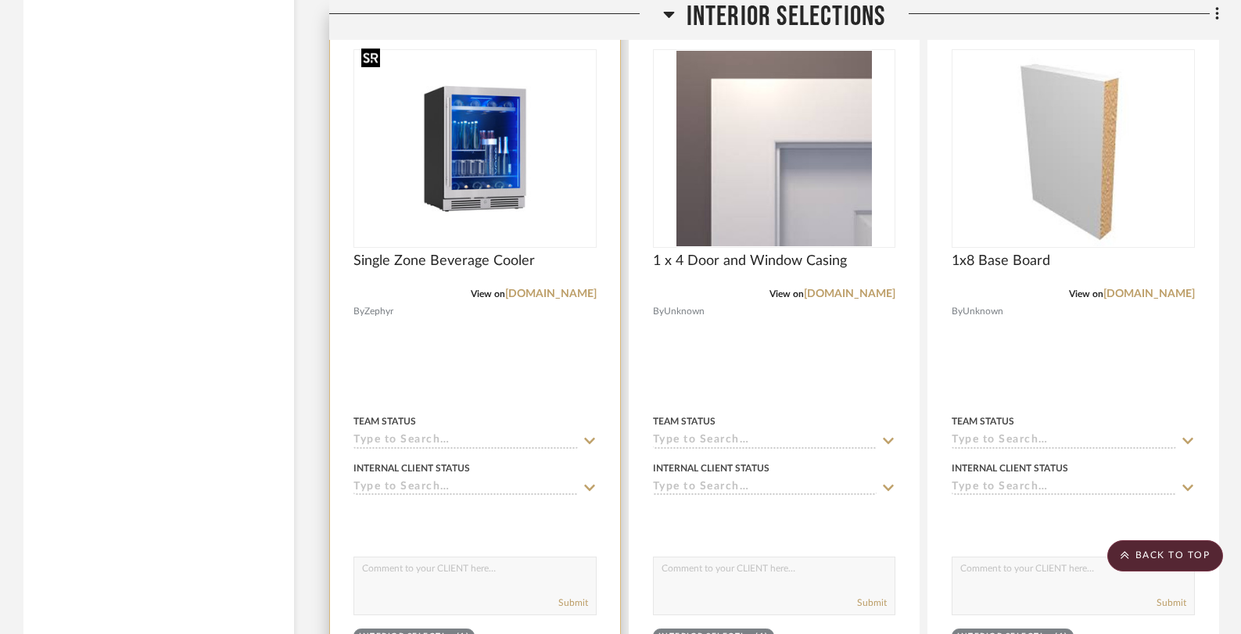
scroll to position [4816, 0]
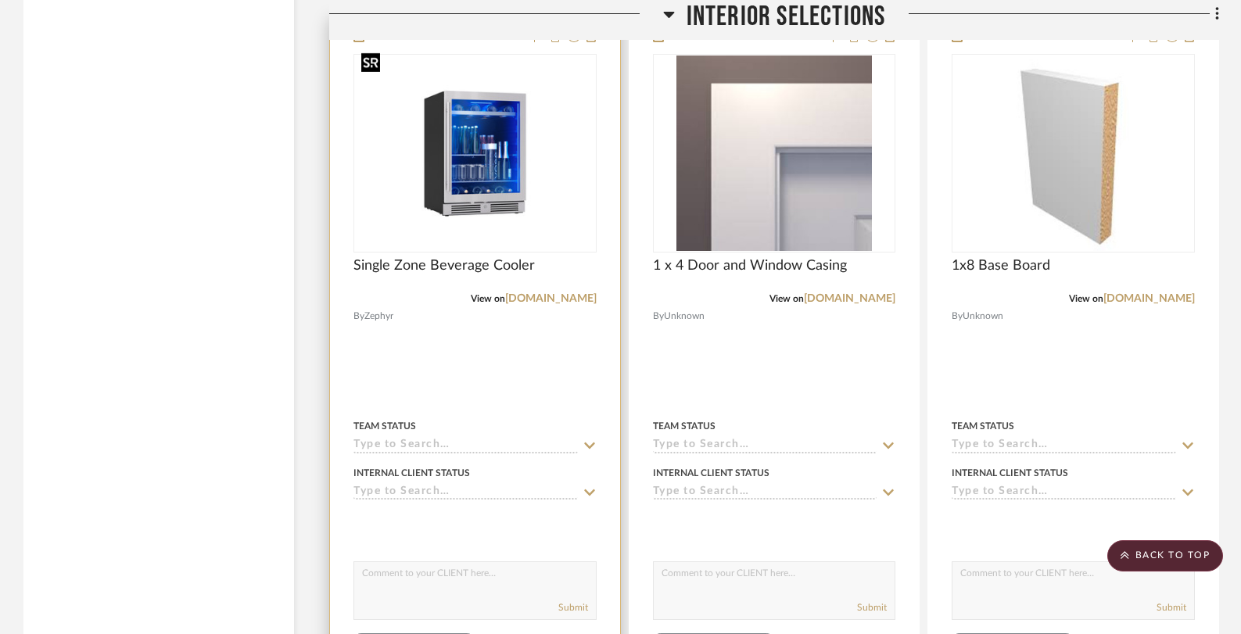
click at [463, 145] on img "0" at bounding box center [475, 153] width 240 height 180
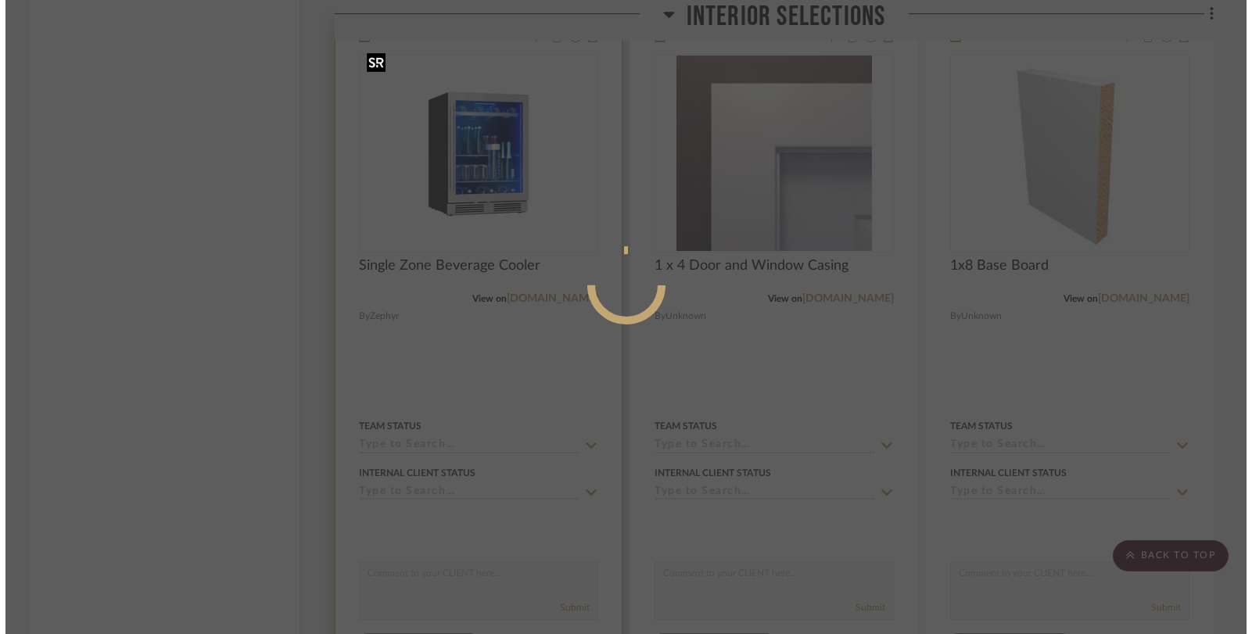
scroll to position [0, 0]
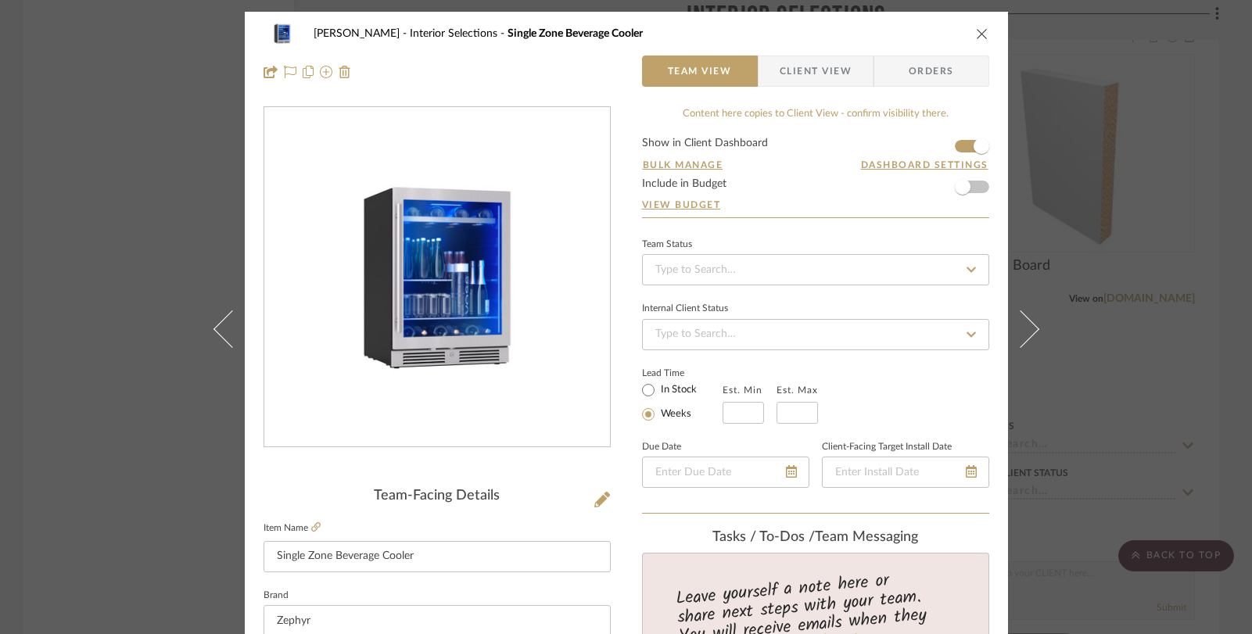
click at [1067, 294] on div "[PERSON_NAME] Interior Selections Single Zone Beverage Cooler Team View Client …" at bounding box center [626, 317] width 1252 height 634
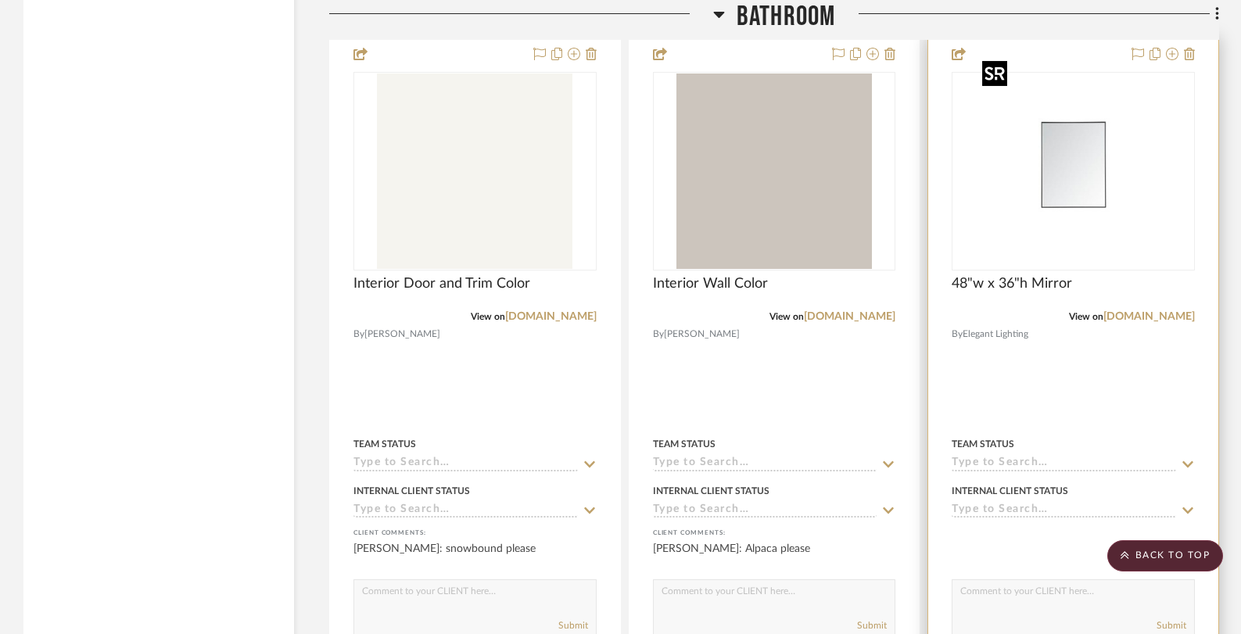
scroll to position [6143, 0]
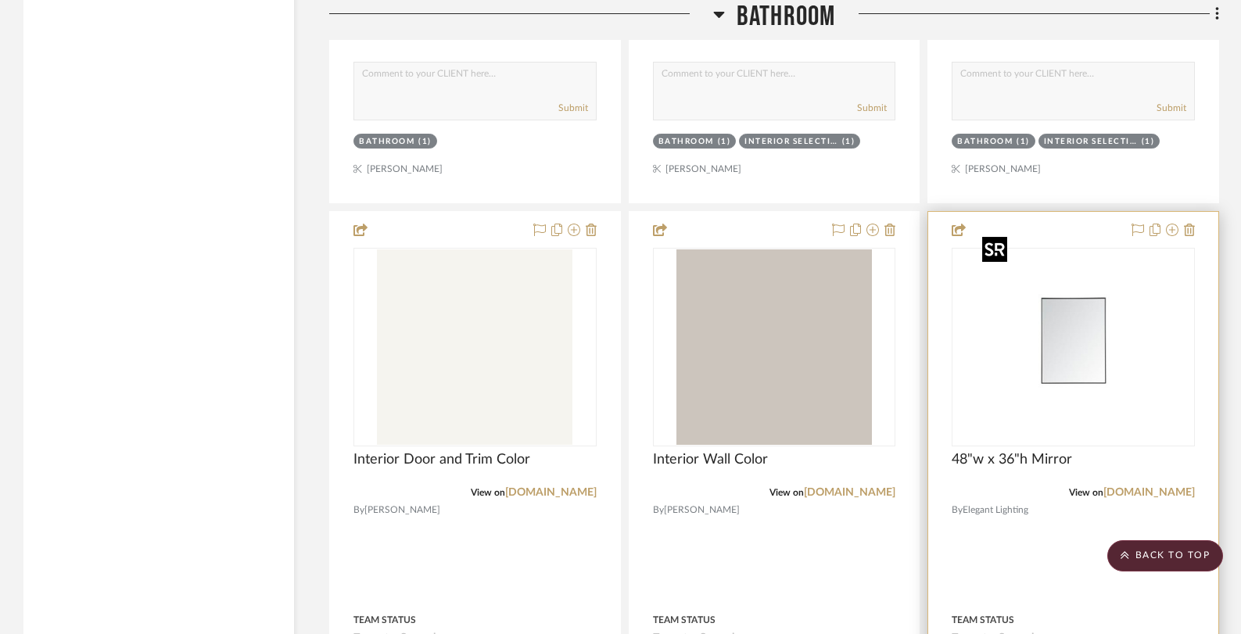
click at [1090, 325] on img "0" at bounding box center [1073, 346] width 195 height 195
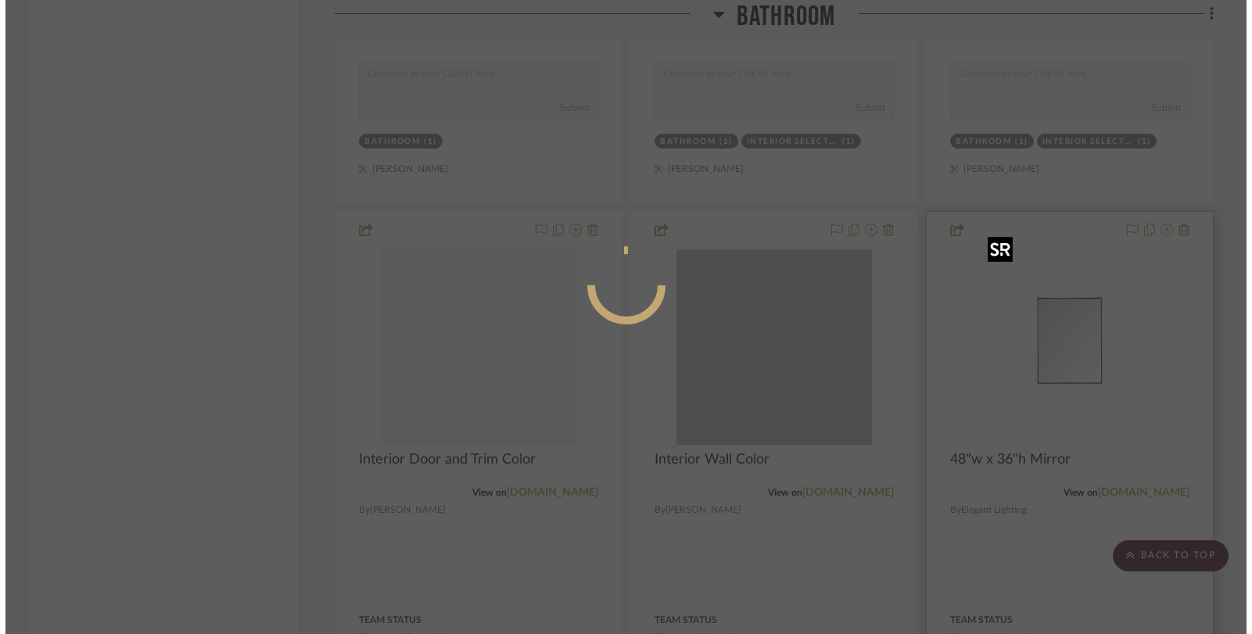
scroll to position [0, 0]
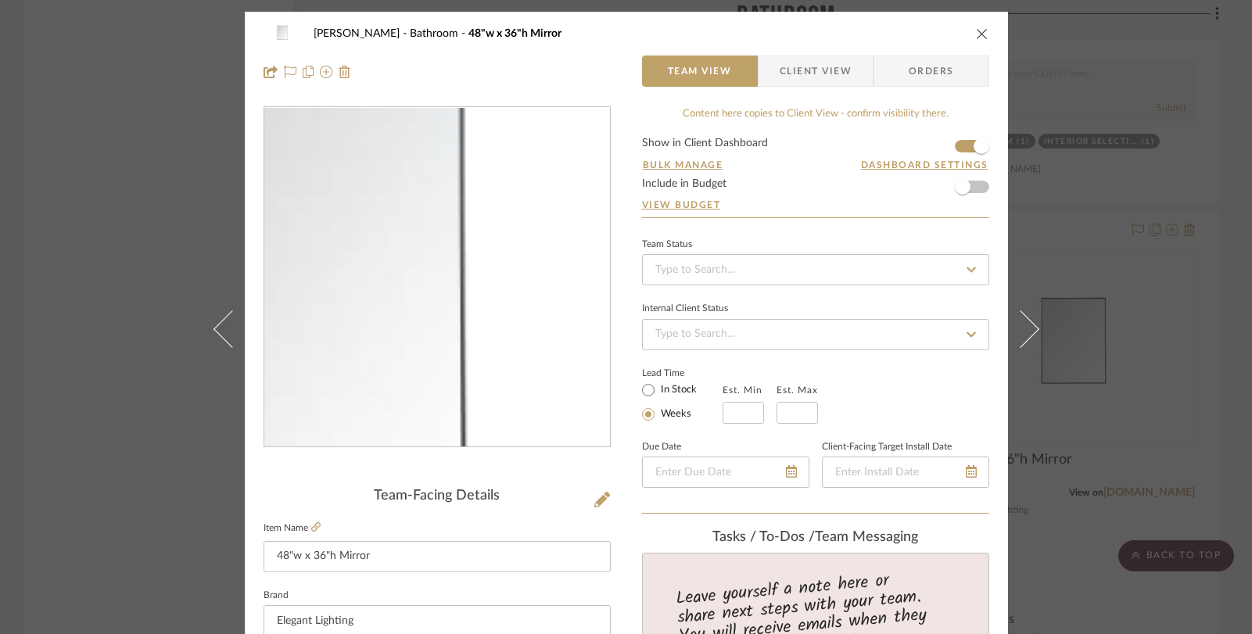
click at [478, 280] on img "0" at bounding box center [436, 277] width 339 height 339
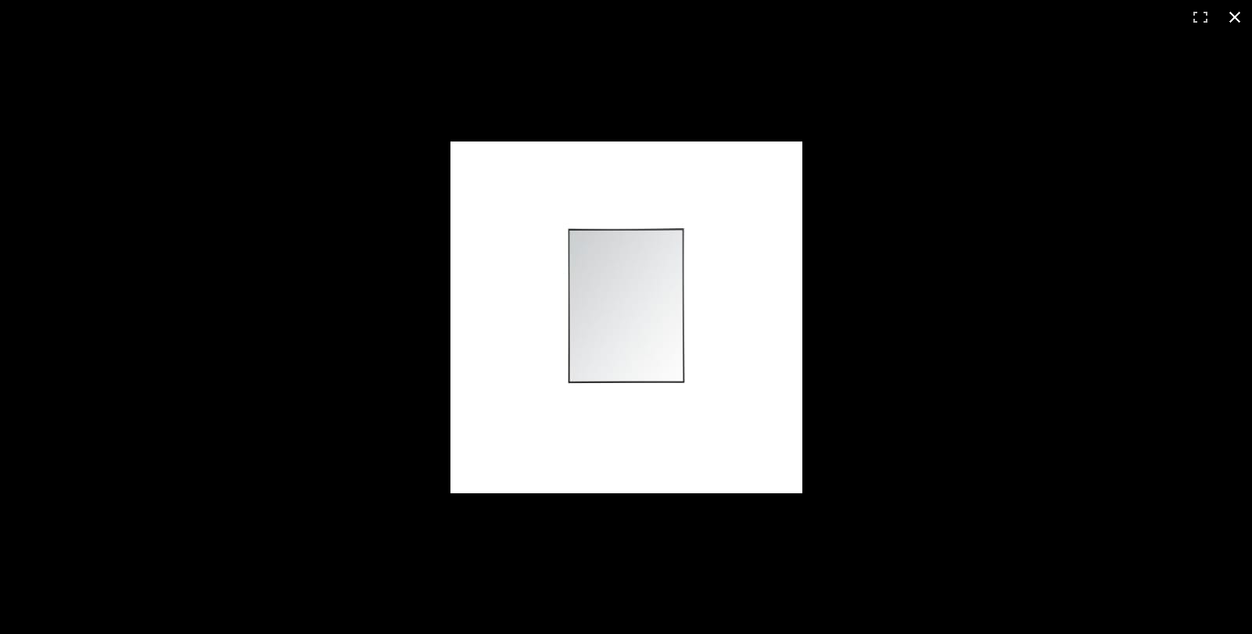
click at [1238, 18] on button at bounding box center [1234, 17] width 34 height 34
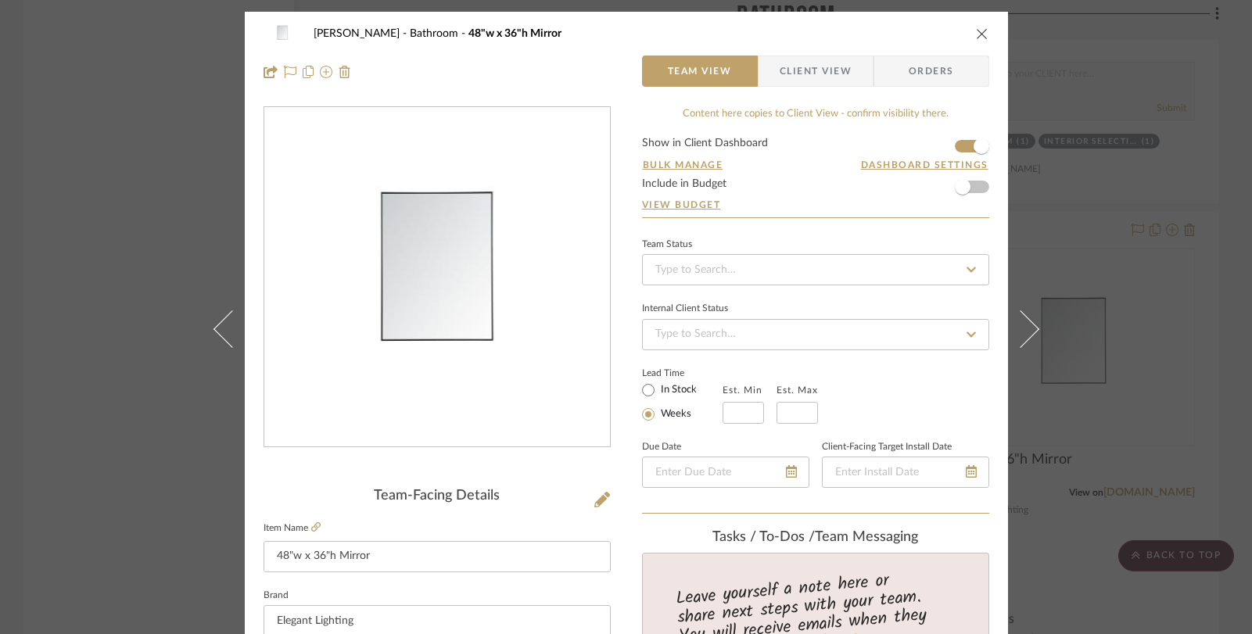
click at [979, 31] on icon "close" at bounding box center [982, 33] width 13 height 13
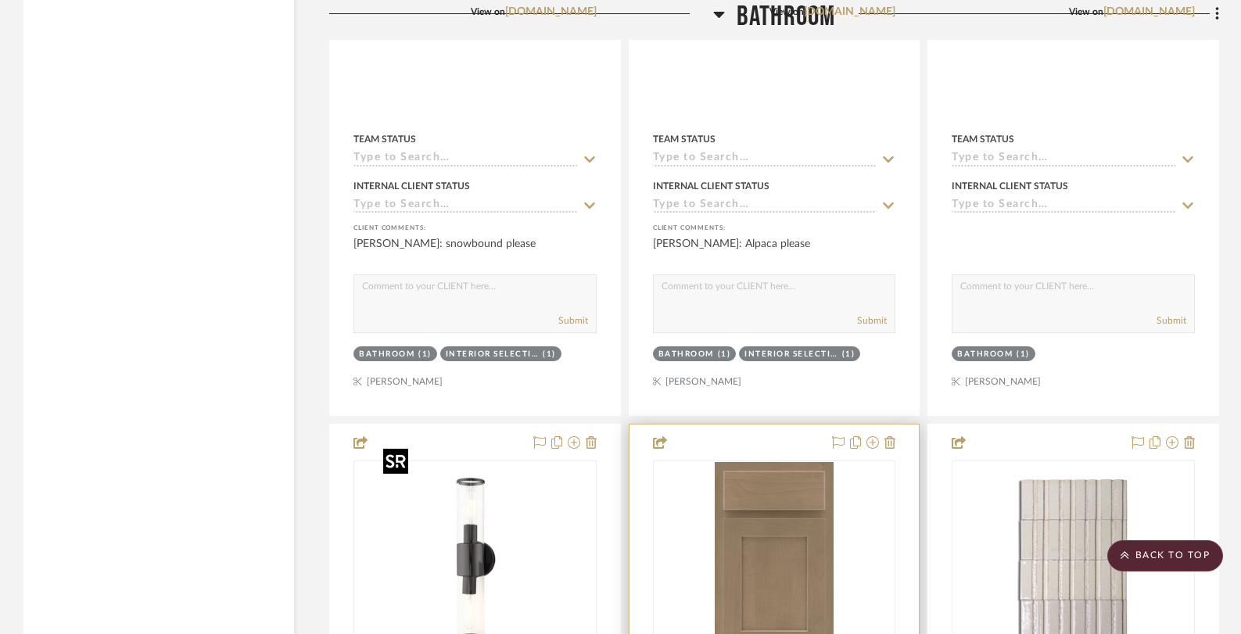
scroll to position [6770, 0]
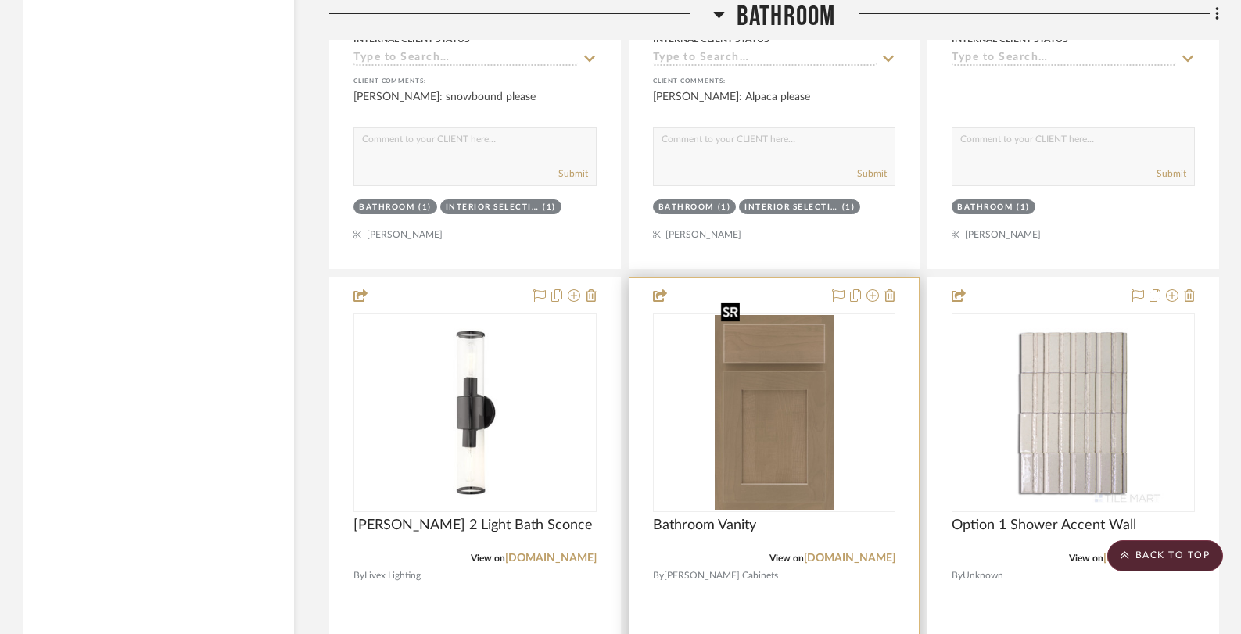
click at [773, 397] on img "0" at bounding box center [775, 412] width 120 height 195
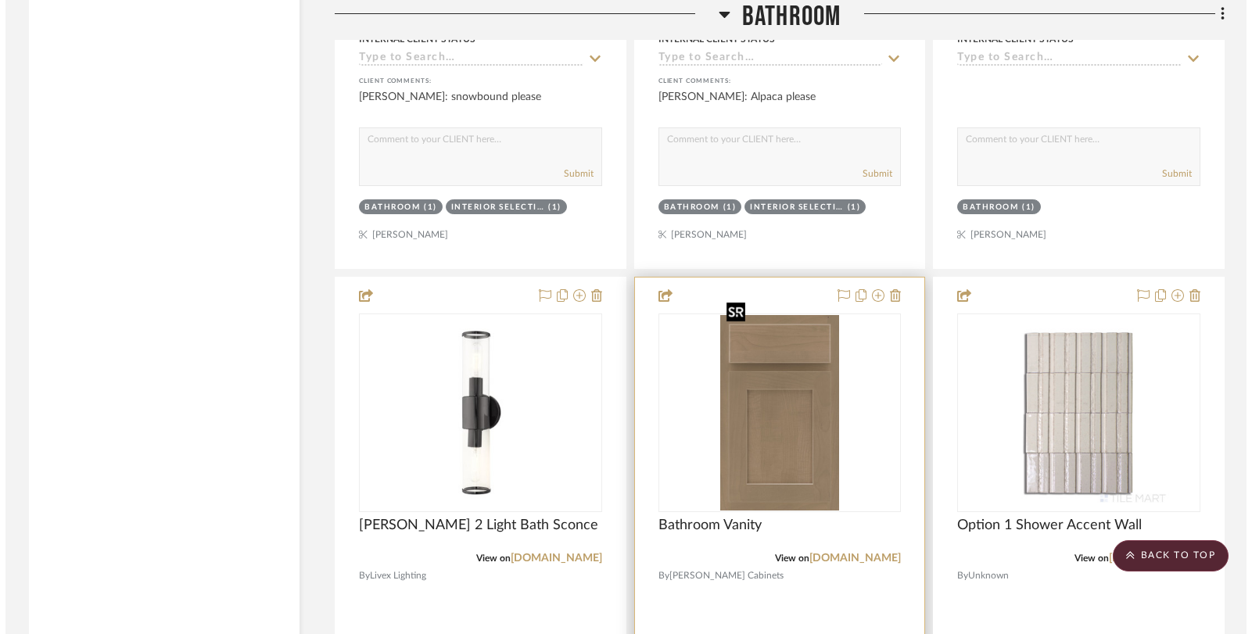
scroll to position [0, 0]
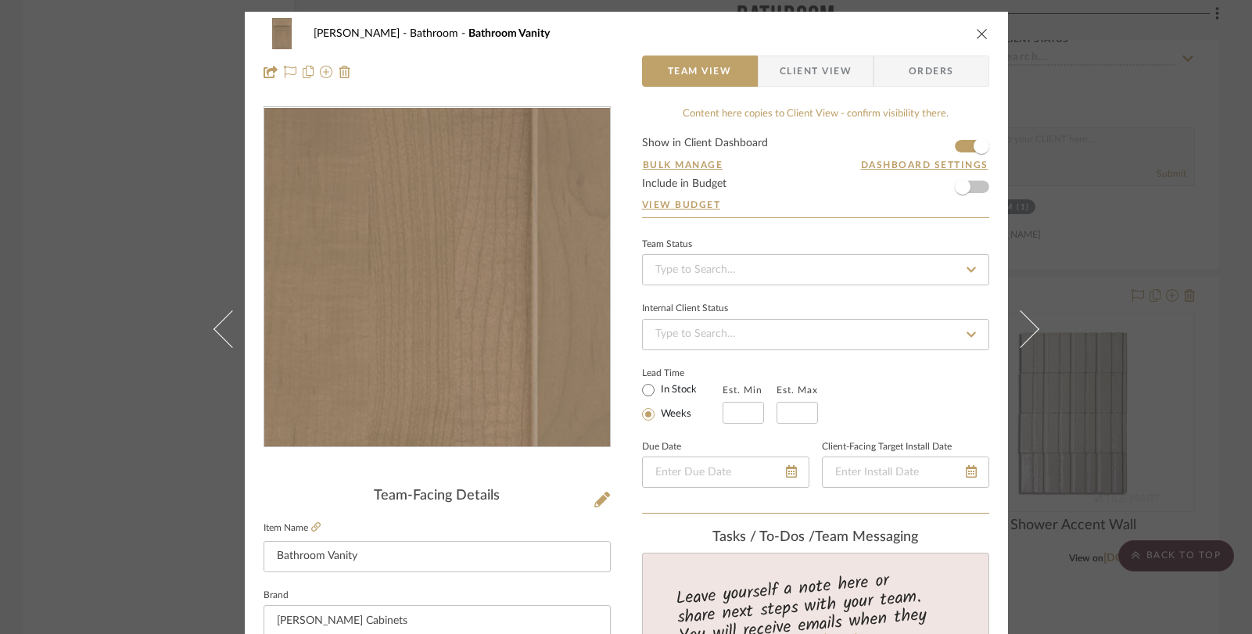
click at [457, 331] on img "0" at bounding box center [436, 277] width 208 height 339
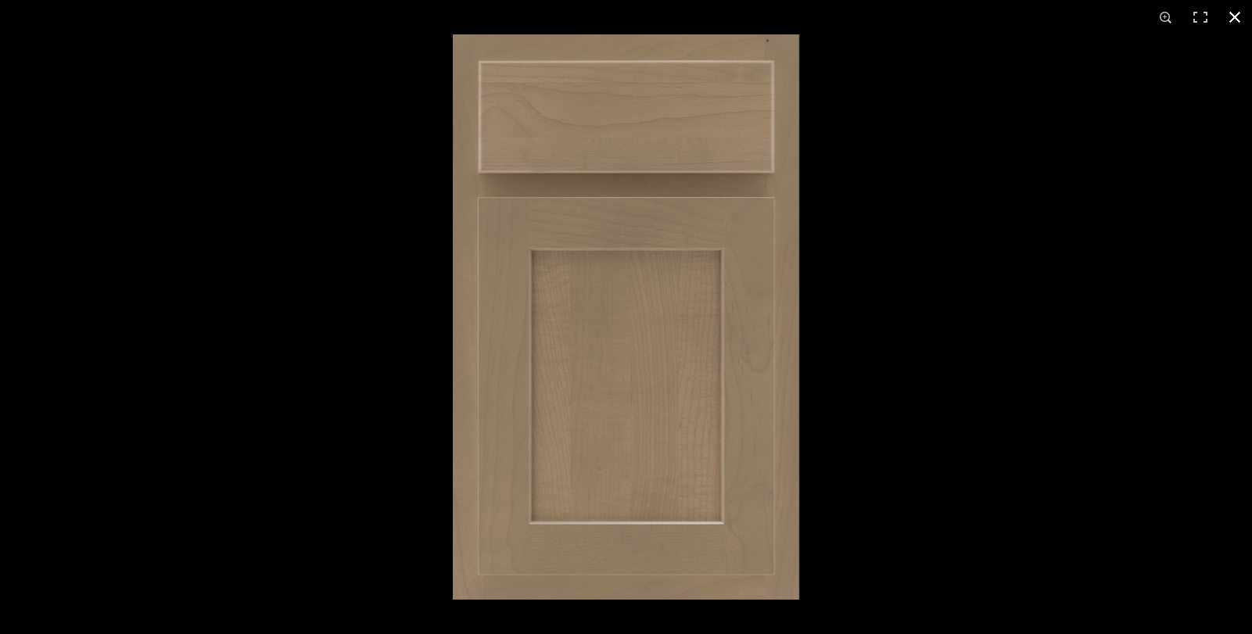
click at [1226, 17] on button at bounding box center [1234, 17] width 34 height 34
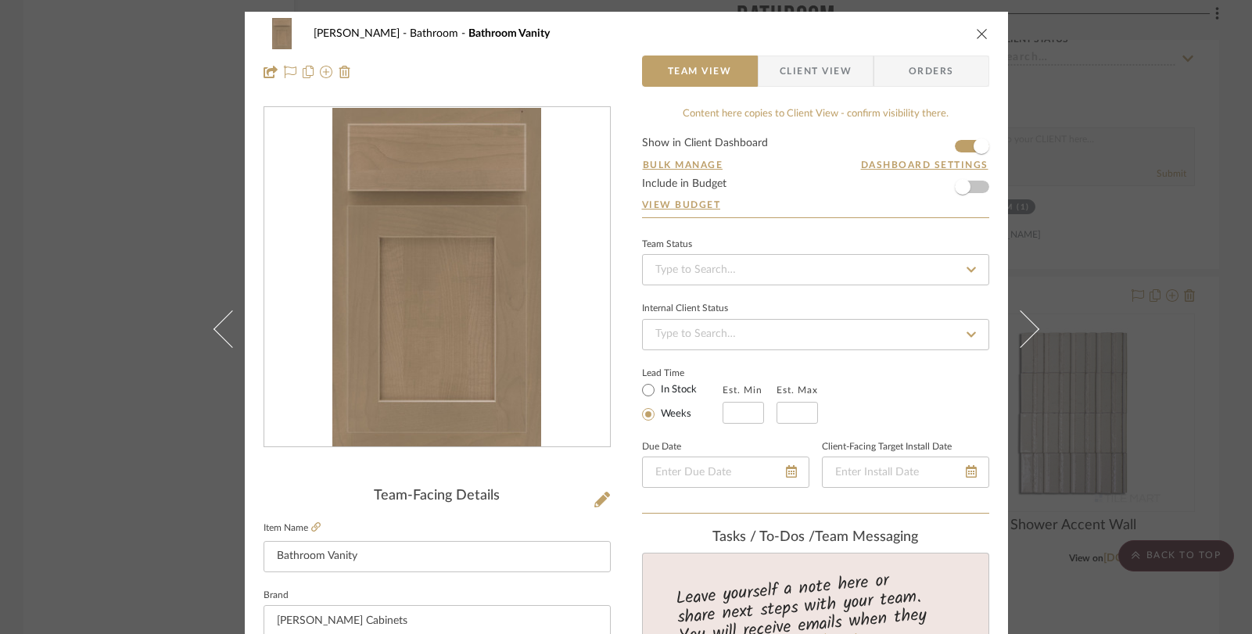
click at [976, 30] on icon "close" at bounding box center [982, 33] width 13 height 13
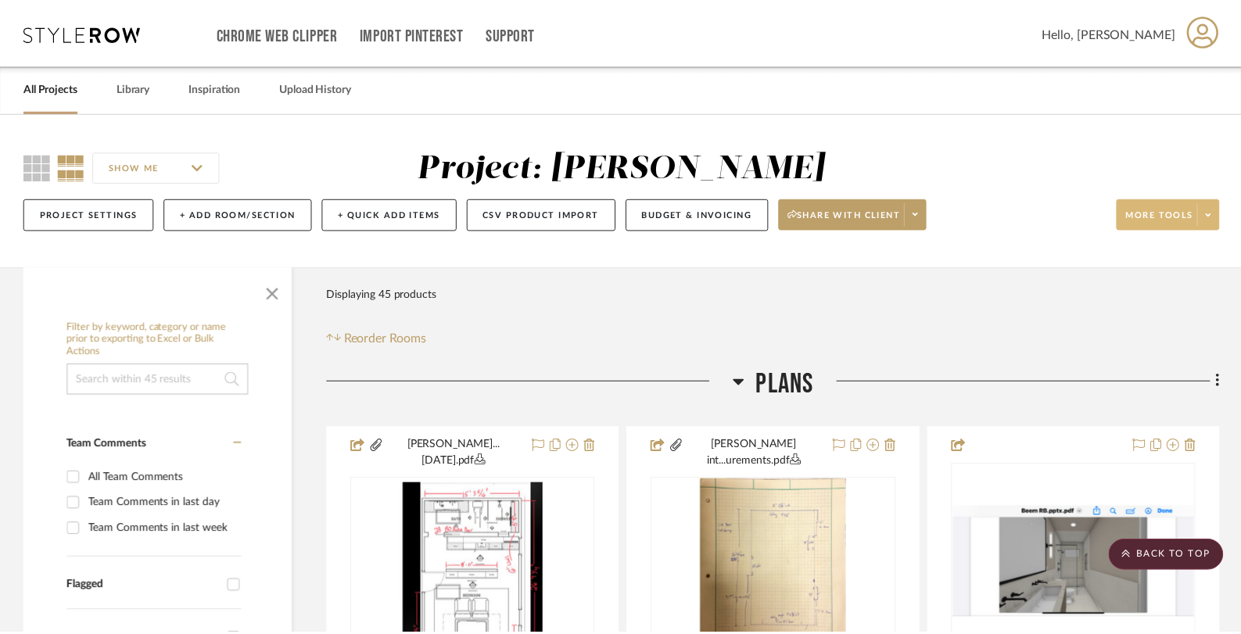
scroll to position [6770, 0]
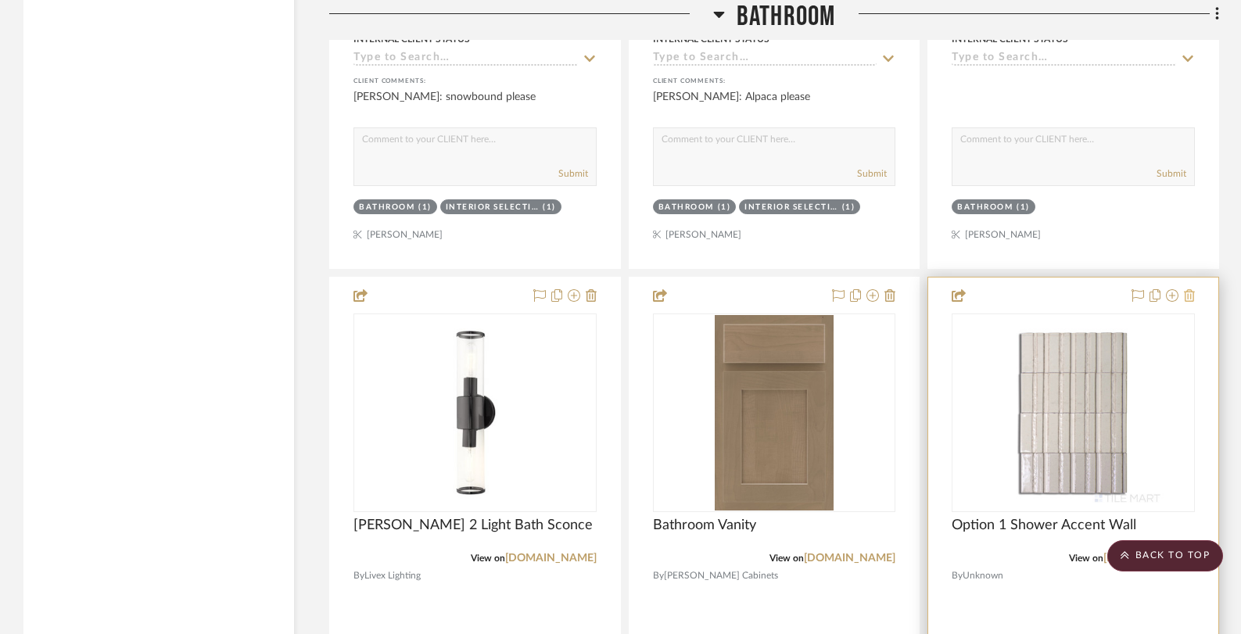
click at [1190, 289] on icon at bounding box center [1189, 295] width 11 height 13
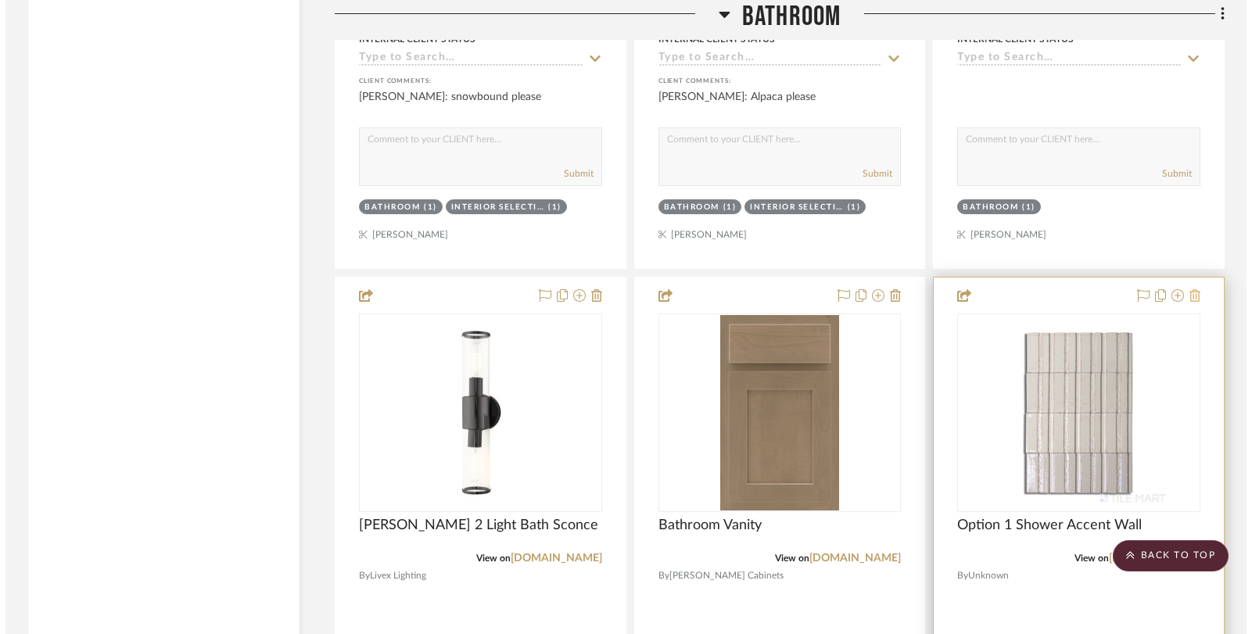
scroll to position [0, 0]
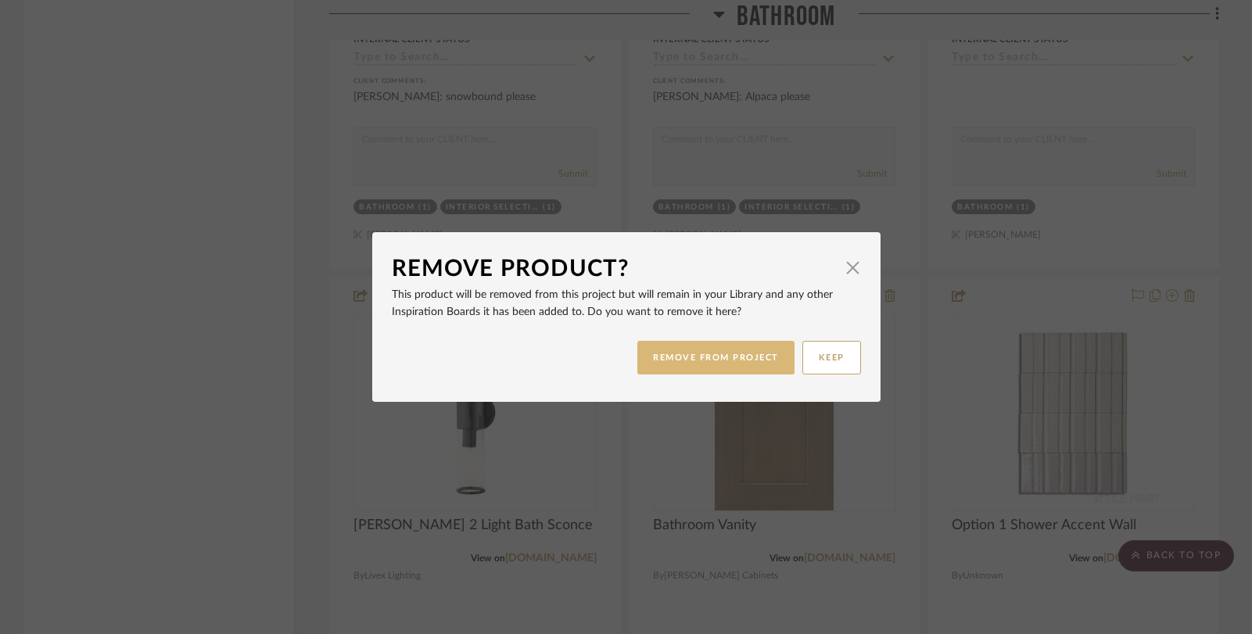
click at [760, 352] on button "REMOVE FROM PROJECT" at bounding box center [715, 358] width 157 height 34
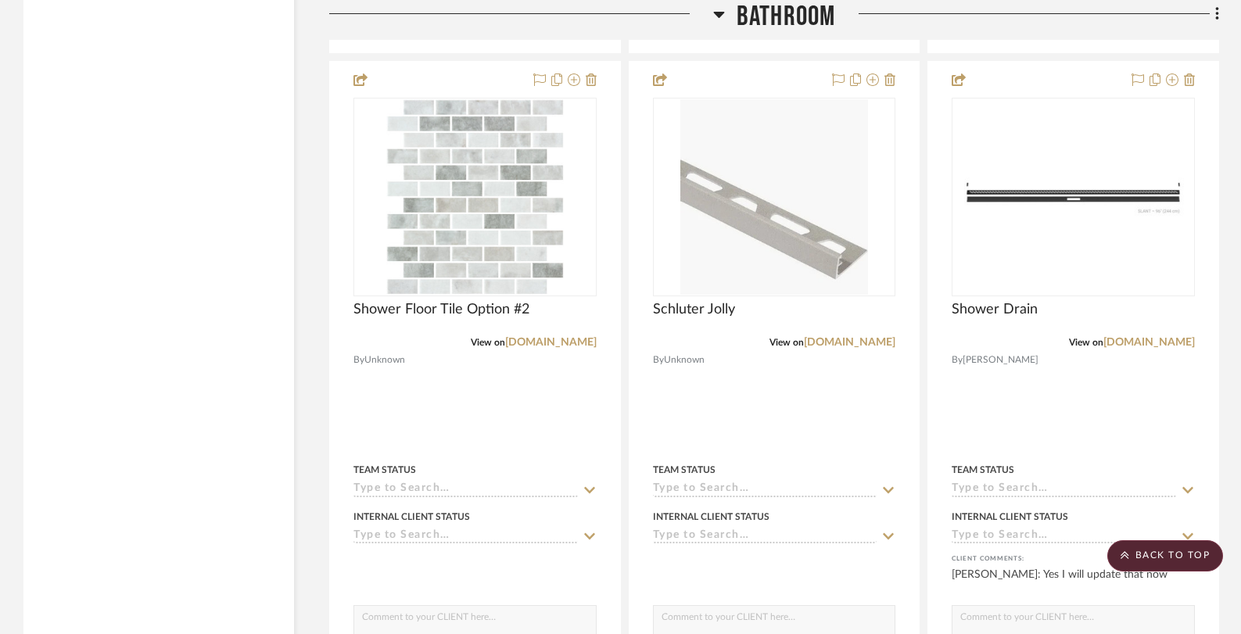
scroll to position [8373, 0]
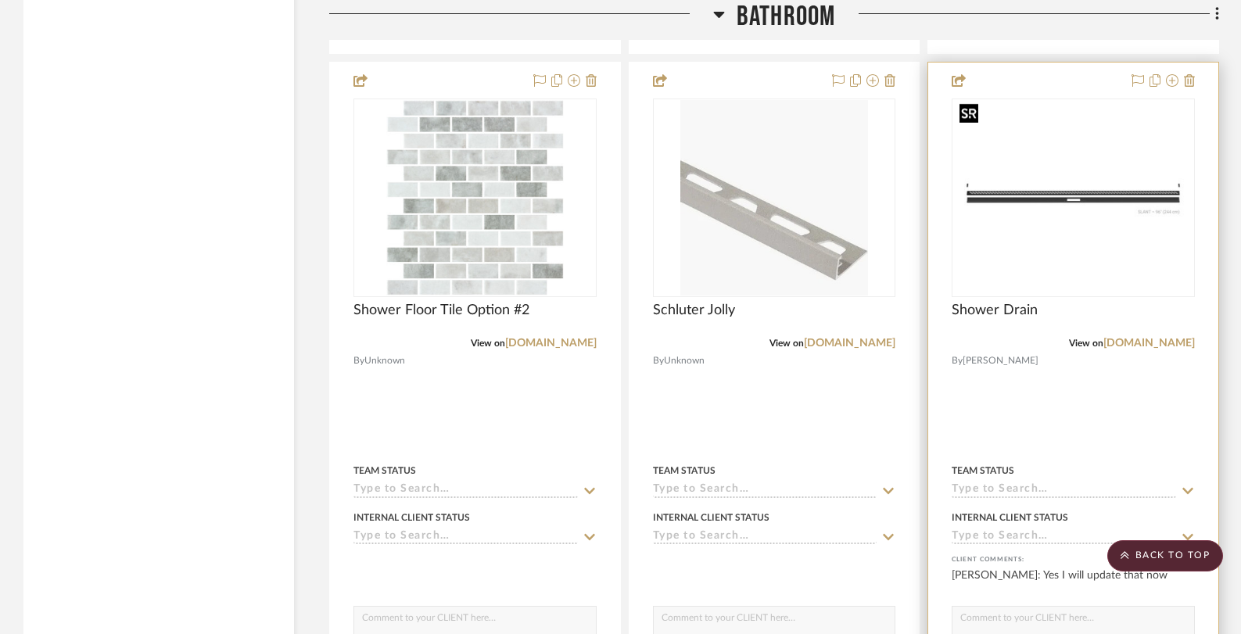
click at [1059, 177] on img "0" at bounding box center [1073, 198] width 240 height 160
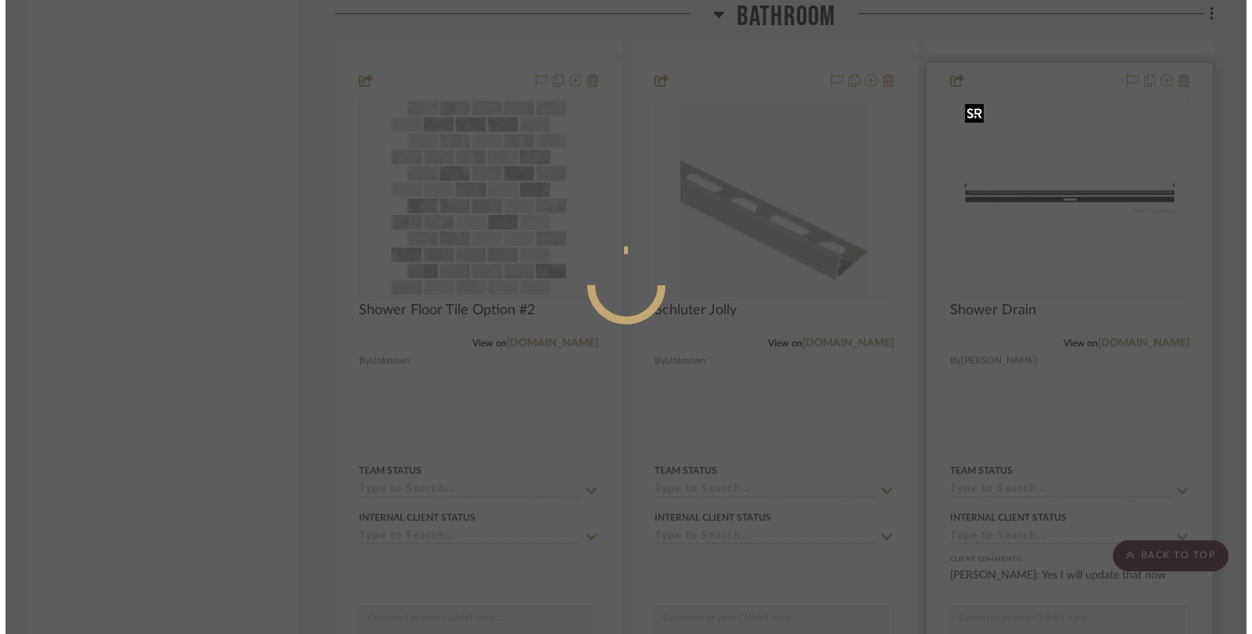
scroll to position [0, 0]
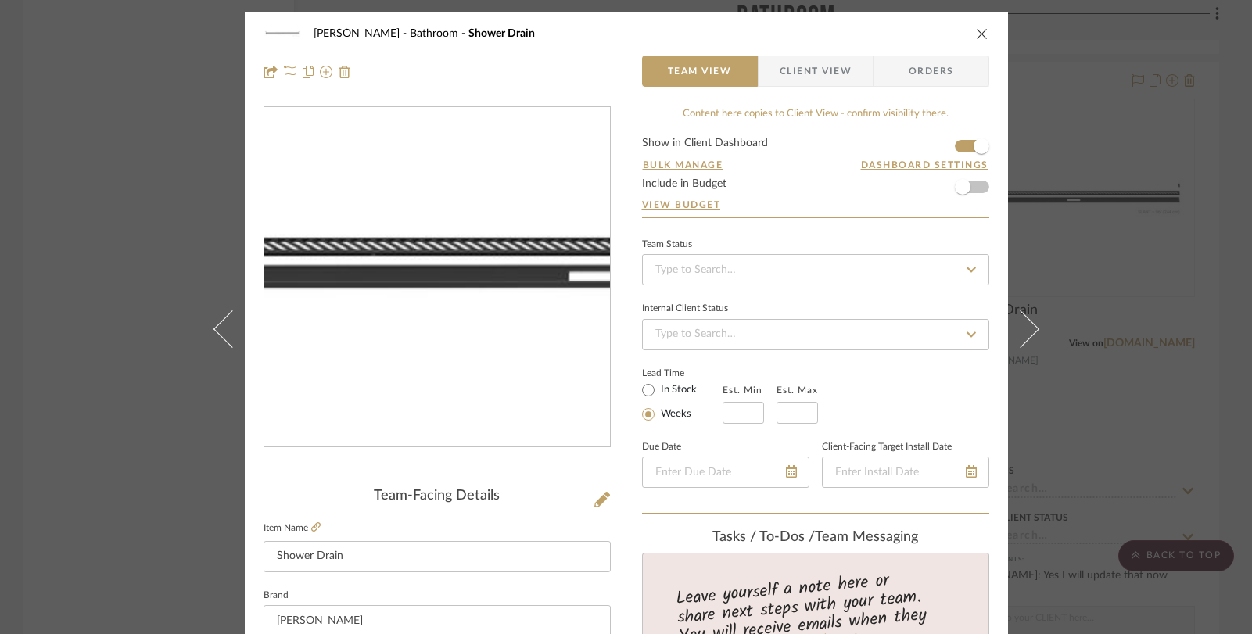
click at [378, 281] on img "0" at bounding box center [437, 278] width 346 height 231
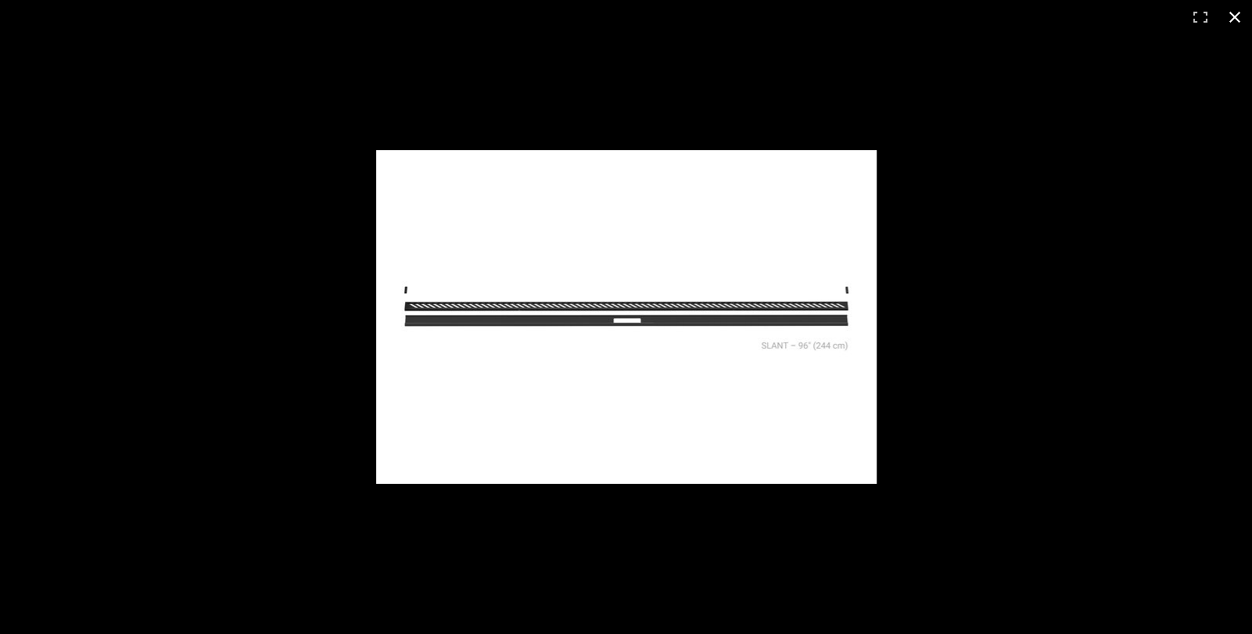
click at [1238, 10] on button at bounding box center [1234, 17] width 34 height 34
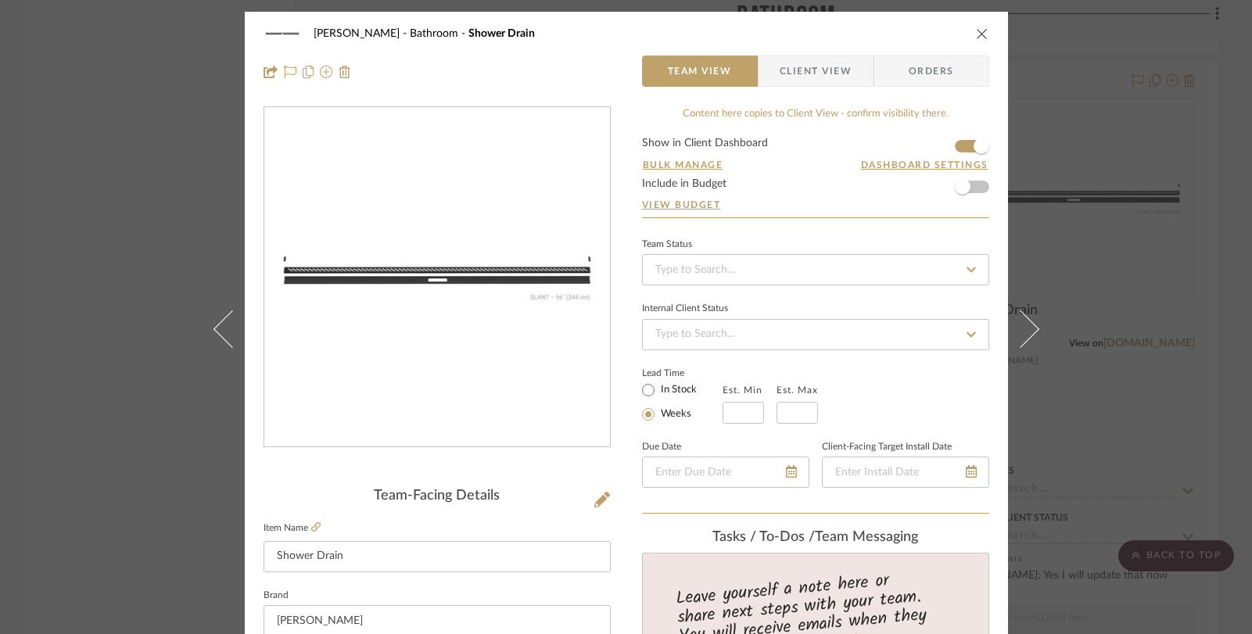
click at [1088, 252] on div "[PERSON_NAME] Bathroom Shower Drain Team View Client View Orders Team-Facing De…" at bounding box center [626, 317] width 1252 height 634
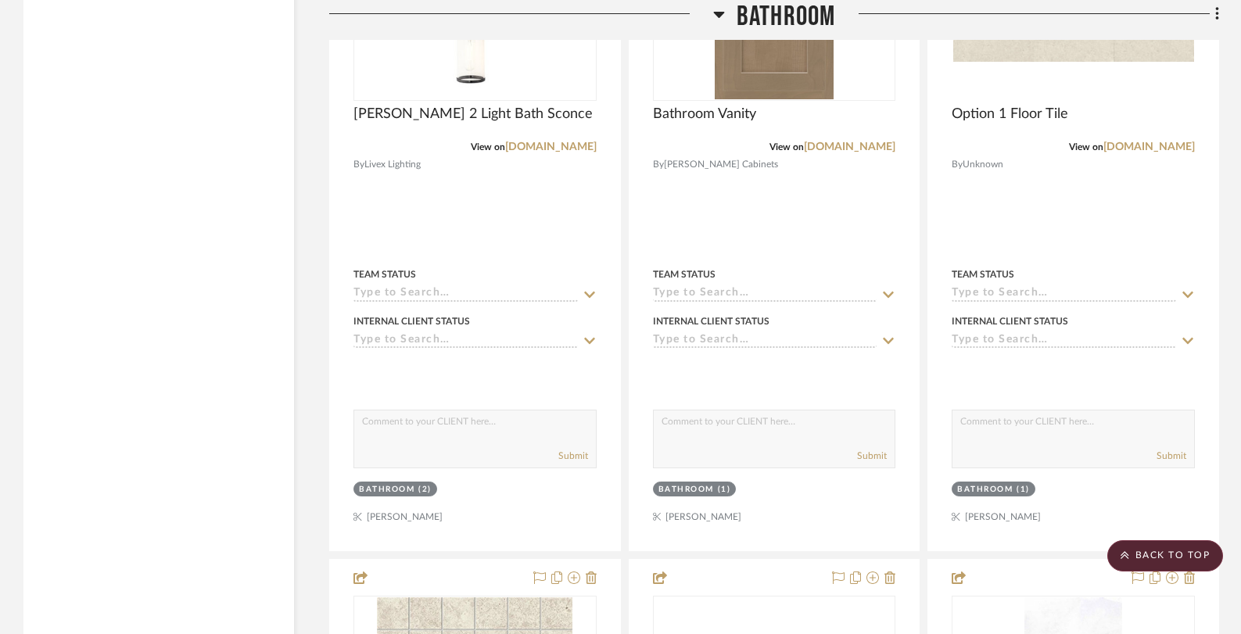
scroll to position [6870, 0]
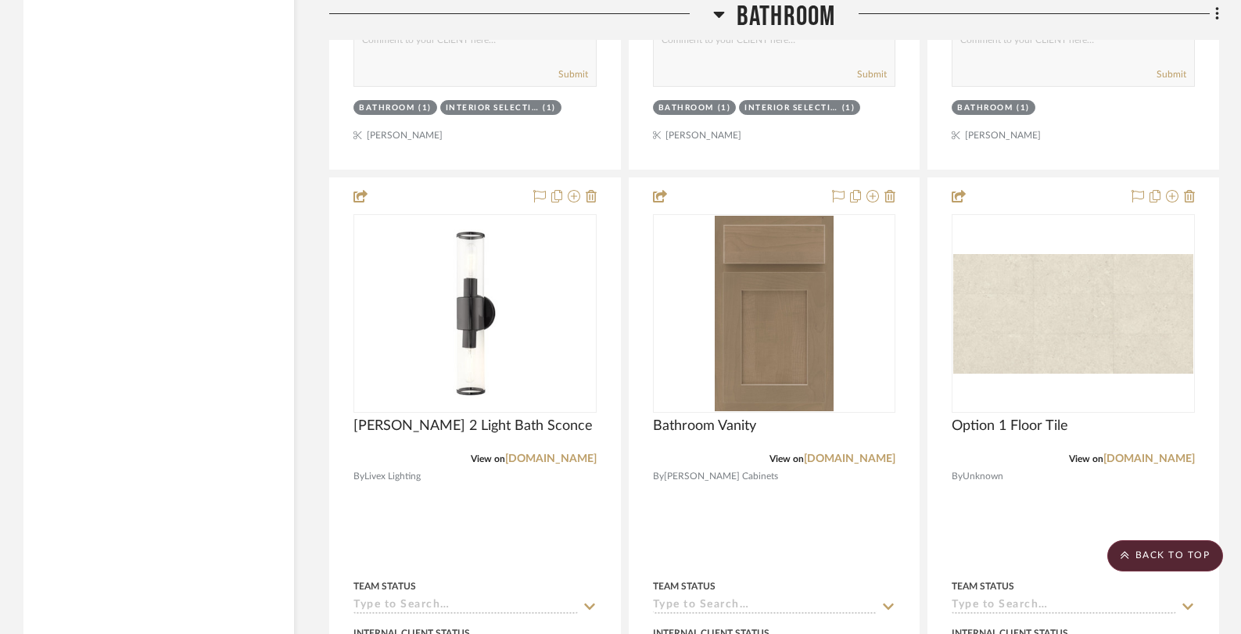
click at [720, 18] on icon at bounding box center [719, 14] width 12 height 19
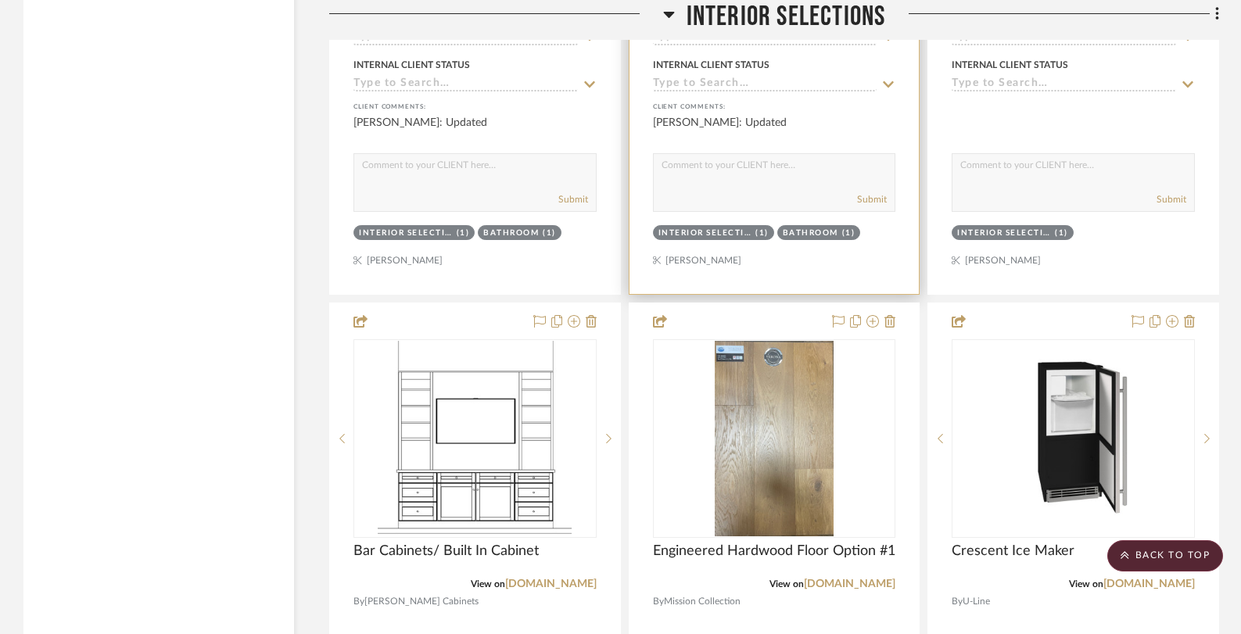
scroll to position [3806, 0]
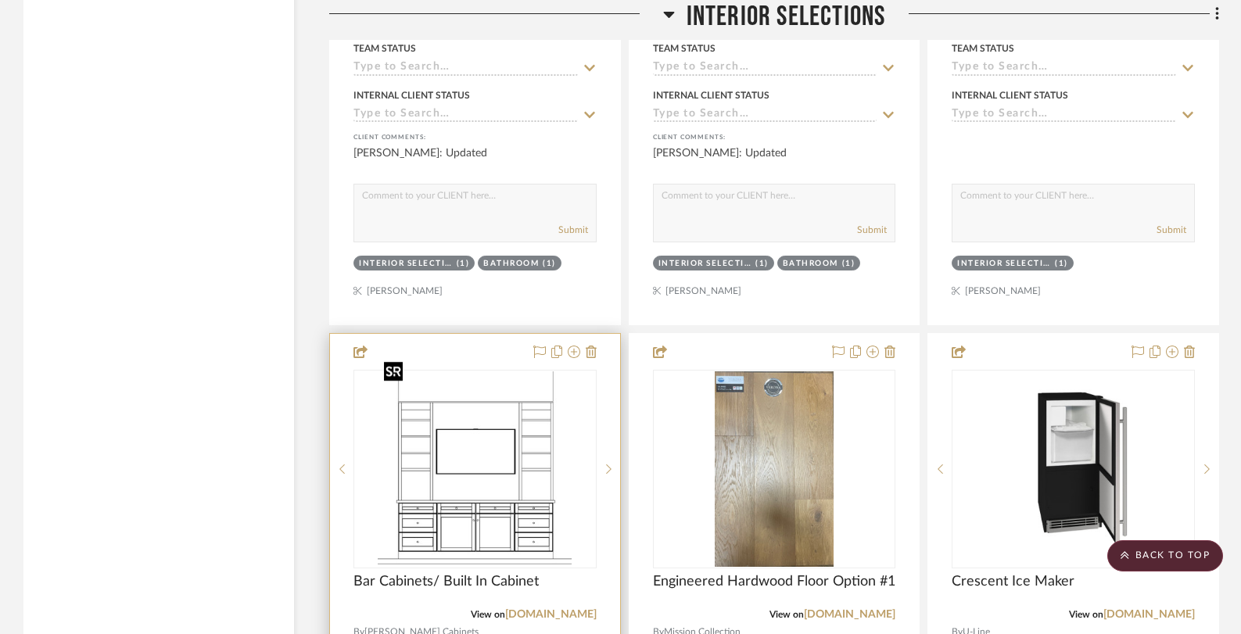
click at [475, 455] on img "2" at bounding box center [475, 468] width 194 height 195
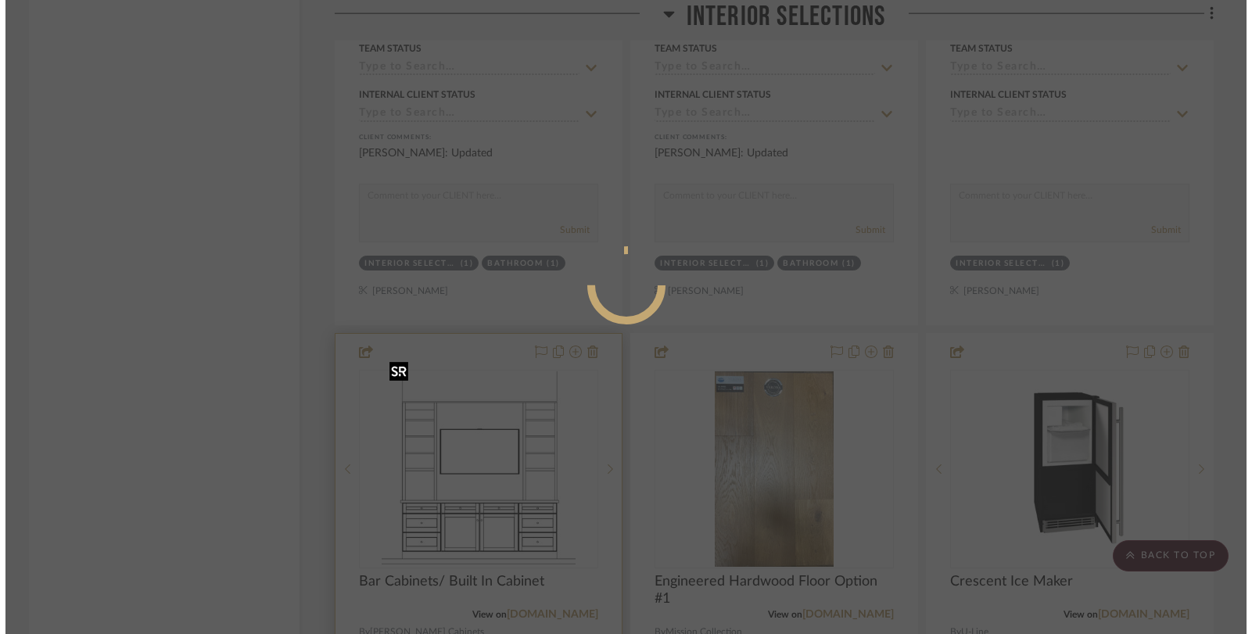
scroll to position [0, 0]
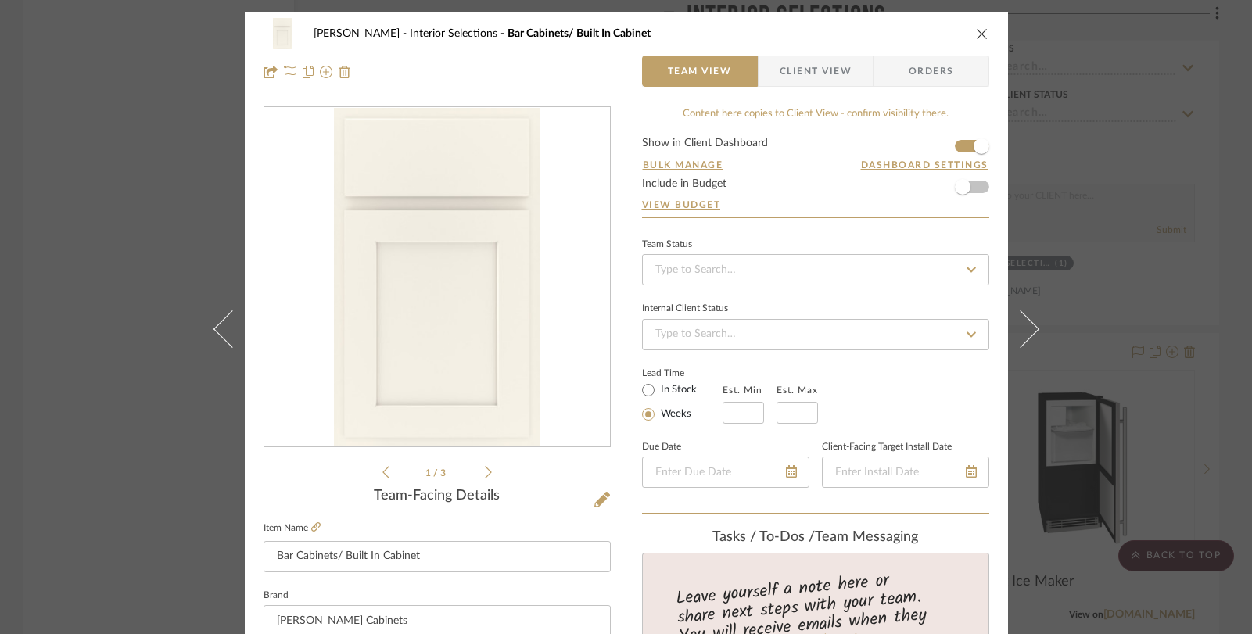
click at [483, 257] on img "0" at bounding box center [436, 277] width 205 height 339
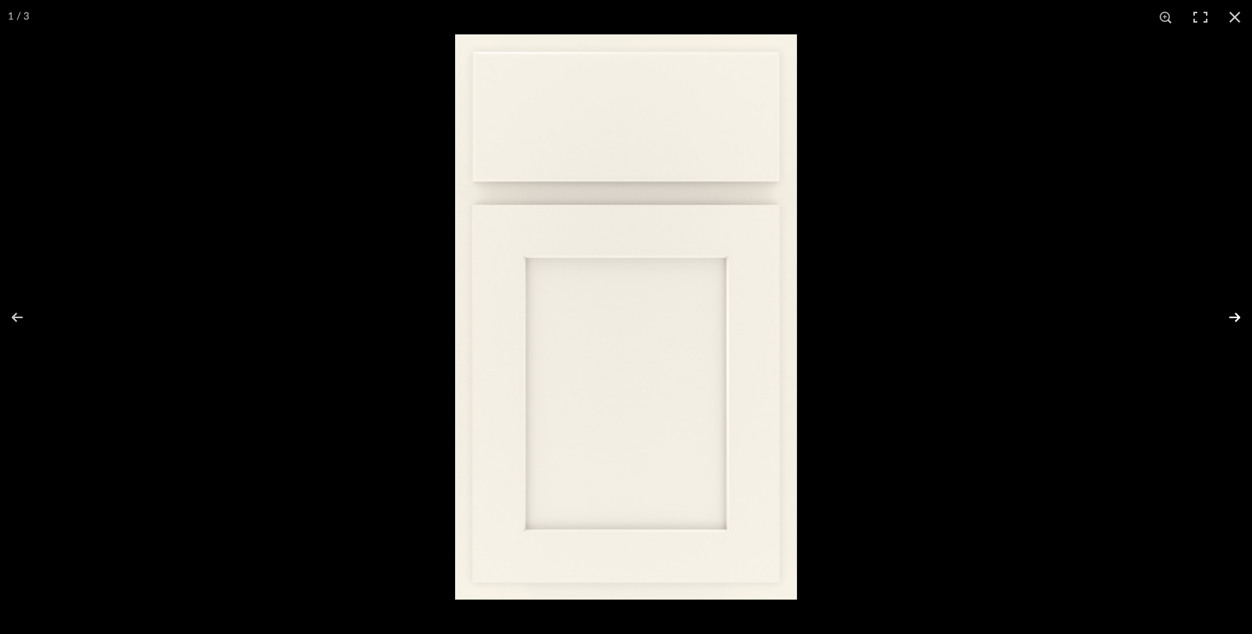
click at [1232, 317] on button at bounding box center [1224, 317] width 55 height 78
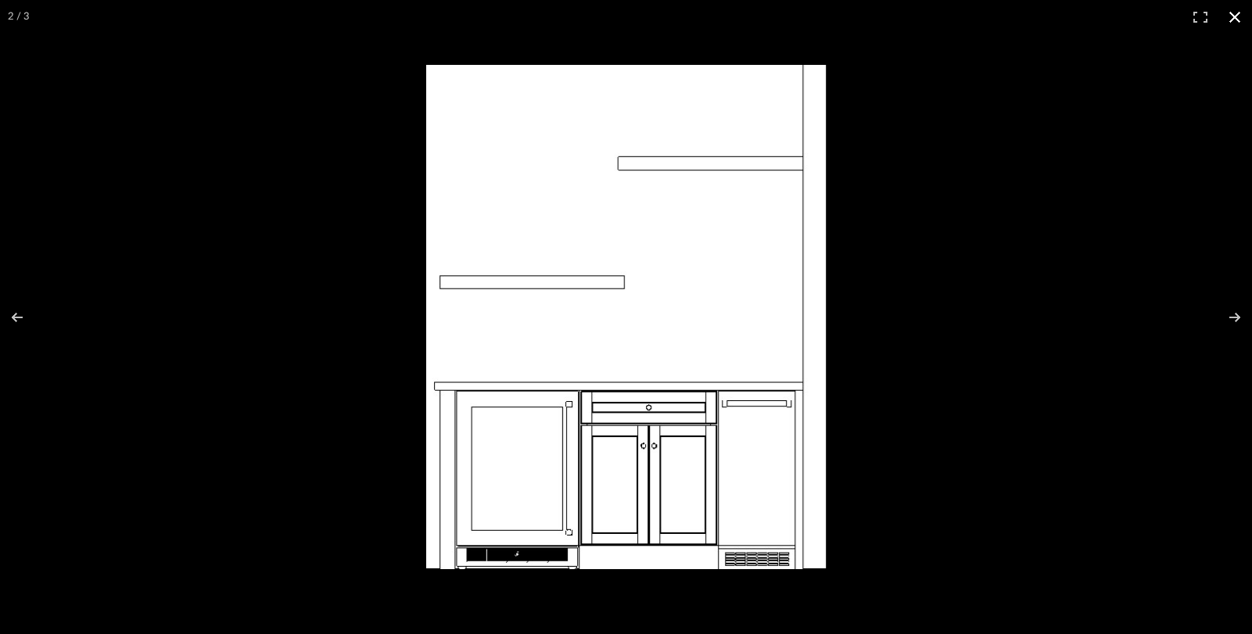
click at [913, 267] on div at bounding box center [984, 348] width 1117 height 566
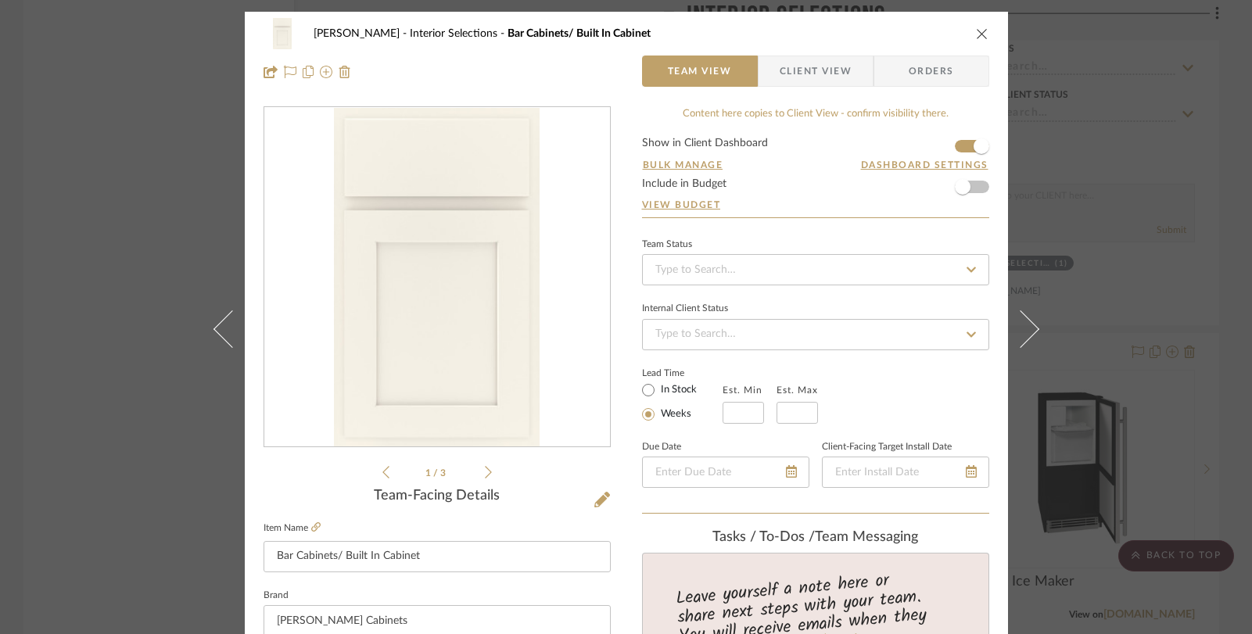
click at [976, 34] on icon "close" at bounding box center [982, 33] width 13 height 13
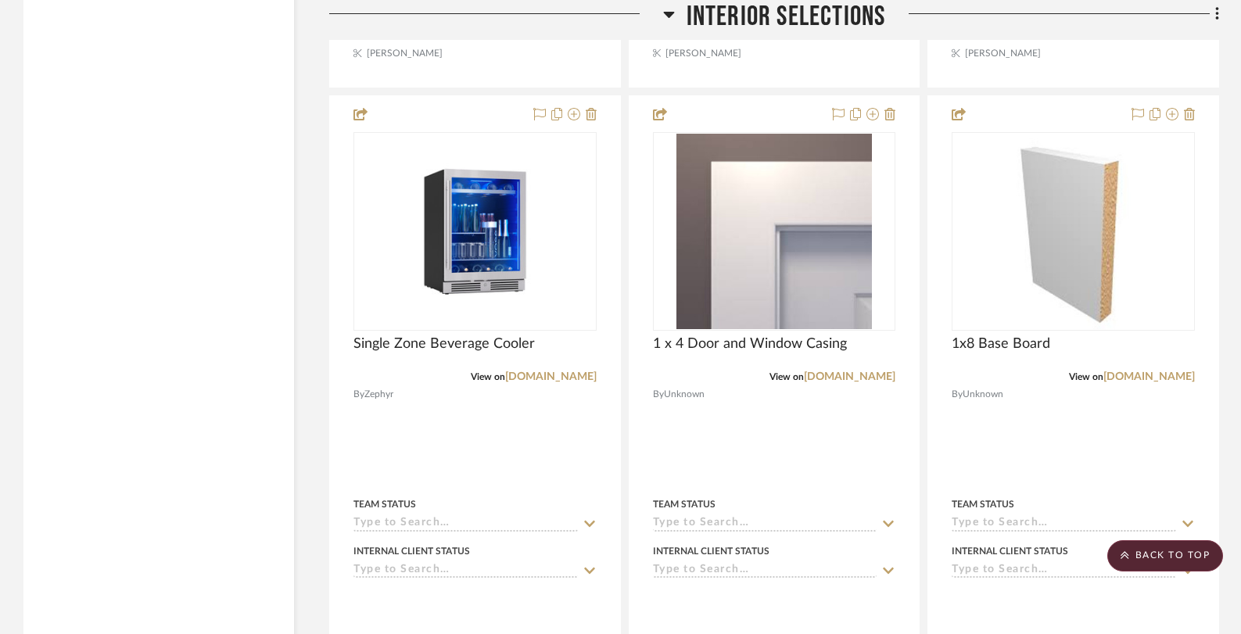
scroll to position [5039, 0]
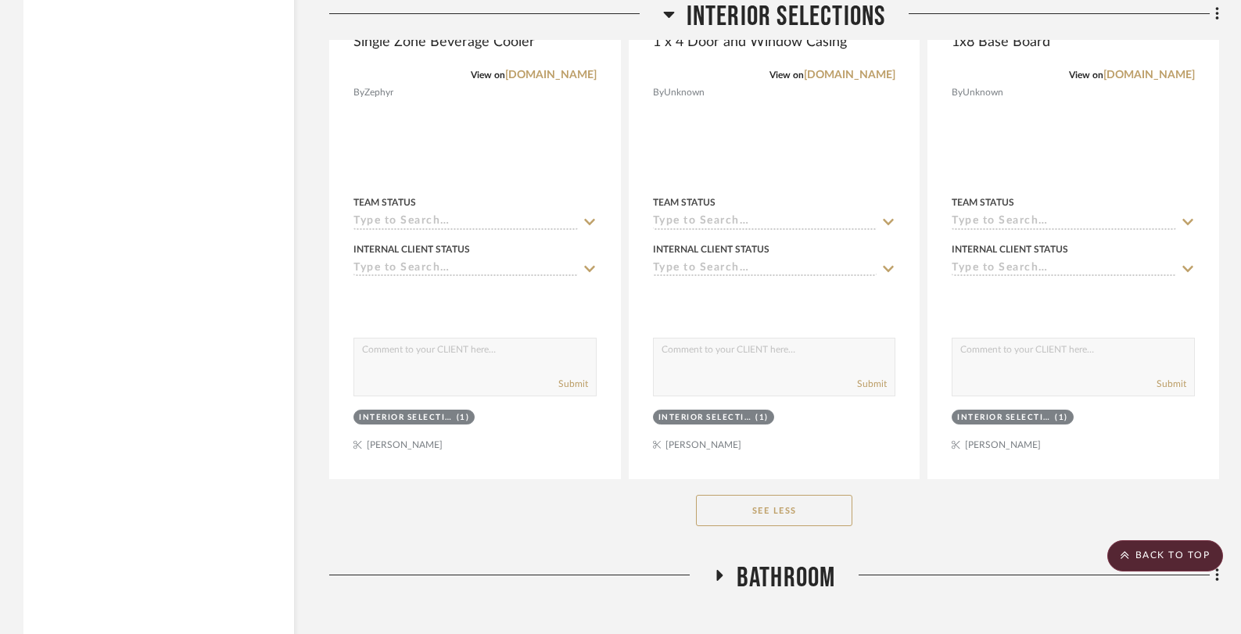
click at [721, 570] on icon at bounding box center [718, 576] width 19 height 12
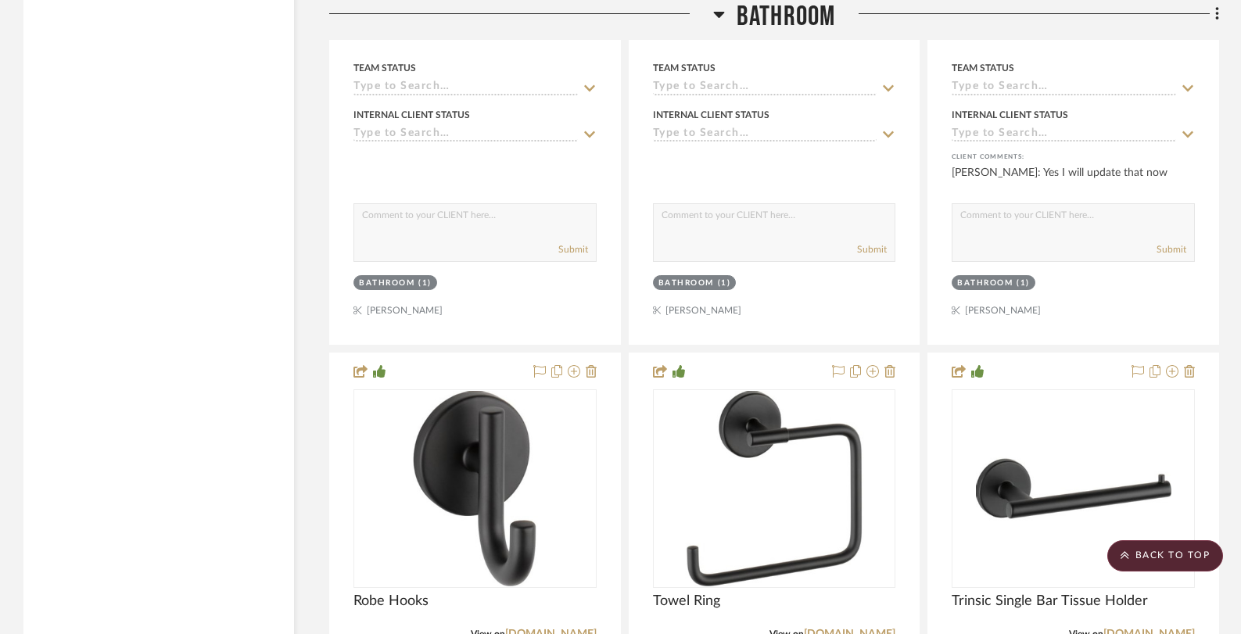
scroll to position [8646, 0]
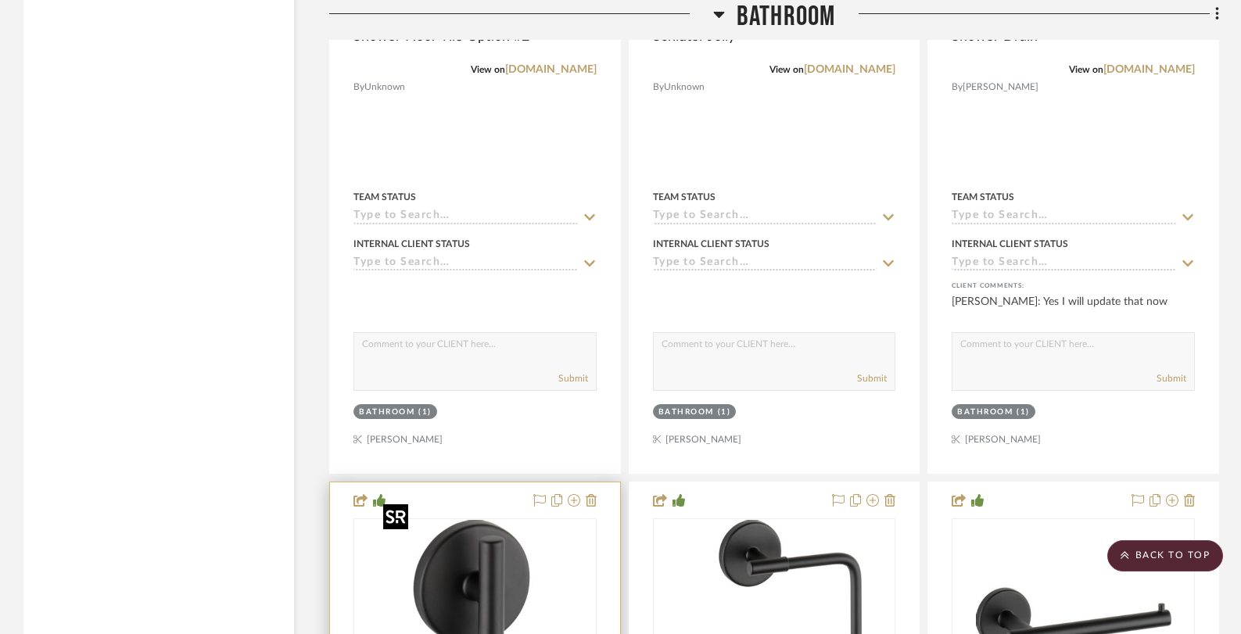
click at [0, 0] on img at bounding box center [0, 0] width 0 height 0
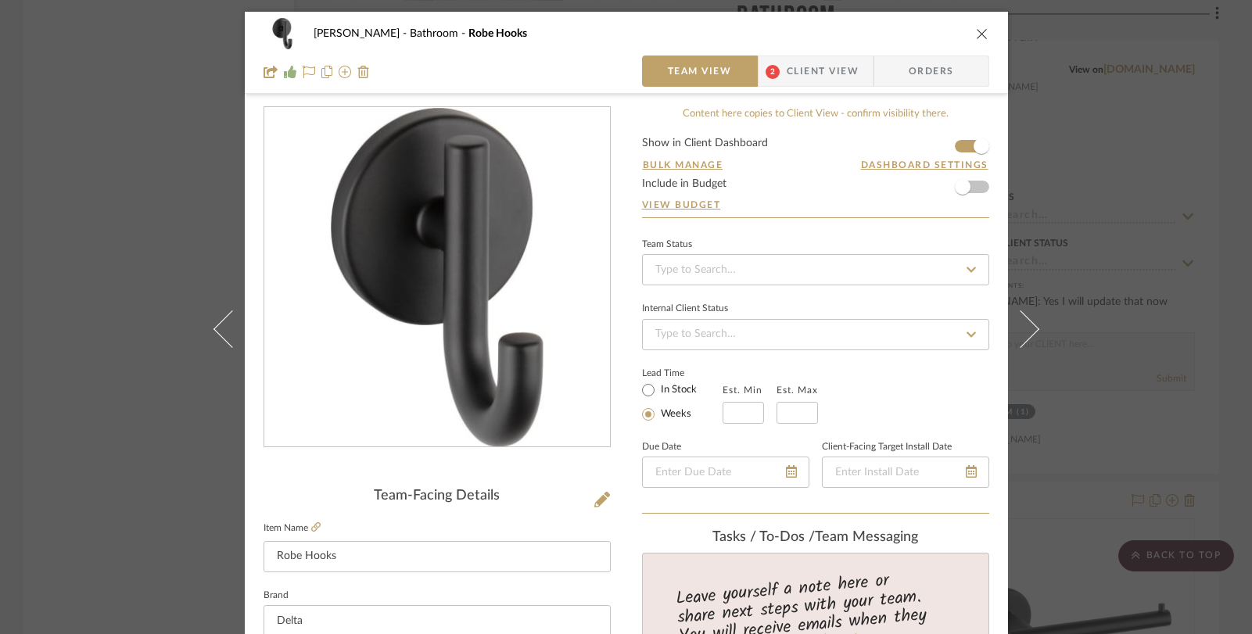
scroll to position [819, 0]
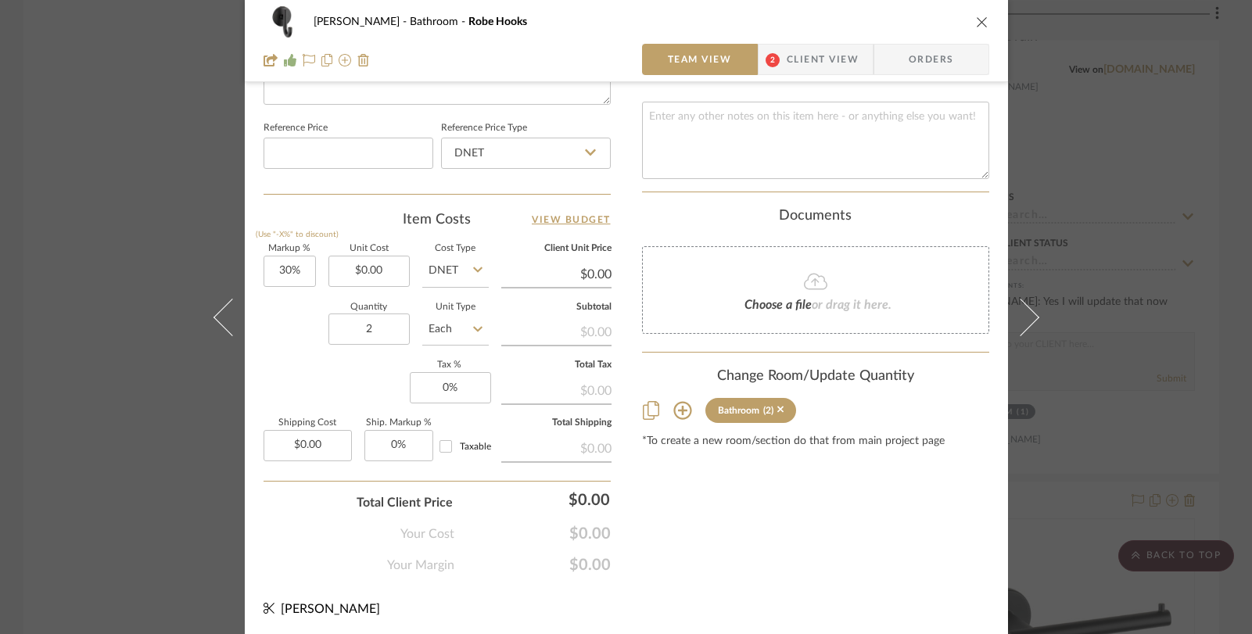
click at [110, 395] on div "[PERSON_NAME] Bathroom Robe Hooks Team View 2 Client View Orders Team-Facing De…" at bounding box center [626, 317] width 1252 height 634
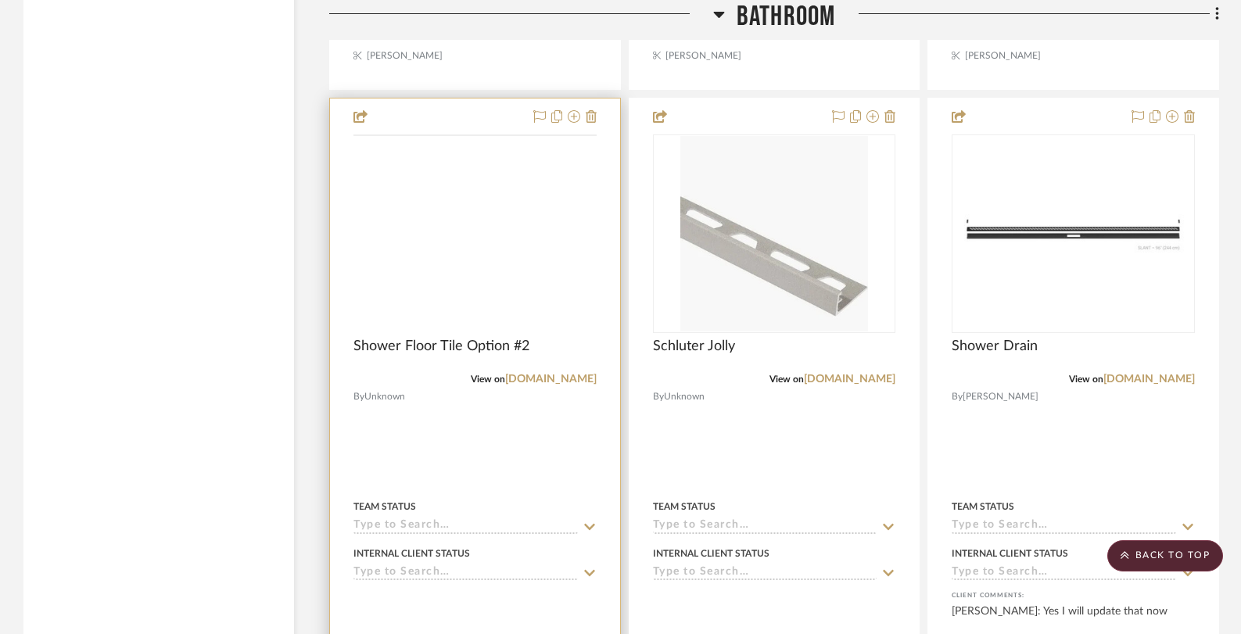
scroll to position [8176, 0]
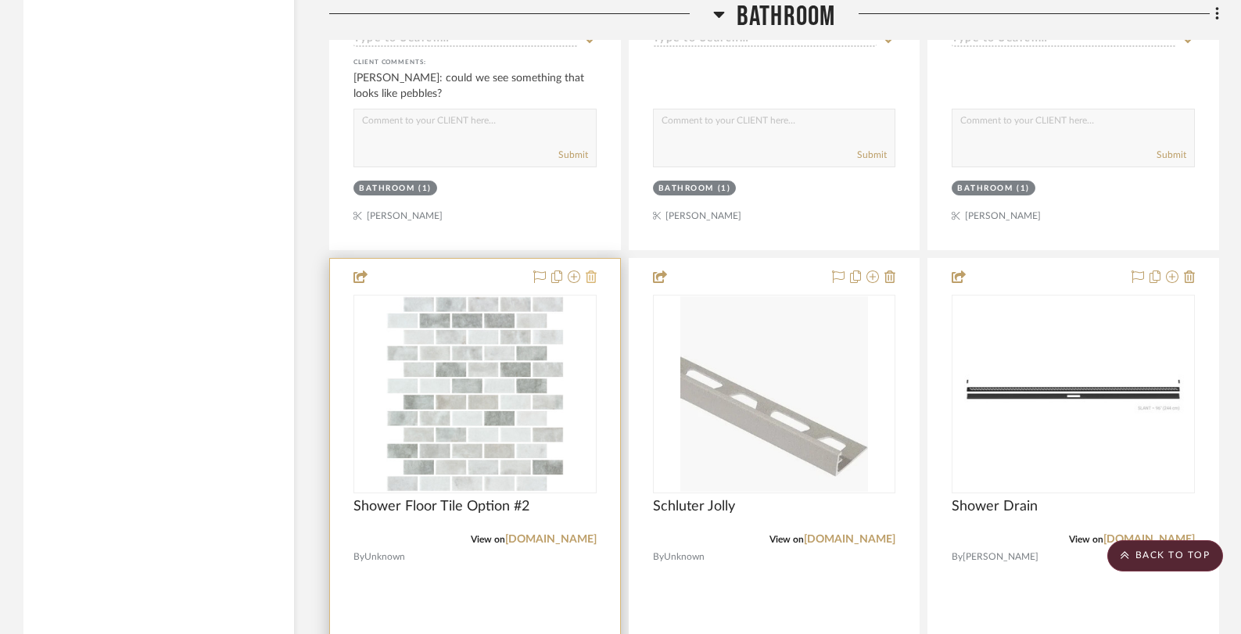
click at [590, 271] on icon at bounding box center [591, 277] width 11 height 13
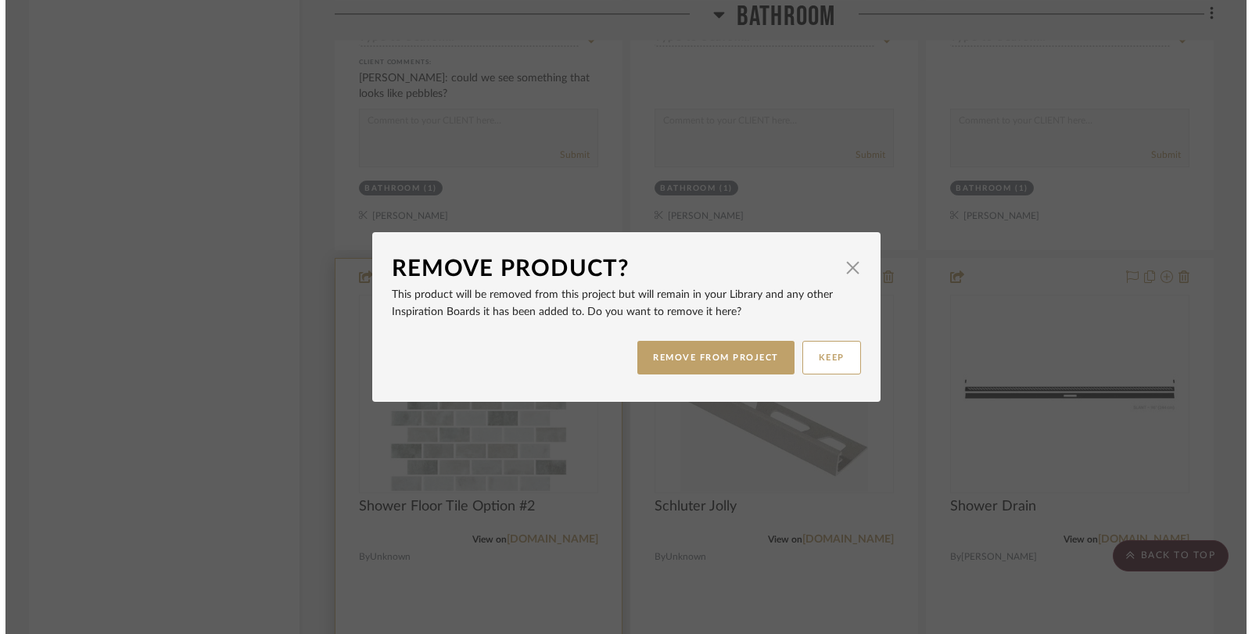
scroll to position [0, 0]
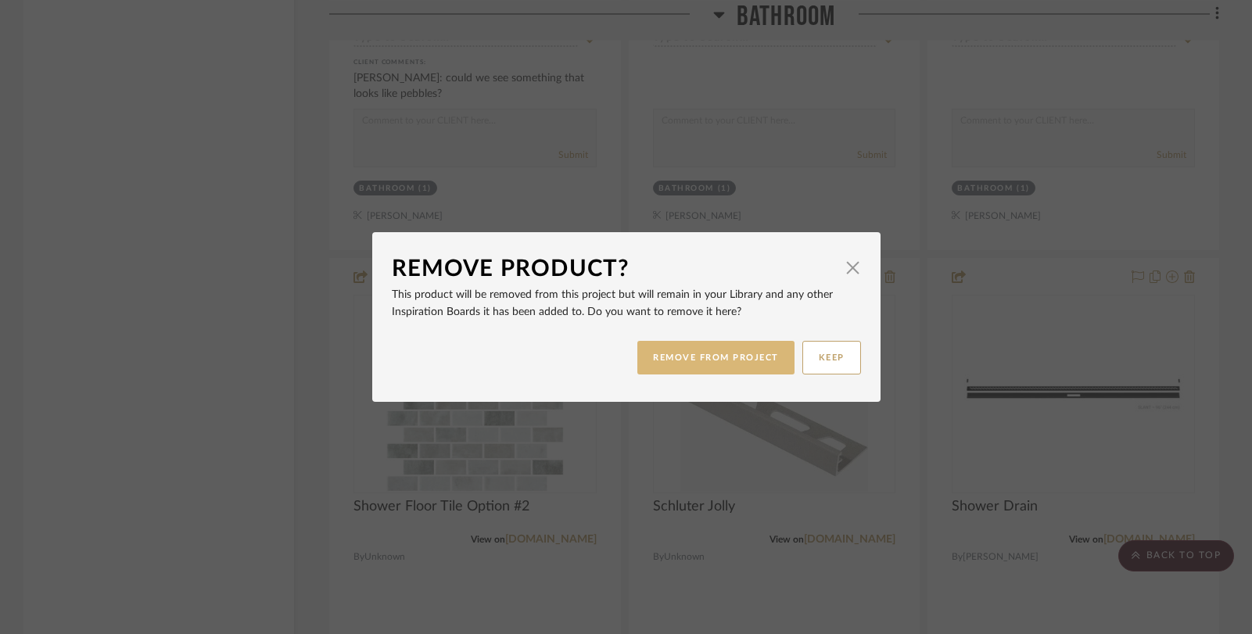
click at [729, 367] on button "REMOVE FROM PROJECT" at bounding box center [715, 358] width 157 height 34
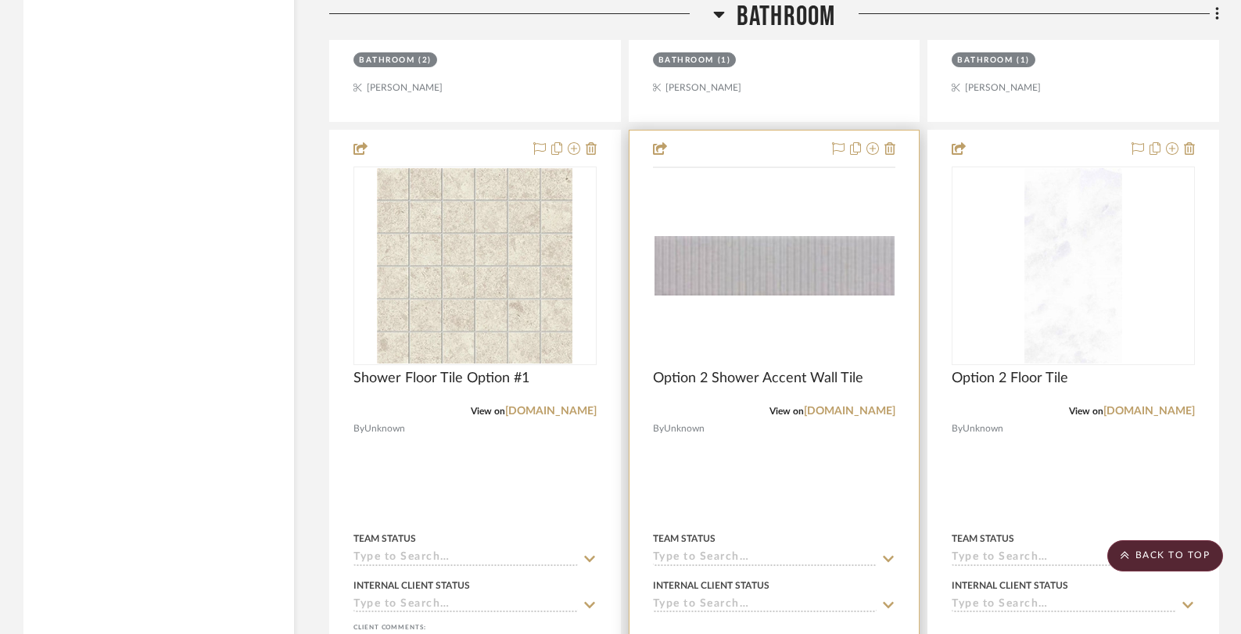
scroll to position [7536, 0]
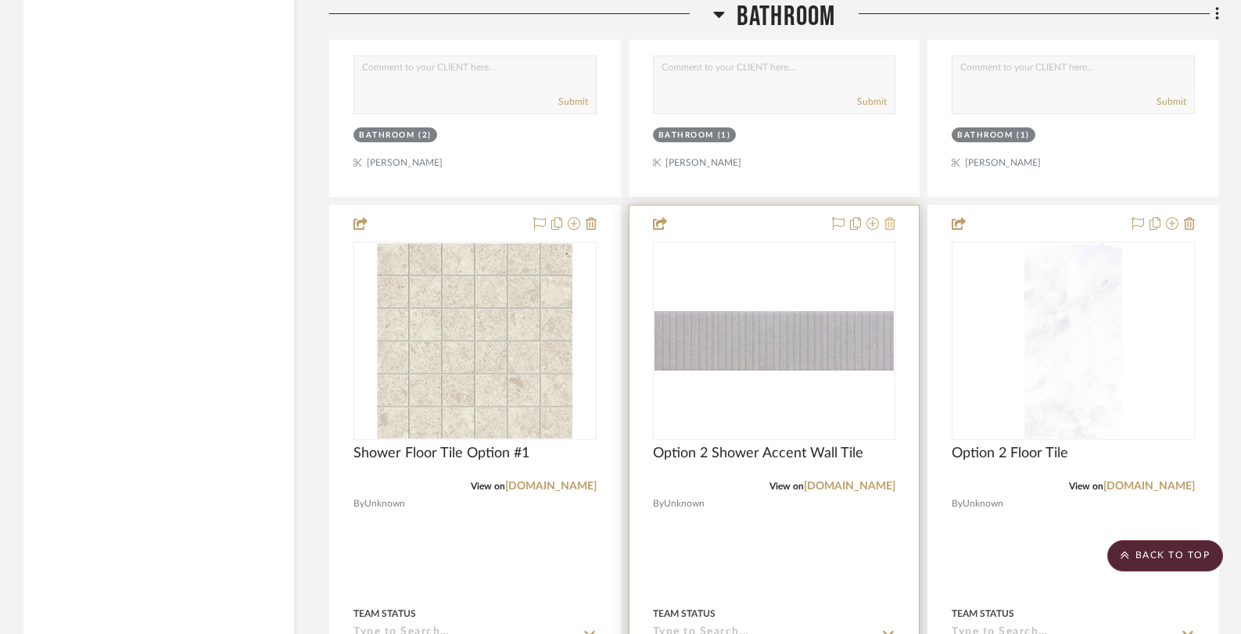
click at [887, 217] on icon at bounding box center [889, 223] width 11 height 13
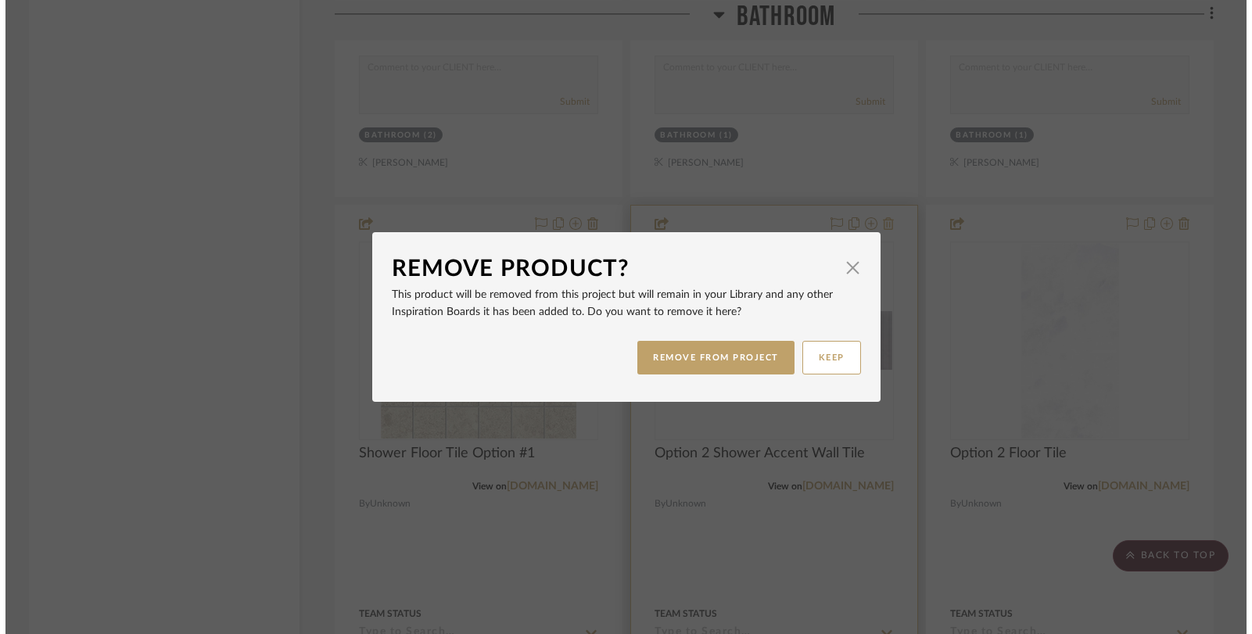
scroll to position [0, 0]
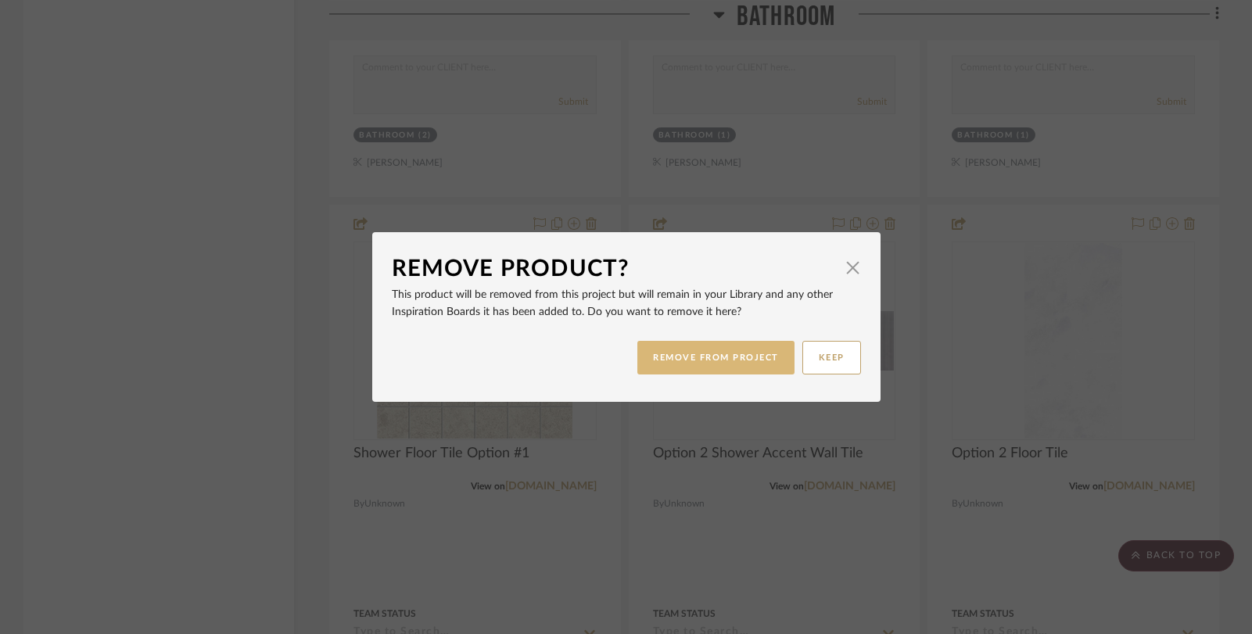
click at [718, 352] on button "REMOVE FROM PROJECT" at bounding box center [715, 358] width 157 height 34
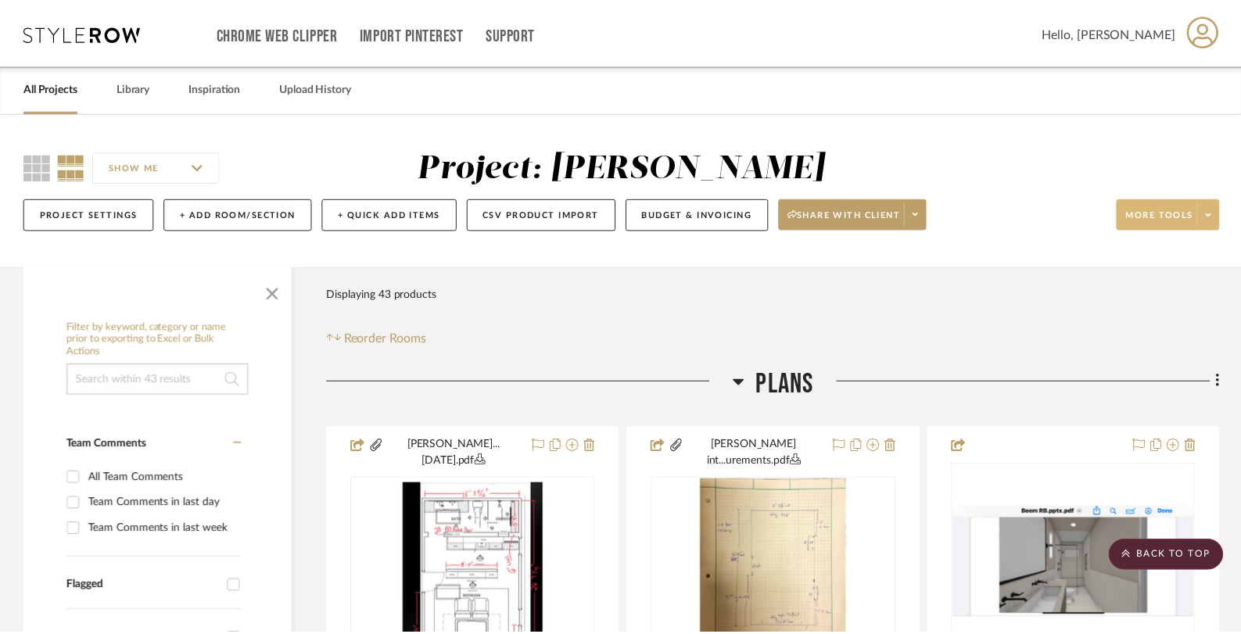
scroll to position [7536, 0]
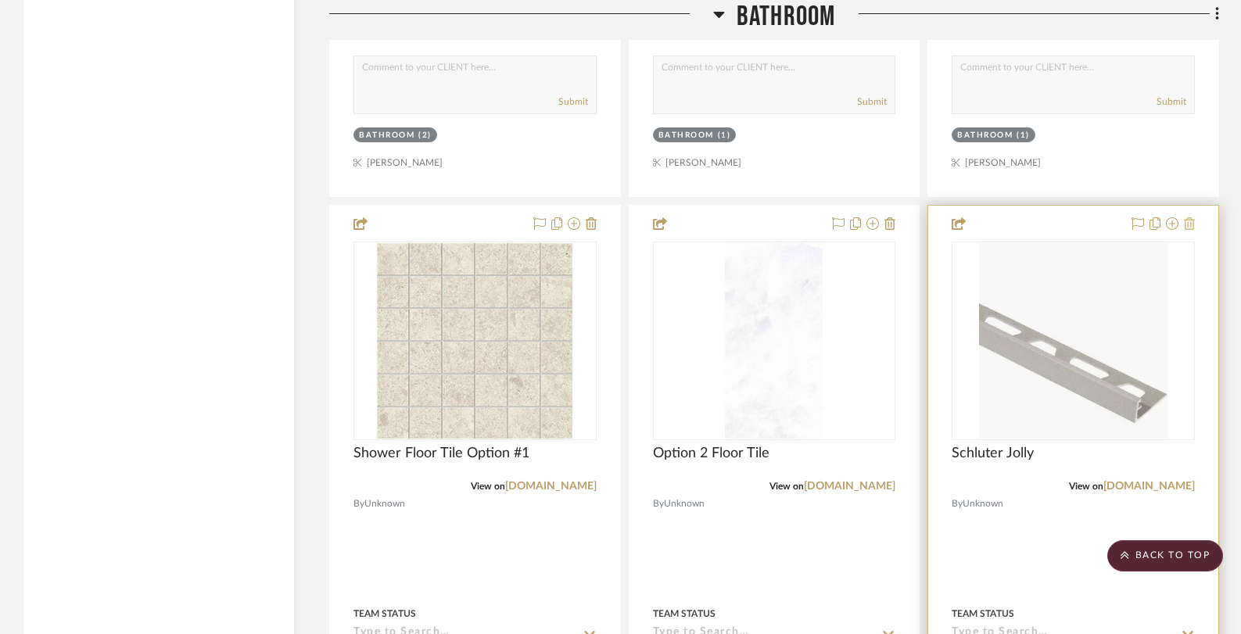
click at [1189, 217] on icon at bounding box center [1189, 223] width 11 height 13
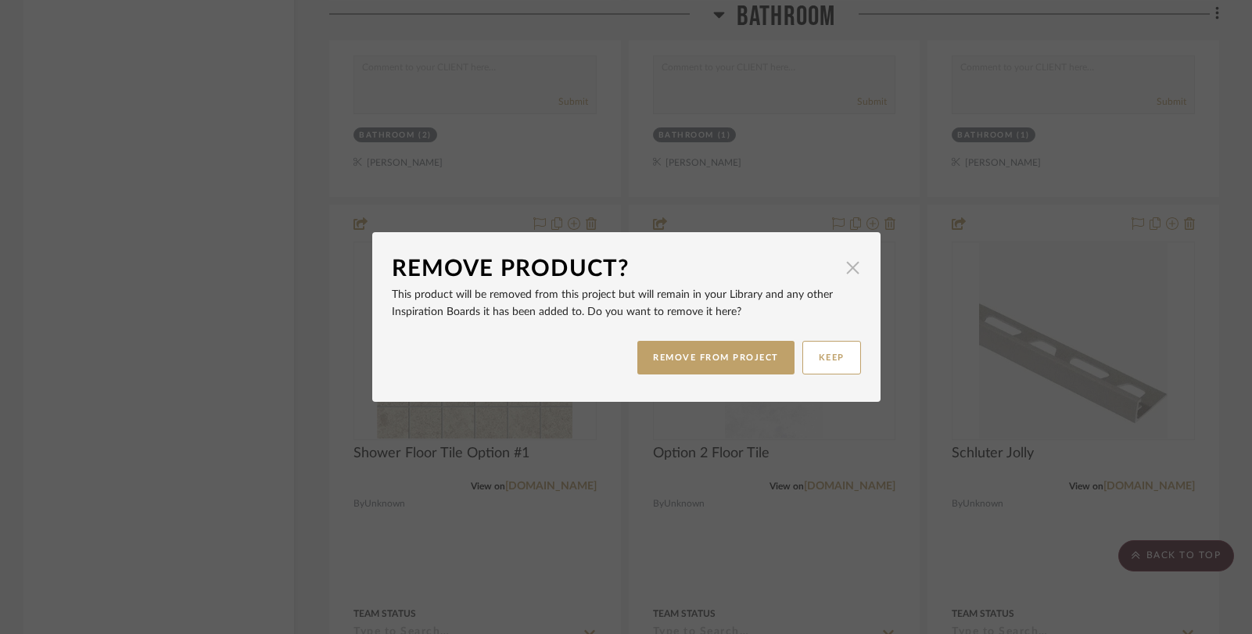
click at [849, 265] on span "button" at bounding box center [852, 267] width 31 height 31
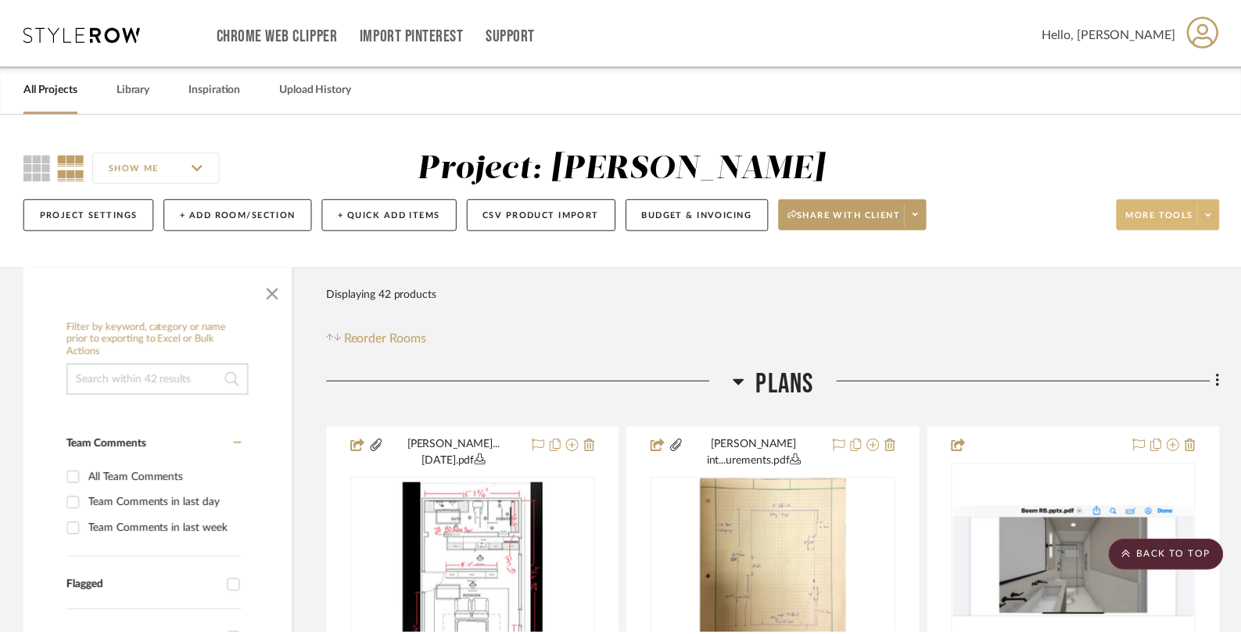
scroll to position [7536, 0]
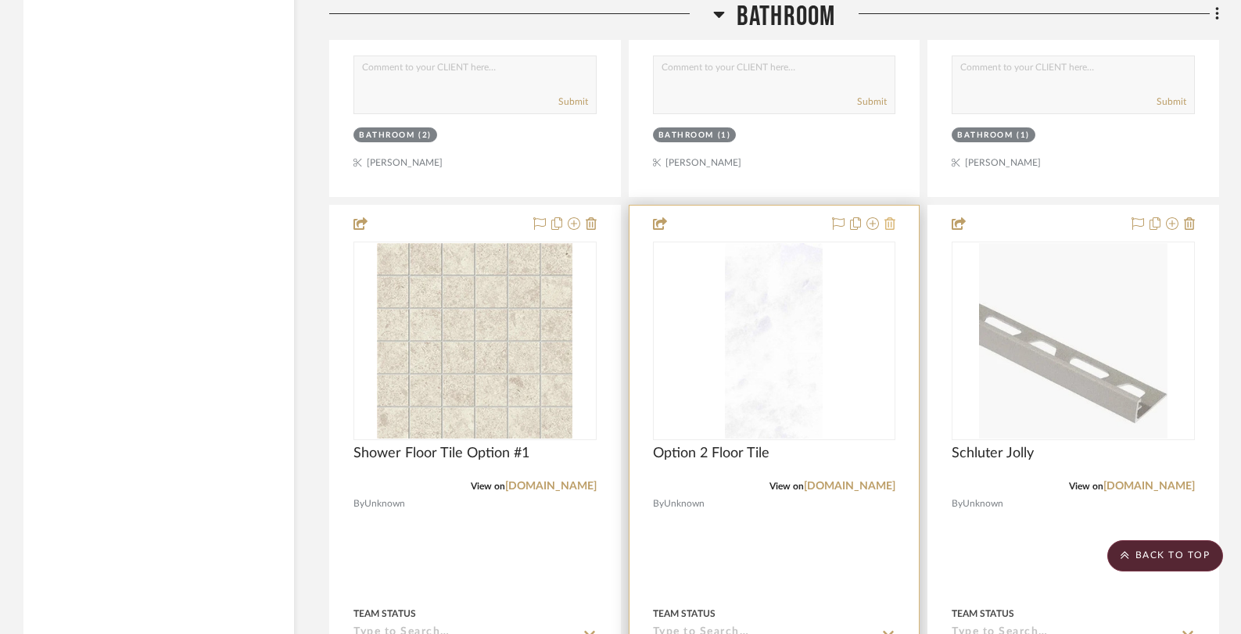
click at [890, 217] on icon at bounding box center [889, 223] width 11 height 13
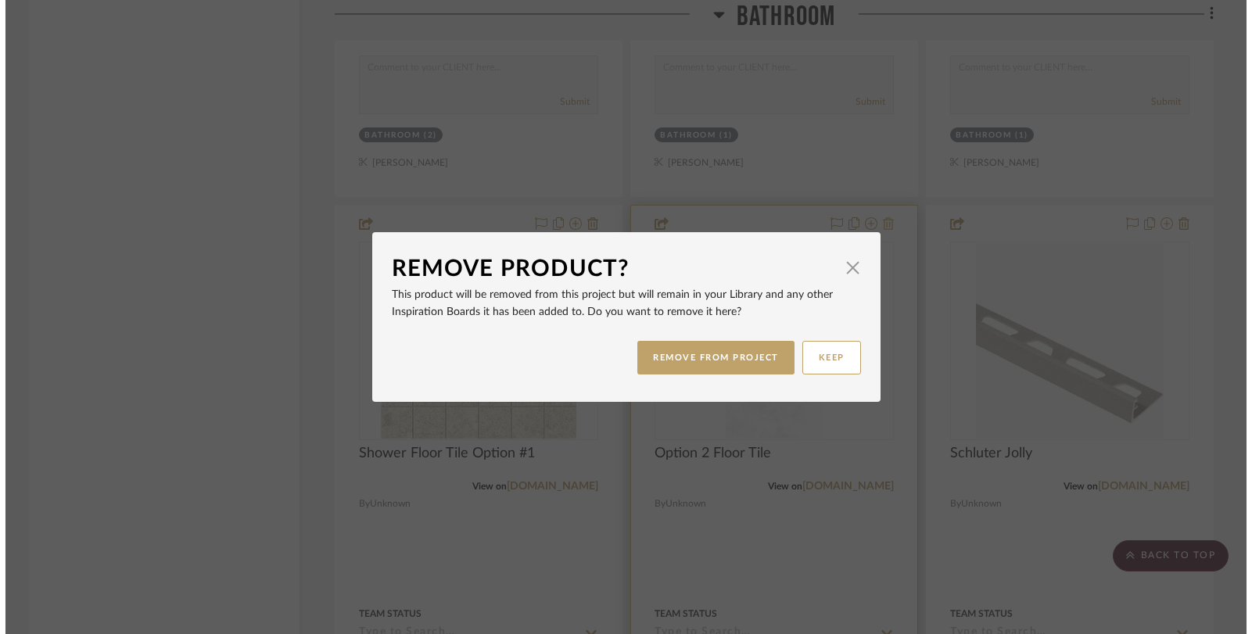
scroll to position [0, 0]
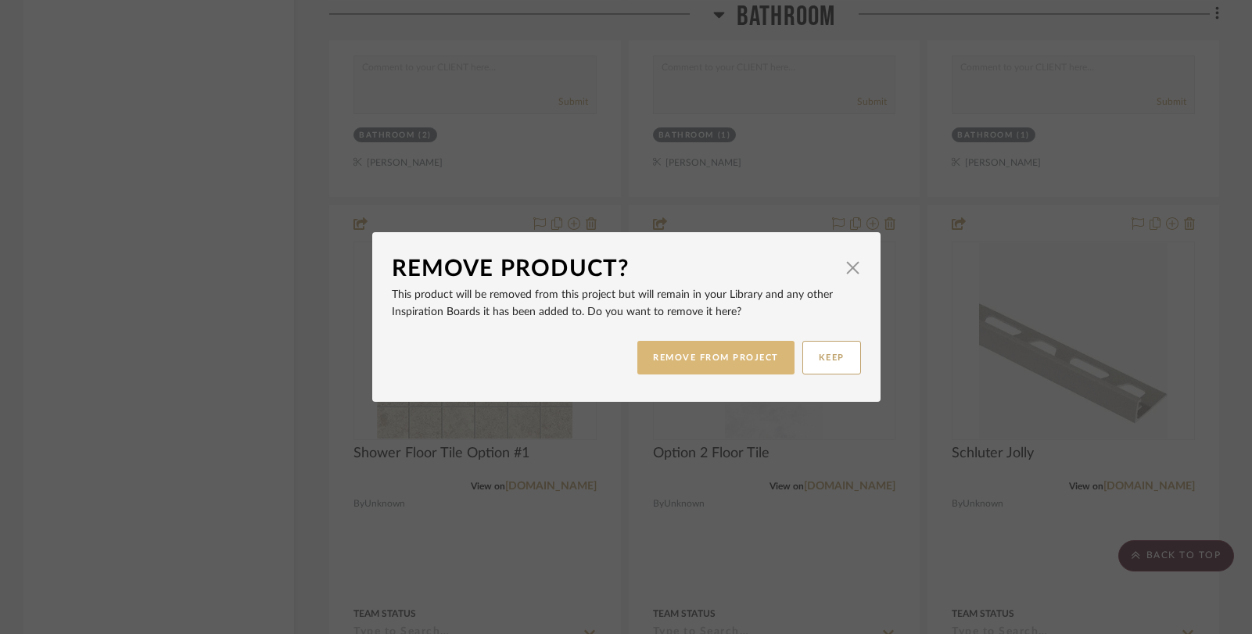
click at [717, 360] on button "REMOVE FROM PROJECT" at bounding box center [715, 358] width 157 height 34
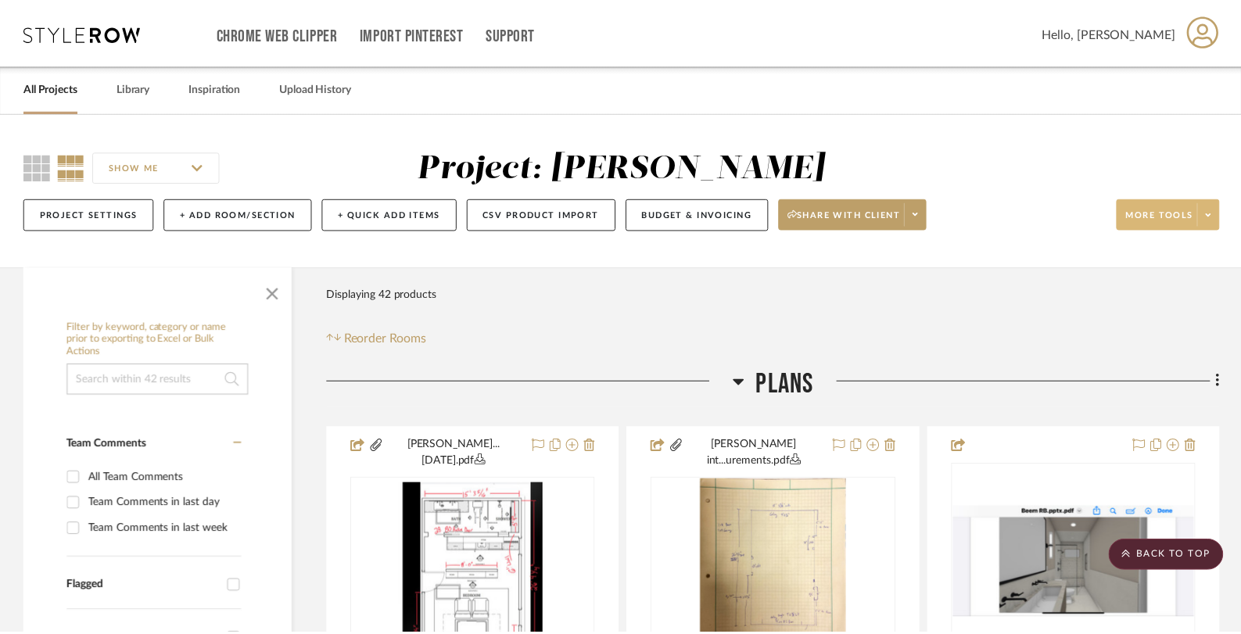
scroll to position [7536, 0]
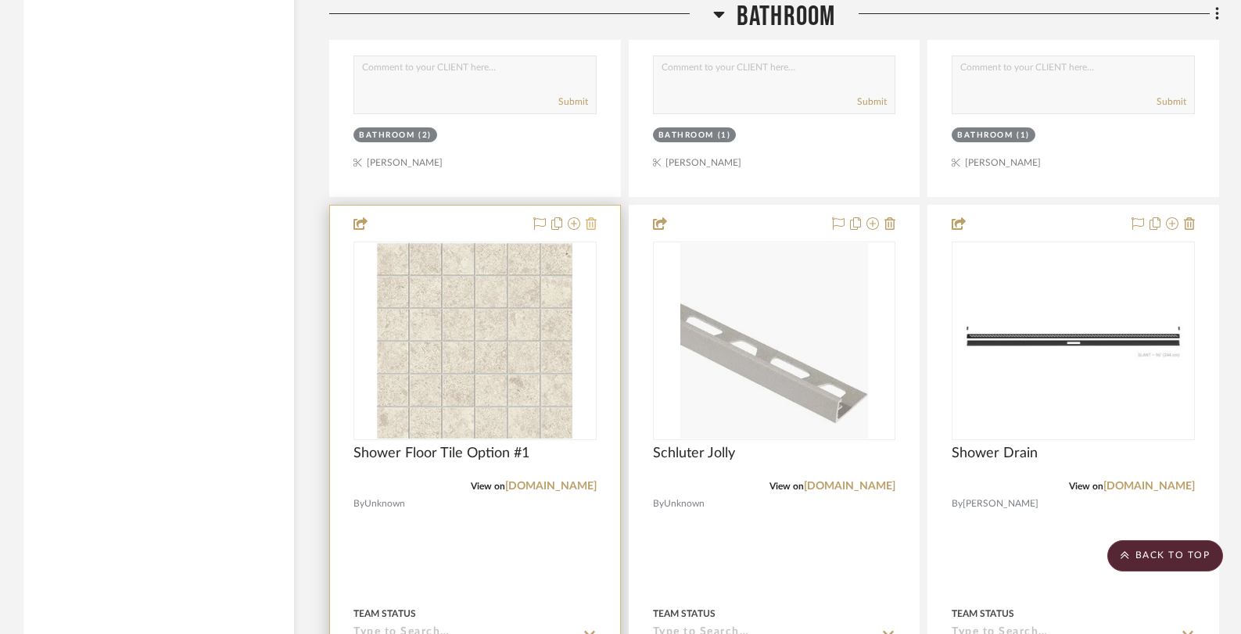
click at [589, 217] on icon at bounding box center [591, 223] width 11 height 13
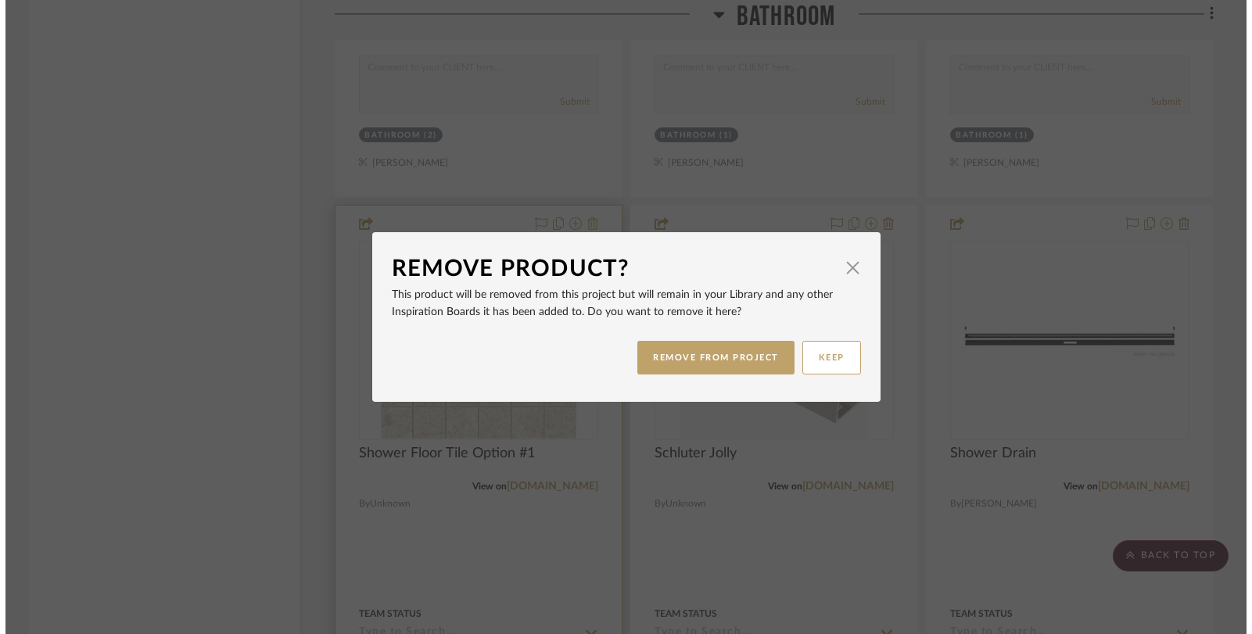
scroll to position [0, 0]
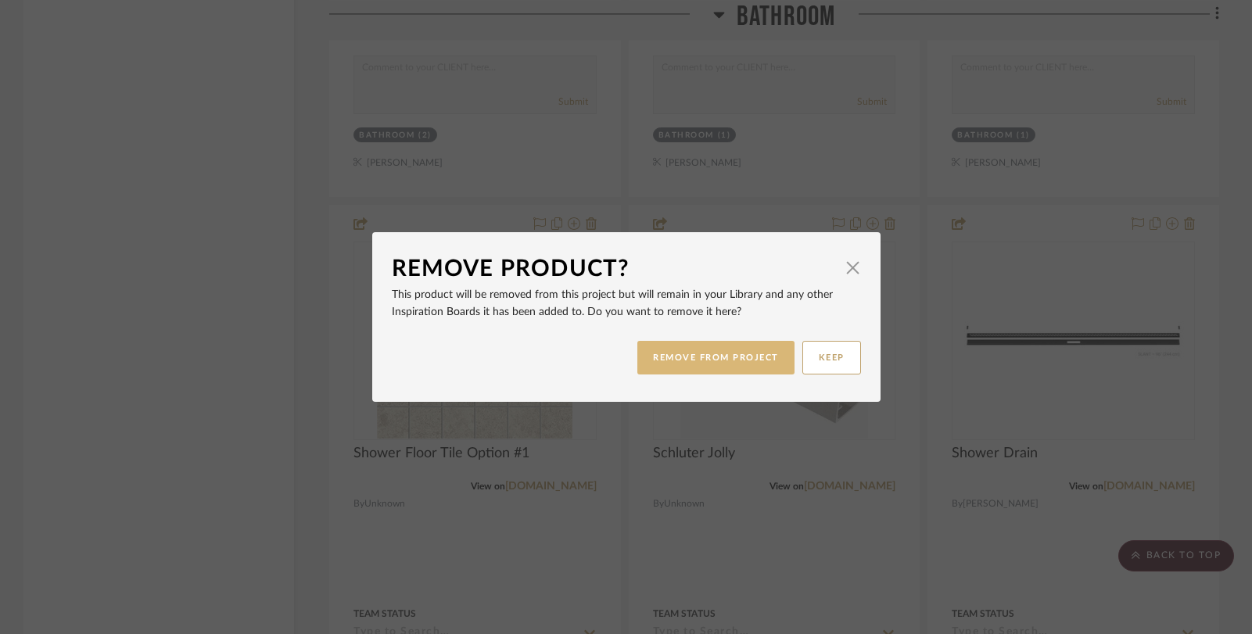
click at [664, 356] on button "REMOVE FROM PROJECT" at bounding box center [715, 358] width 157 height 34
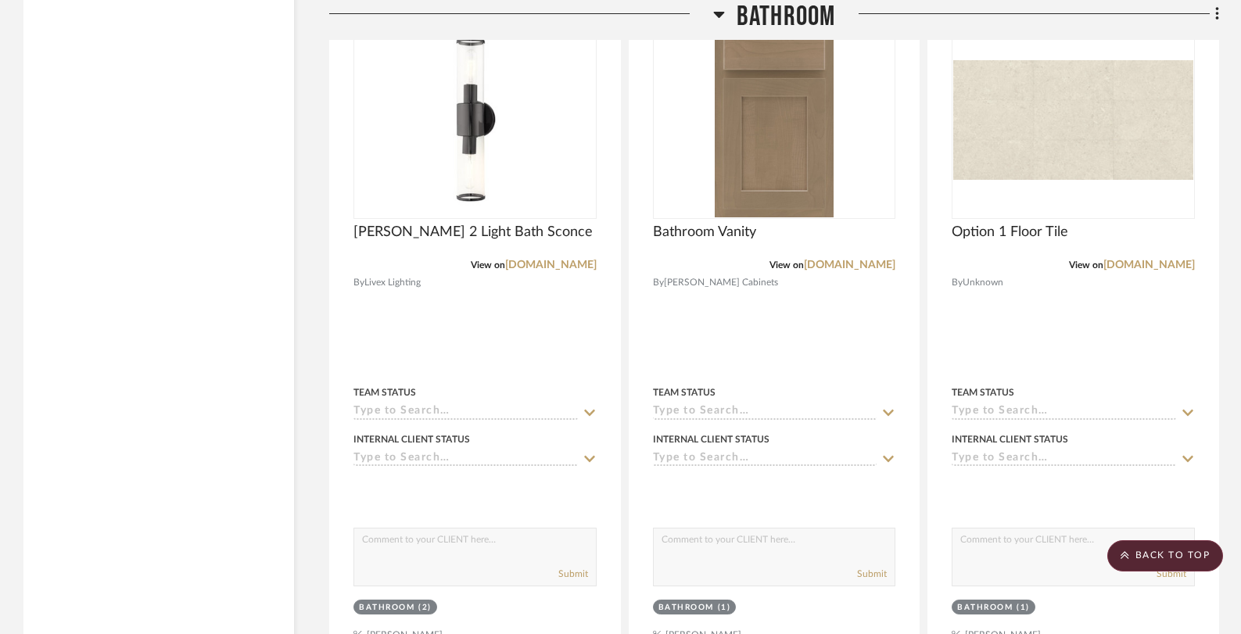
scroll to position [6948, 0]
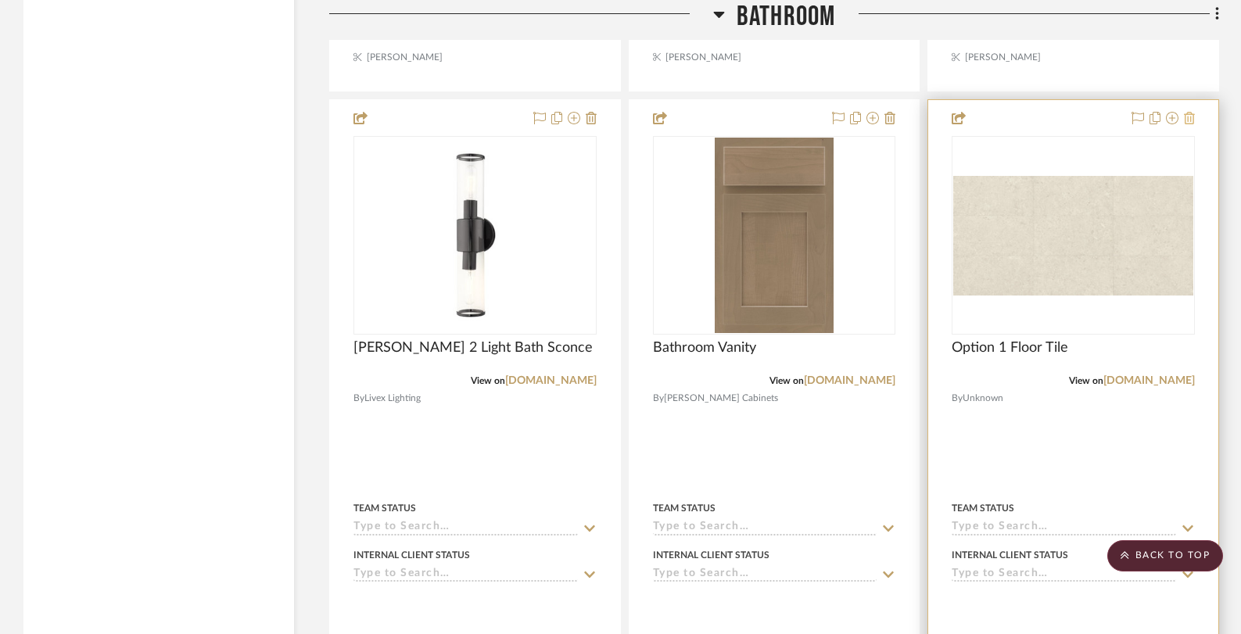
click at [1193, 112] on icon at bounding box center [1189, 118] width 11 height 13
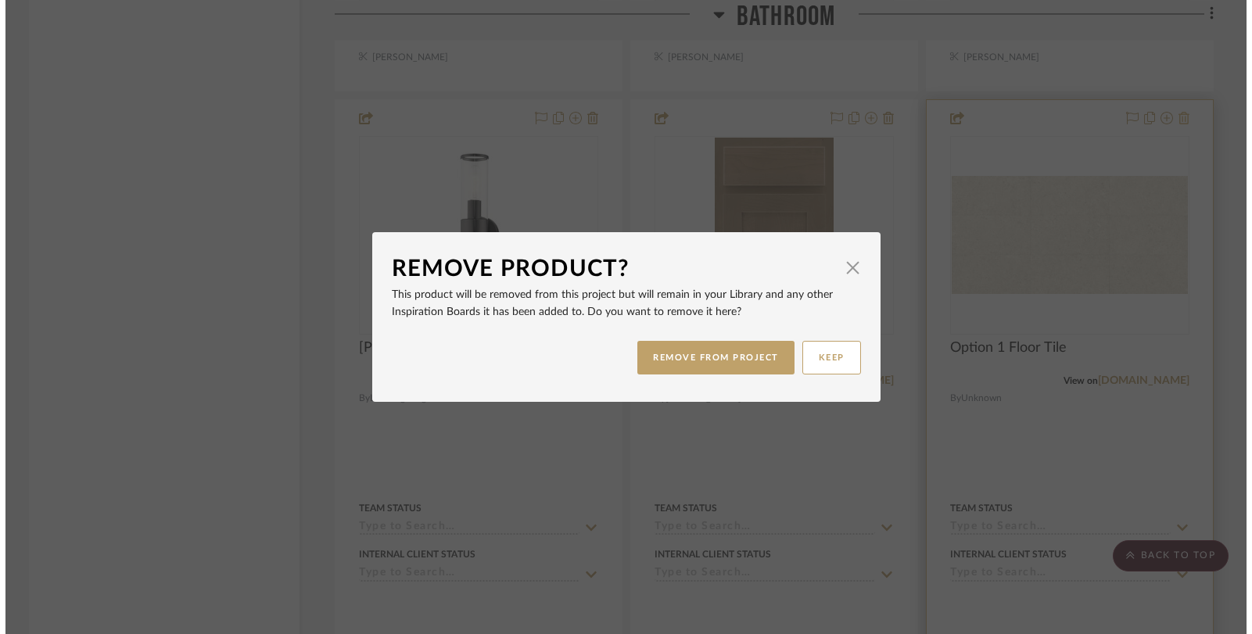
scroll to position [0, 0]
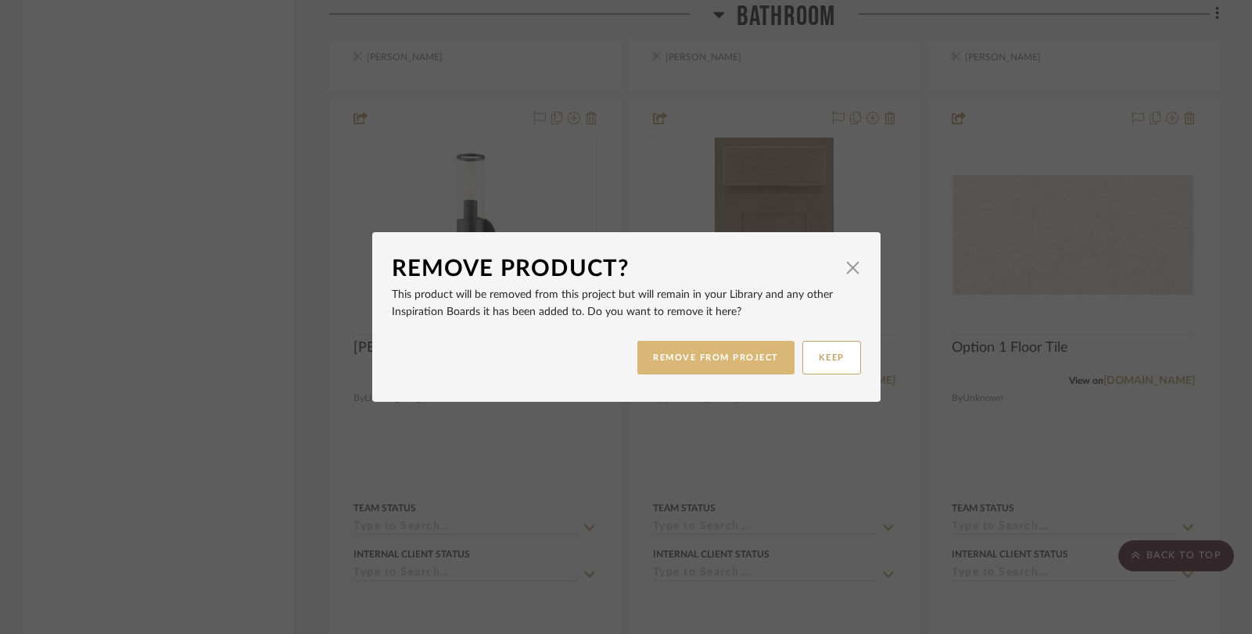
click at [753, 350] on button "REMOVE FROM PROJECT" at bounding box center [715, 358] width 157 height 34
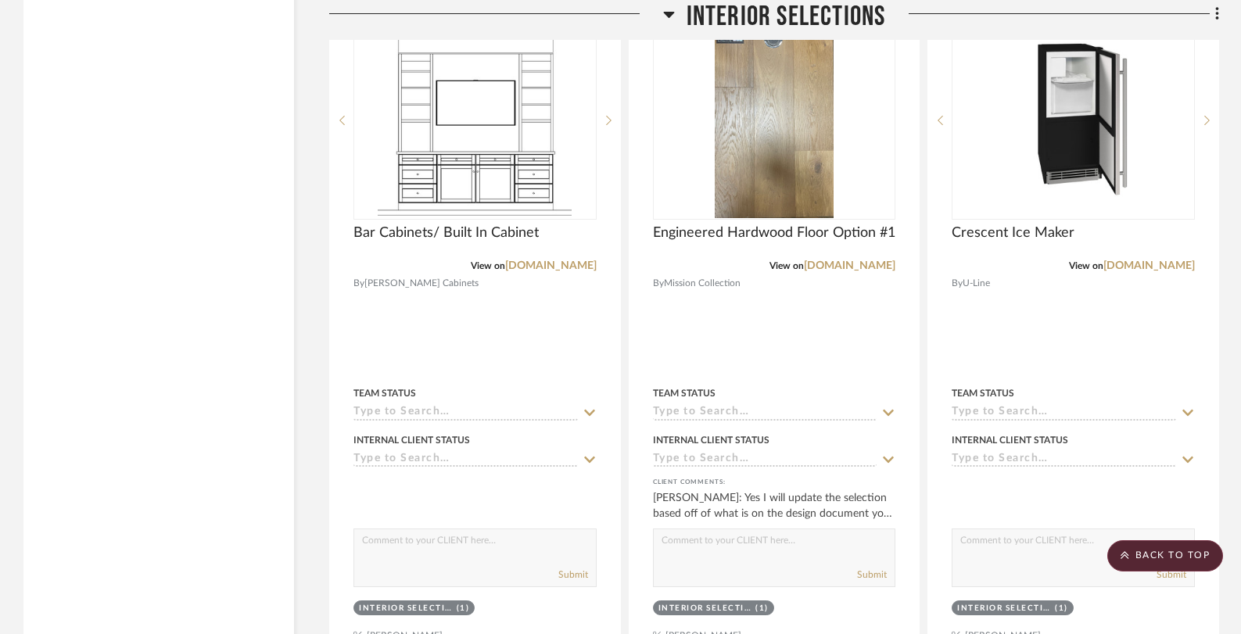
scroll to position [3981, 0]
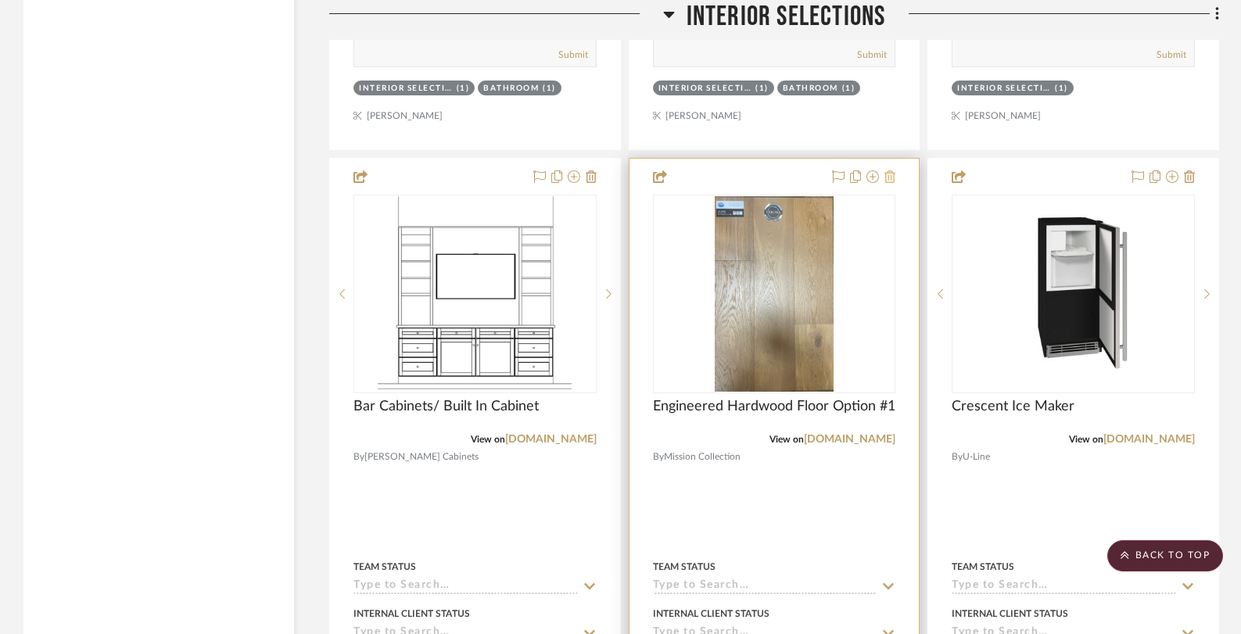
click at [888, 170] on icon at bounding box center [889, 176] width 11 height 13
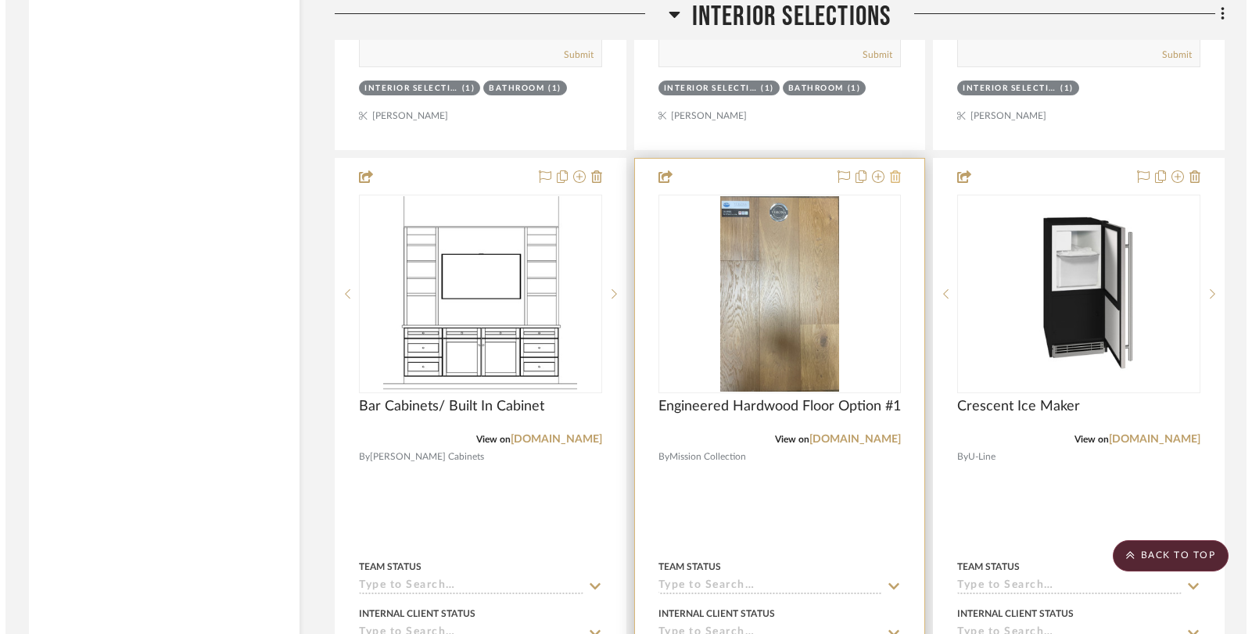
scroll to position [0, 0]
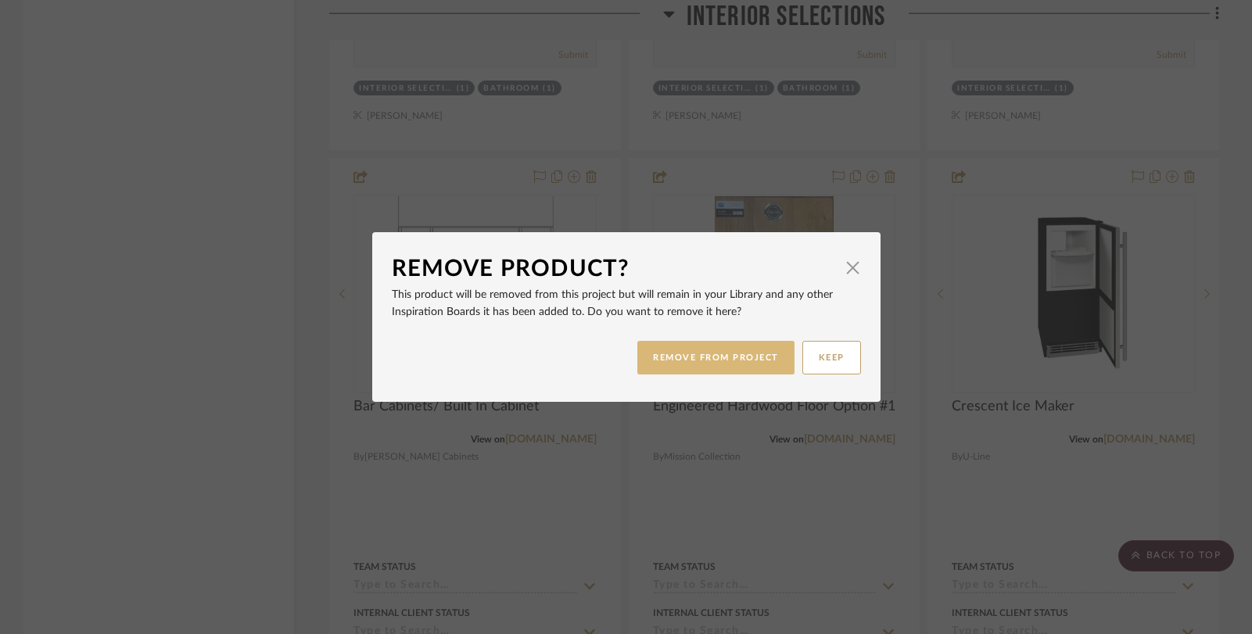
click at [707, 354] on button "REMOVE FROM PROJECT" at bounding box center [715, 358] width 157 height 34
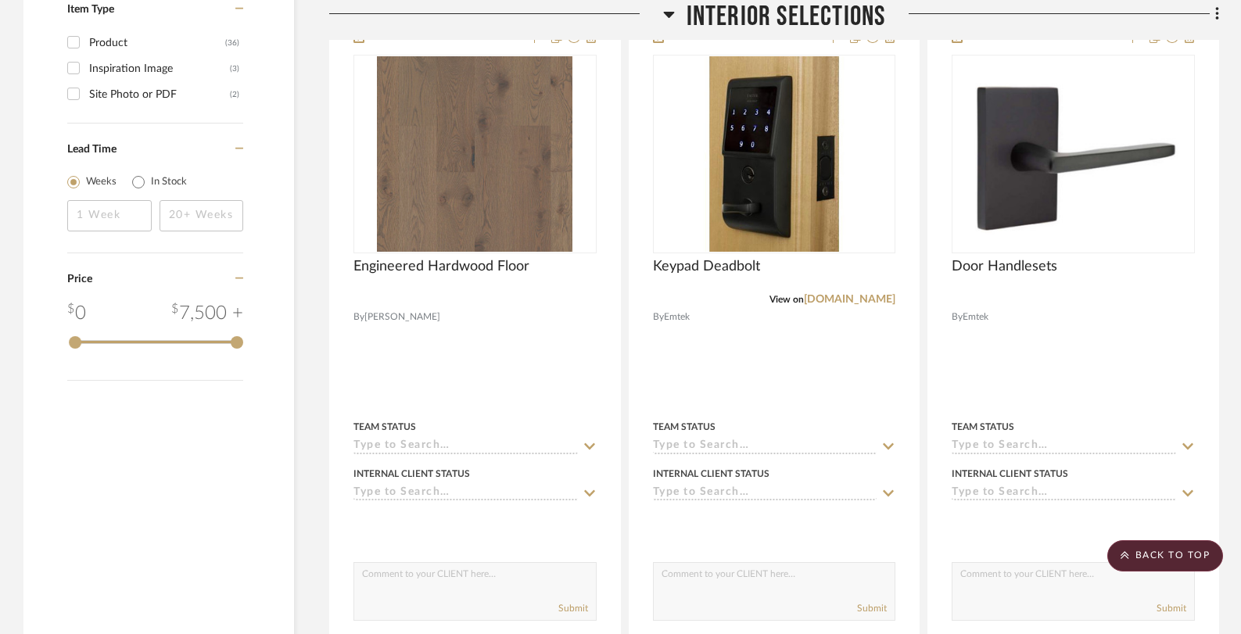
scroll to position [1880, 0]
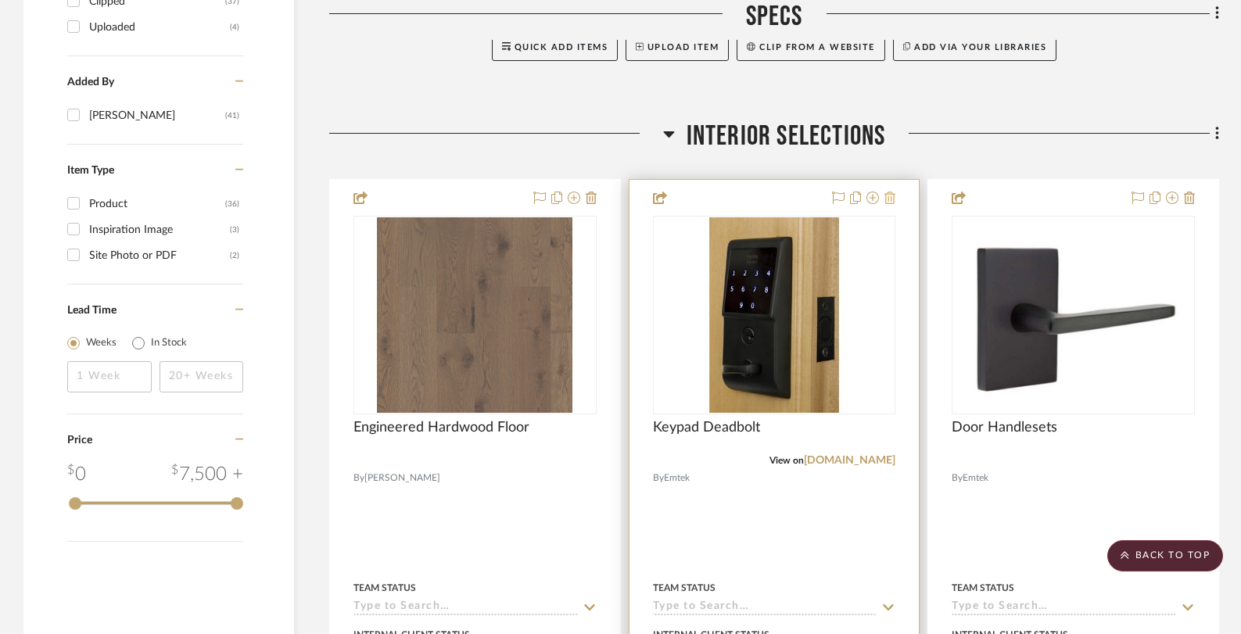
click at [886, 192] on icon at bounding box center [889, 198] width 11 height 13
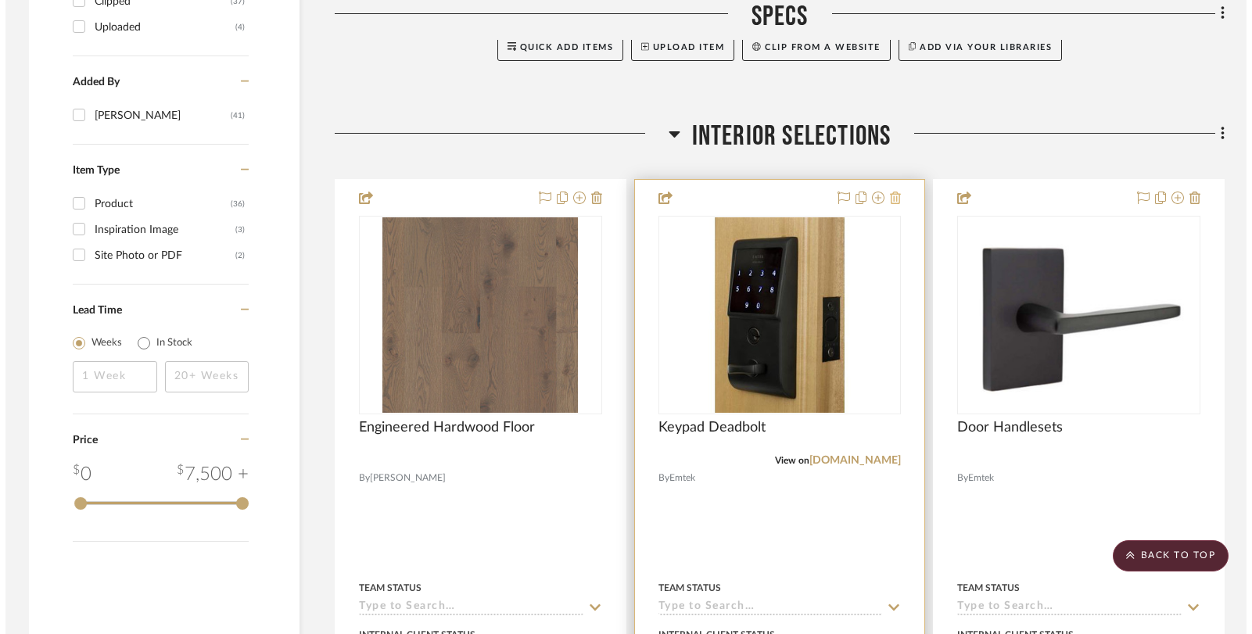
scroll to position [0, 0]
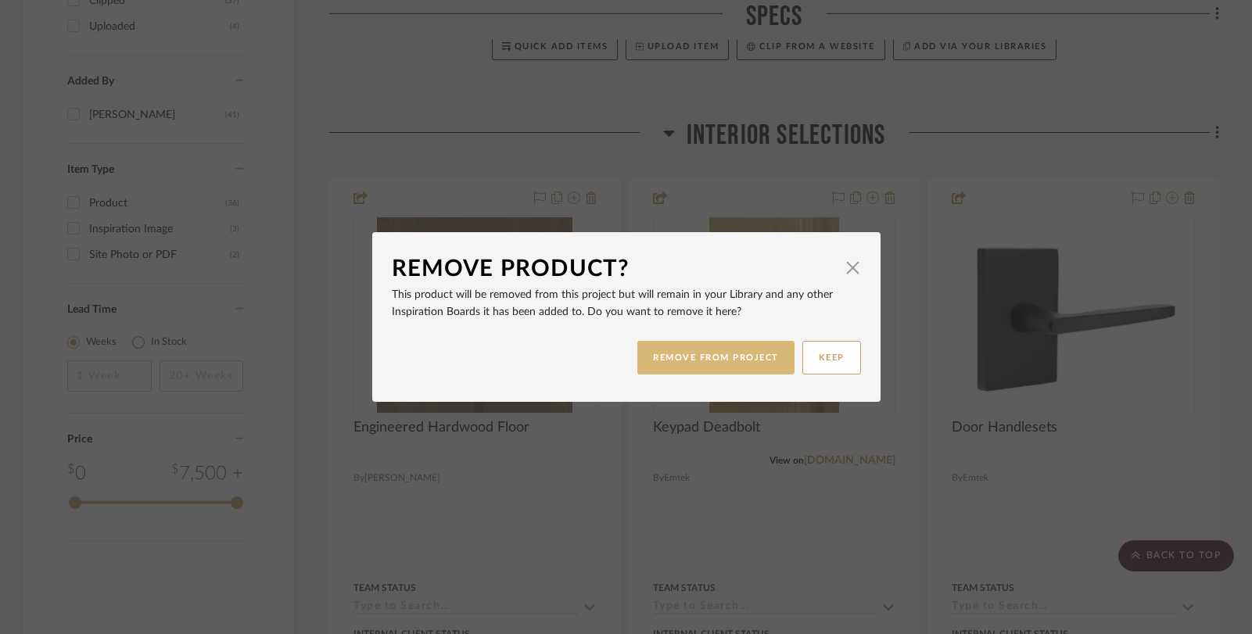
click at [697, 360] on button "REMOVE FROM PROJECT" at bounding box center [715, 358] width 157 height 34
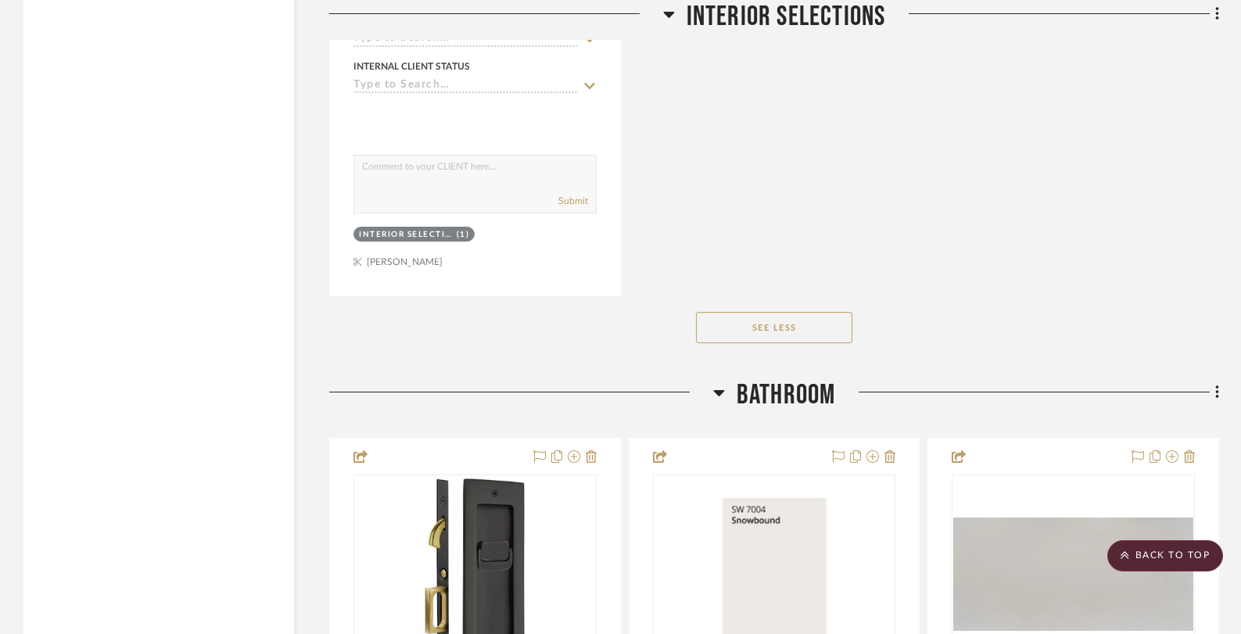
scroll to position [5429, 0]
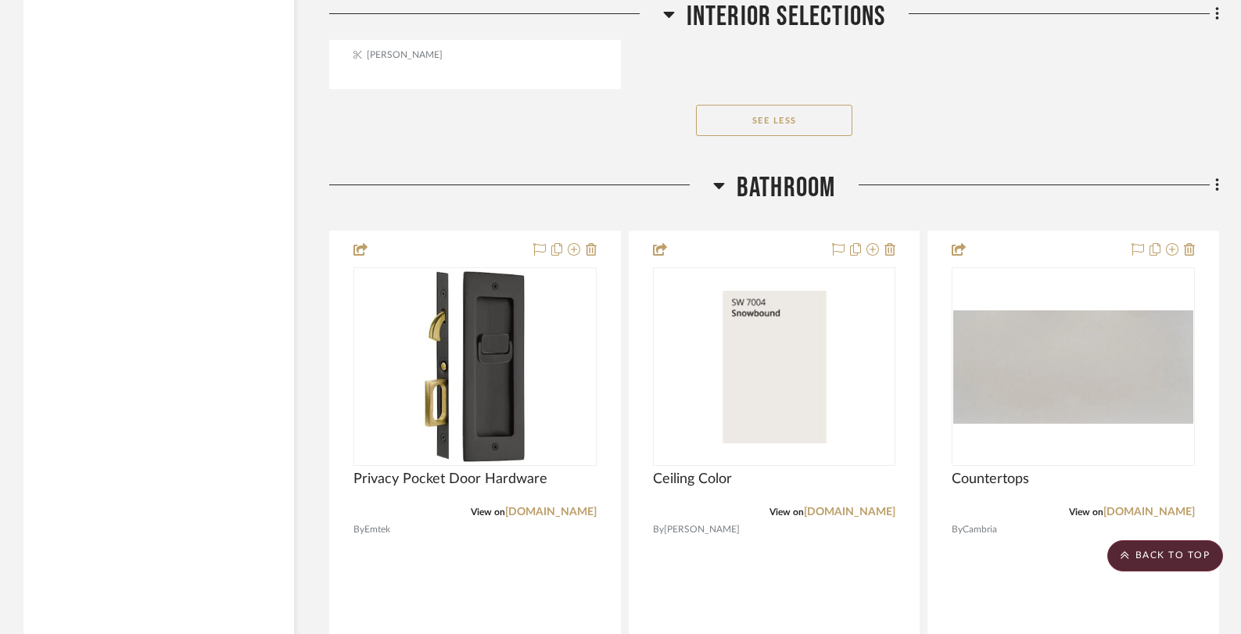
click at [769, 117] on button "See Less" at bounding box center [774, 120] width 156 height 31
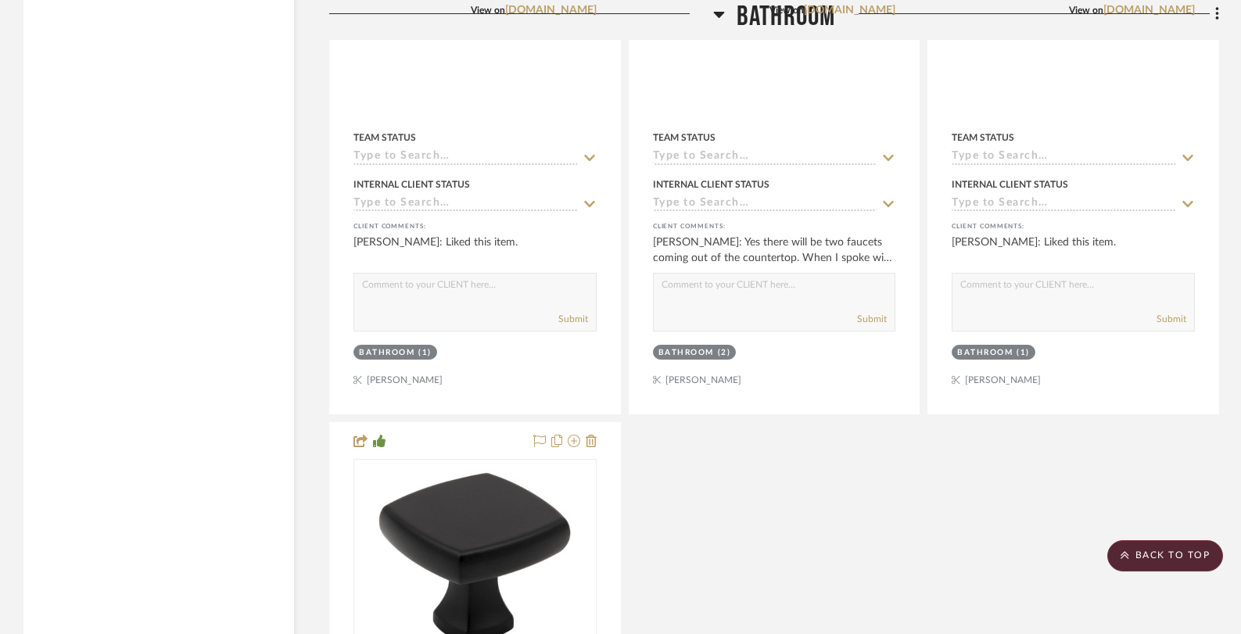
scroll to position [8558, 0]
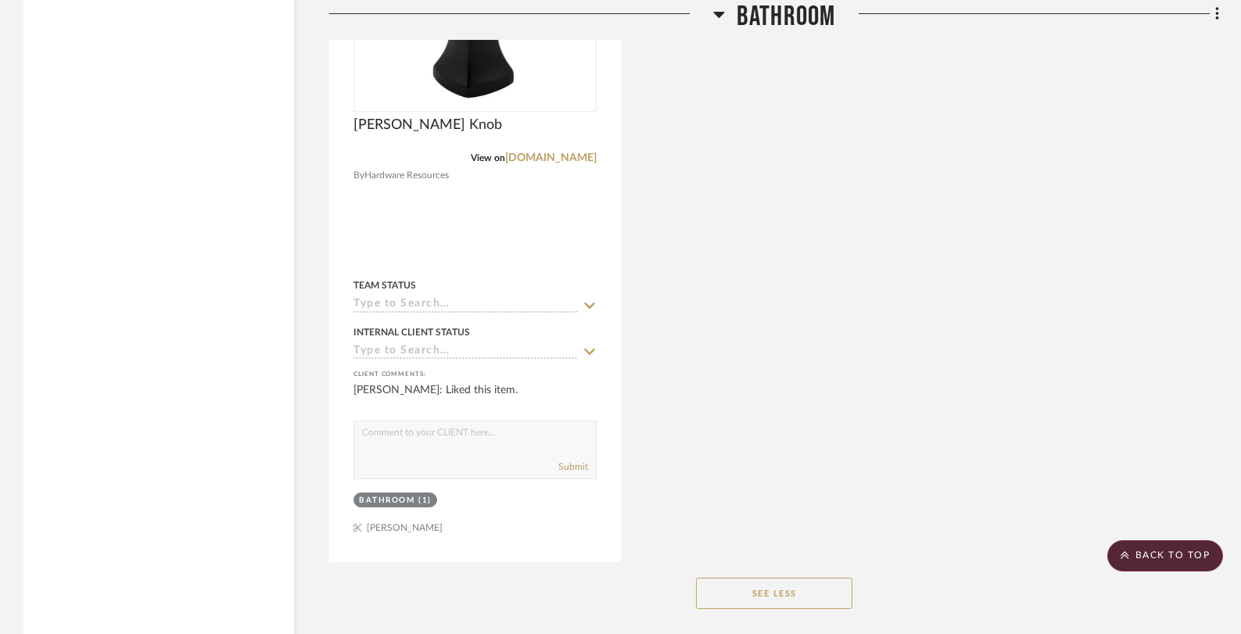
click at [764, 578] on button "See Less" at bounding box center [774, 593] width 156 height 31
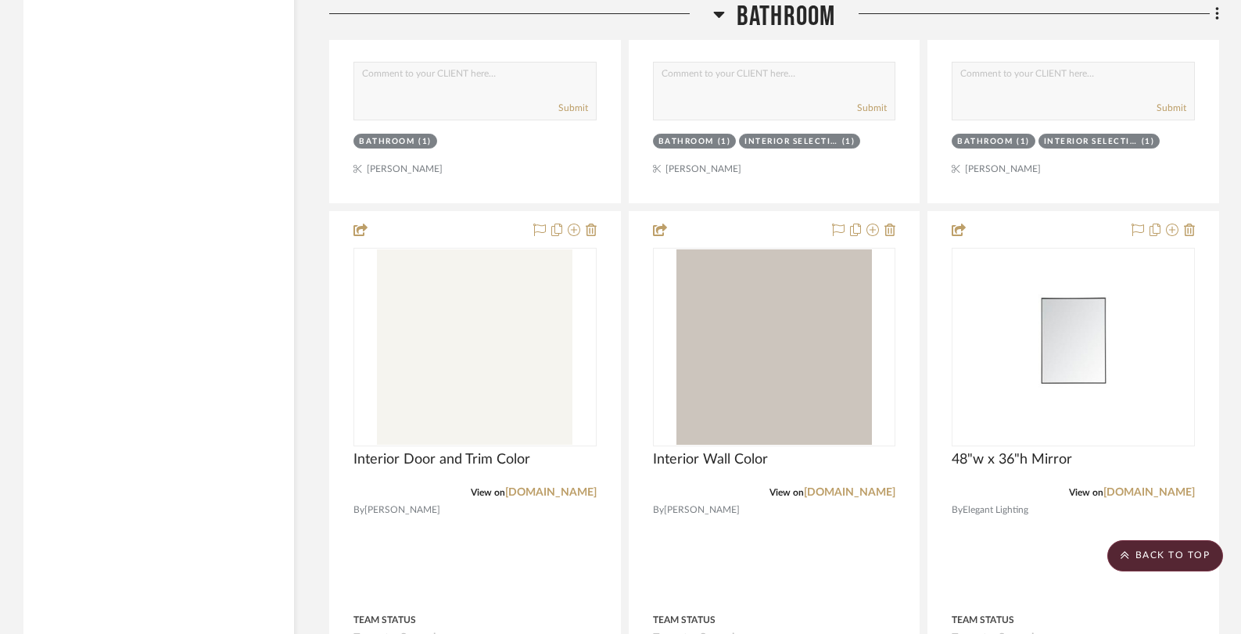
scroll to position [3711, 0]
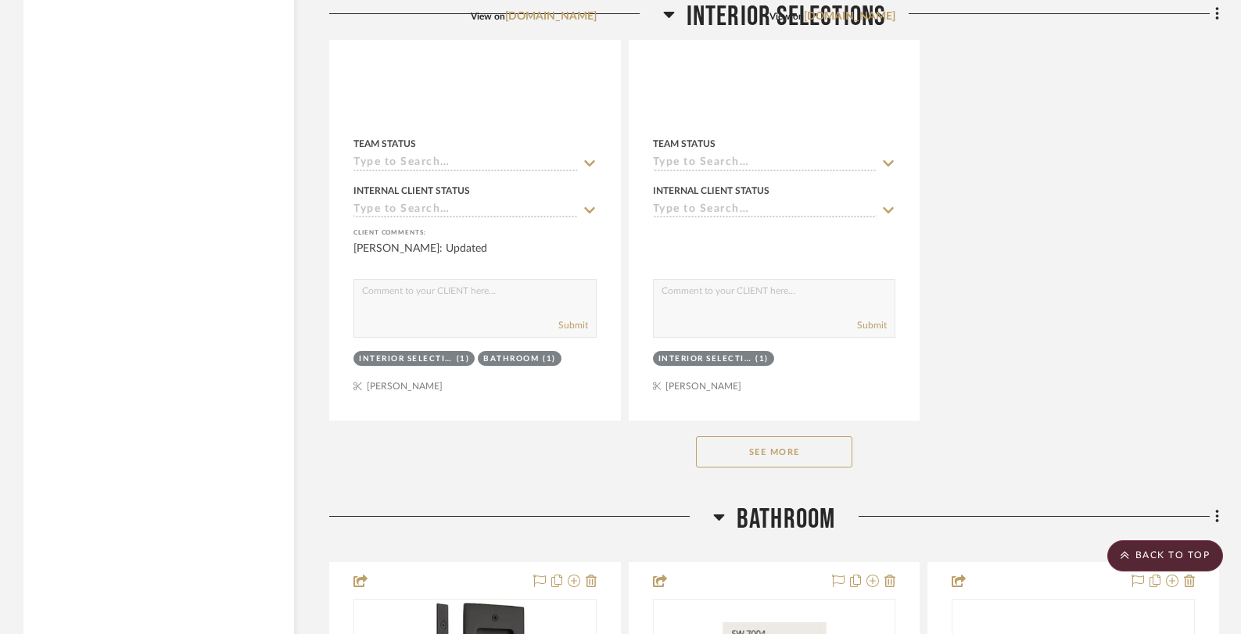
click at [668, 15] on icon at bounding box center [668, 15] width 11 height 6
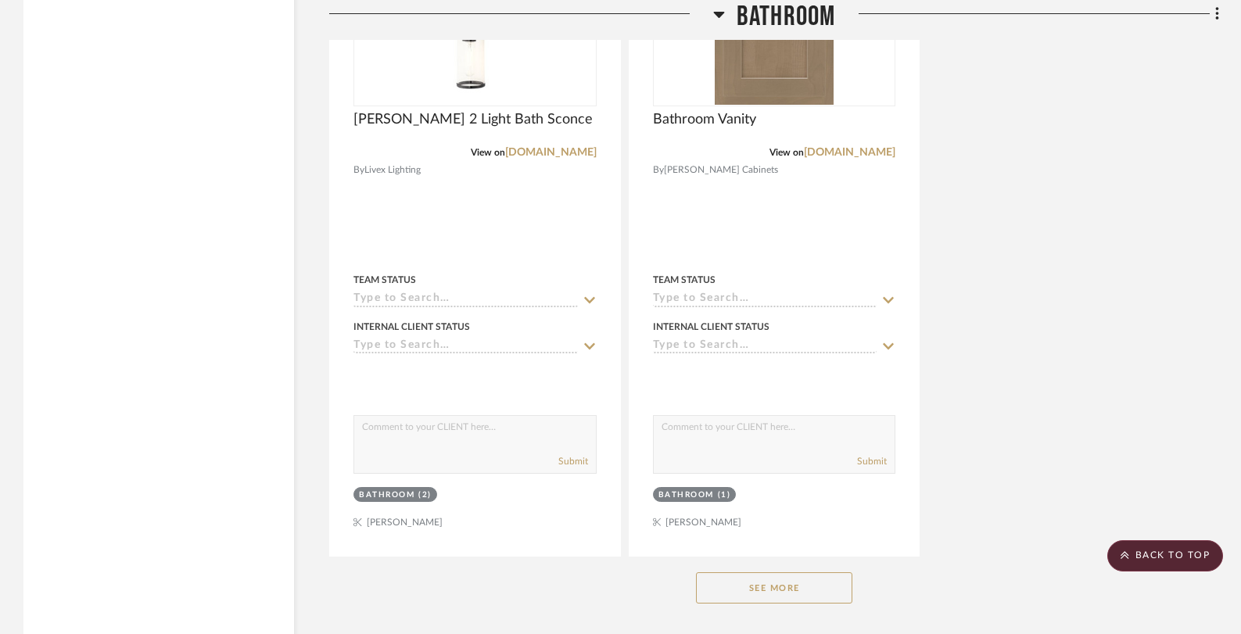
click at [722, 13] on icon at bounding box center [718, 15] width 11 height 6
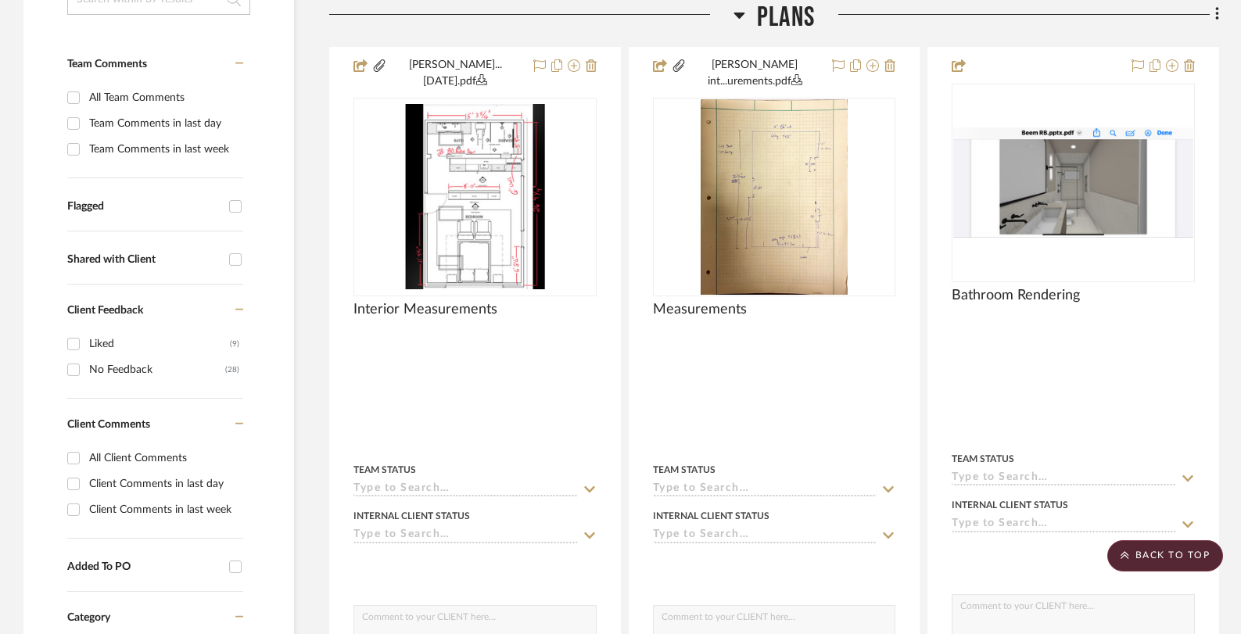
scroll to position [0, 0]
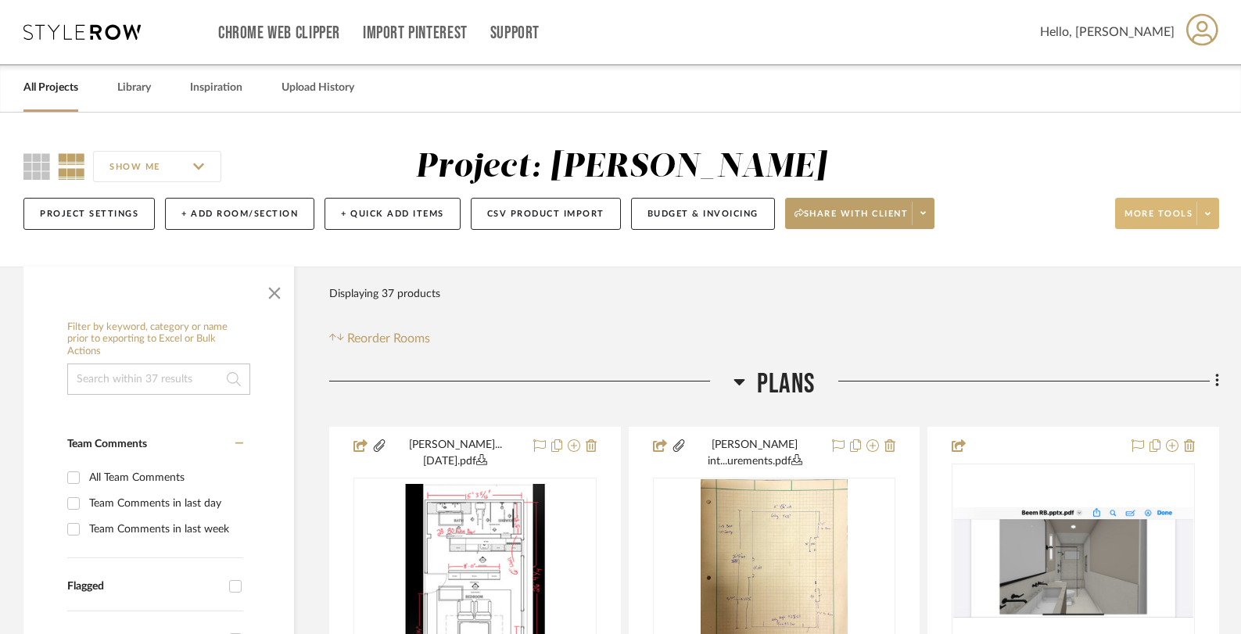
click at [741, 382] on icon at bounding box center [739, 382] width 11 height 6
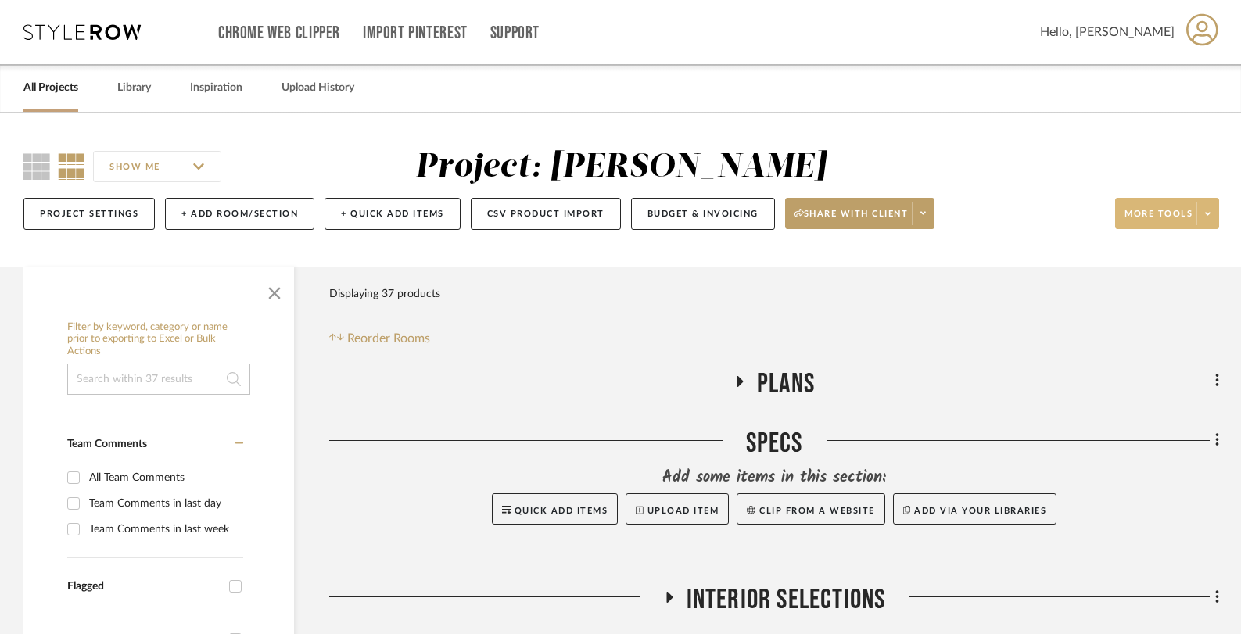
click at [743, 379] on icon at bounding box center [739, 381] width 19 height 12
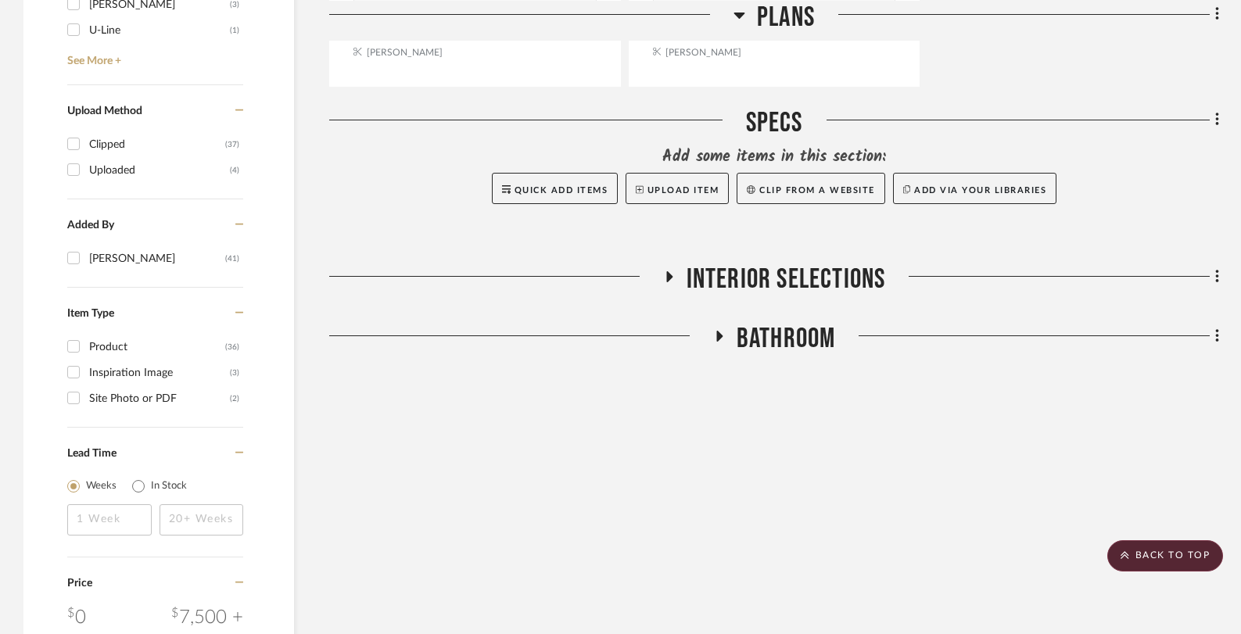
scroll to position [1787, 0]
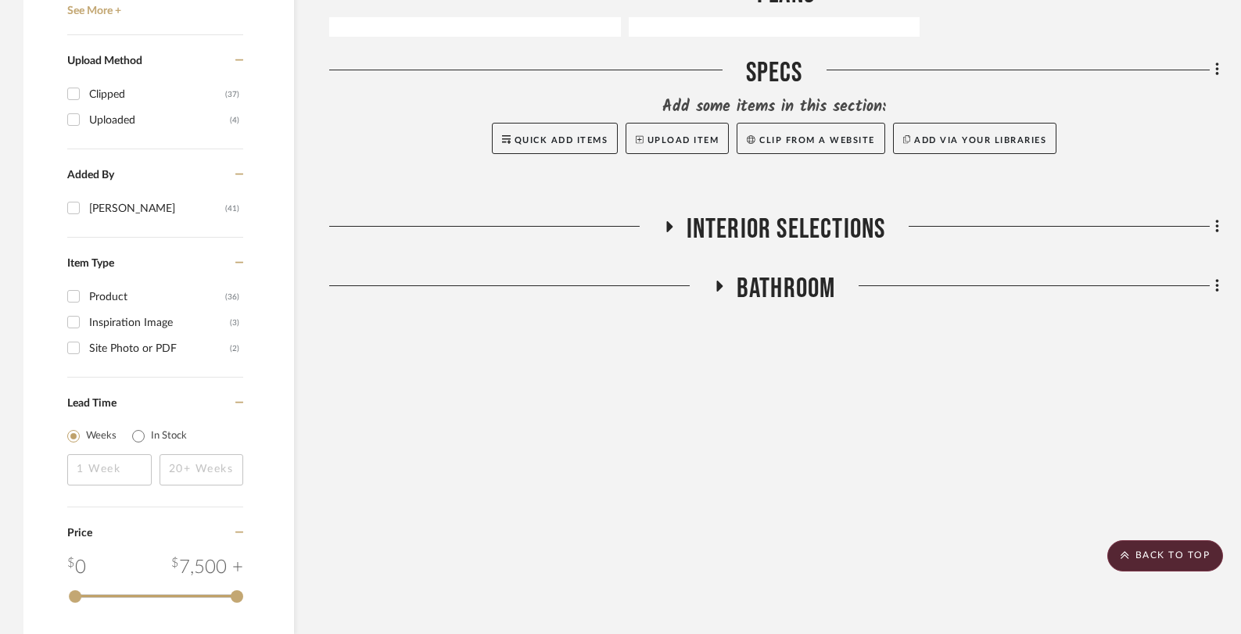
click at [671, 220] on icon at bounding box center [668, 226] width 19 height 12
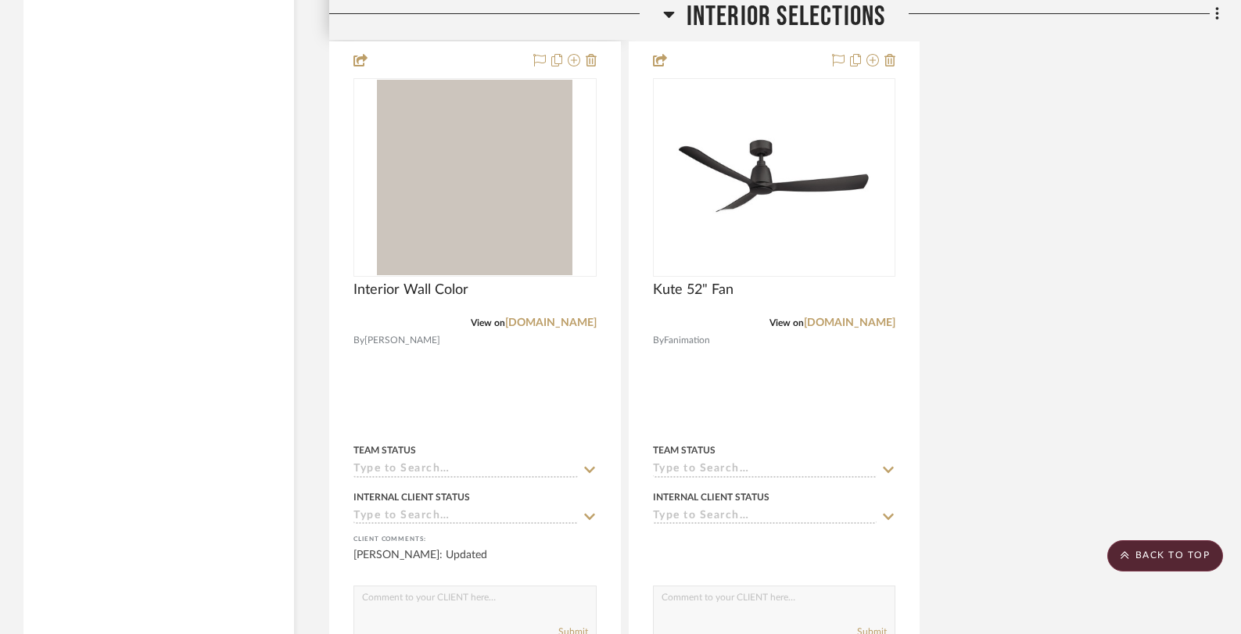
scroll to position [3654, 0]
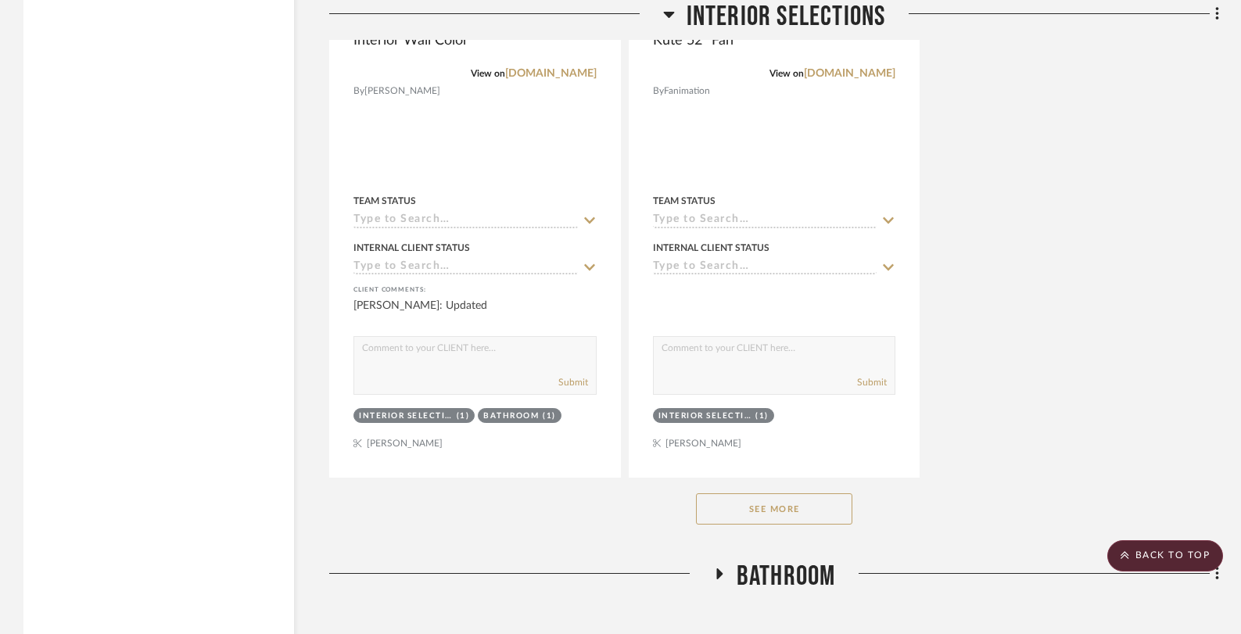
click at [722, 568] on icon at bounding box center [718, 574] width 19 height 12
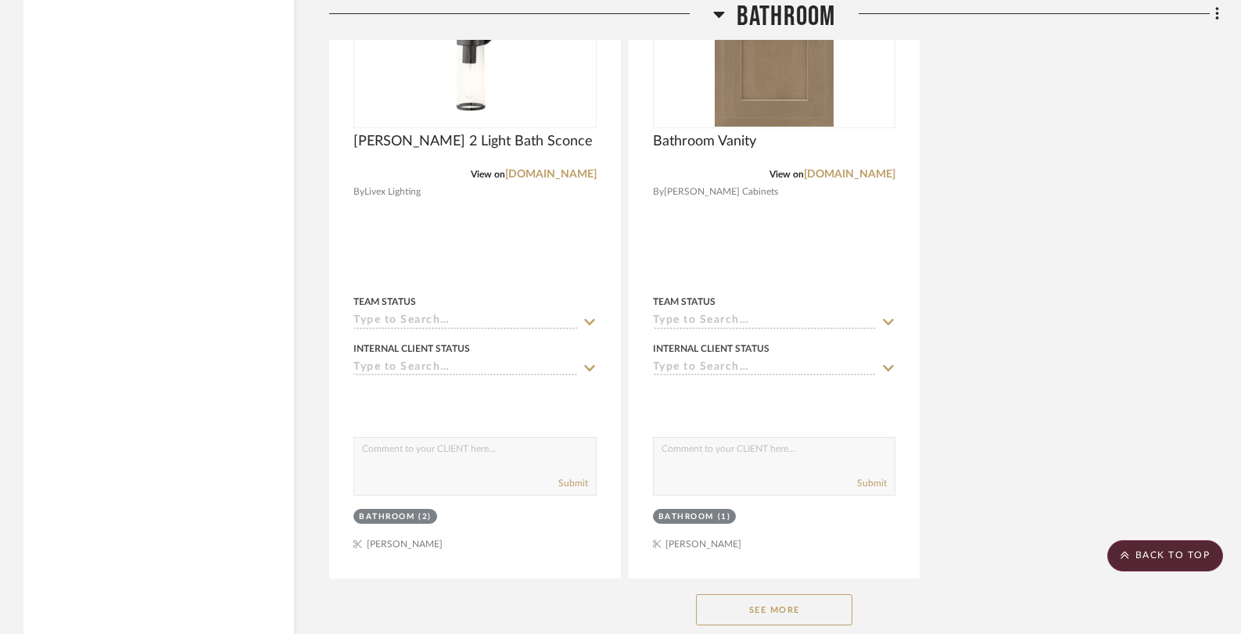
scroll to position [5787, 0]
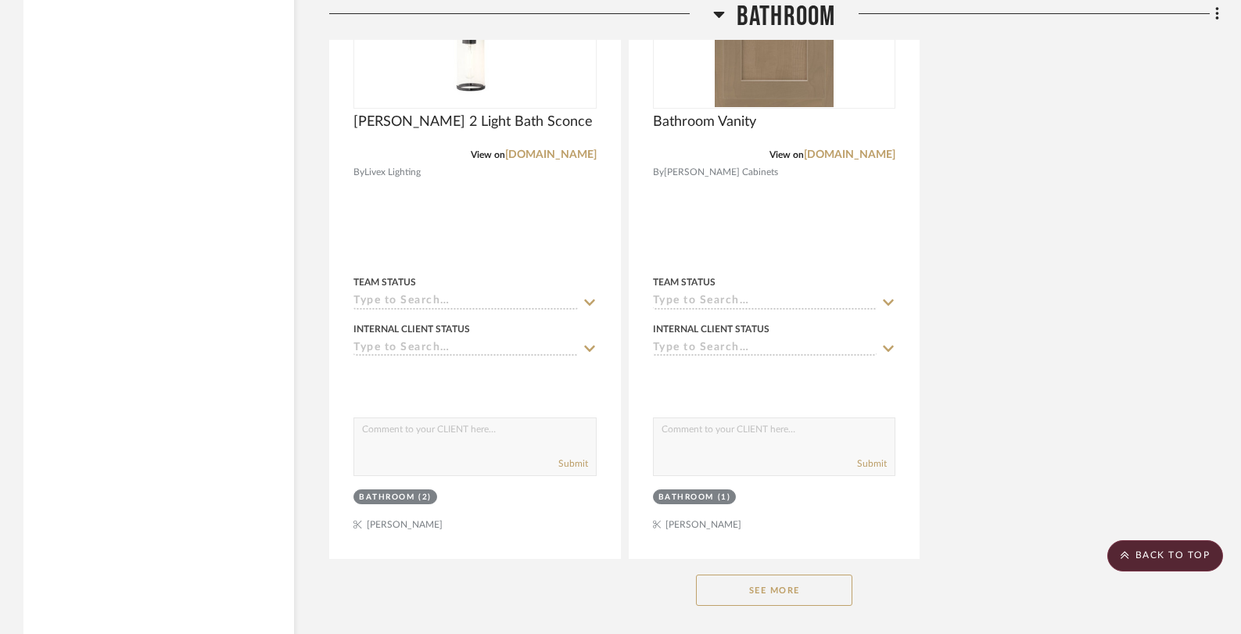
click at [754, 579] on button "See More" at bounding box center [774, 590] width 156 height 31
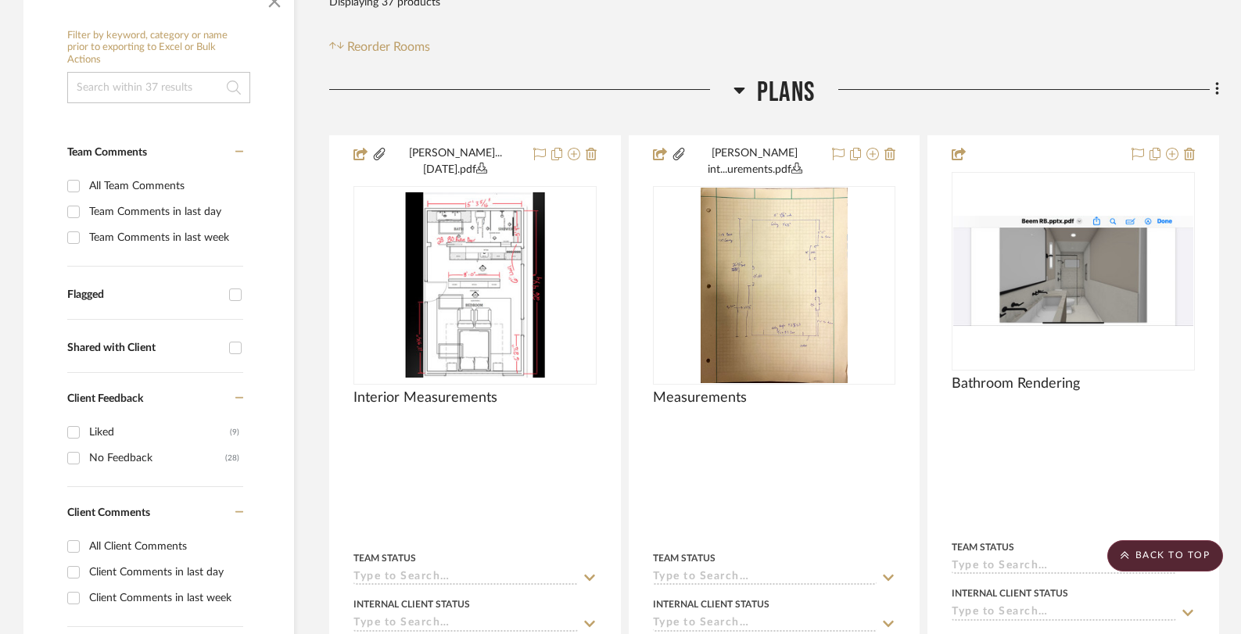
scroll to position [285, 0]
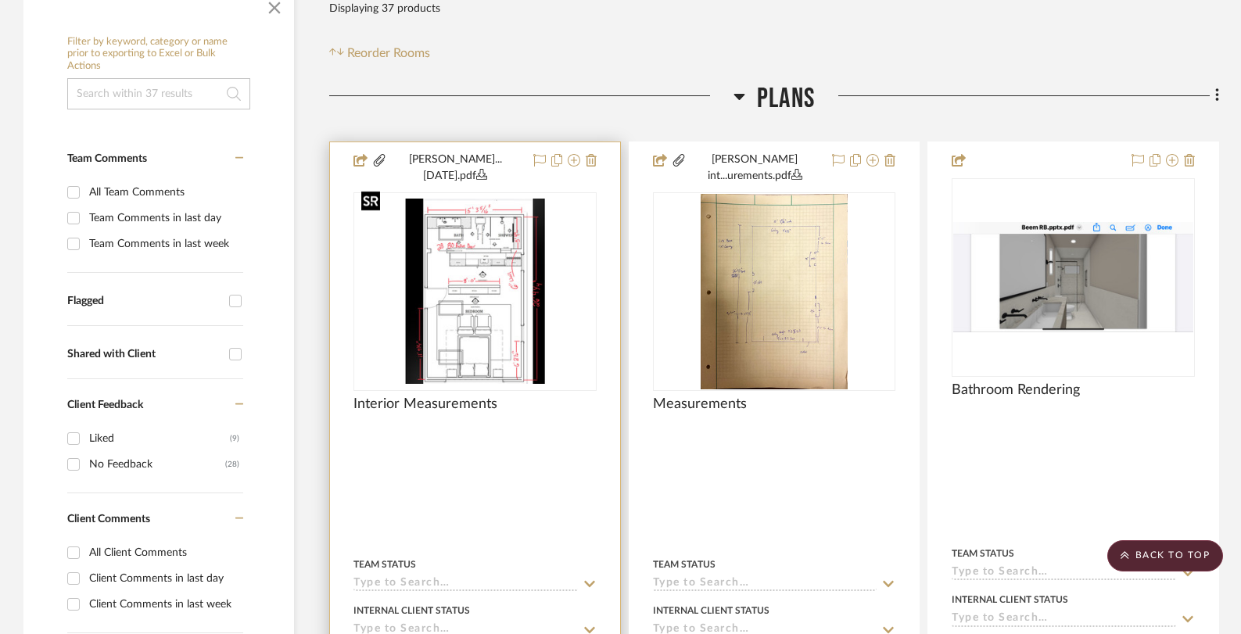
click at [472, 249] on img "0" at bounding box center [475, 291] width 241 height 185
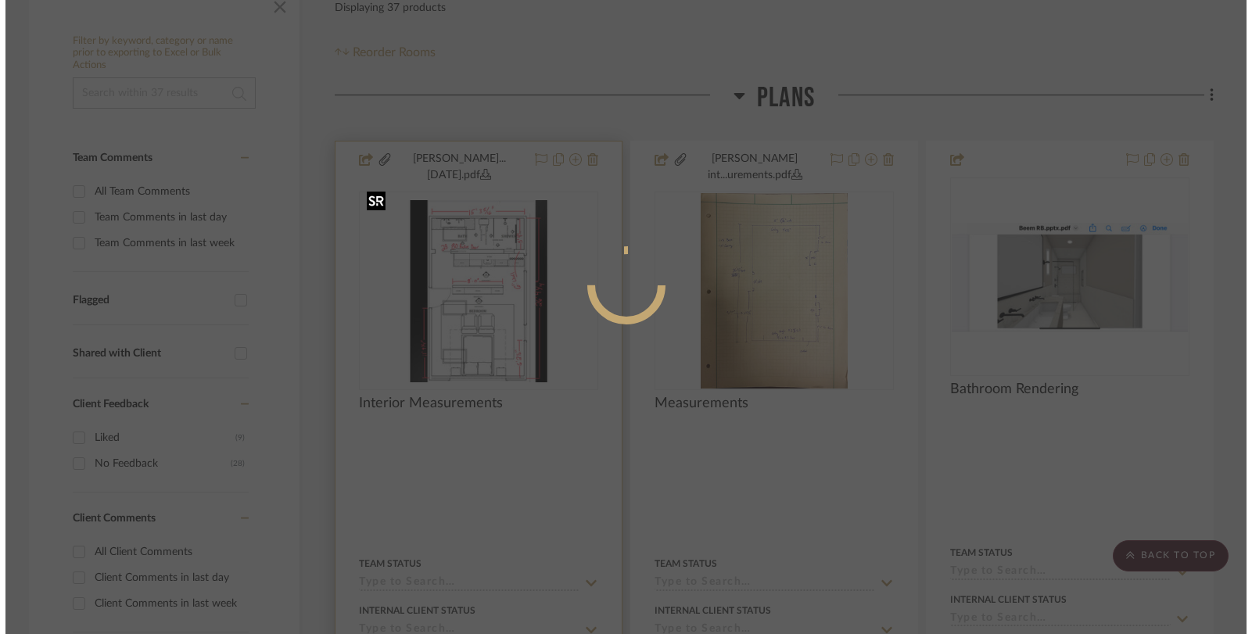
scroll to position [0, 0]
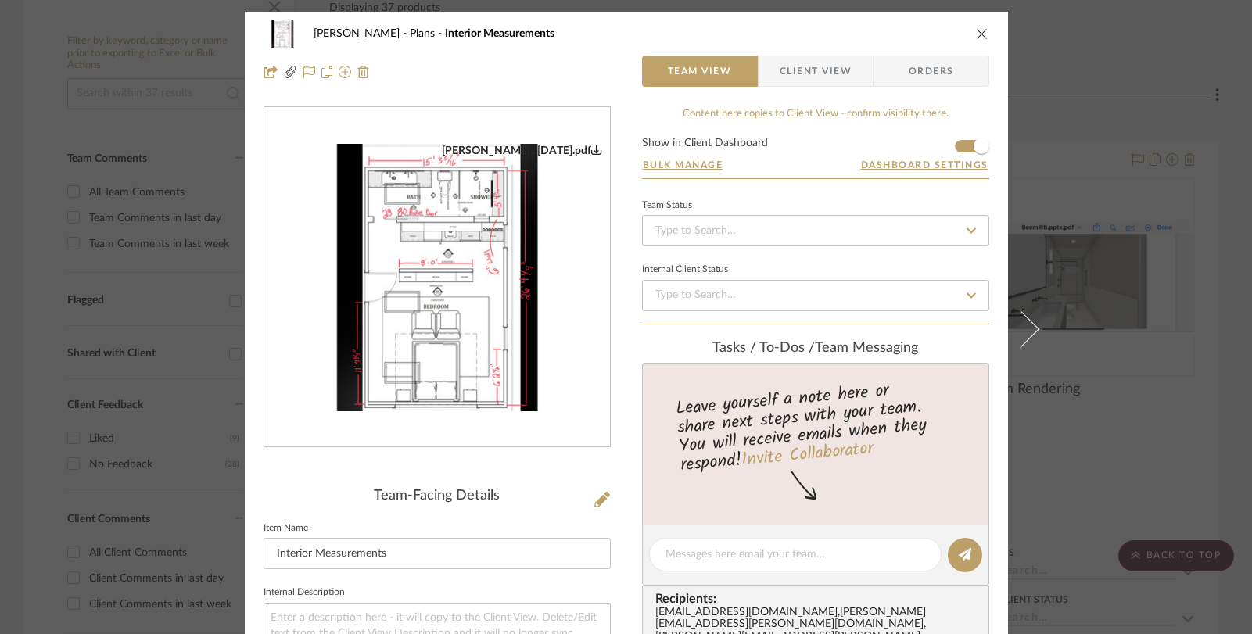
click at [519, 235] on img "0" at bounding box center [437, 277] width 346 height 267
click at [984, 36] on div "[PERSON_NAME] Plans Interior Measurements Team View Client View Orders" at bounding box center [626, 53] width 763 height 82
click at [976, 36] on icon "close" at bounding box center [982, 33] width 13 height 13
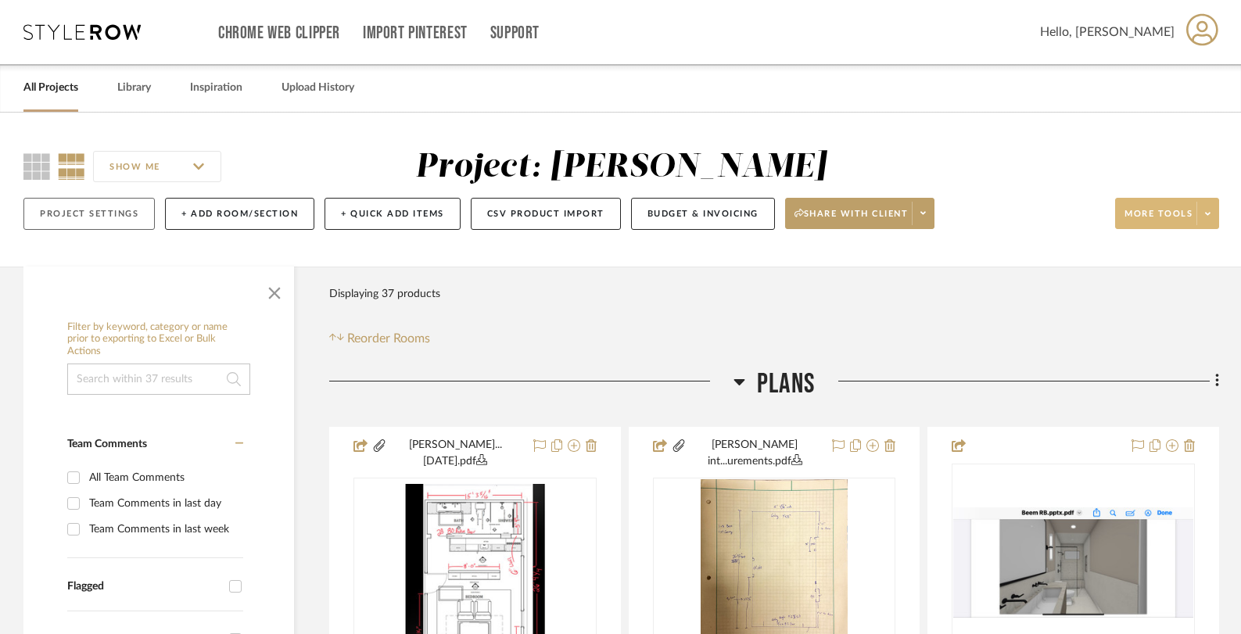
click at [73, 215] on button "Project Settings" at bounding box center [88, 214] width 131 height 32
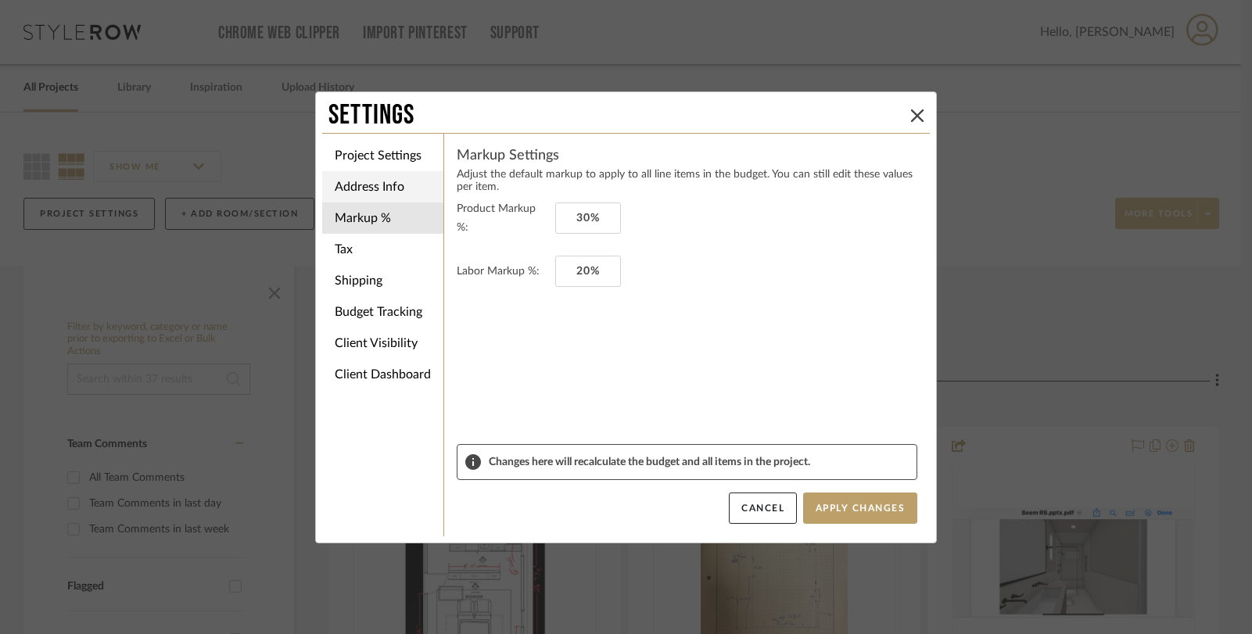
click at [364, 191] on li "Address Info" at bounding box center [382, 186] width 121 height 31
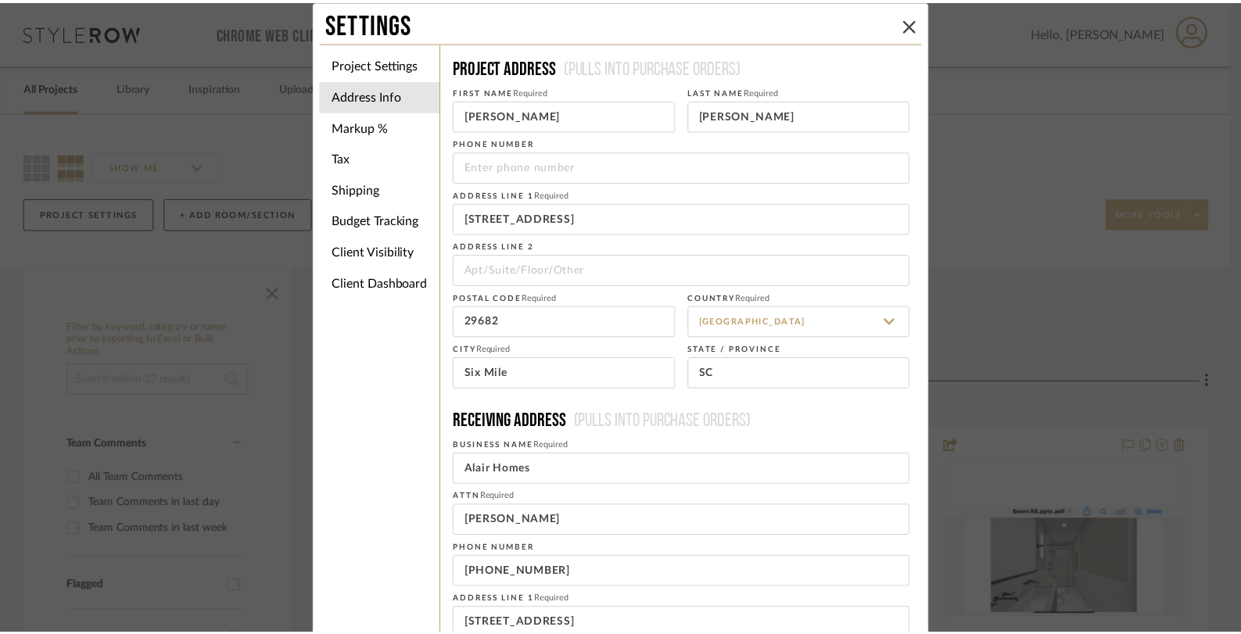
scroll to position [222, 0]
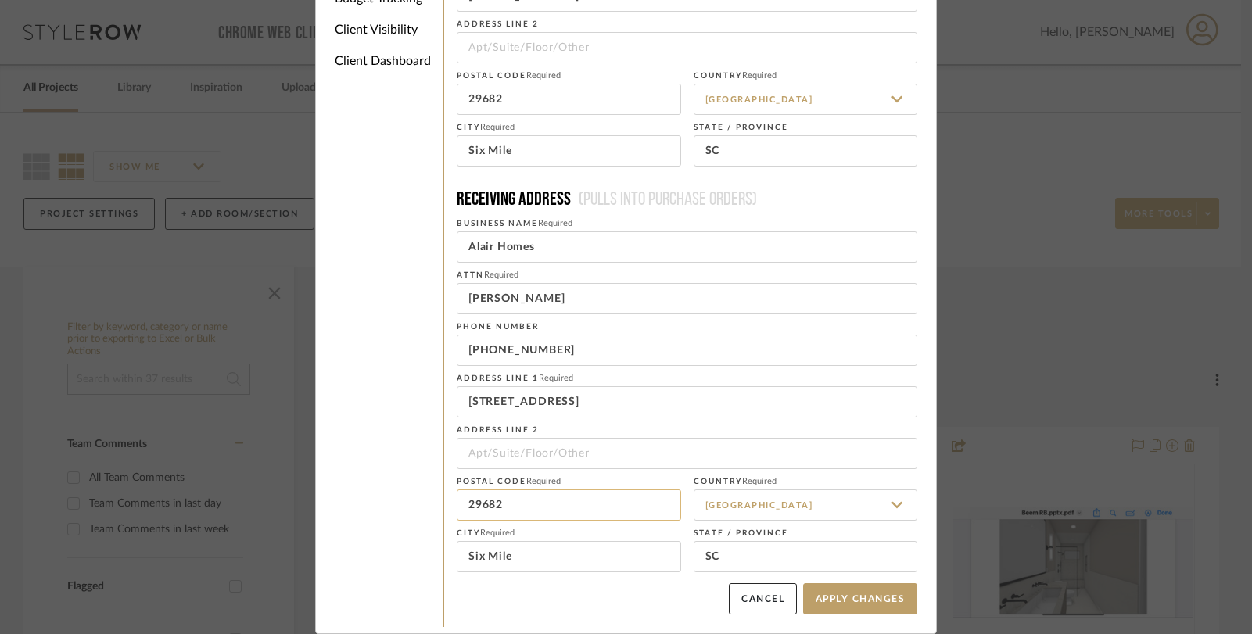
click at [536, 491] on input "29682" at bounding box center [569, 504] width 224 height 31
click at [238, 248] on div "Settings Project Settings Address Info Markup % Tax Shipping Budget Tracking Cl…" at bounding box center [626, 317] width 1252 height 634
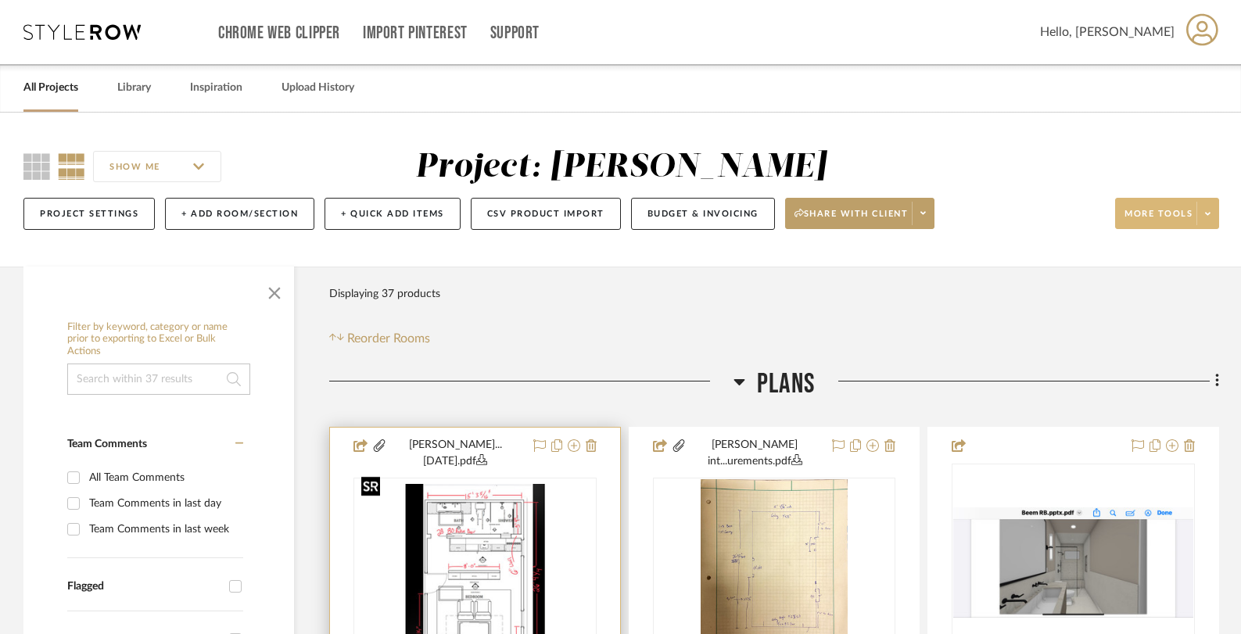
click at [484, 536] on img "0" at bounding box center [475, 576] width 240 height 185
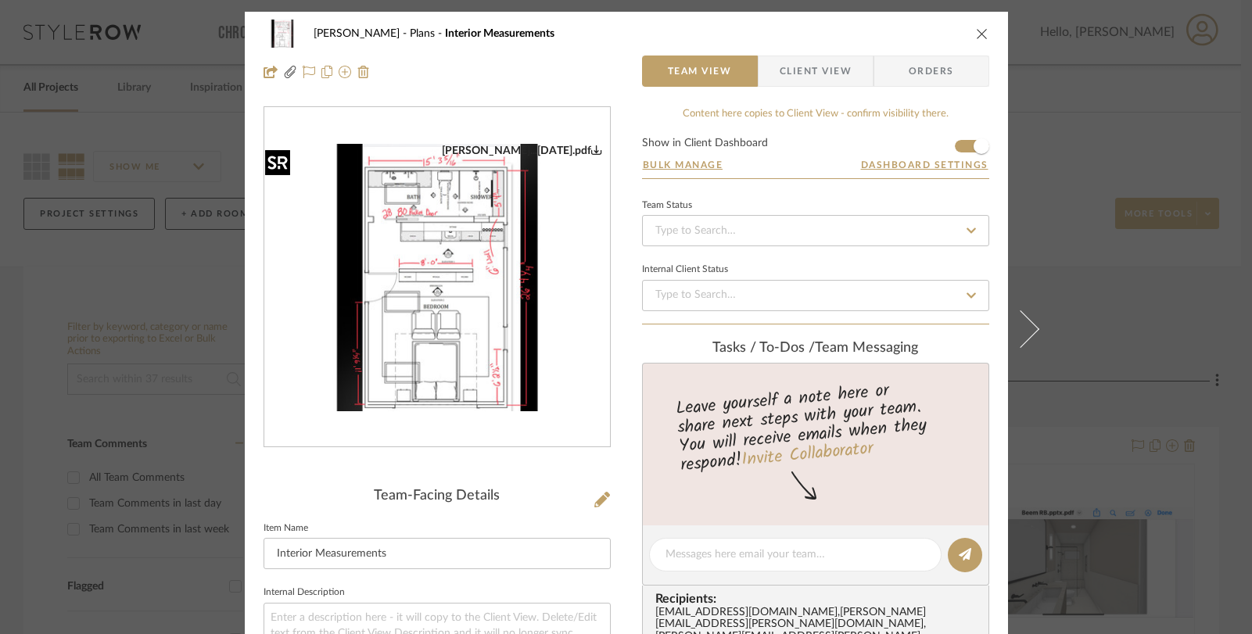
click at [491, 260] on img "0" at bounding box center [437, 277] width 346 height 267
click at [977, 39] on icon "close" at bounding box center [982, 33] width 13 height 13
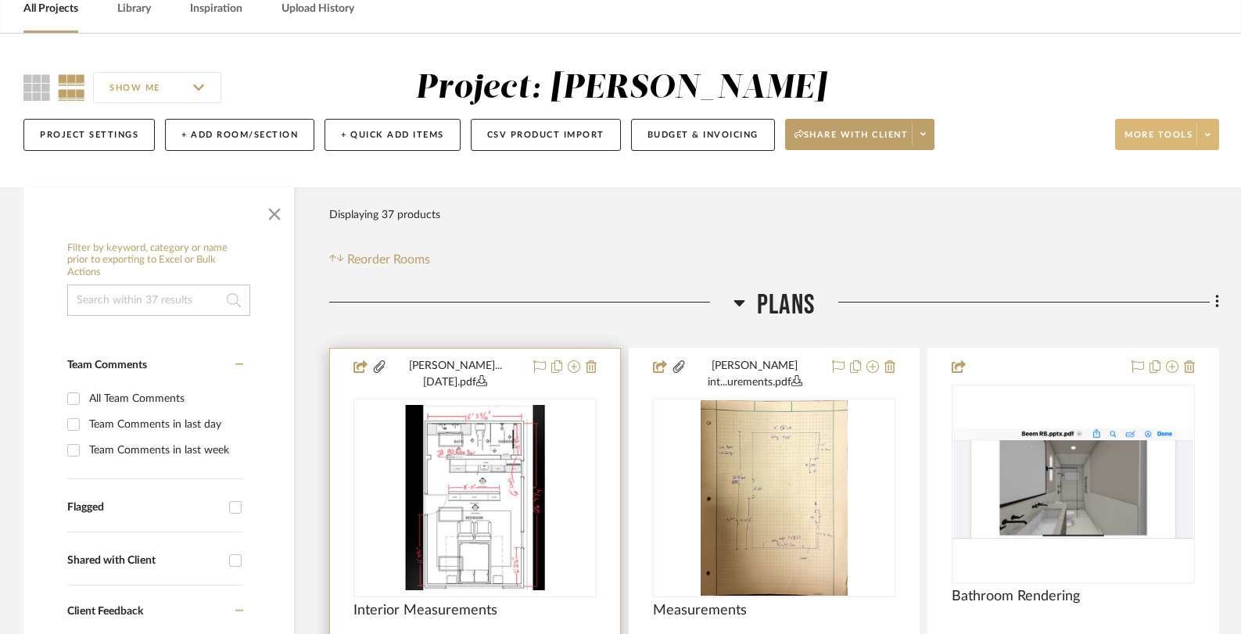
scroll to position [109, 0]
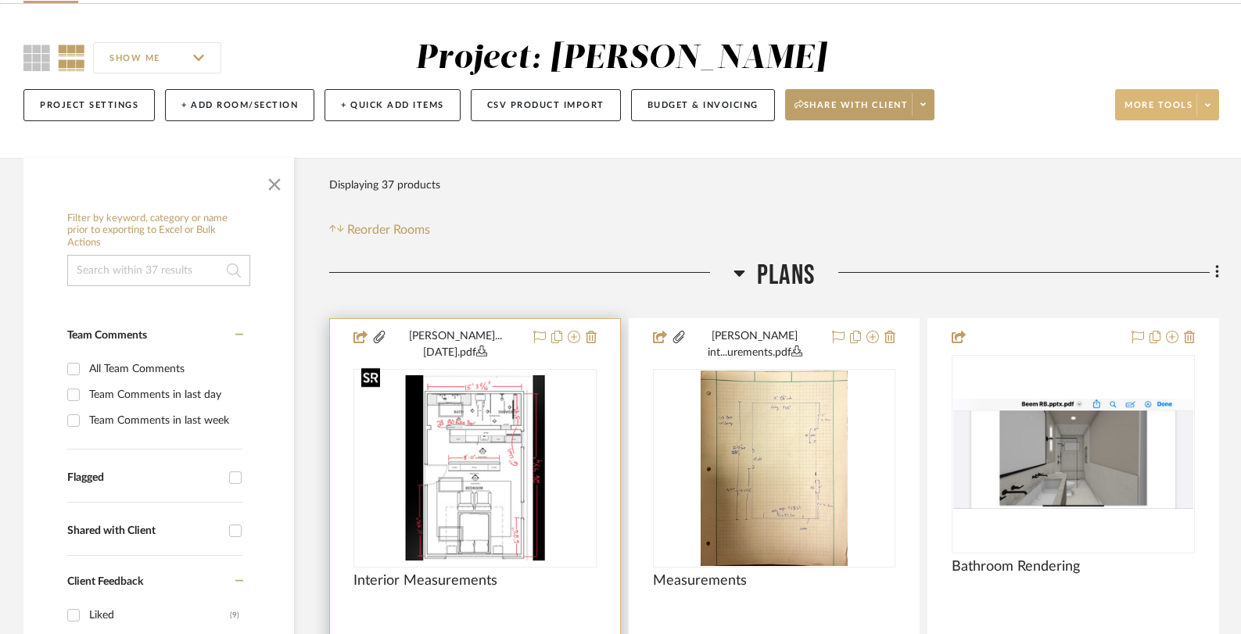
click at [509, 447] on img "0" at bounding box center [475, 467] width 240 height 185
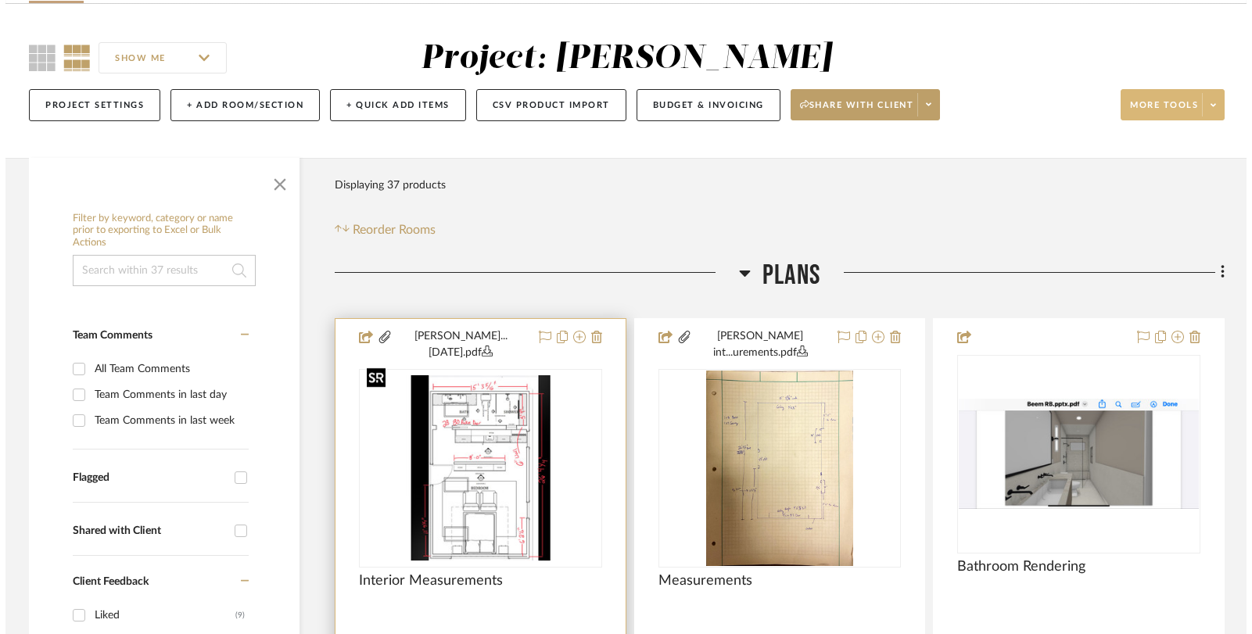
scroll to position [0, 0]
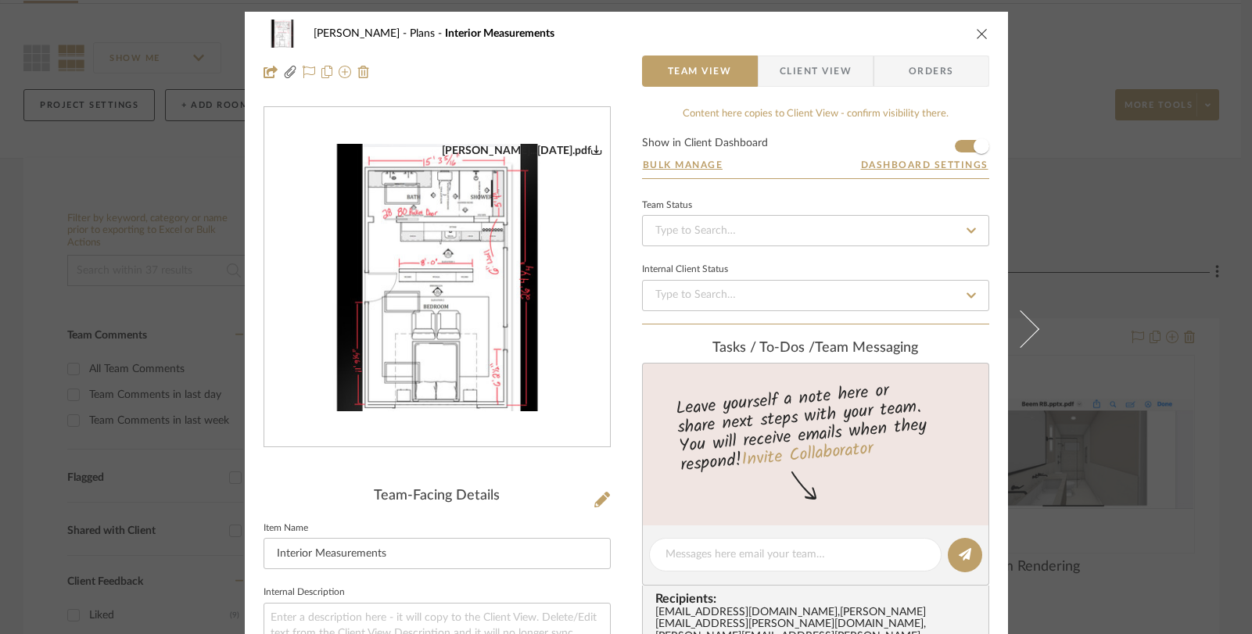
click at [1072, 47] on div "[PERSON_NAME] Plans Interior Measurements Team View Client View Orders [PERSON_…" at bounding box center [626, 317] width 1252 height 634
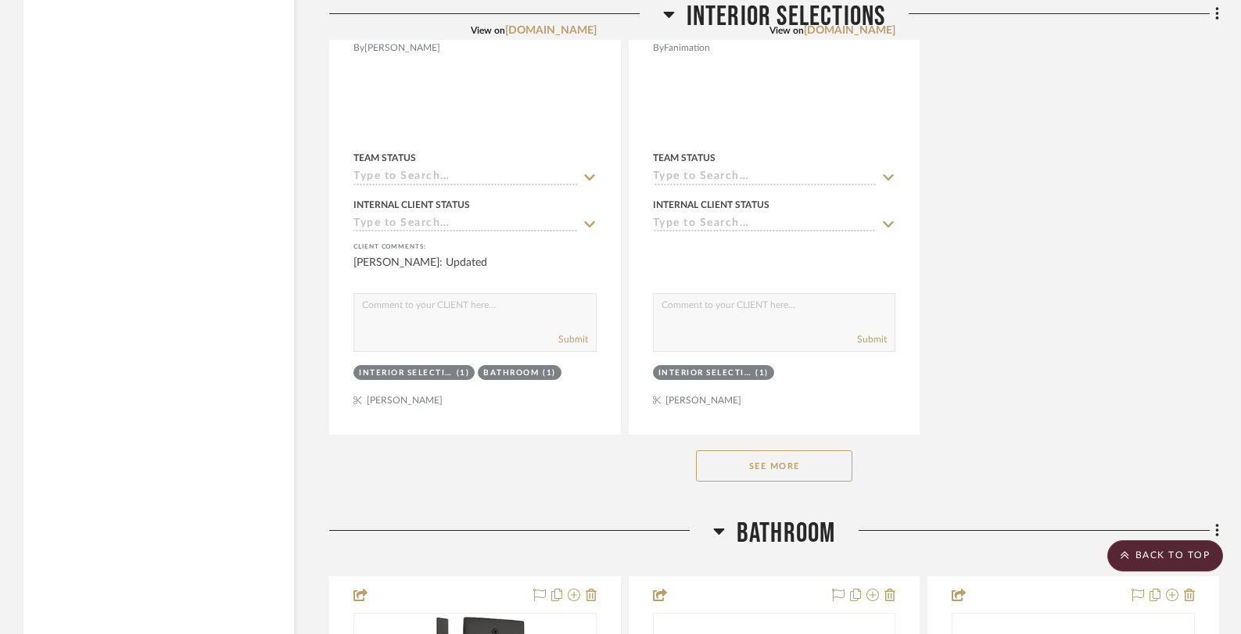
scroll to position [3809, 0]
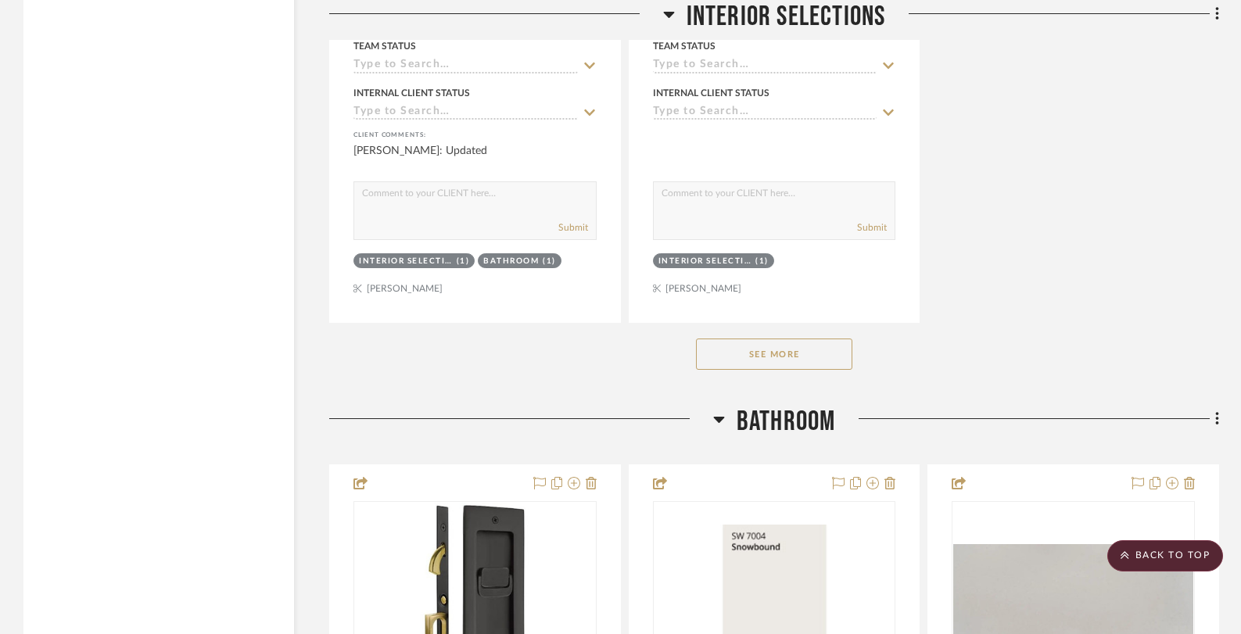
click at [747, 346] on button "See More" at bounding box center [774, 354] width 156 height 31
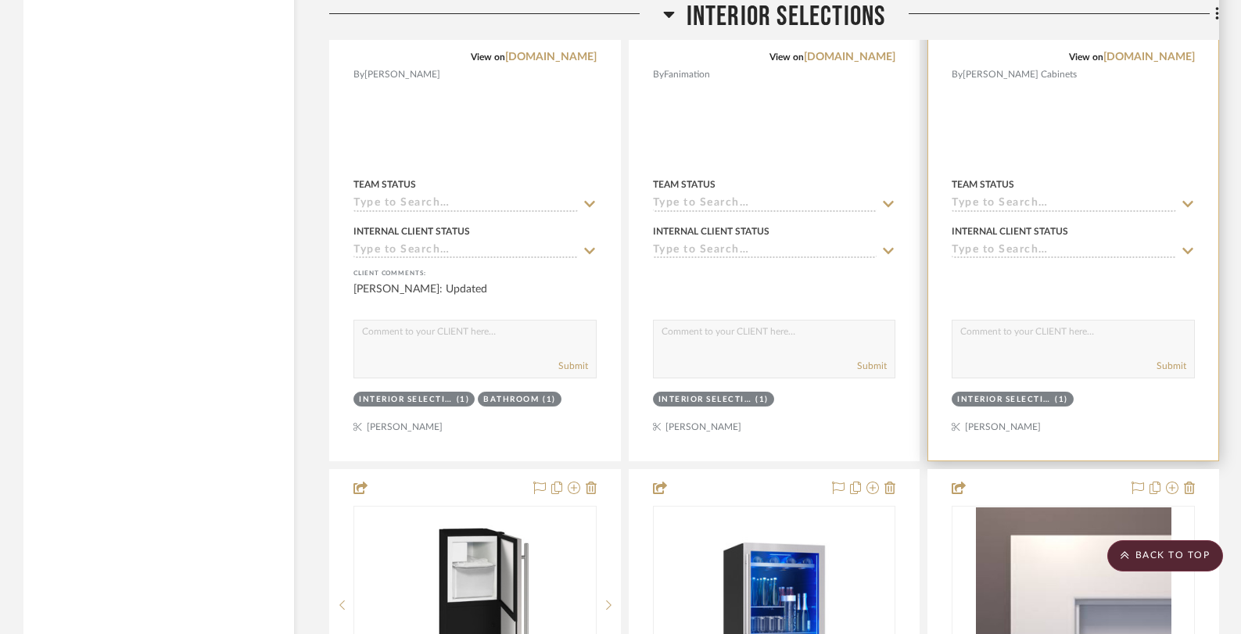
scroll to position [3333, 0]
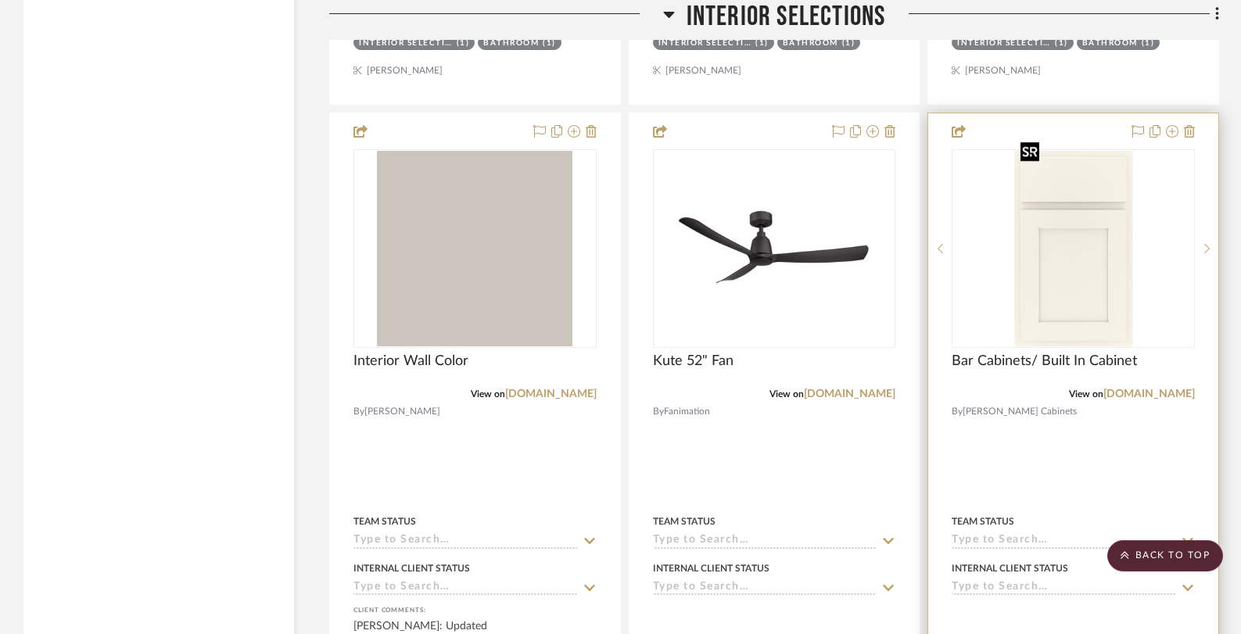
click at [0, 0] on img at bounding box center [0, 0] width 0 height 0
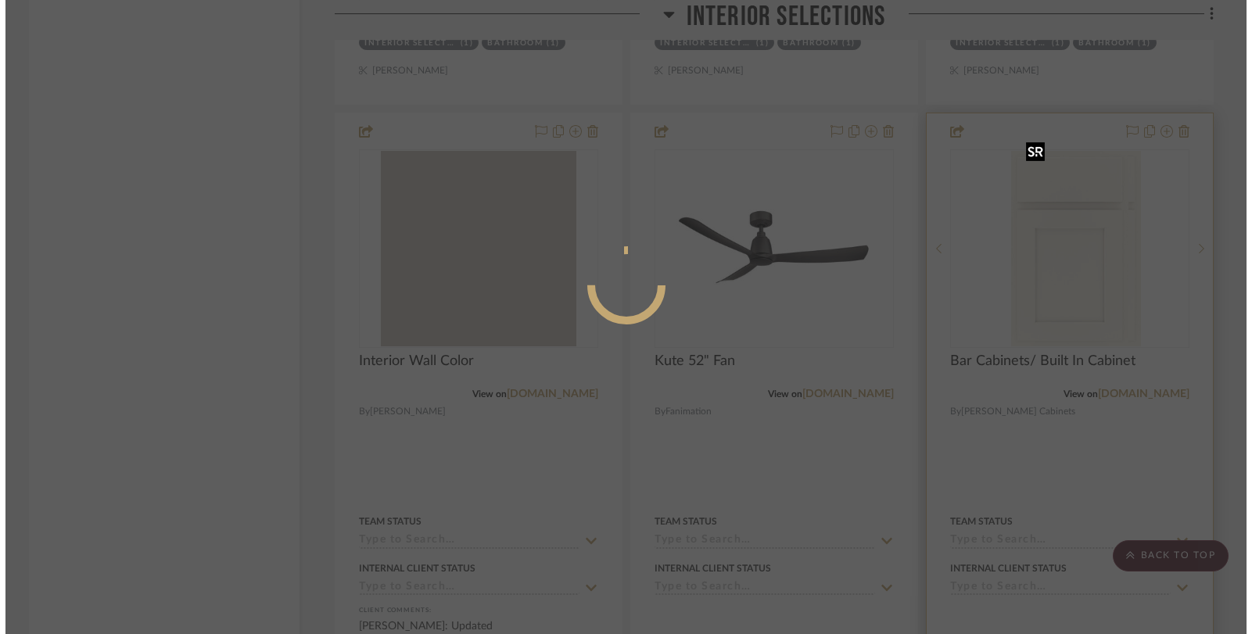
scroll to position [0, 0]
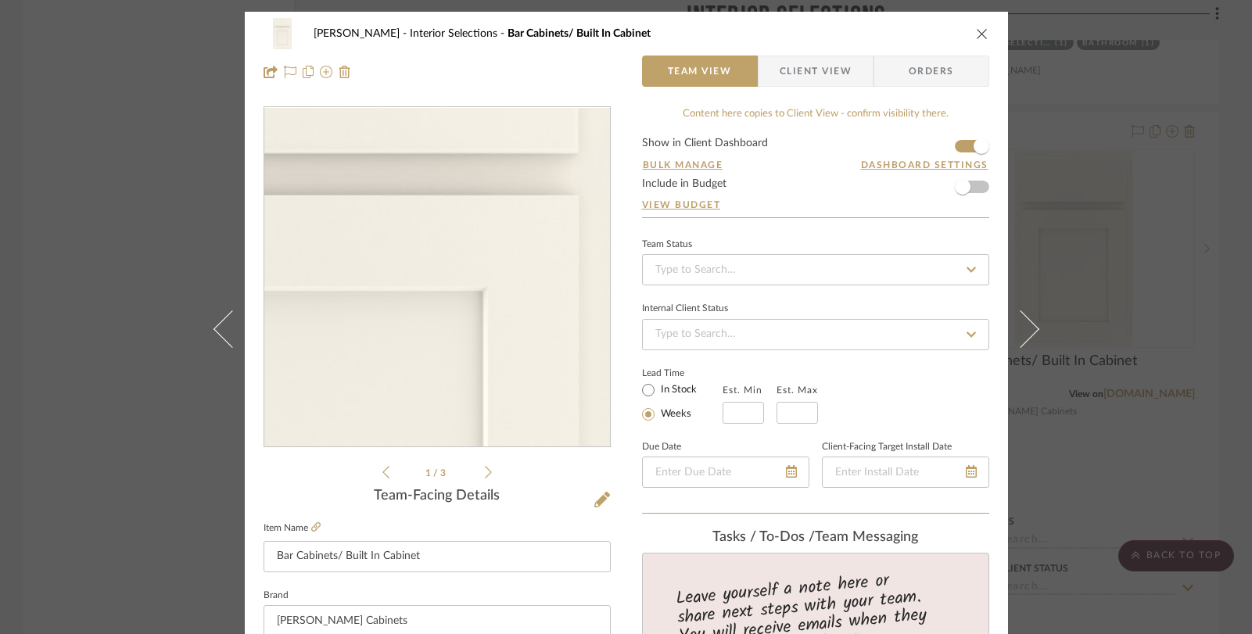
click at [481, 238] on img "0" at bounding box center [436, 277] width 205 height 339
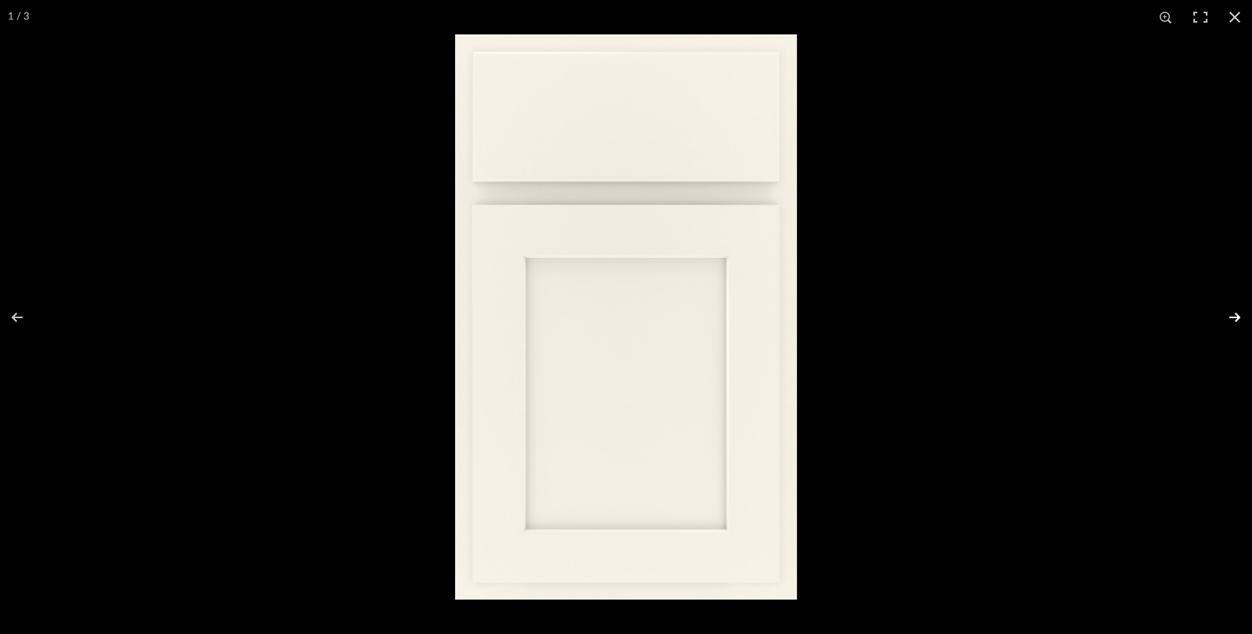
click at [1238, 313] on button at bounding box center [1224, 317] width 55 height 78
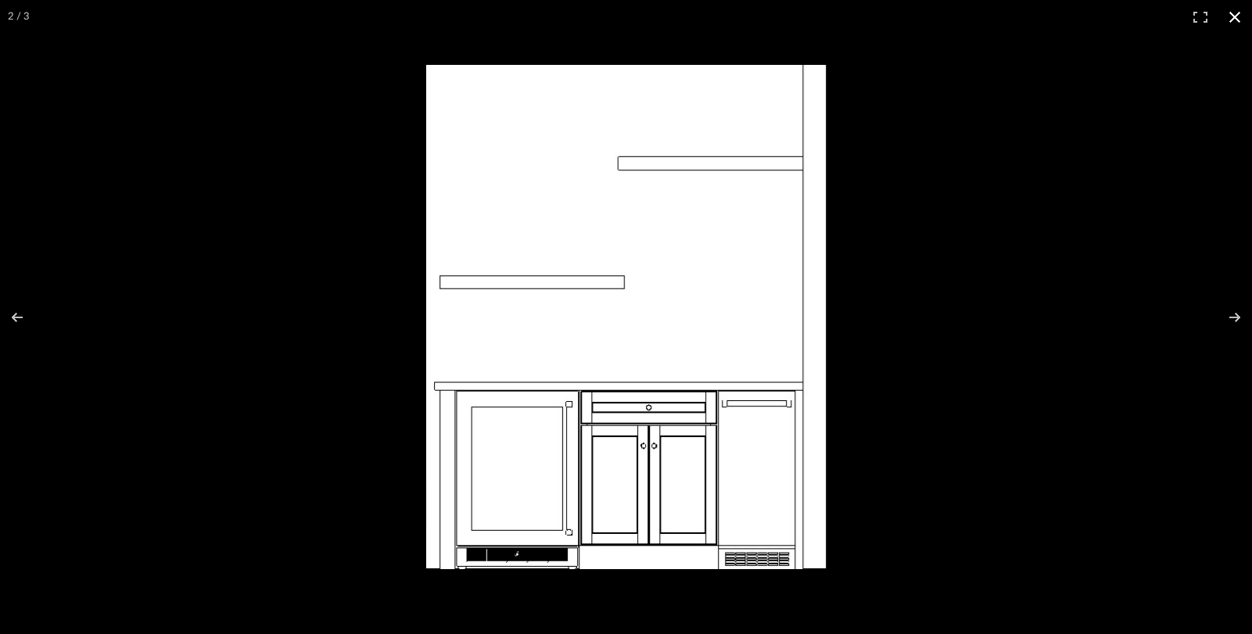
click at [174, 116] on div at bounding box center [626, 317] width 1252 height 634
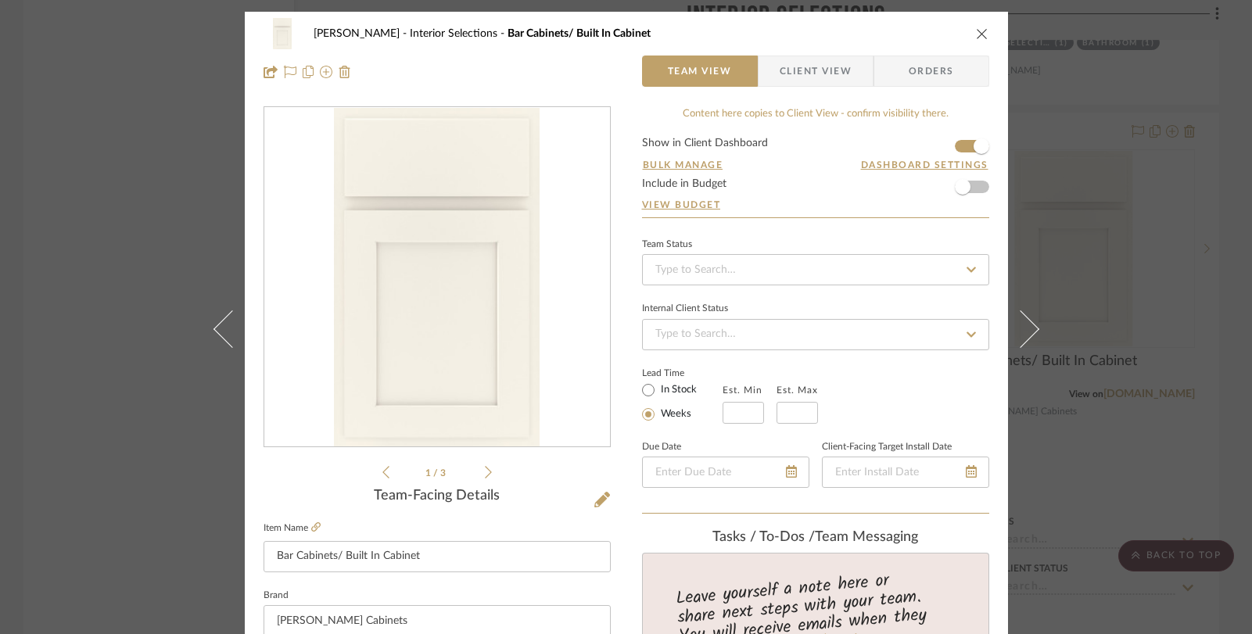
click at [984, 29] on div "Beem Interior Selections Bar Cabinets/ Built In Cabinet Team View Client View O…" at bounding box center [626, 53] width 763 height 82
click at [978, 30] on icon "close" at bounding box center [982, 33] width 13 height 13
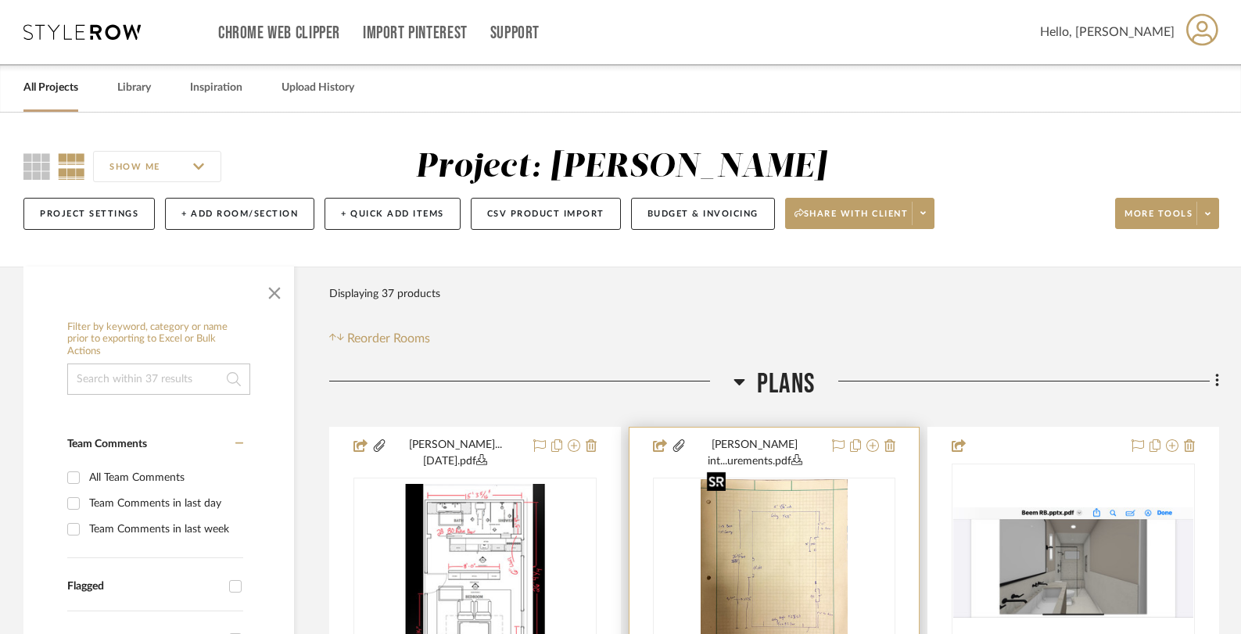
click at [753, 525] on img "0" at bounding box center [775, 576] width 148 height 195
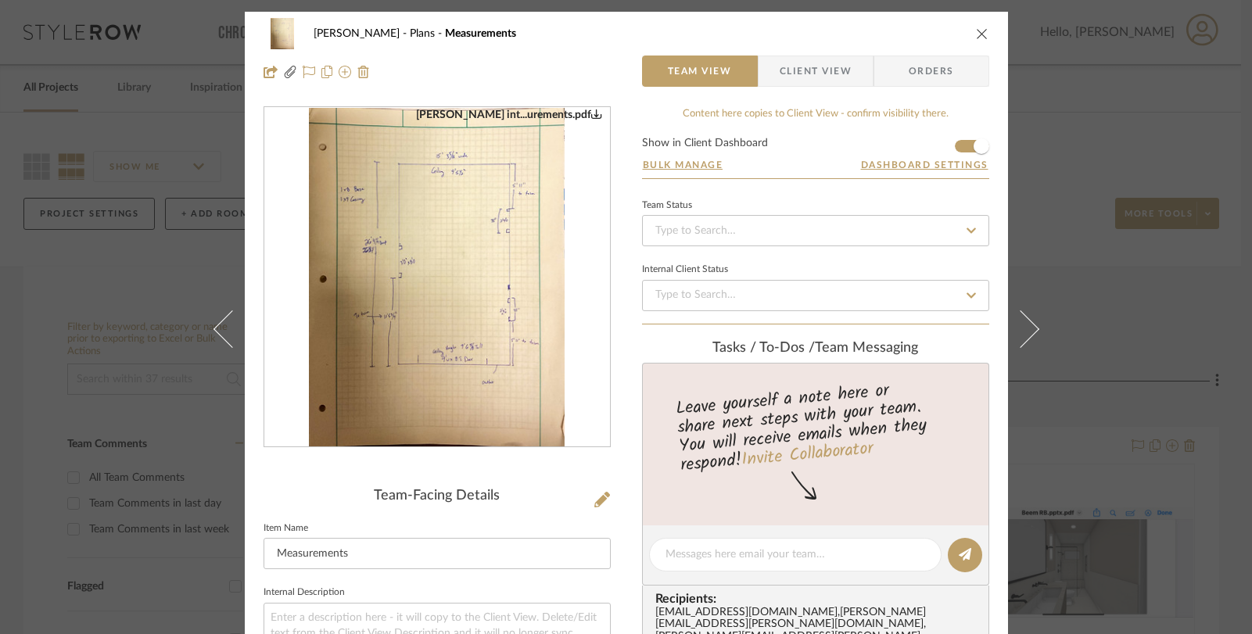
click at [466, 229] on div "[PERSON_NAME] int...urements.pdf" at bounding box center [437, 277] width 346 height 341
click at [441, 299] on img "0" at bounding box center [437, 277] width 256 height 339
